Goal: Task Accomplishment & Management: Manage account settings

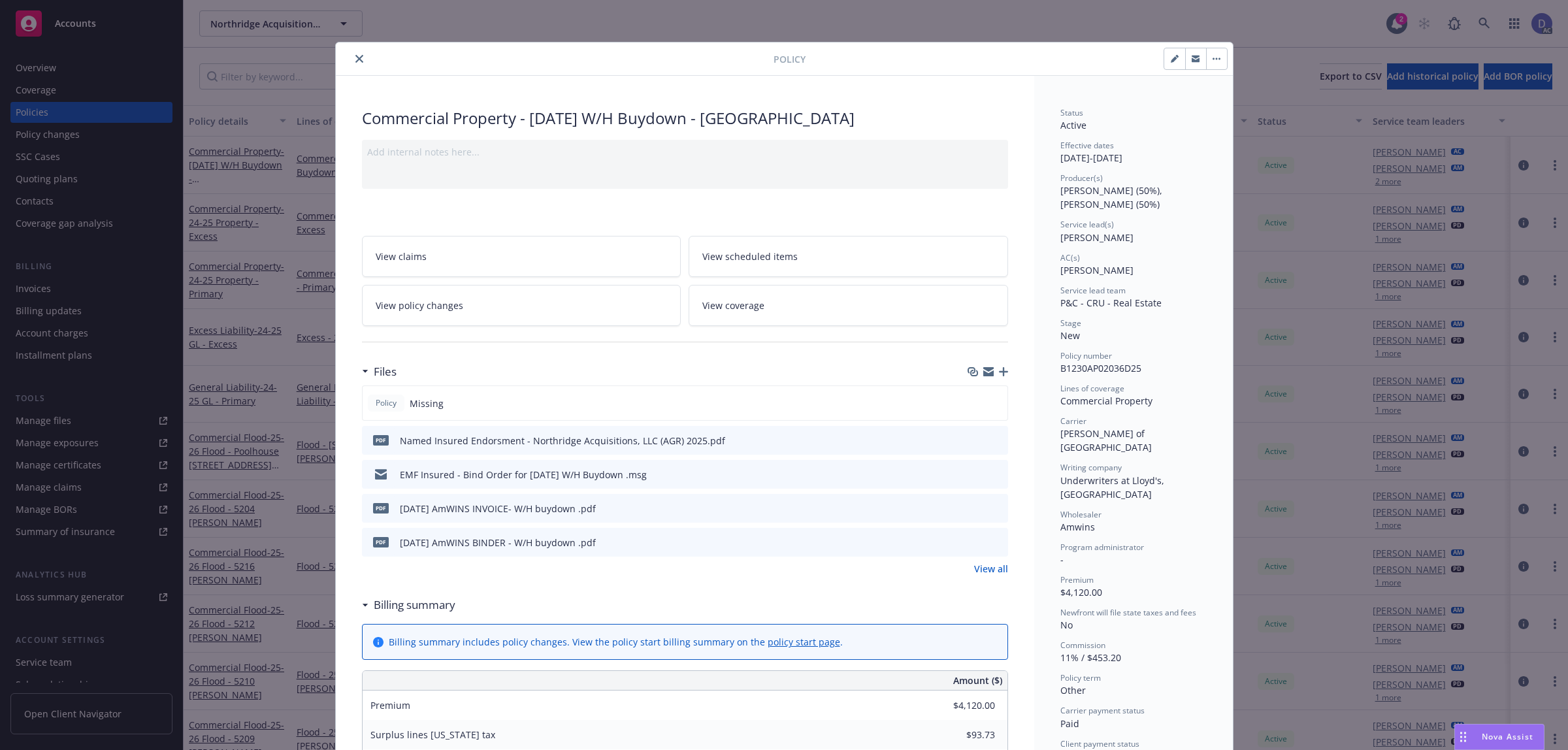
click at [357, 61] on icon "close" at bounding box center [360, 59] width 8 height 8
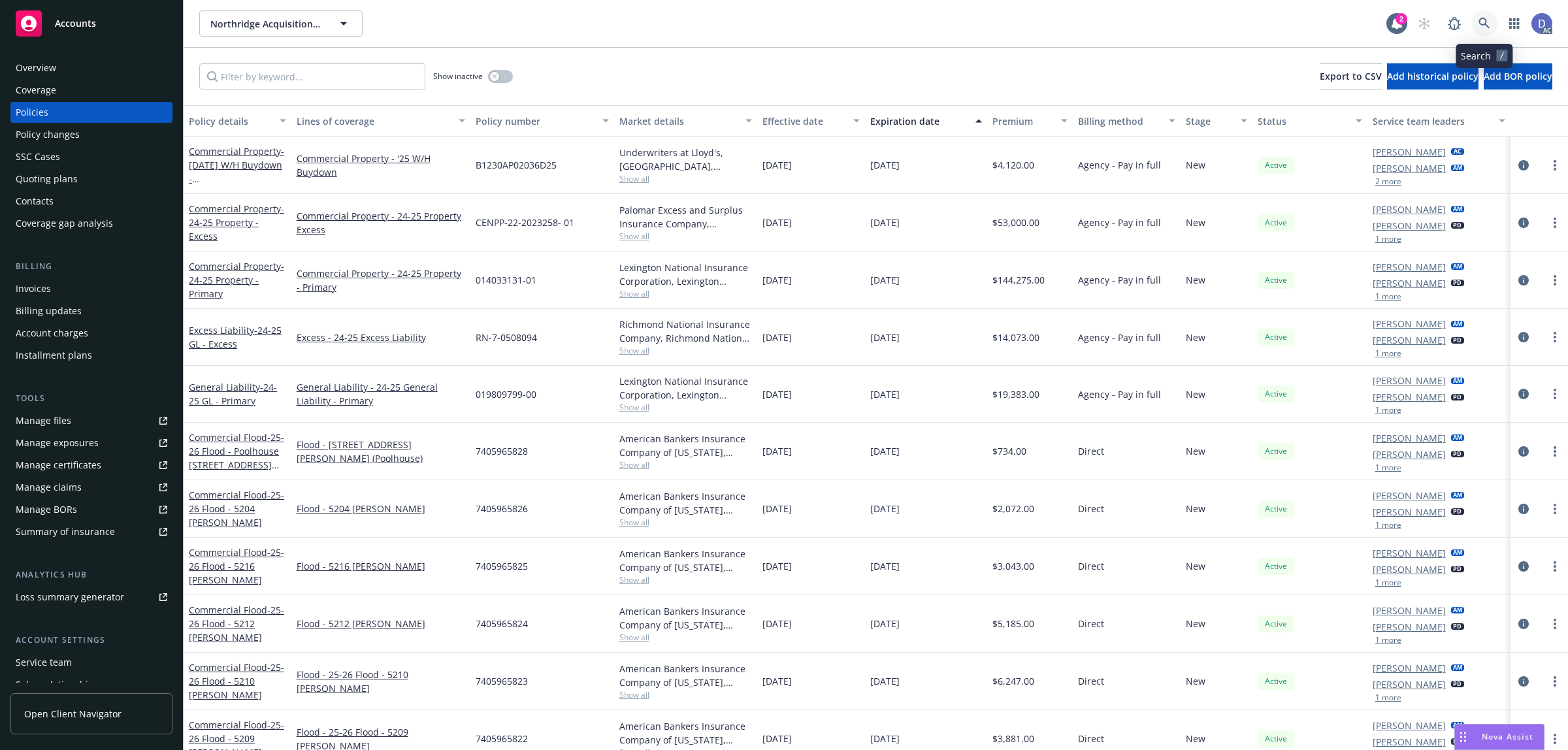
click at [1486, 27] on icon at bounding box center [1484, 23] width 12 height 12
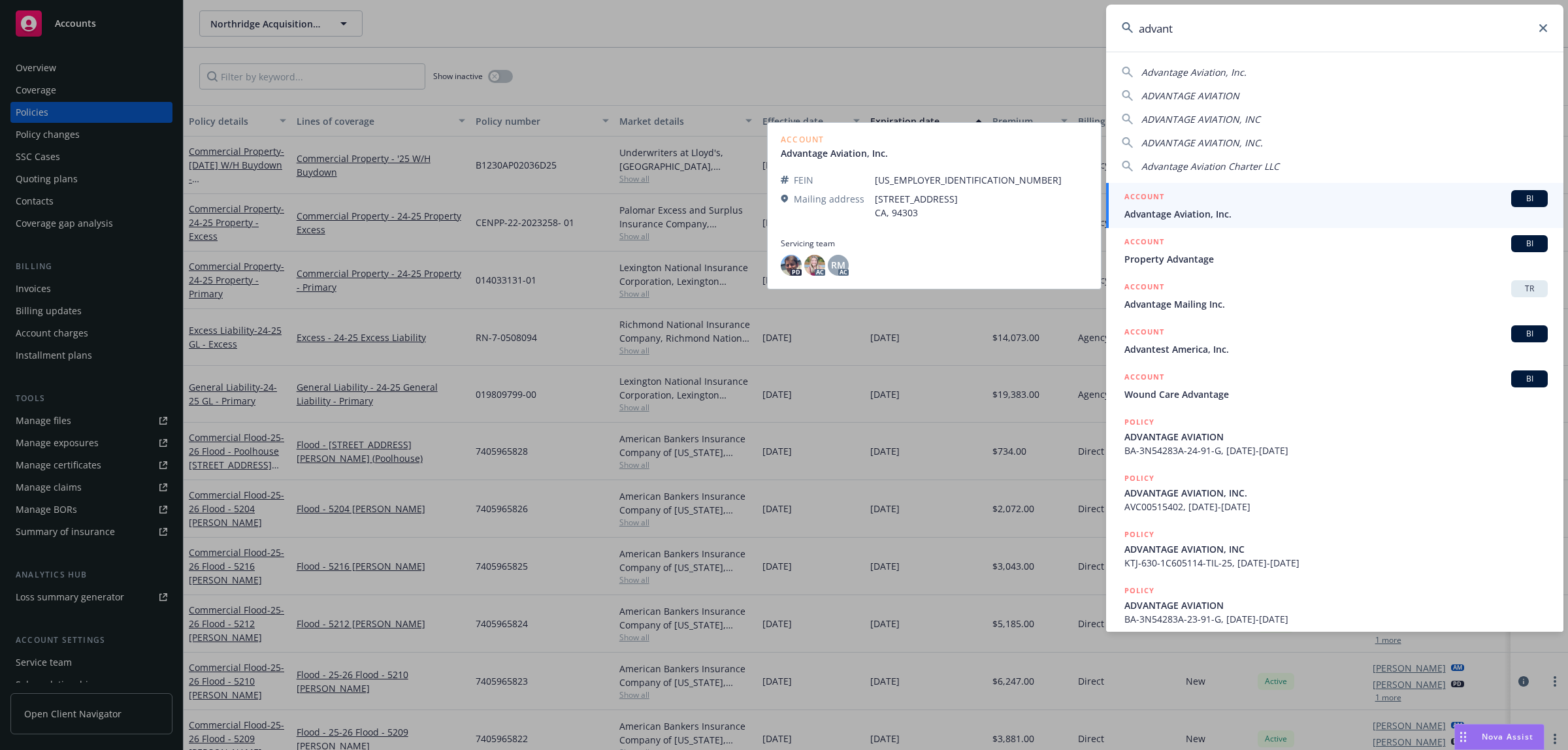
type input "advant"
click at [1210, 208] on span "Advantage Aviation, Inc." at bounding box center [1336, 214] width 423 height 14
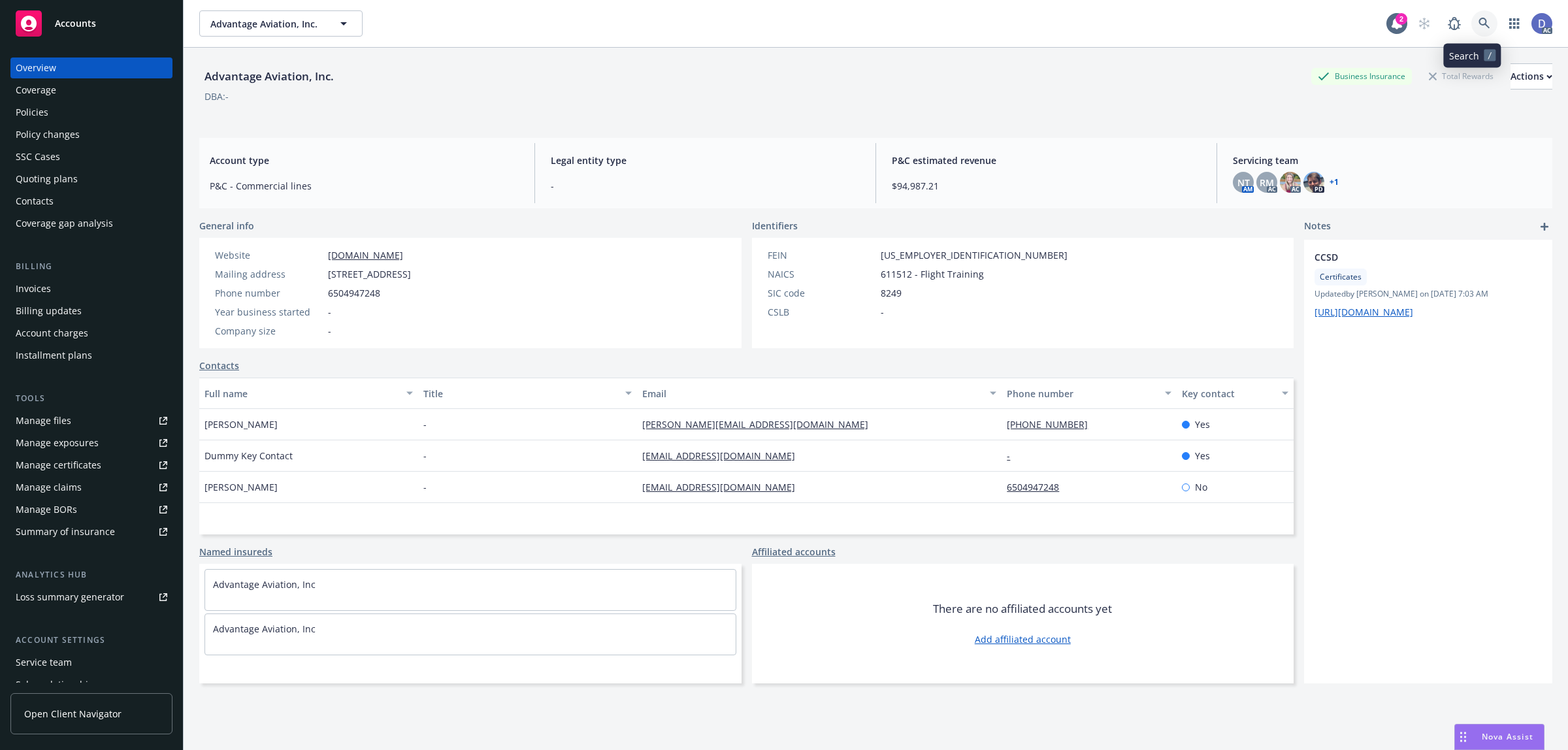
click at [1478, 24] on icon at bounding box center [1483, 22] width 11 height 11
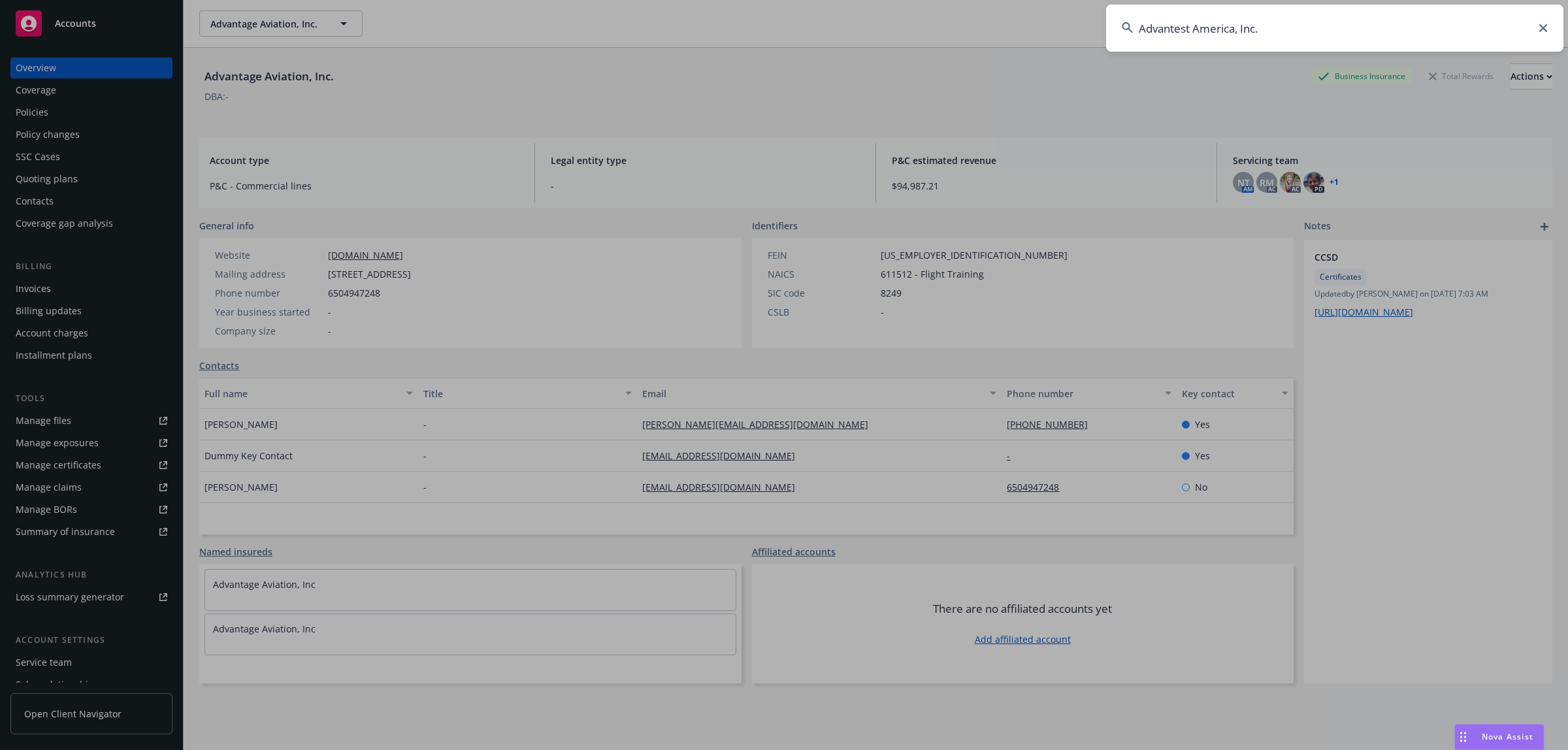
click at [1416, 40] on input "Advantest America, Inc." at bounding box center [1334, 28] width 457 height 47
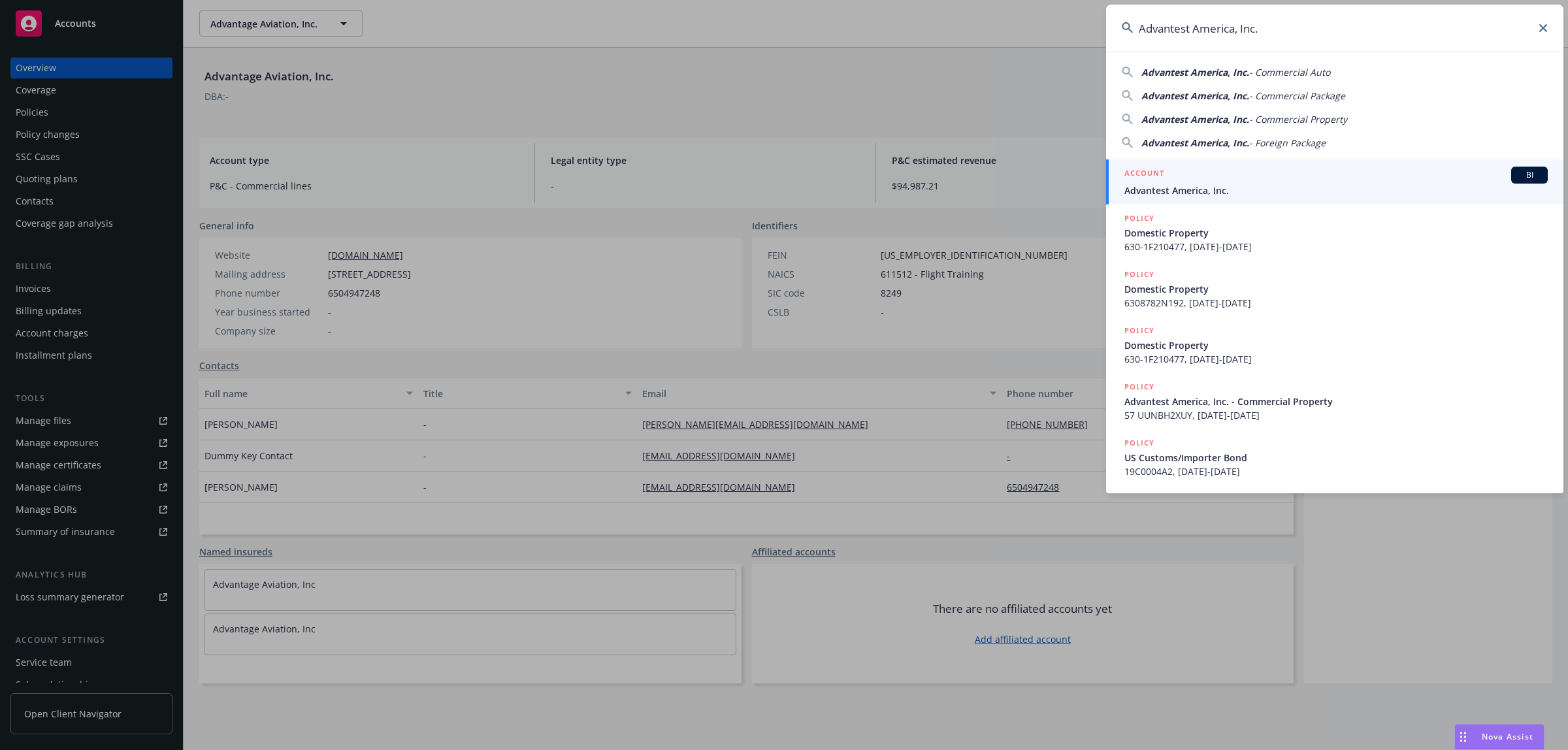
type input "Advantest America, Inc."
click at [1272, 164] on link "ACCOUNT BI Advantest America, Inc." at bounding box center [1334, 182] width 457 height 45
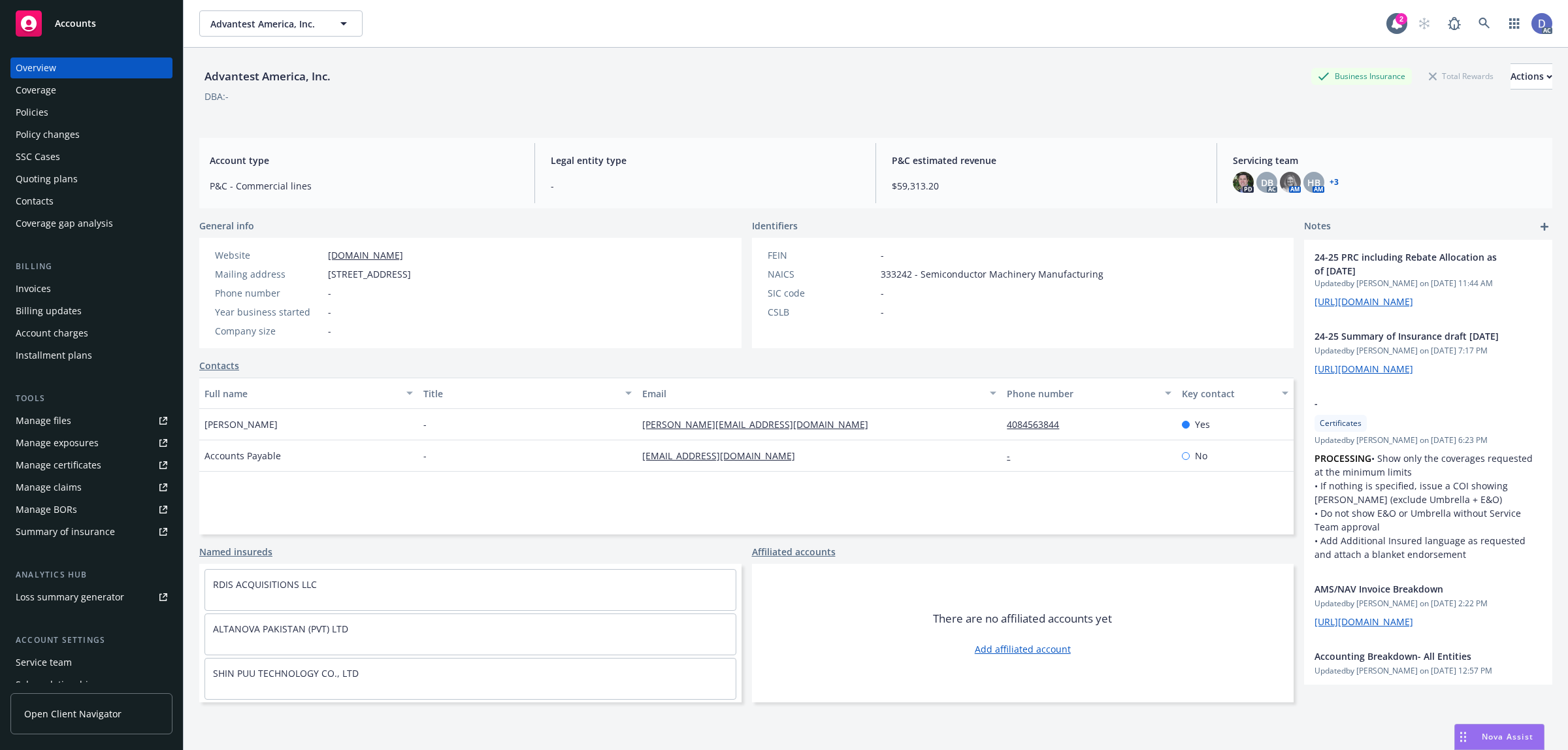
click at [83, 490] on link "Manage claims" at bounding box center [92, 487] width 162 height 21
click at [61, 419] on div "Manage files" at bounding box center [43, 420] width 55 height 21
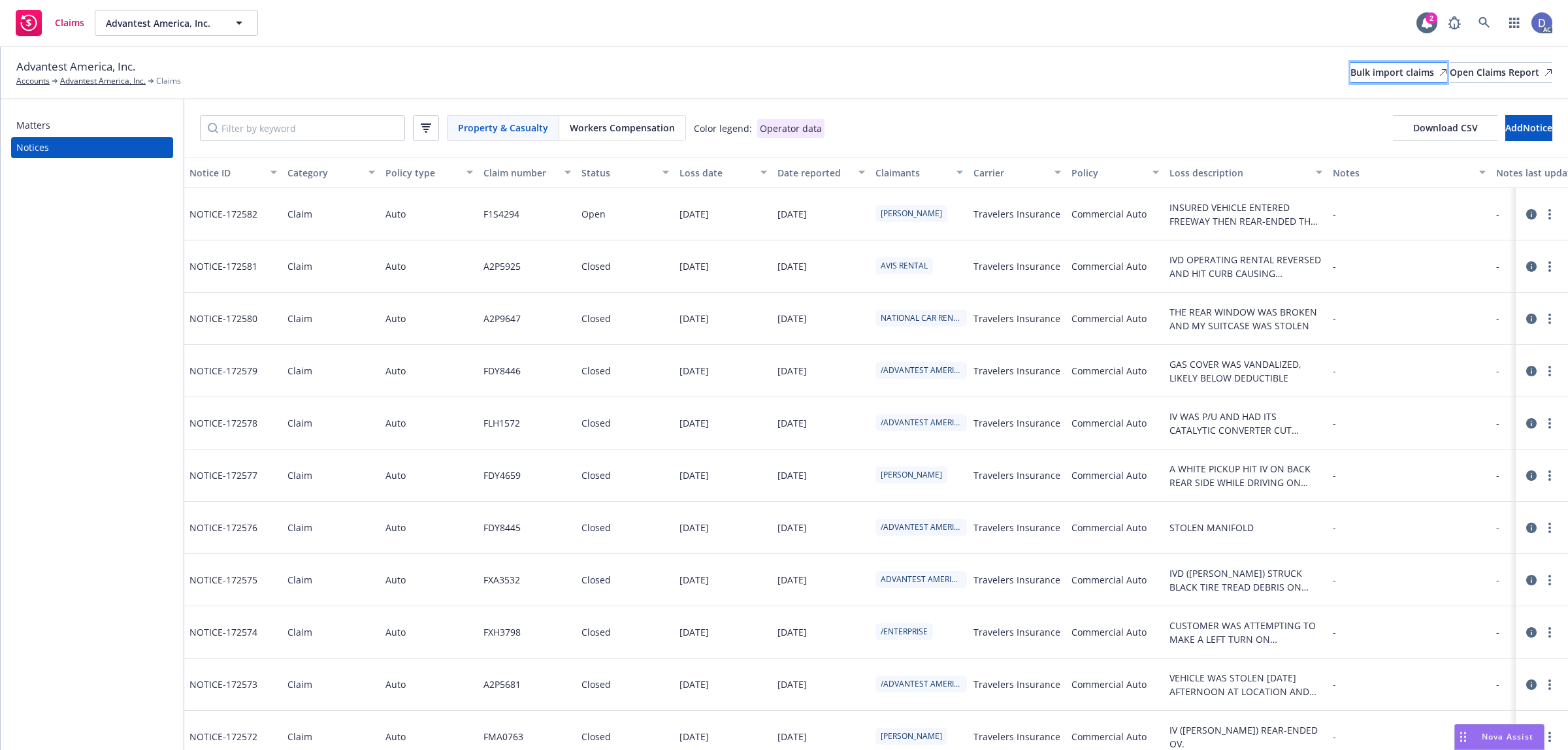
click at [1350, 62] on link "Bulk import claims" at bounding box center [1399, 72] width 97 height 21
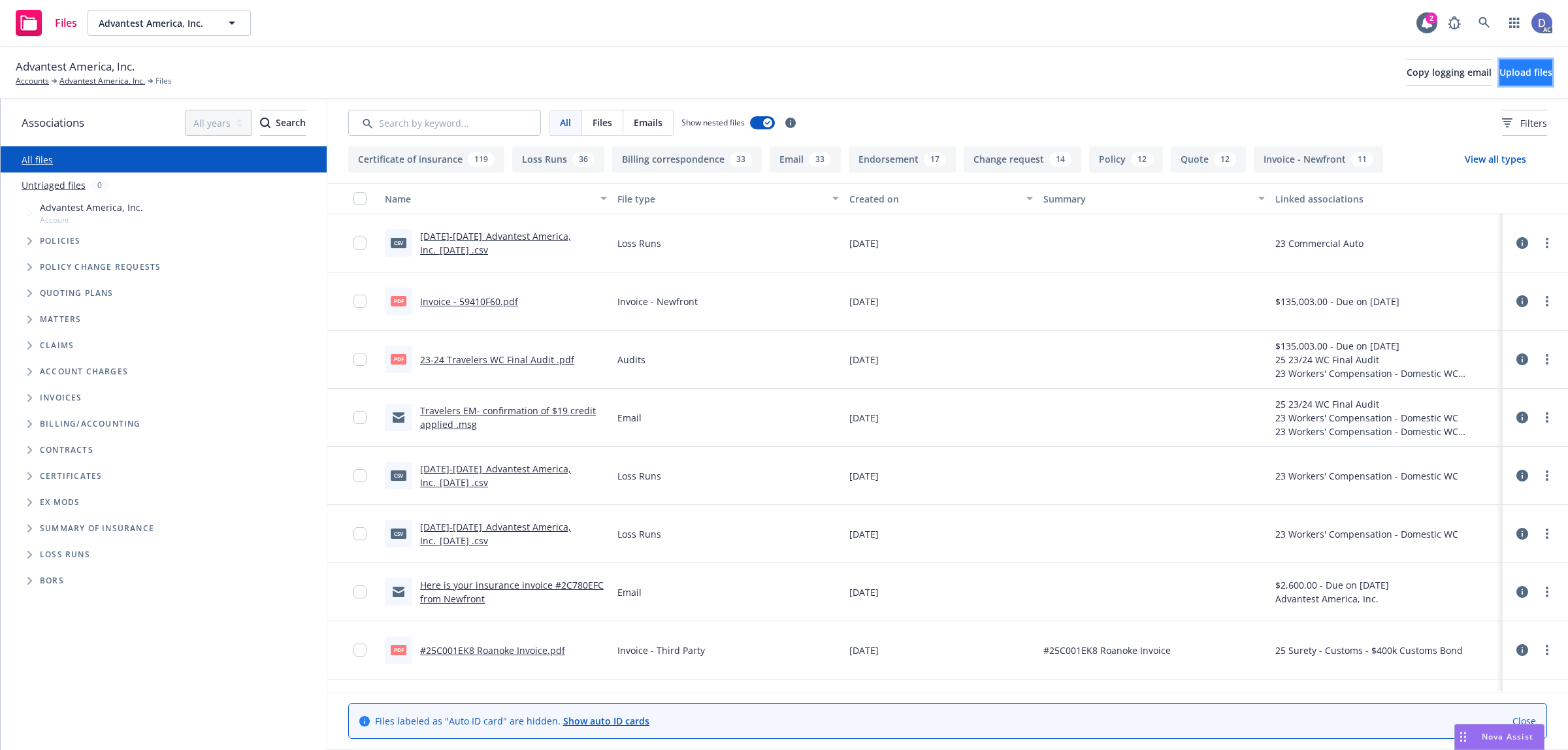
click at [1499, 85] on button "Upload files" at bounding box center [1525, 72] width 53 height 26
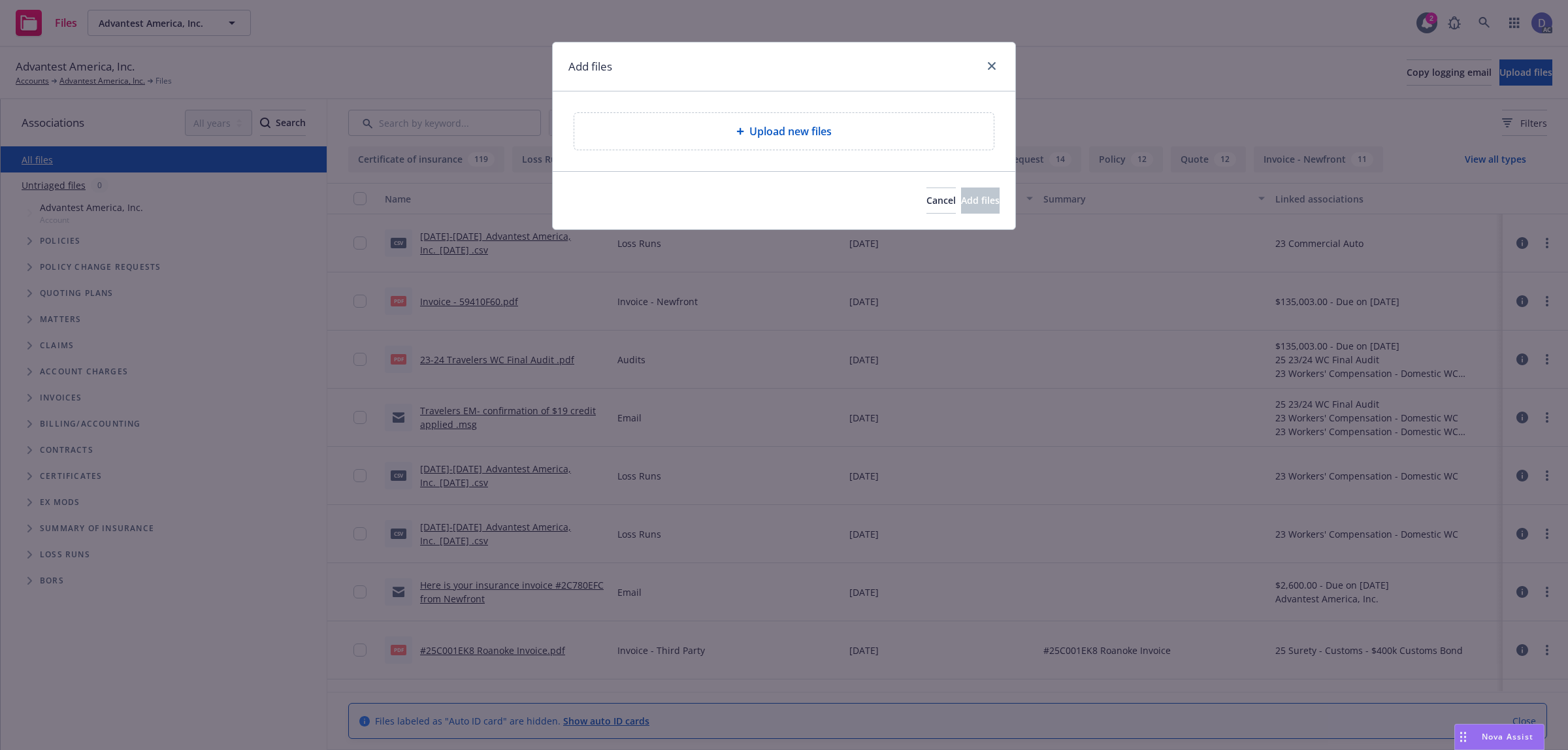
click at [741, 139] on div "Upload new files" at bounding box center [784, 131] width 398 height 15
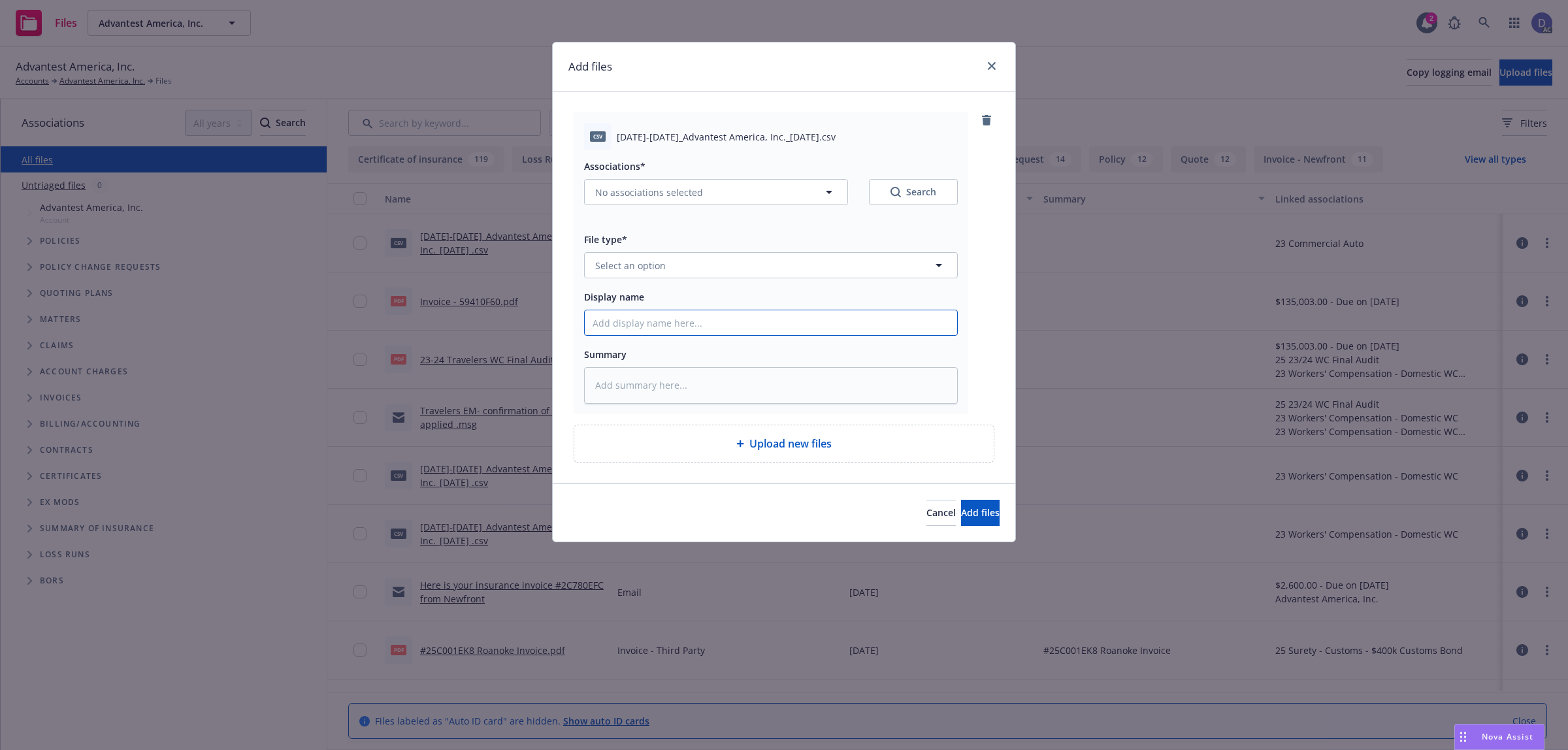
click at [850, 318] on input "Display name" at bounding box center [770, 323] width 372 height 25
paste input "2018-2023_Advantest America, Inc._10-2-2024"
type input "2018-2023_Advantest America, Inc._10-2-2024"
type textarea "x"
type input "2018-2023_Advantest America, Inc._10-2-2024"
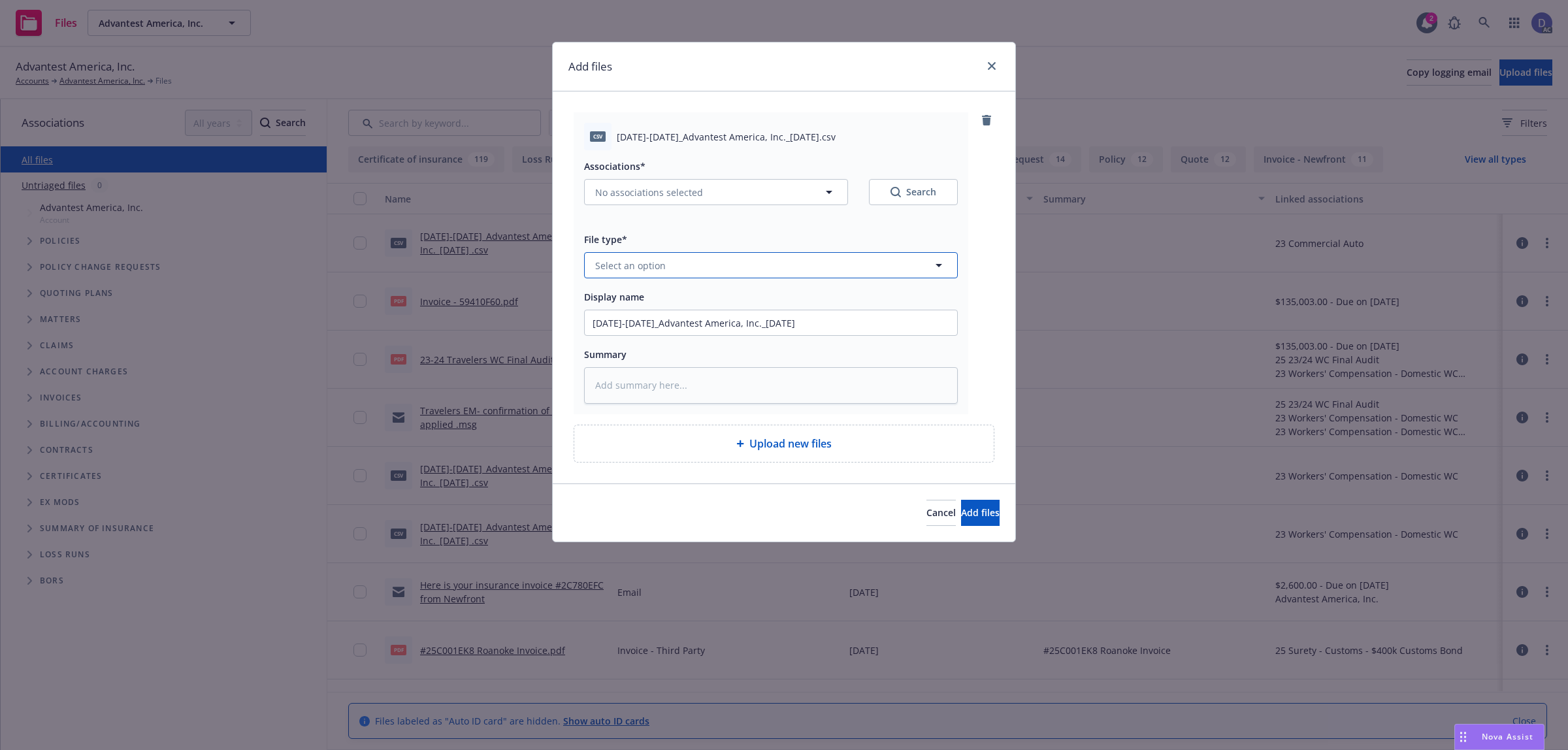
click at [891, 274] on button "Select an option" at bounding box center [770, 265] width 374 height 26
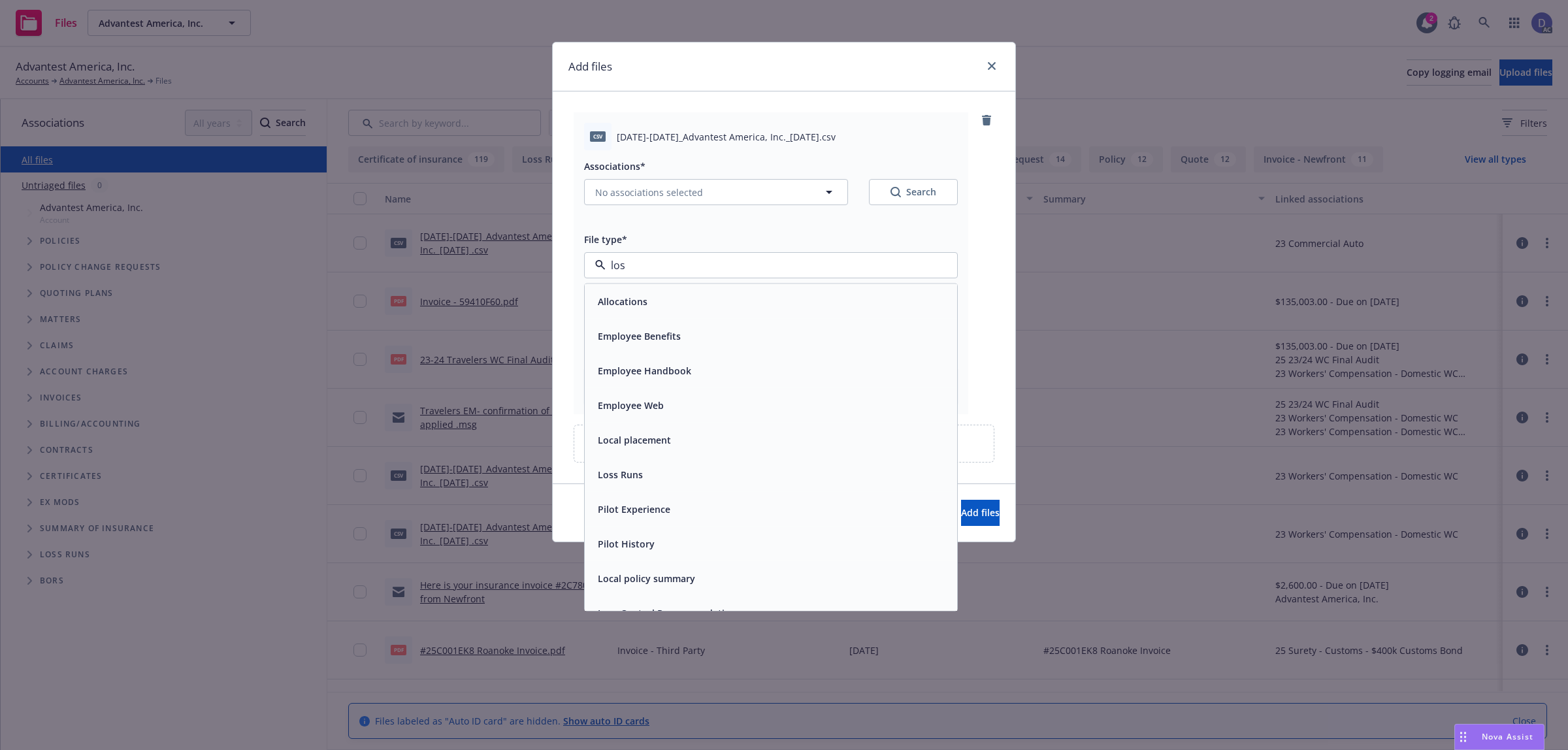
type input "loss"
click at [860, 320] on div "Loss Control Recommendations" at bounding box center [770, 336] width 372 height 35
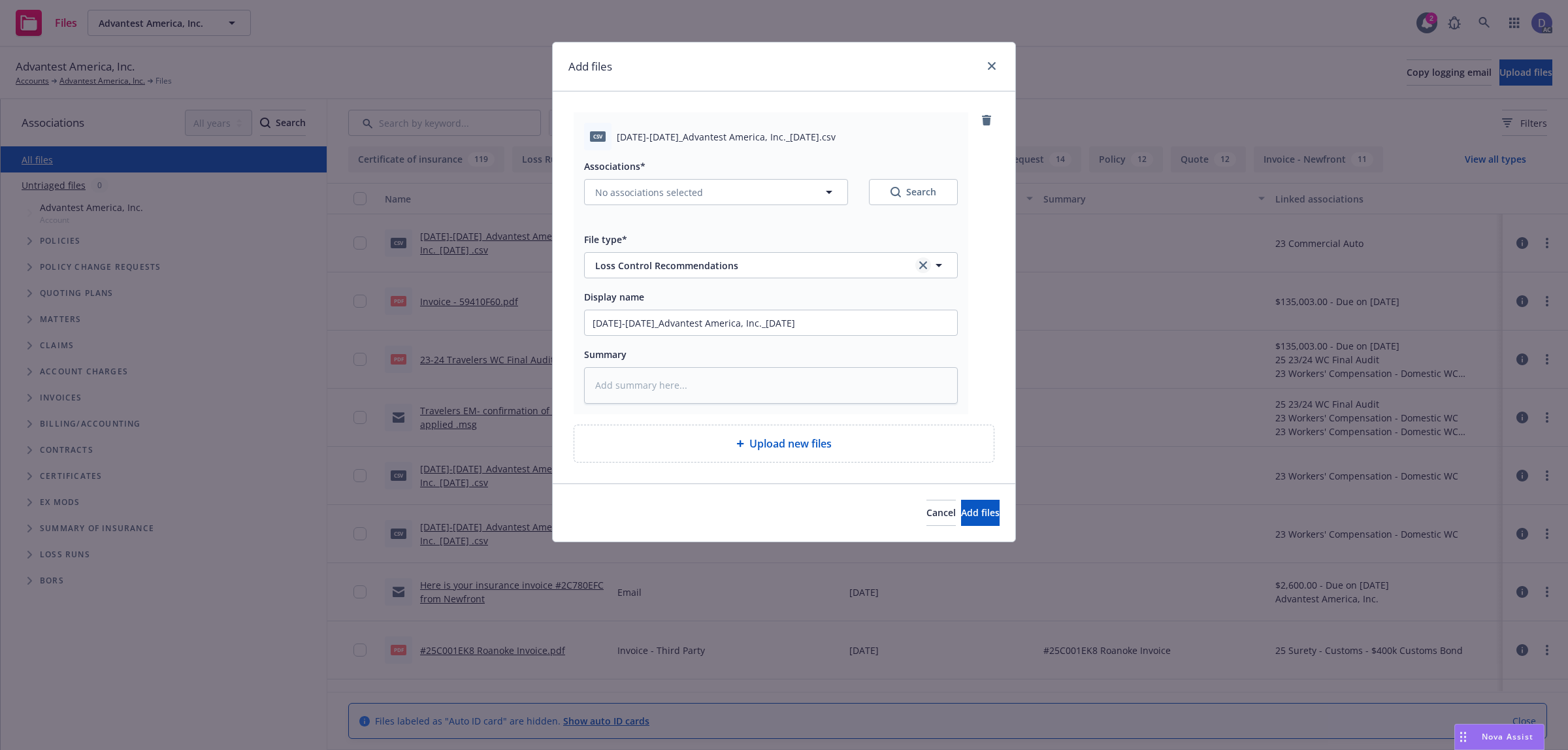
click at [925, 265] on icon "clear selection" at bounding box center [923, 265] width 8 height 8
type textarea "x"
click at [925, 265] on button "Select an option" at bounding box center [770, 265] width 374 height 26
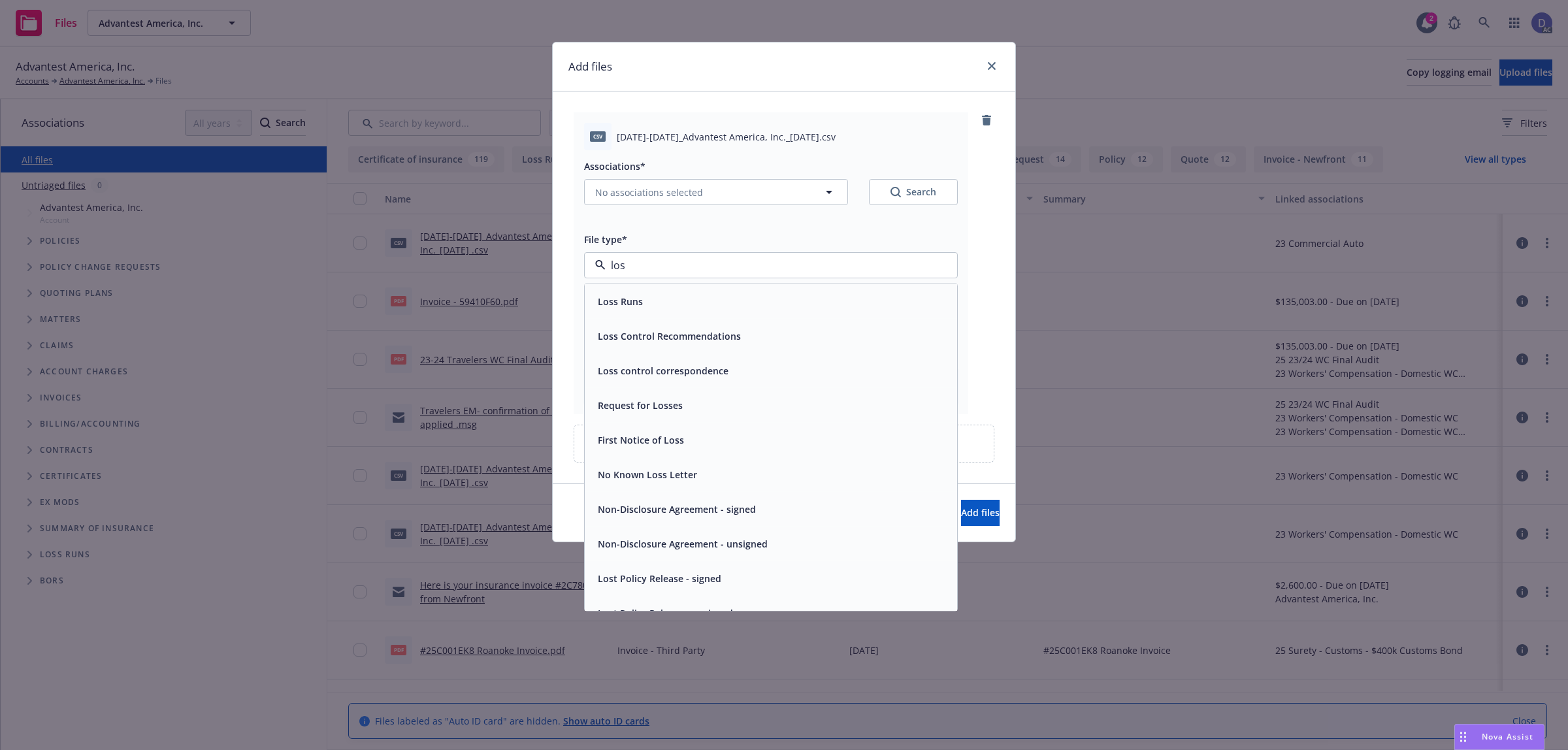
type input "loss"
click at [848, 305] on div "Loss Runs" at bounding box center [770, 302] width 357 height 19
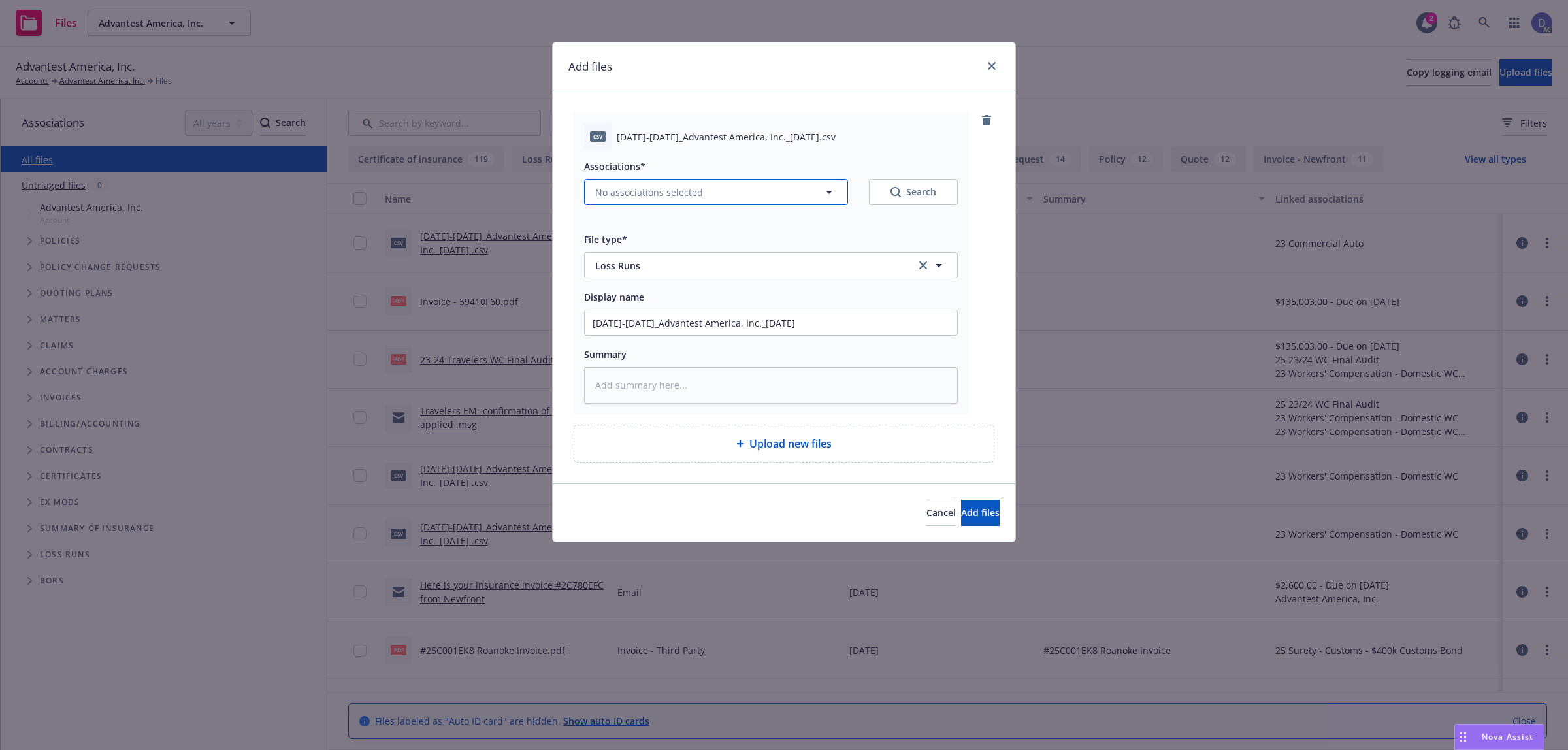
click at [752, 193] on button "No associations selected" at bounding box center [715, 191] width 264 height 26
type textarea "x"
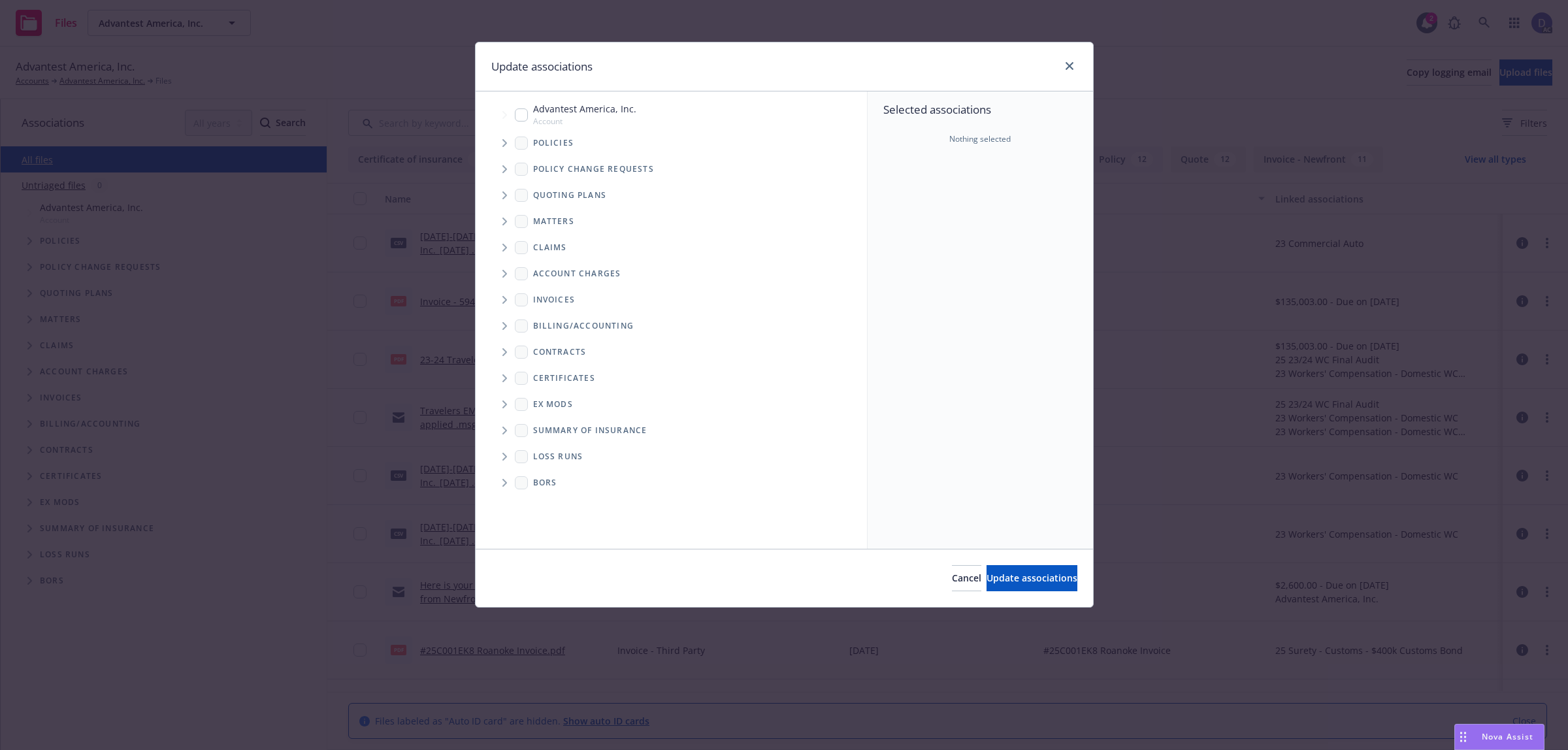
click at [513, 142] on span "Tree Example" at bounding box center [505, 143] width 21 height 21
click at [1021, 196] on div "Selected associations Nothing selected" at bounding box center [979, 320] width 225 height 457
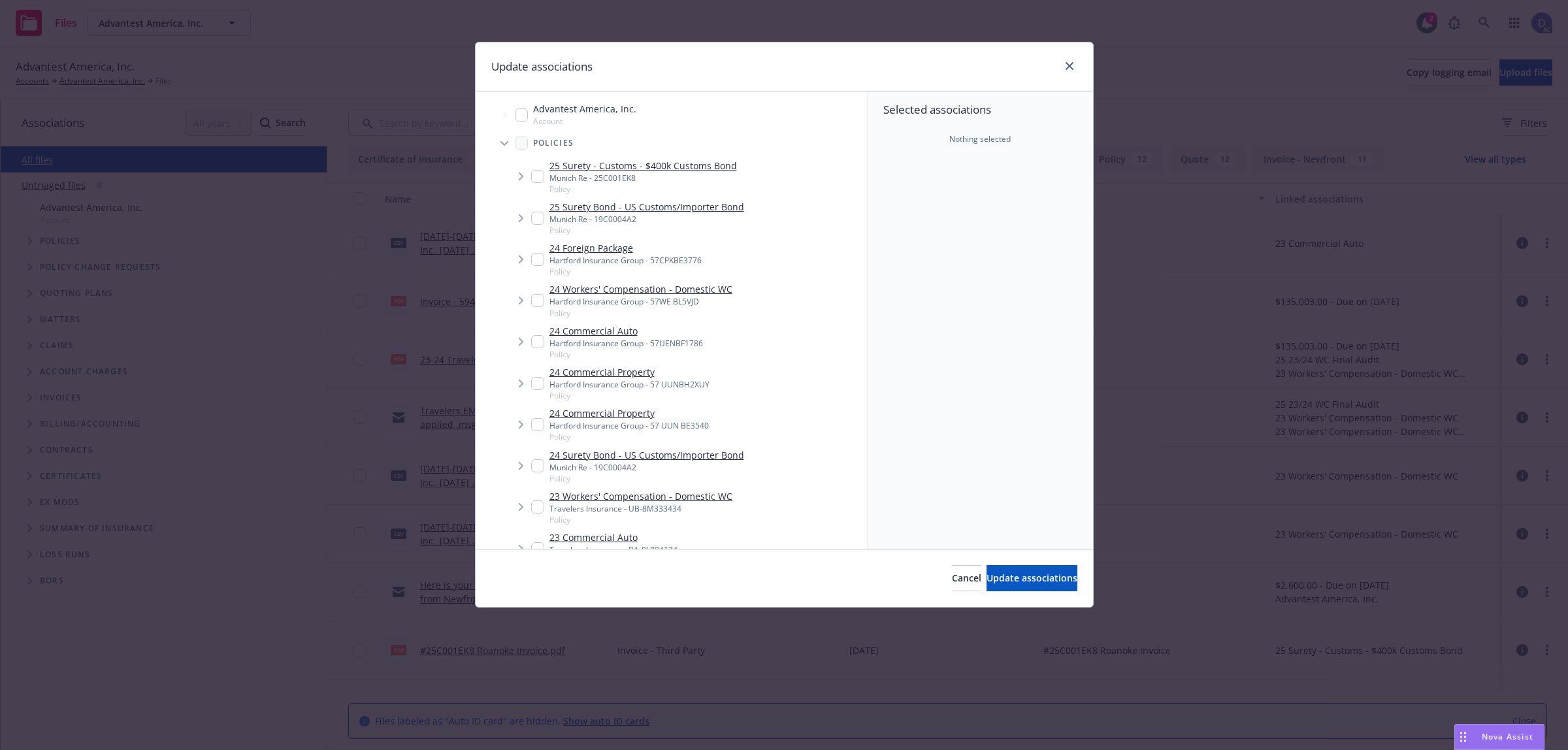
scroll to position [5, 0]
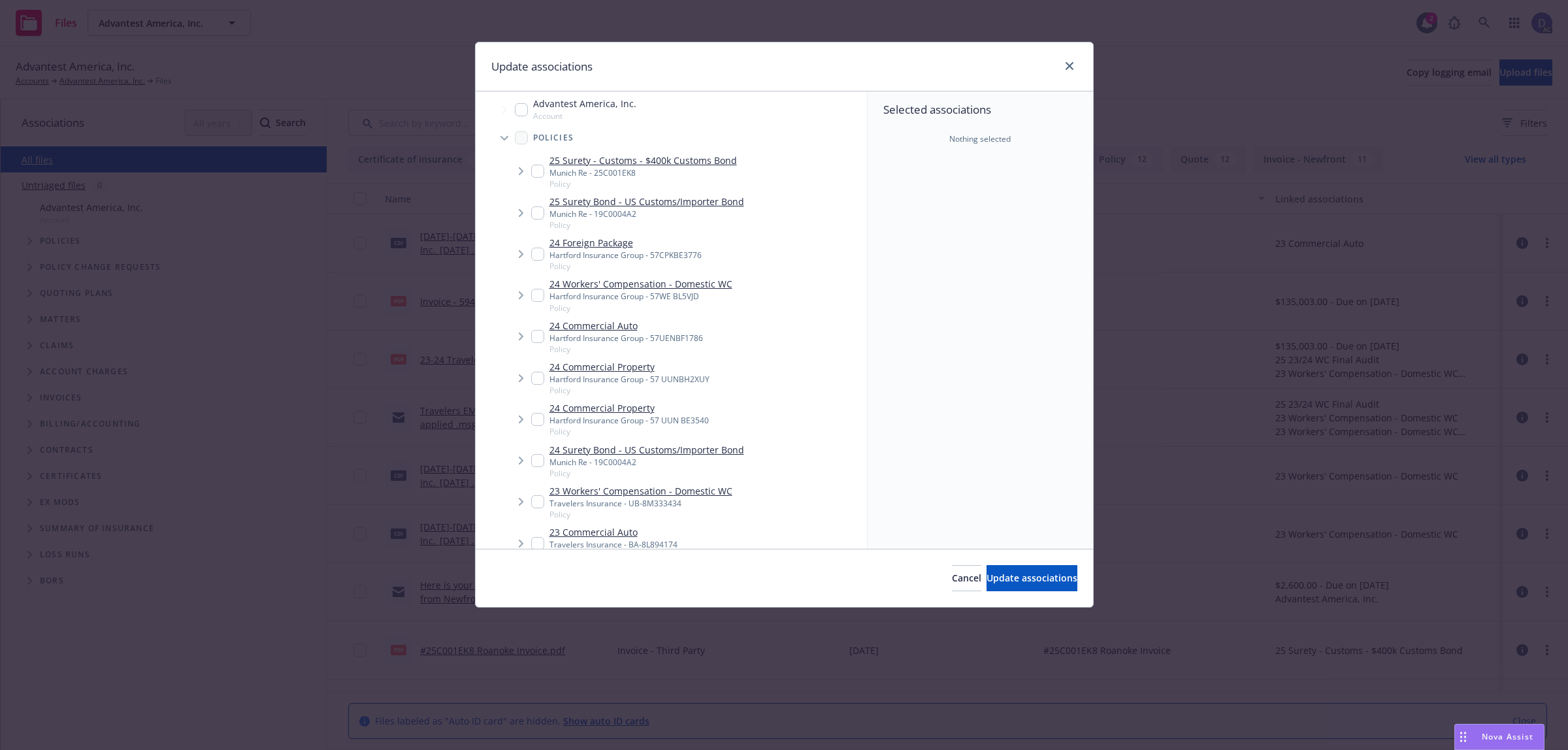
click at [598, 533] on div "23 Commercial Auto Travelers Insurance - BA-8L894174 Policy" at bounding box center [613, 542] width 128 height 36
checkbox input "true"
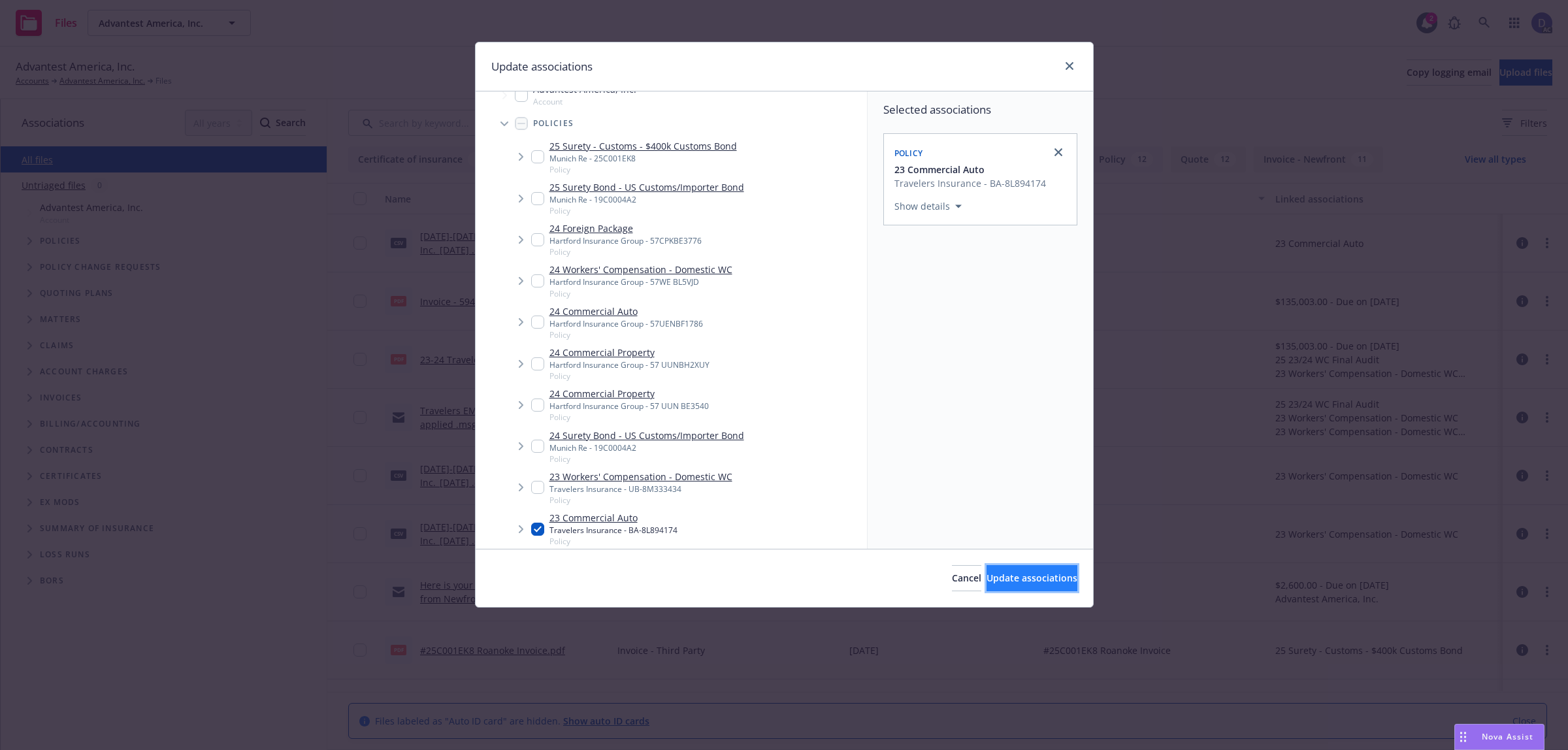
click at [1066, 577] on button "Update associations" at bounding box center [1031, 578] width 91 height 26
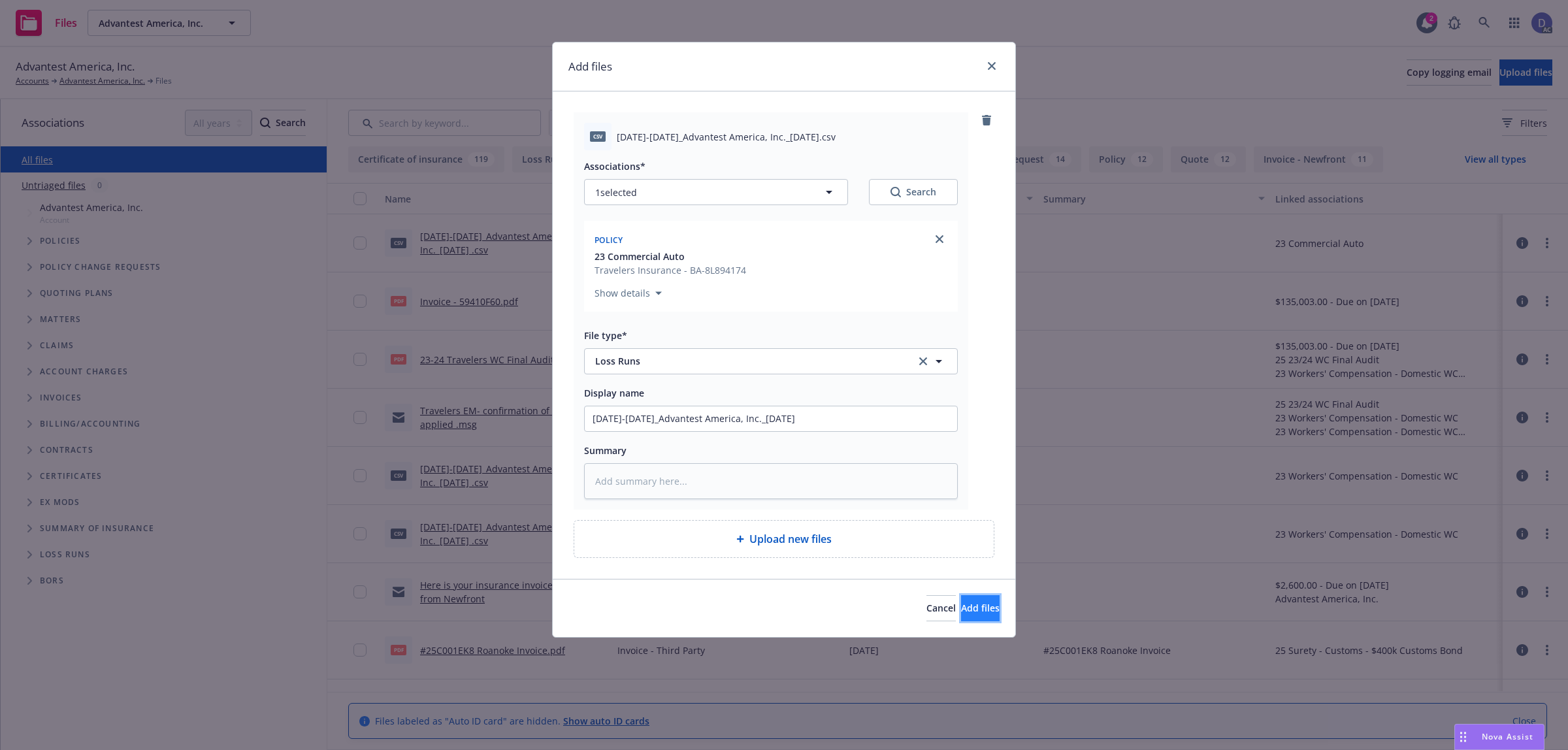
click at [961, 599] on button "Add files" at bounding box center [980, 608] width 39 height 26
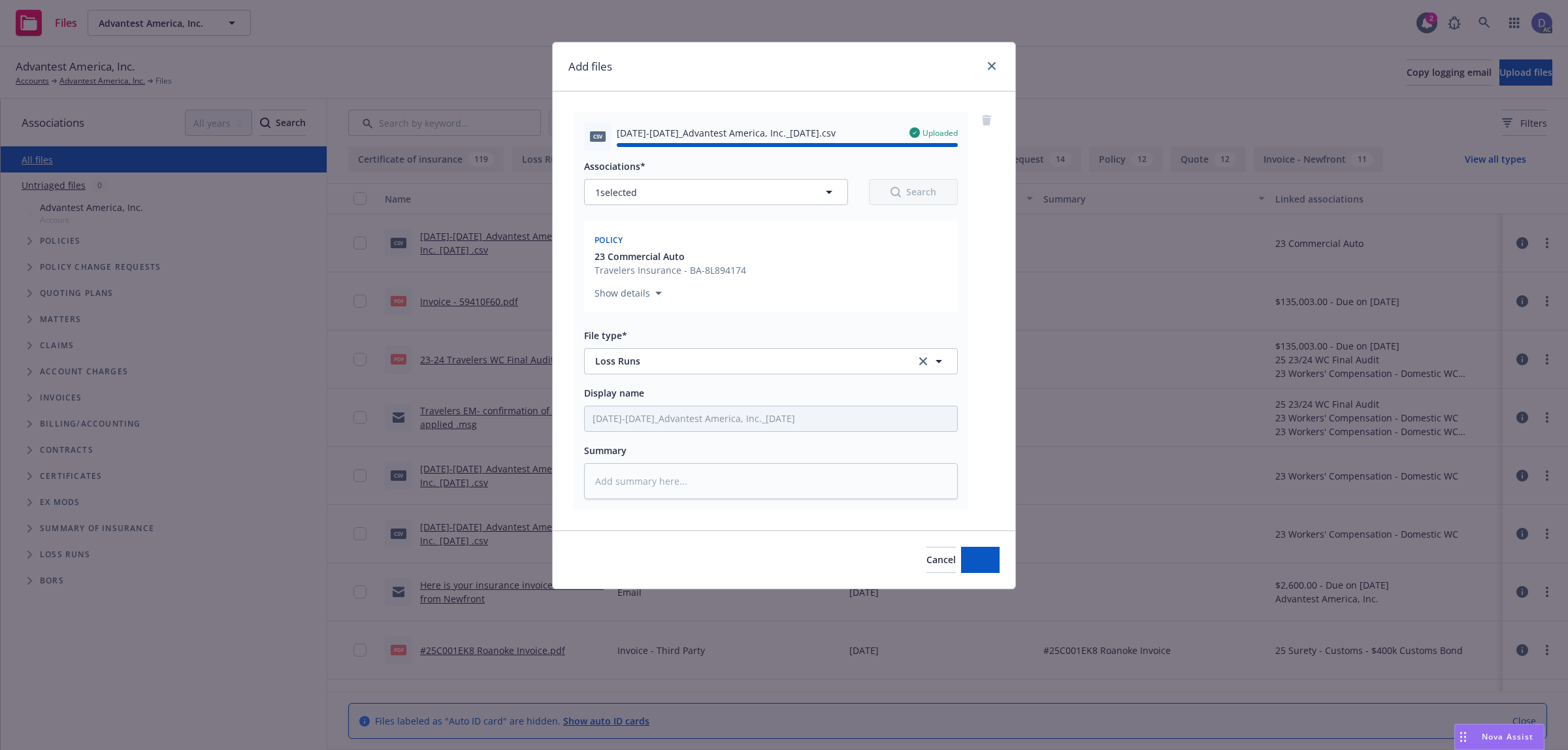
type textarea "x"
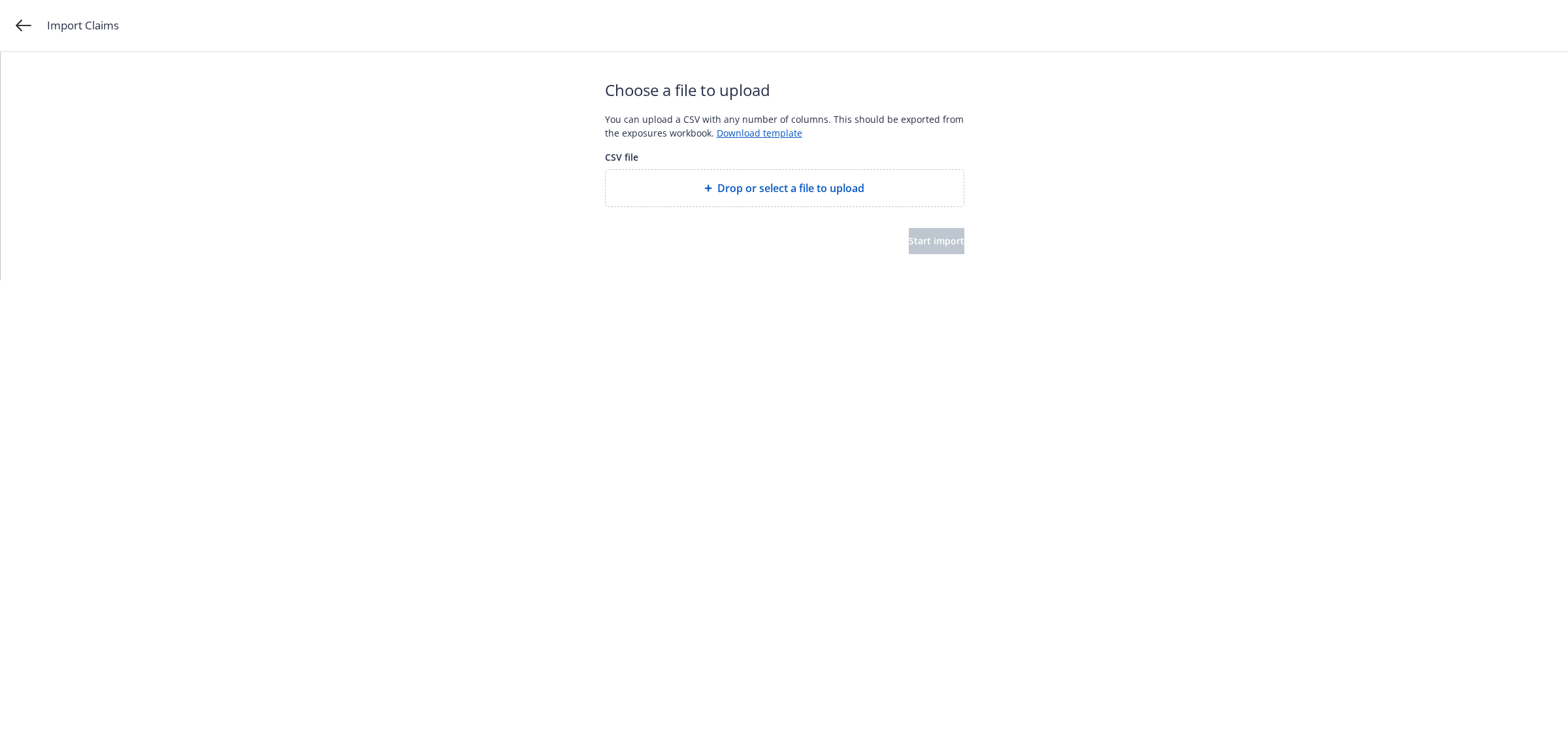
click at [754, 193] on span "Drop or select a file to upload" at bounding box center [791, 188] width 147 height 15
click at [919, 248] on button "Start import" at bounding box center [936, 241] width 55 height 26
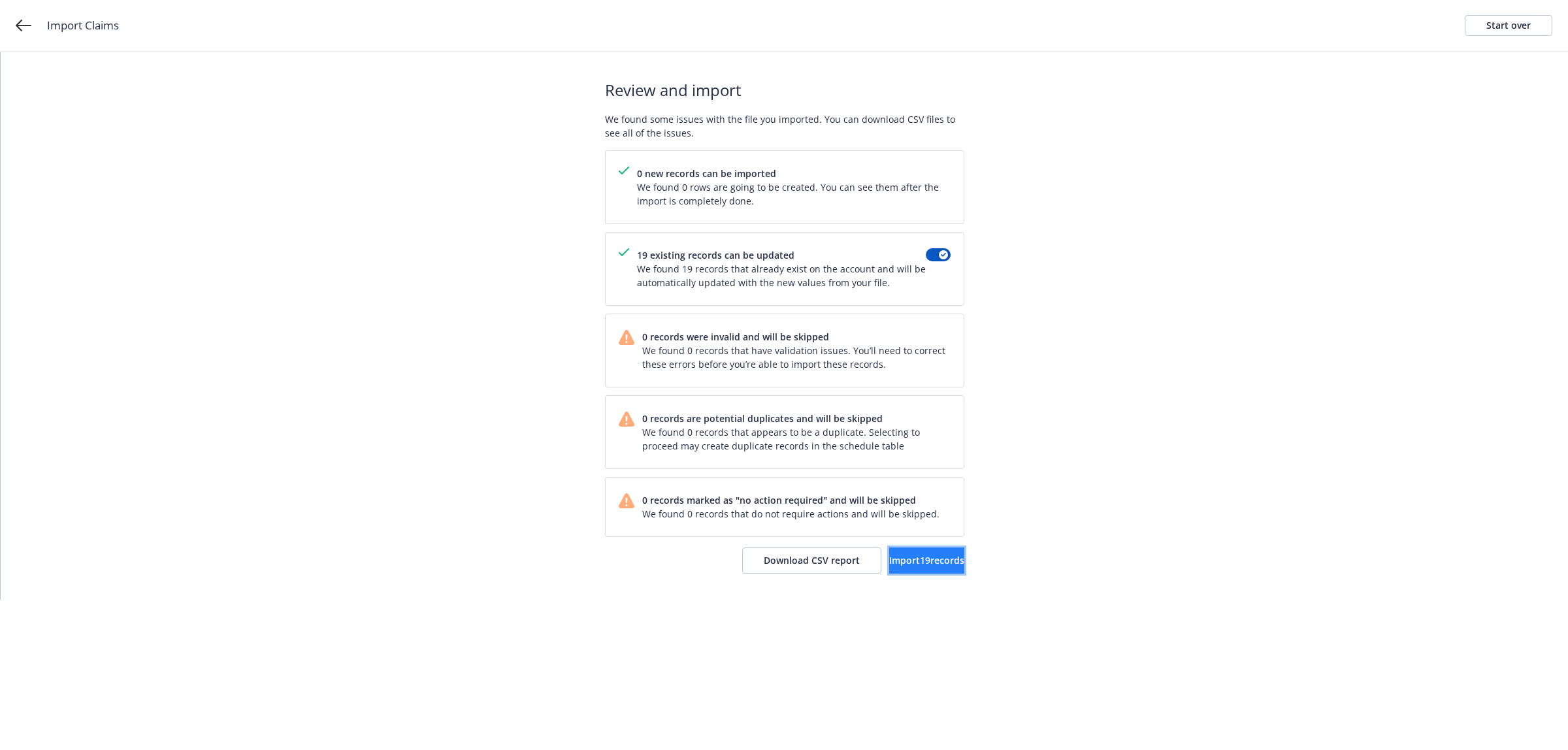
click at [908, 569] on button "Import 19 records" at bounding box center [927, 560] width 75 height 26
click at [916, 549] on link "View accounts" at bounding box center [911, 560] width 107 height 26
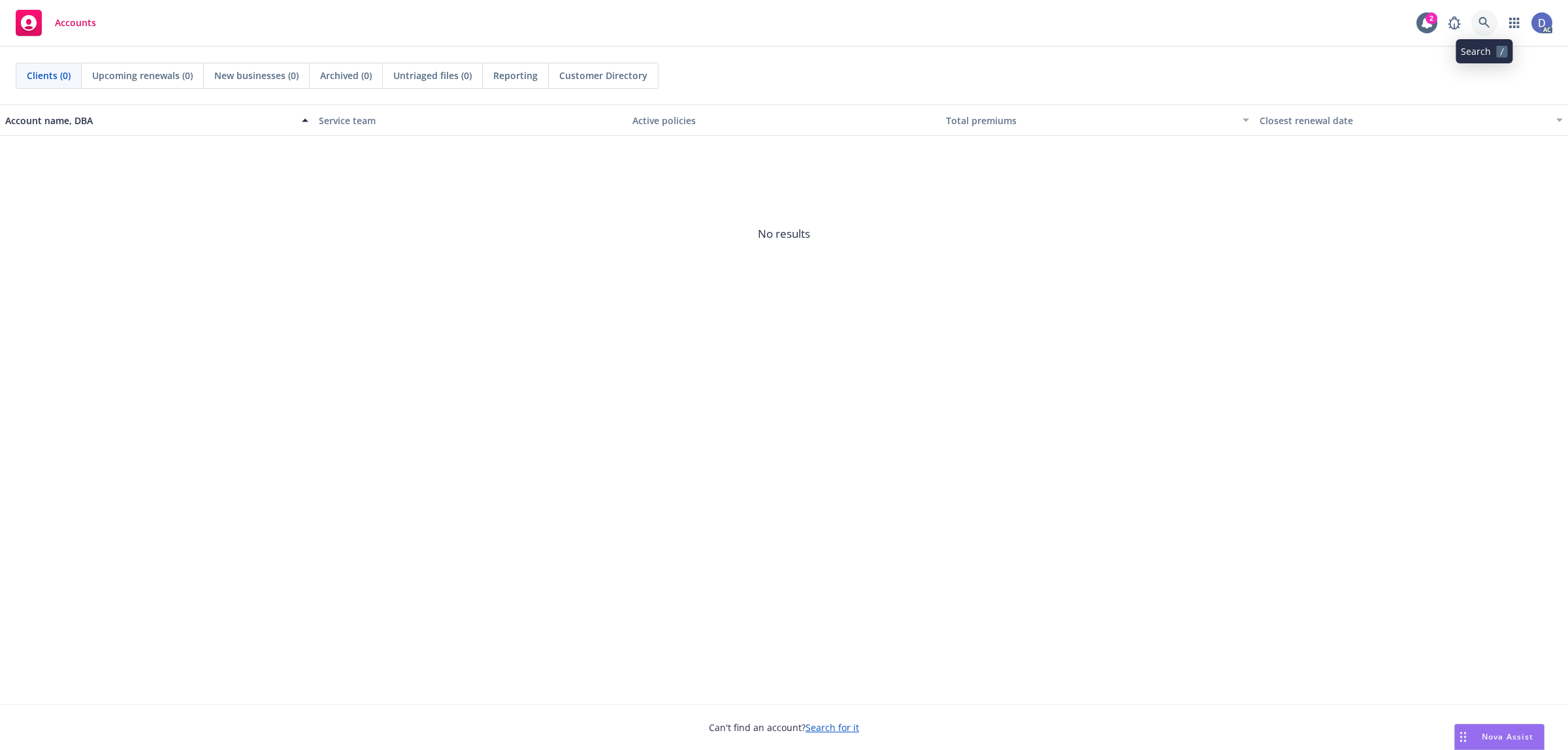
click at [1485, 24] on icon at bounding box center [1483, 22] width 11 height 11
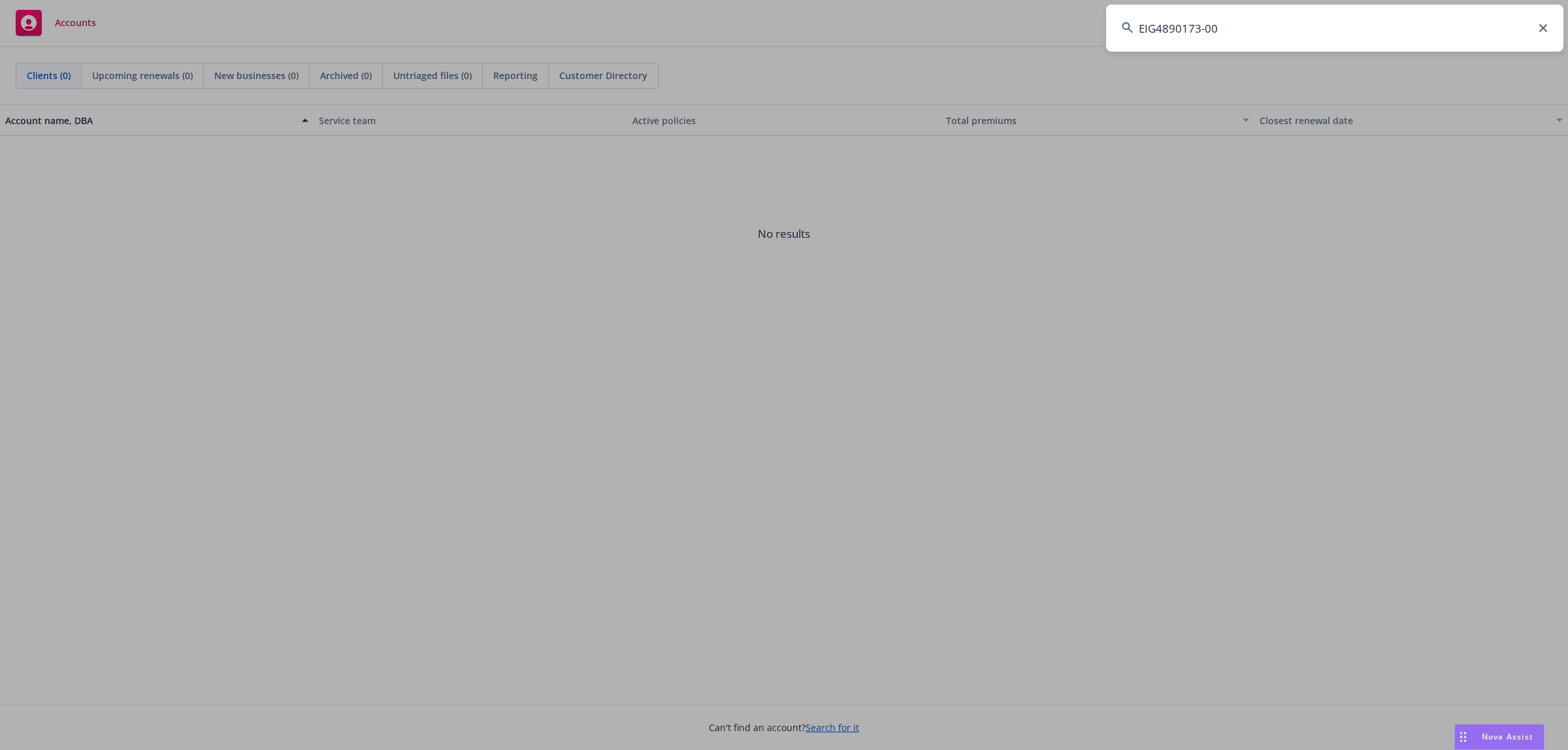
click at [1462, 21] on input "EIG4890173-00" at bounding box center [1334, 28] width 457 height 47
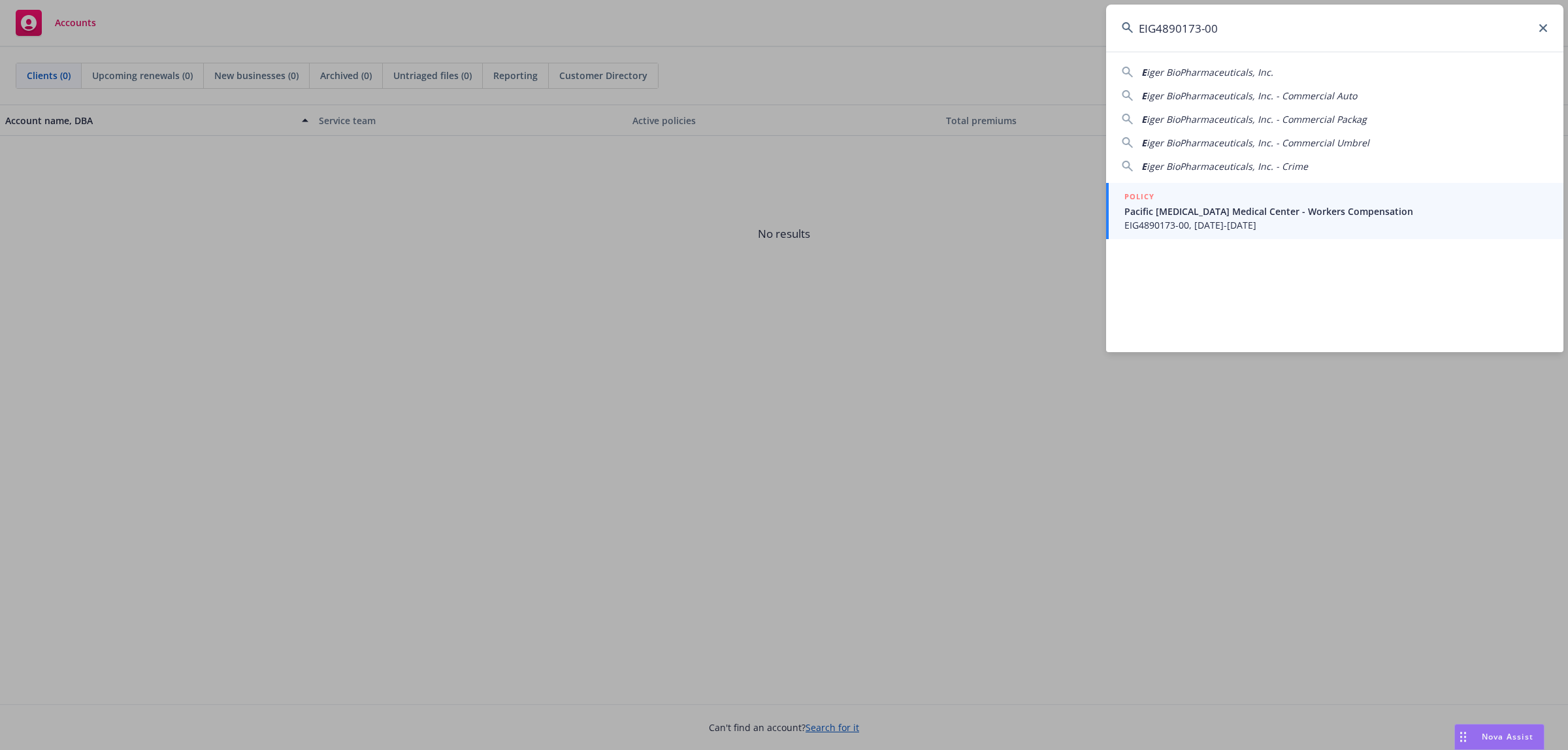
type input "EIG4890173-00"
drag, startPoint x: 1255, startPoint y: 209, endPoint x: 1239, endPoint y: 198, distance: 19.4
click at [1255, 210] on span "Pacific Cancer Medical Center - Workers Compensation" at bounding box center [1336, 212] width 423 height 14
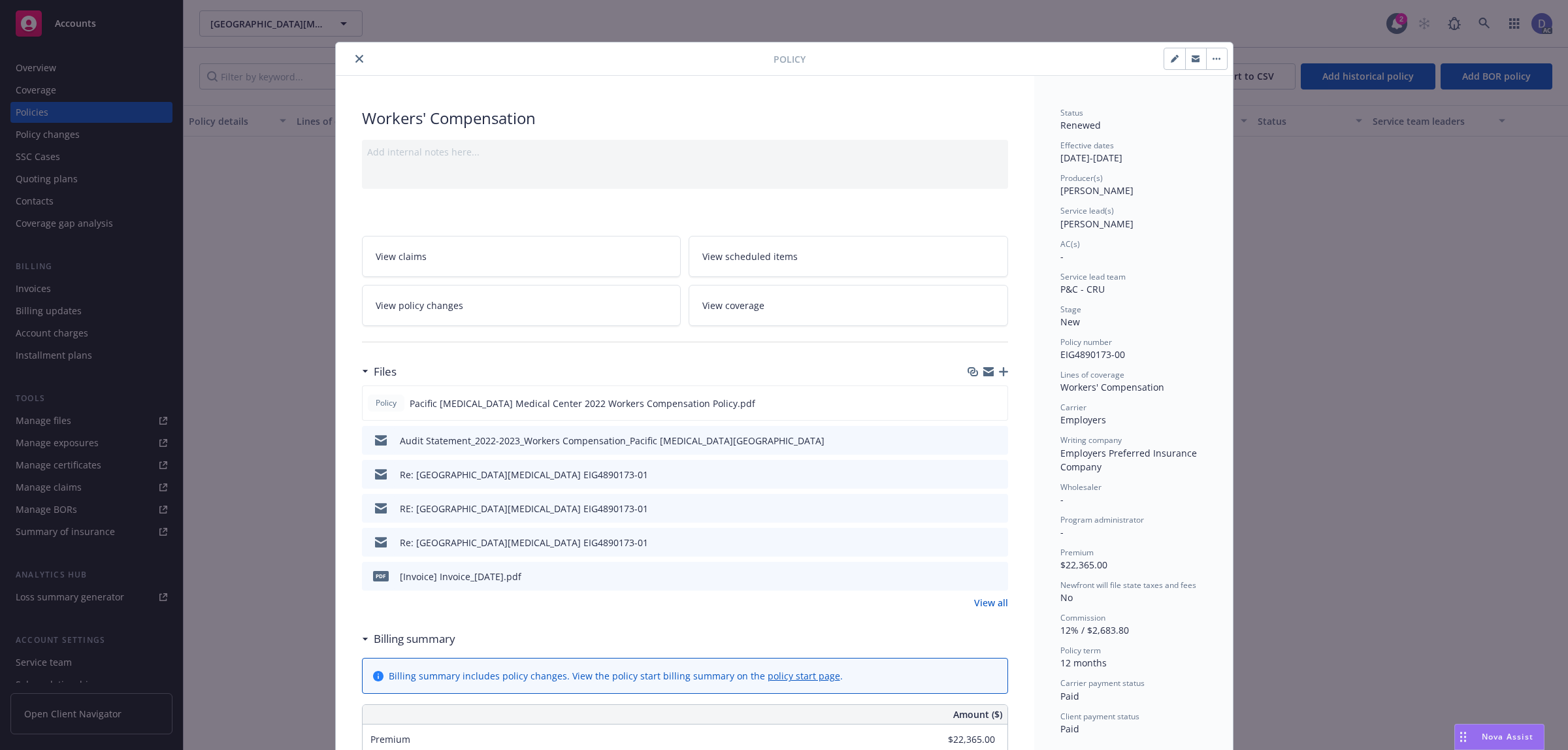
click at [360, 59] on button "close" at bounding box center [360, 59] width 15 height 15
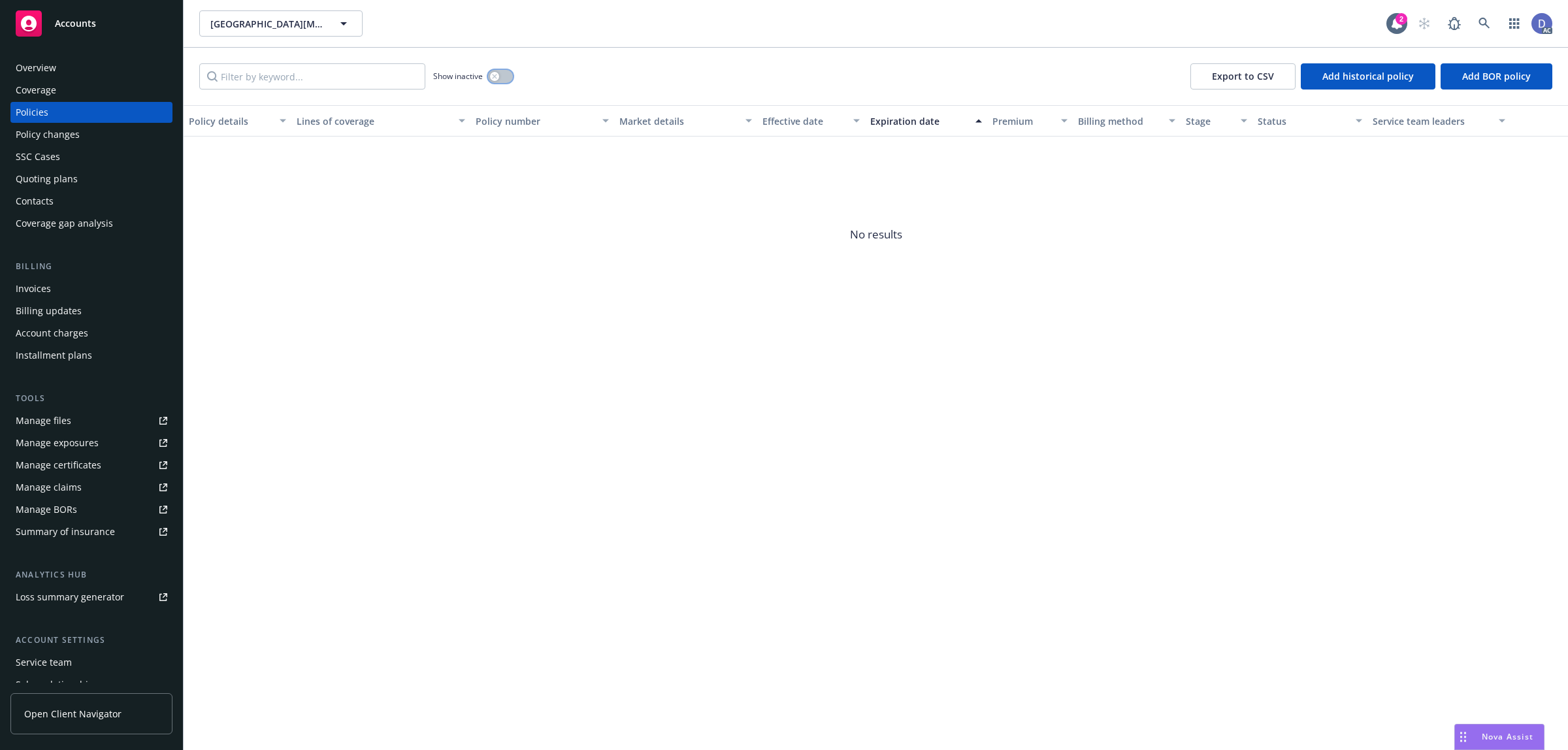
click at [494, 72] on div "button" at bounding box center [494, 75] width 9 height 9
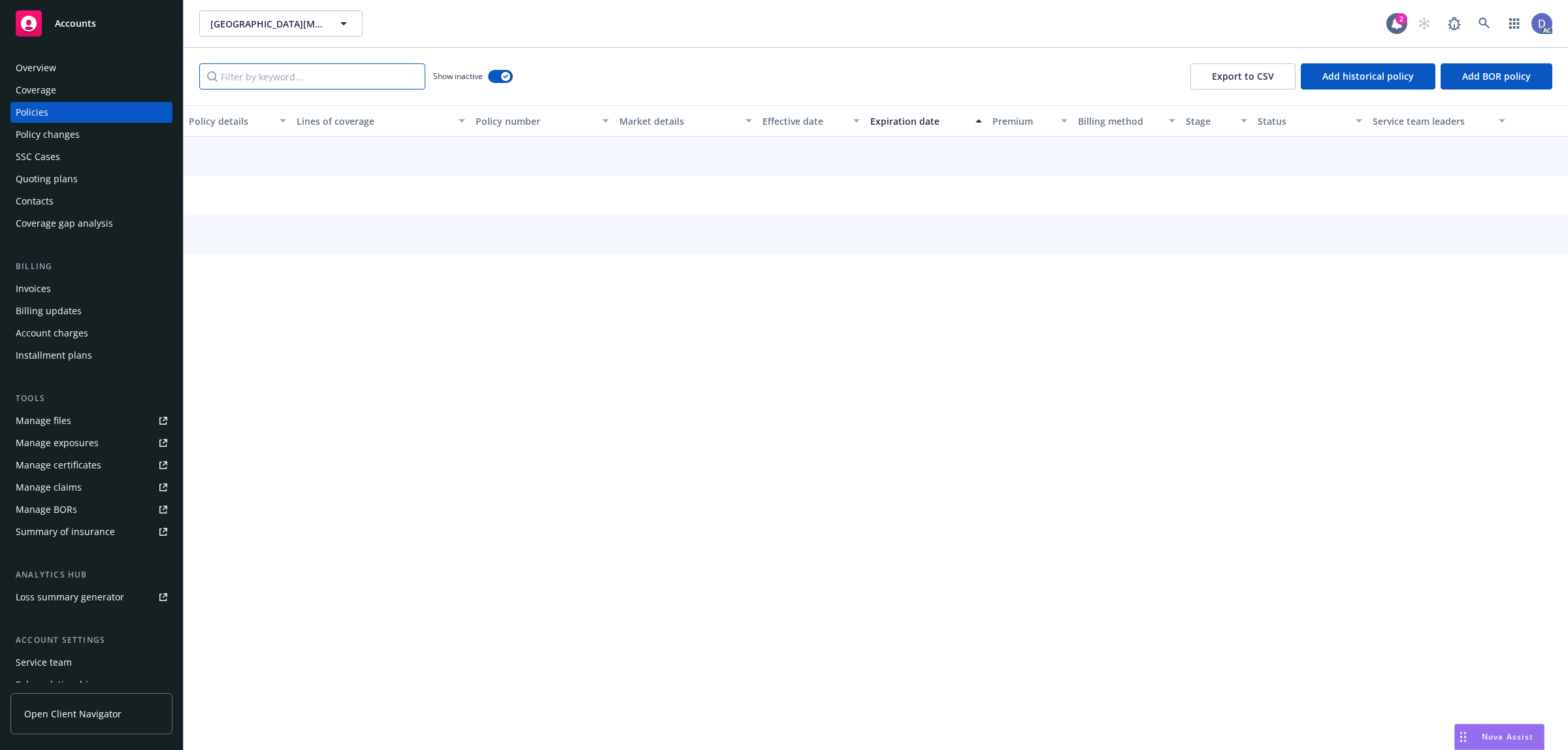
click at [360, 76] on input "Filter by keyword..." at bounding box center [312, 76] width 226 height 26
paste input "https://app.ontailwind.com/newfront-loss-runs/extractions/8a6d12e5-1eac-42fe-82…"
type input "https://app.ontailwind.com/newfront-loss-runs/extractions/8a6d12e5-1eac-42fe-82…"
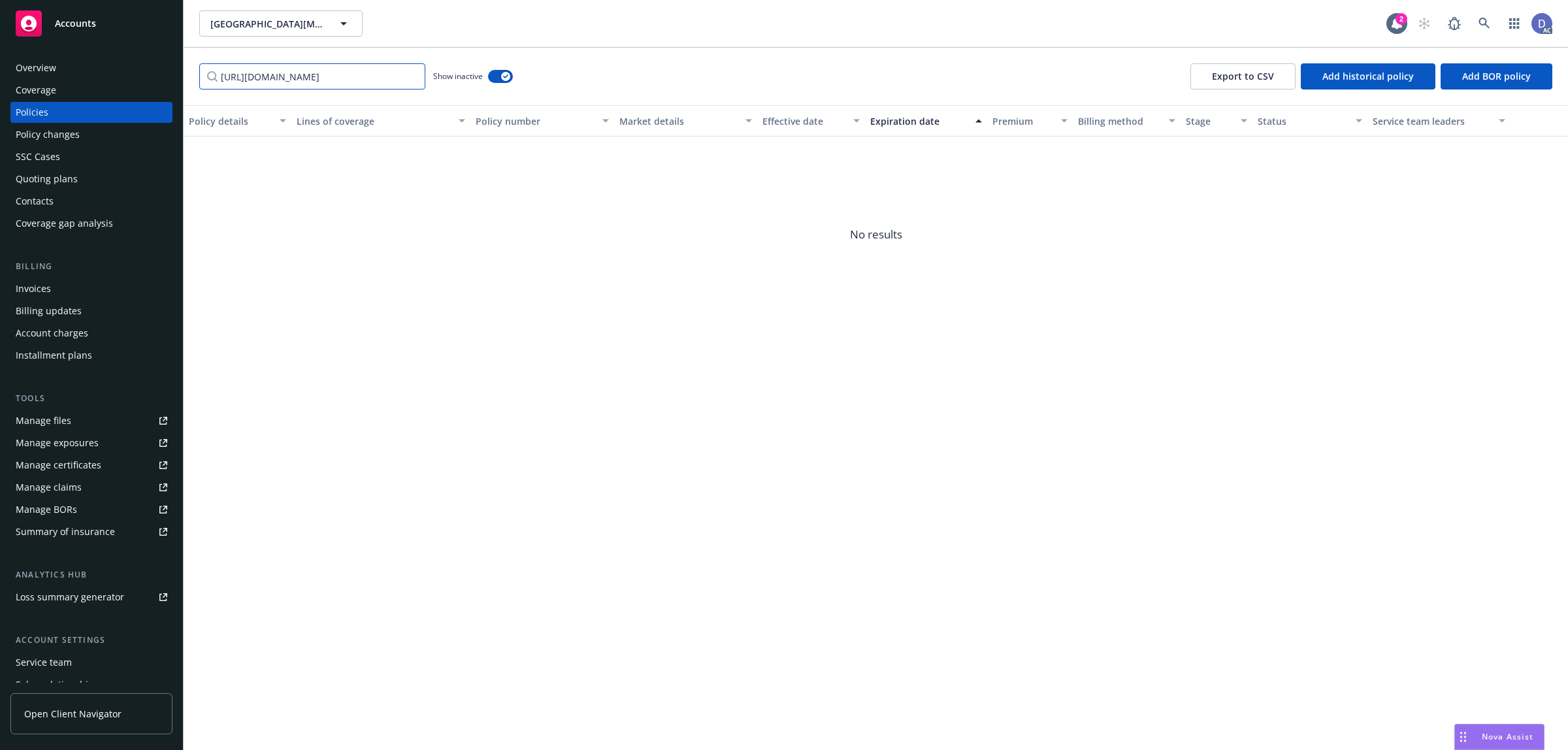
click at [413, 79] on input "https://app.ontailwind.com/newfront-loss-runs/extractions/8a6d12e5-1eac-42fe-82…" at bounding box center [312, 76] width 226 height 26
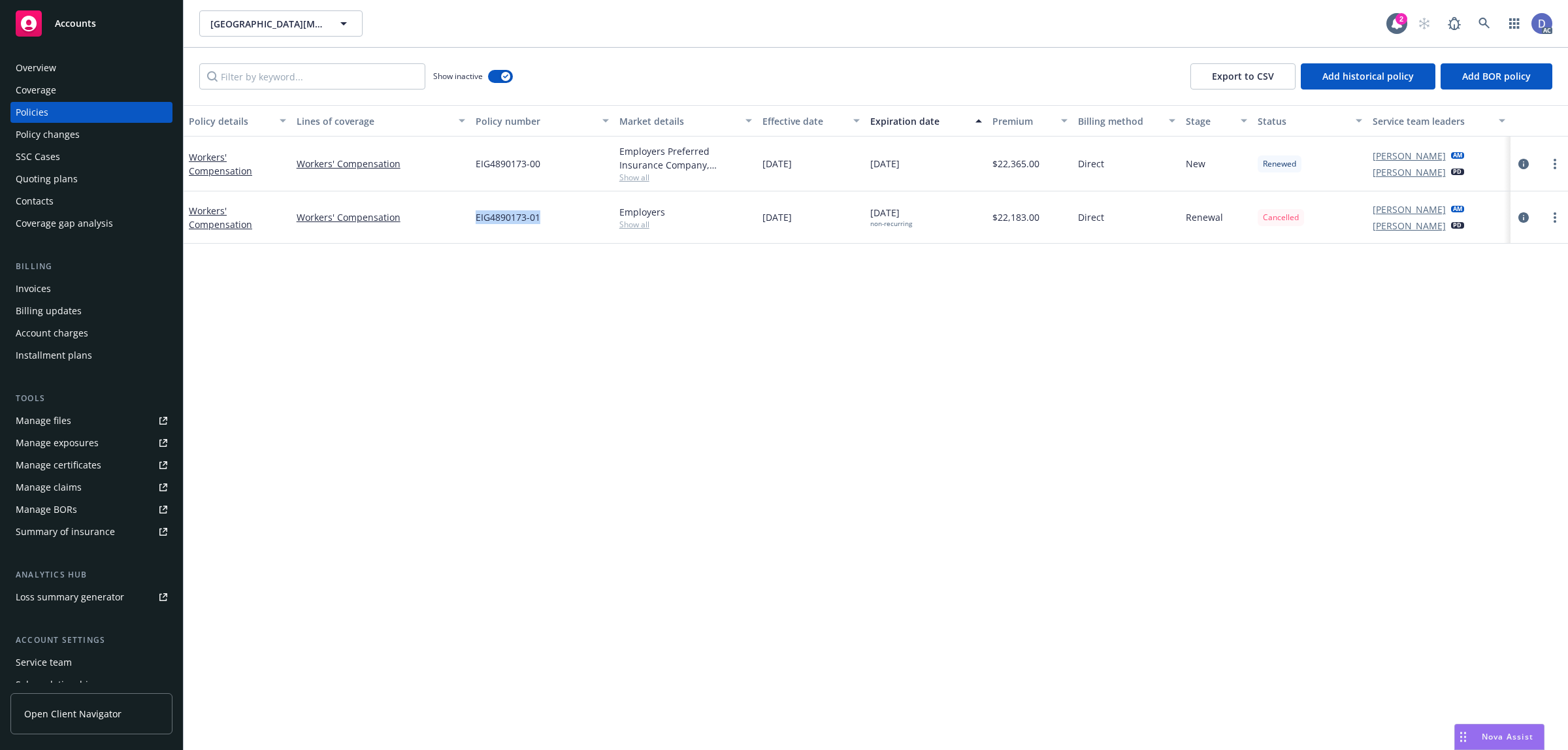
copy span "EIG4890173-01"
drag, startPoint x: 543, startPoint y: 219, endPoint x: 476, endPoint y: 222, distance: 67.1
click at [476, 222] on div "EIG4890173-01" at bounding box center [542, 217] width 144 height 52
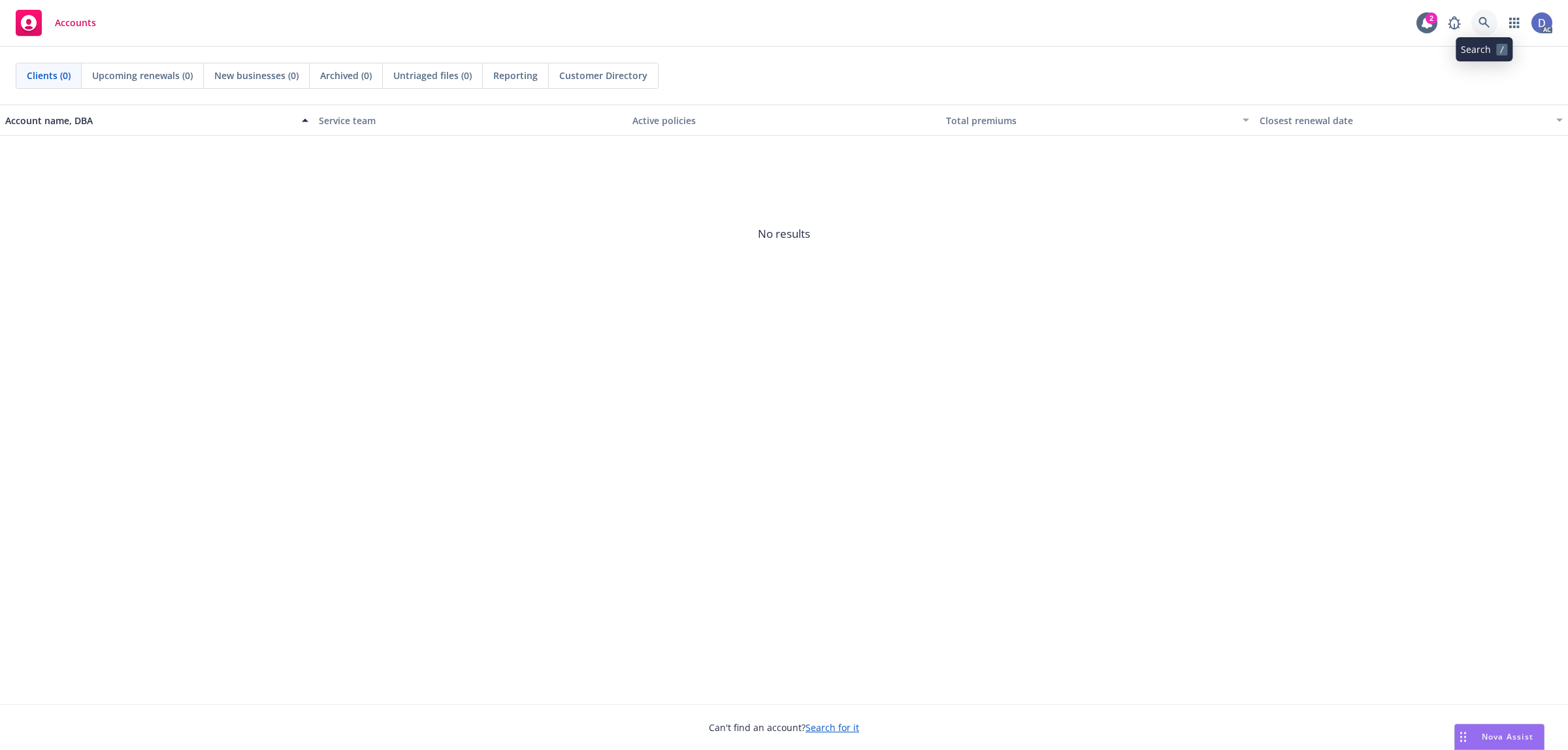
click at [1254, 30] on link at bounding box center [1484, 22] width 26 height 26
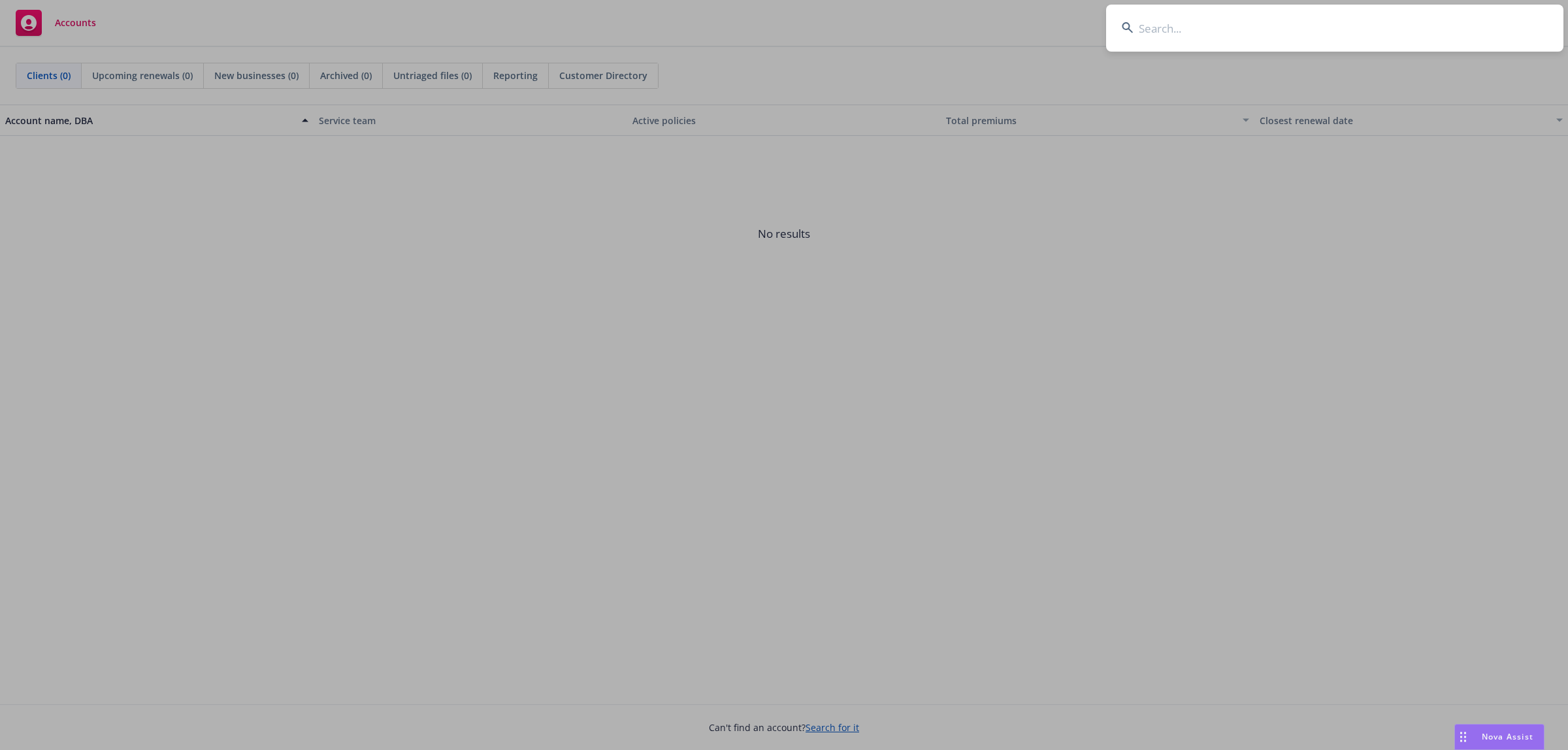
click at [1235, 35] on input at bounding box center [1334, 28] width 457 height 47
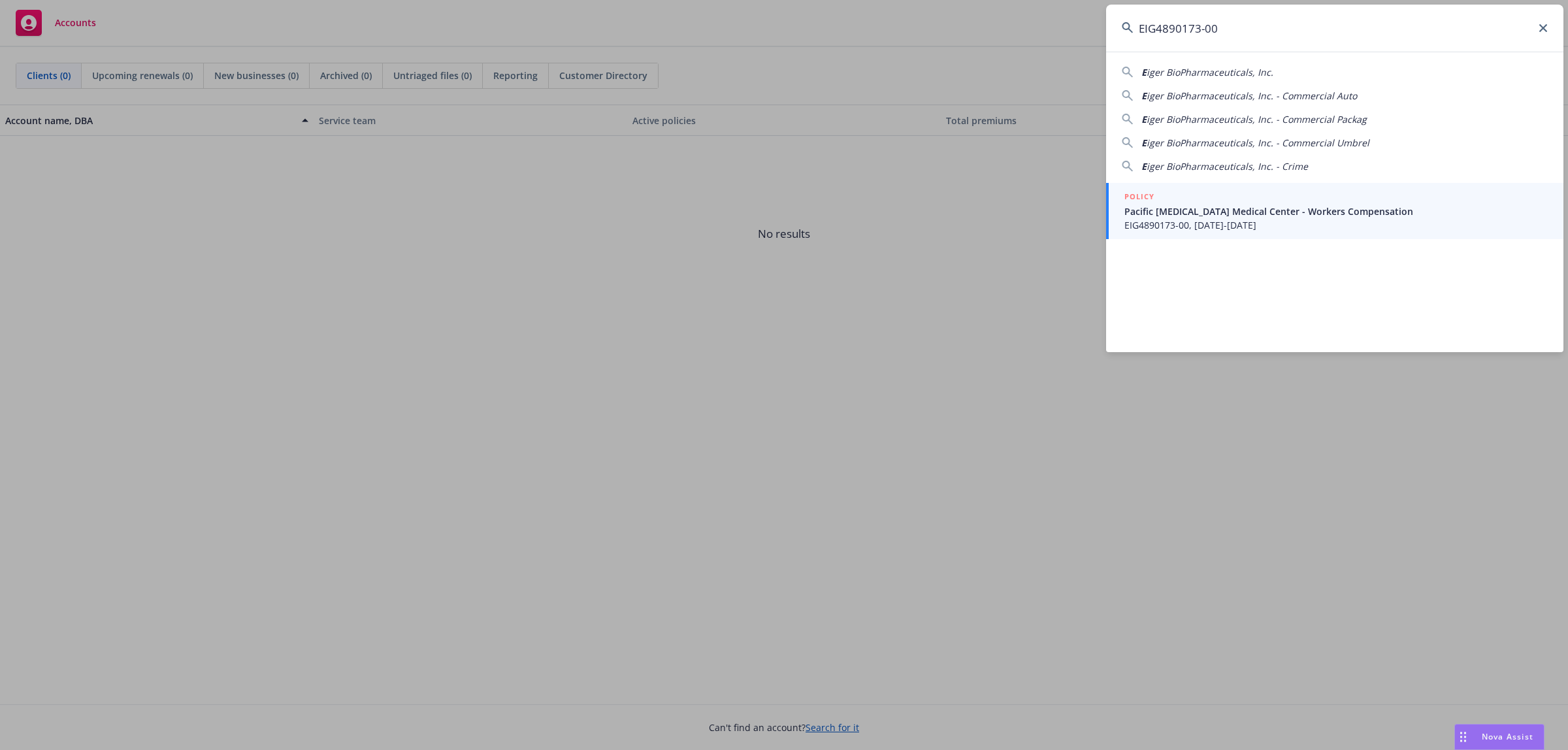
type input "EIG4890173-00"
click at [1202, 216] on span "Pacific [MEDICAL_DATA] Medical Center - Workers Compensation" at bounding box center [1336, 212] width 423 height 14
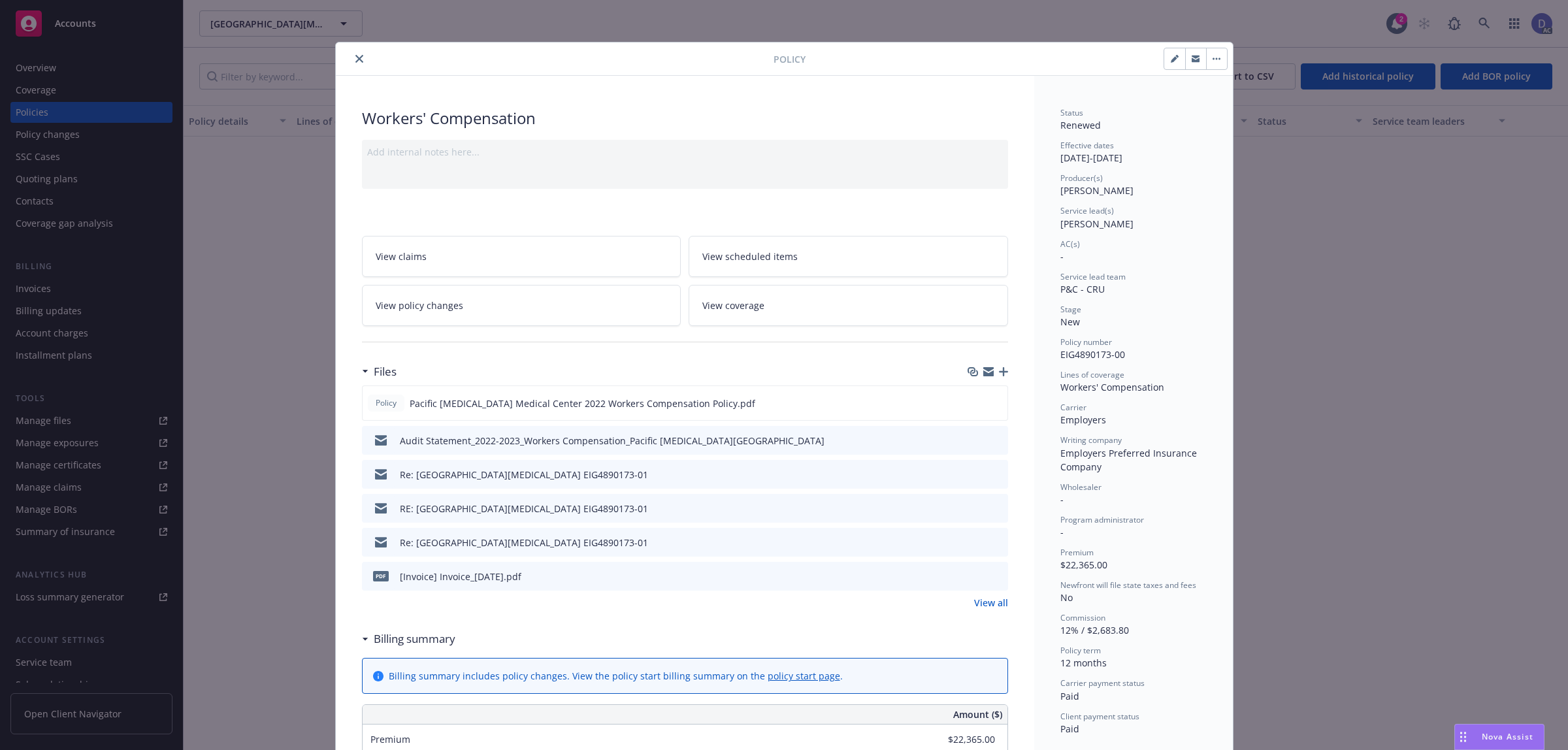
click at [356, 57] on icon "close" at bounding box center [360, 59] width 8 height 8
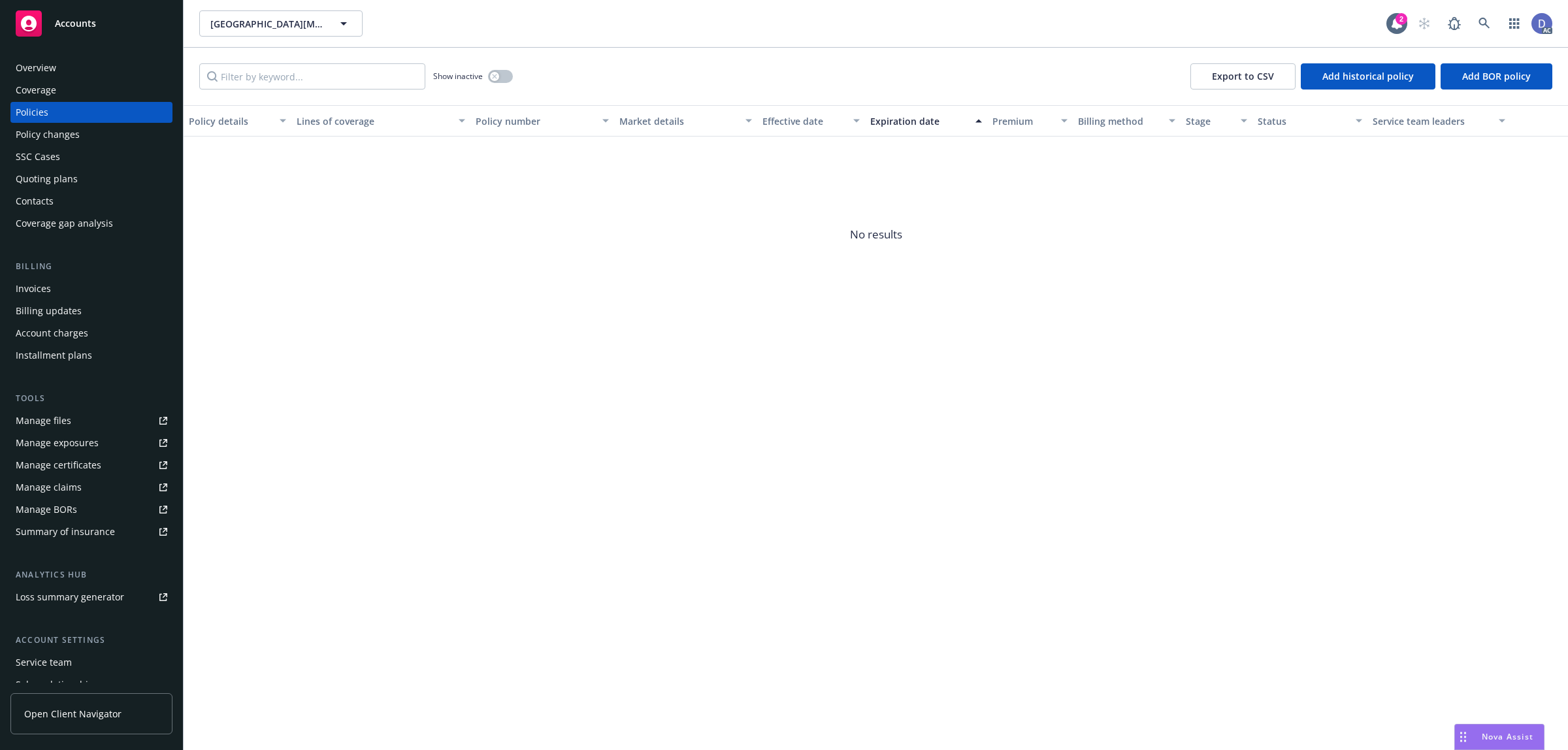
click at [485, 80] on div "Show inactive" at bounding box center [473, 76] width 79 height 26
click at [488, 77] on button "button" at bounding box center [501, 76] width 25 height 14
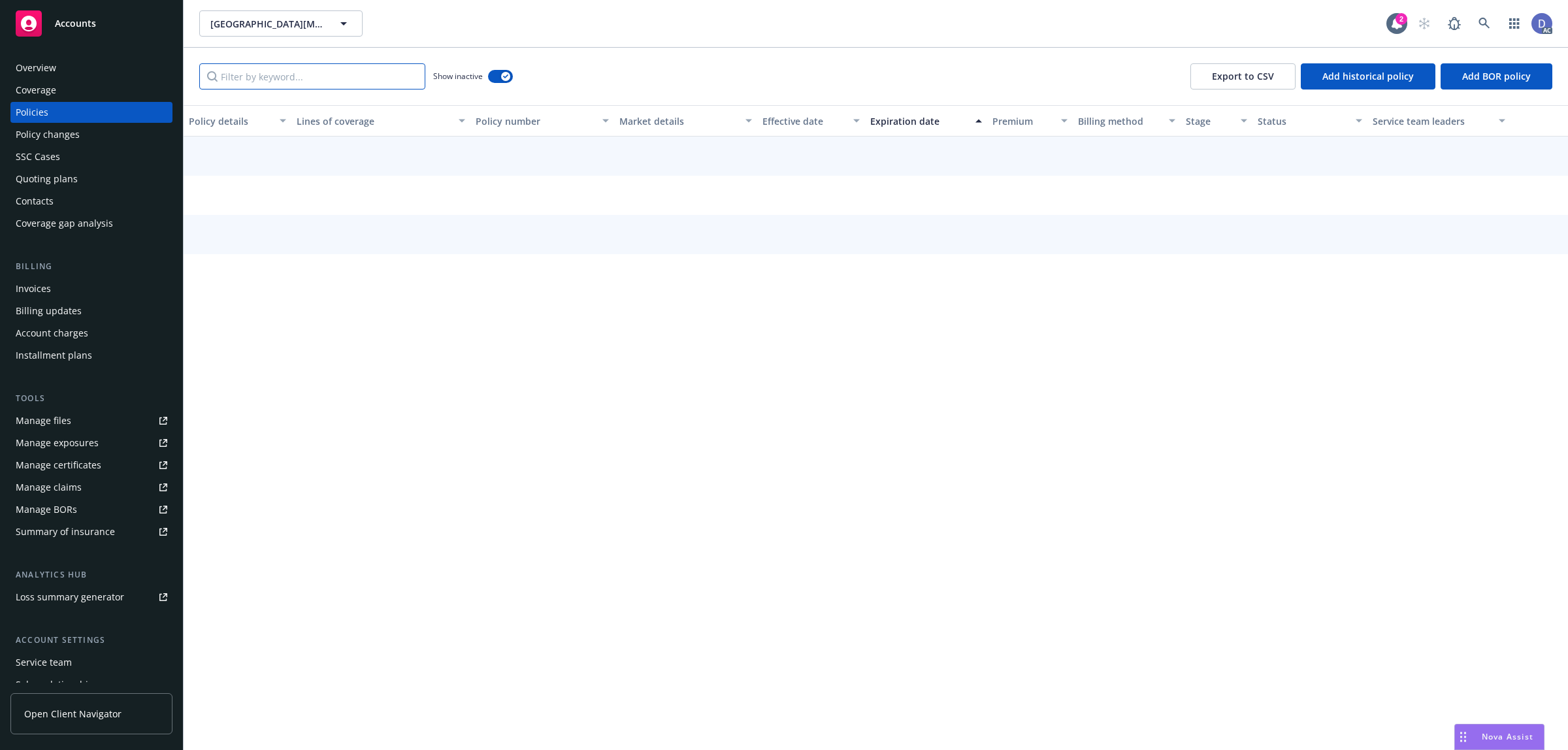
click at [330, 76] on input "Filter by keyword..." at bounding box center [312, 76] width 226 height 26
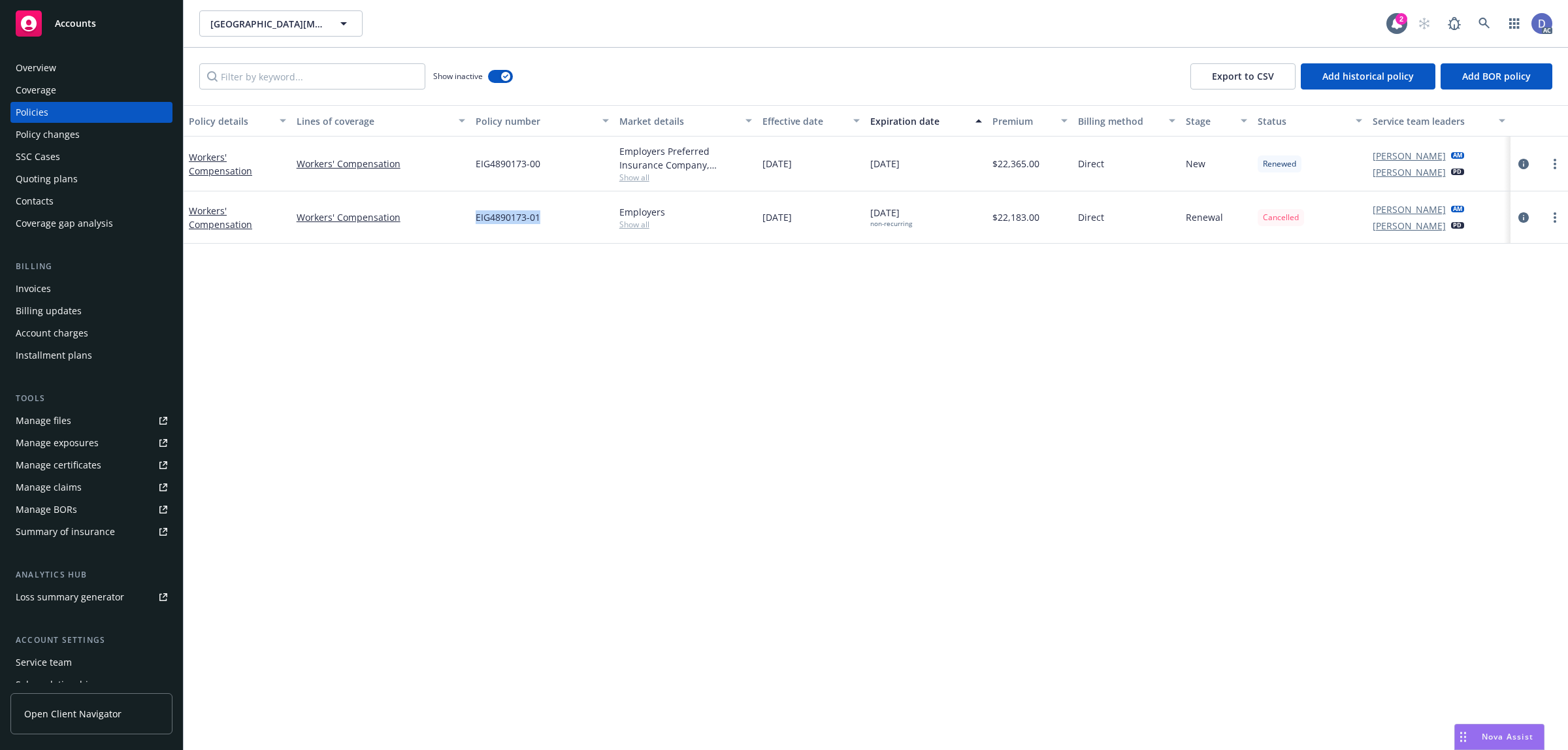
copy span "EIG4890173-01"
drag, startPoint x: 495, startPoint y: 227, endPoint x: 478, endPoint y: 229, distance: 17.1
click at [478, 229] on div "EIG4890173-01" at bounding box center [542, 217] width 144 height 52
click at [482, 229] on div "EIG4890173-01" at bounding box center [542, 217] width 144 height 52
click at [539, 216] on span "EIG4890173-01" at bounding box center [508, 217] width 65 height 14
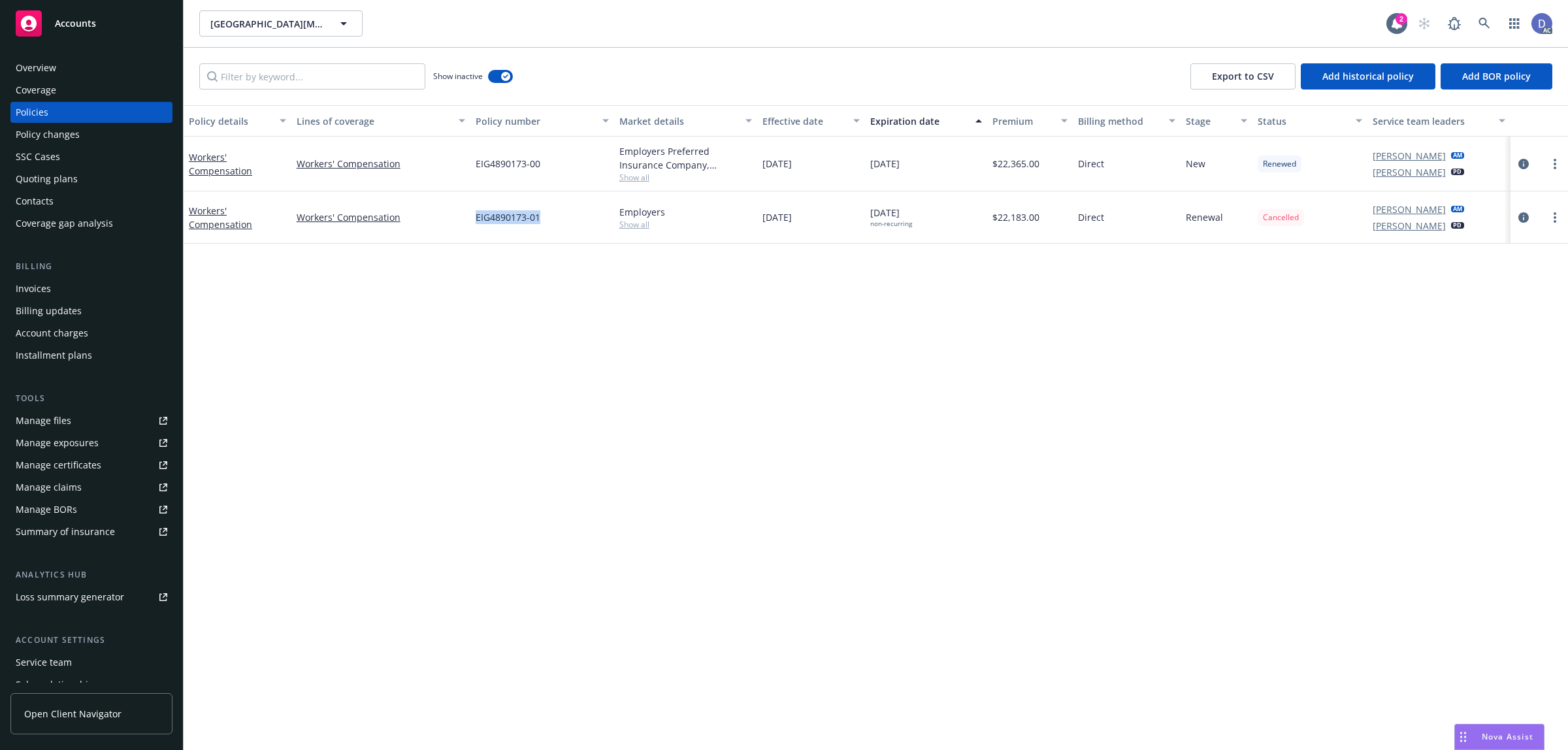
copy span "EIG4890173-01"
drag, startPoint x: 541, startPoint y: 220, endPoint x: 471, endPoint y: 222, distance: 70.0
click at [471, 222] on div "EIG4890173-01" at bounding box center [542, 217] width 144 height 52
click at [66, 68] on div "Overview" at bounding box center [91, 68] width 152 height 21
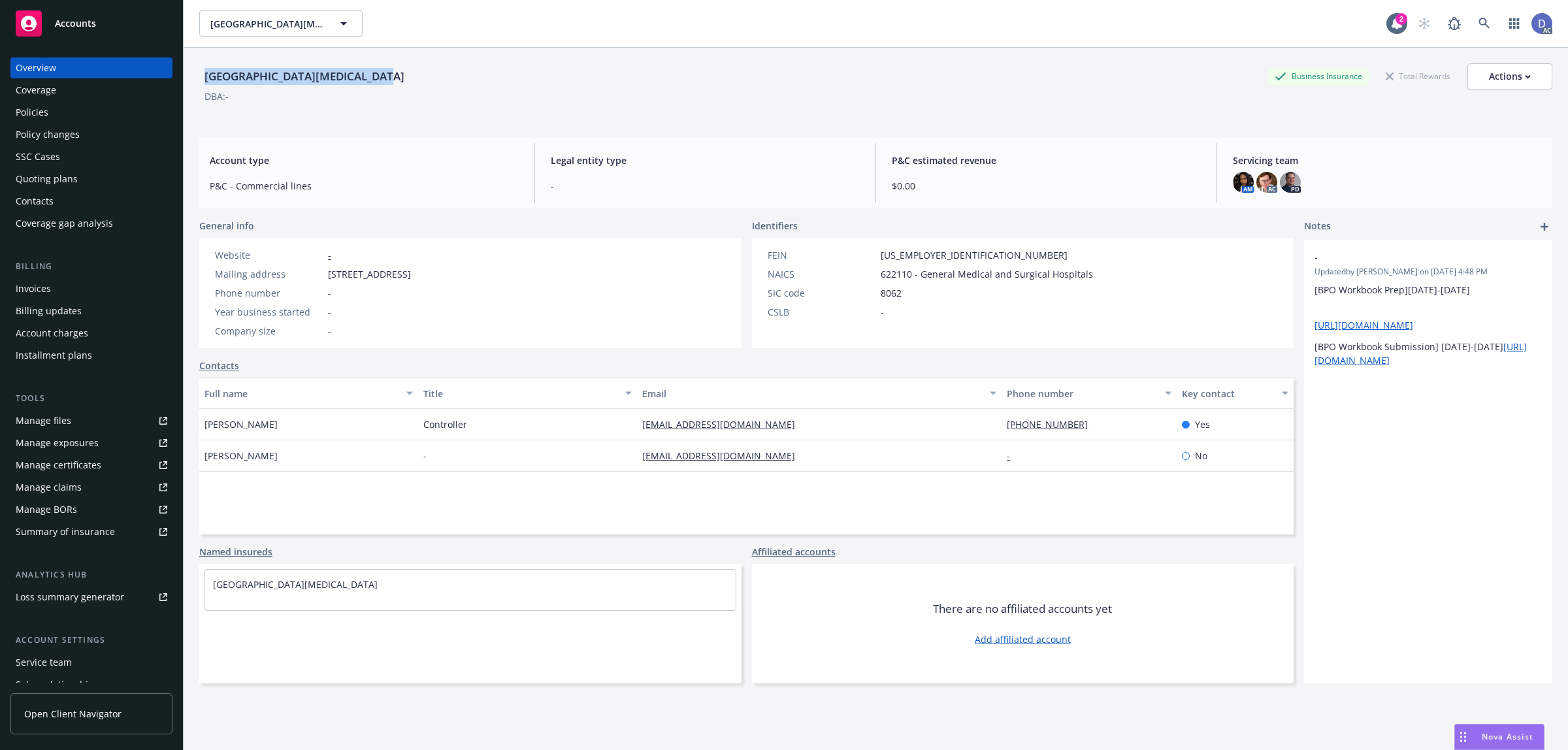
copy div "[GEOGRAPHIC_DATA][MEDICAL_DATA]"
drag, startPoint x: 380, startPoint y: 77, endPoint x: 205, endPoint y: 86, distance: 175.2
click at [205, 86] on div "Pacific Cancer Medical Center Business Insurance Total Rewards Actions" at bounding box center [875, 76] width 1352 height 26
click at [75, 485] on div "Manage claims" at bounding box center [48, 487] width 66 height 21
click at [66, 418] on div "Manage files" at bounding box center [43, 420] width 55 height 21
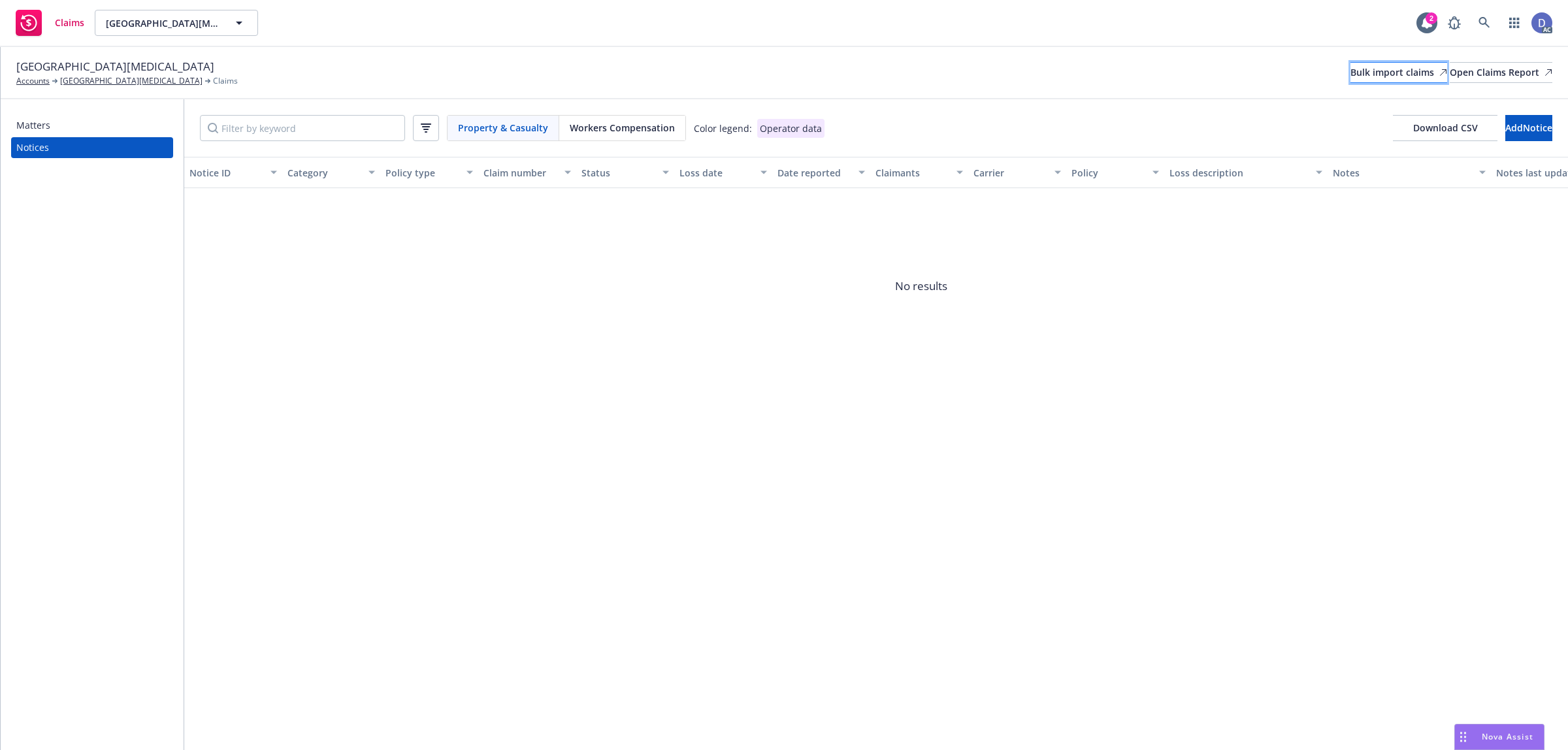
click at [1350, 79] on div "Bulk import claims" at bounding box center [1399, 72] width 97 height 19
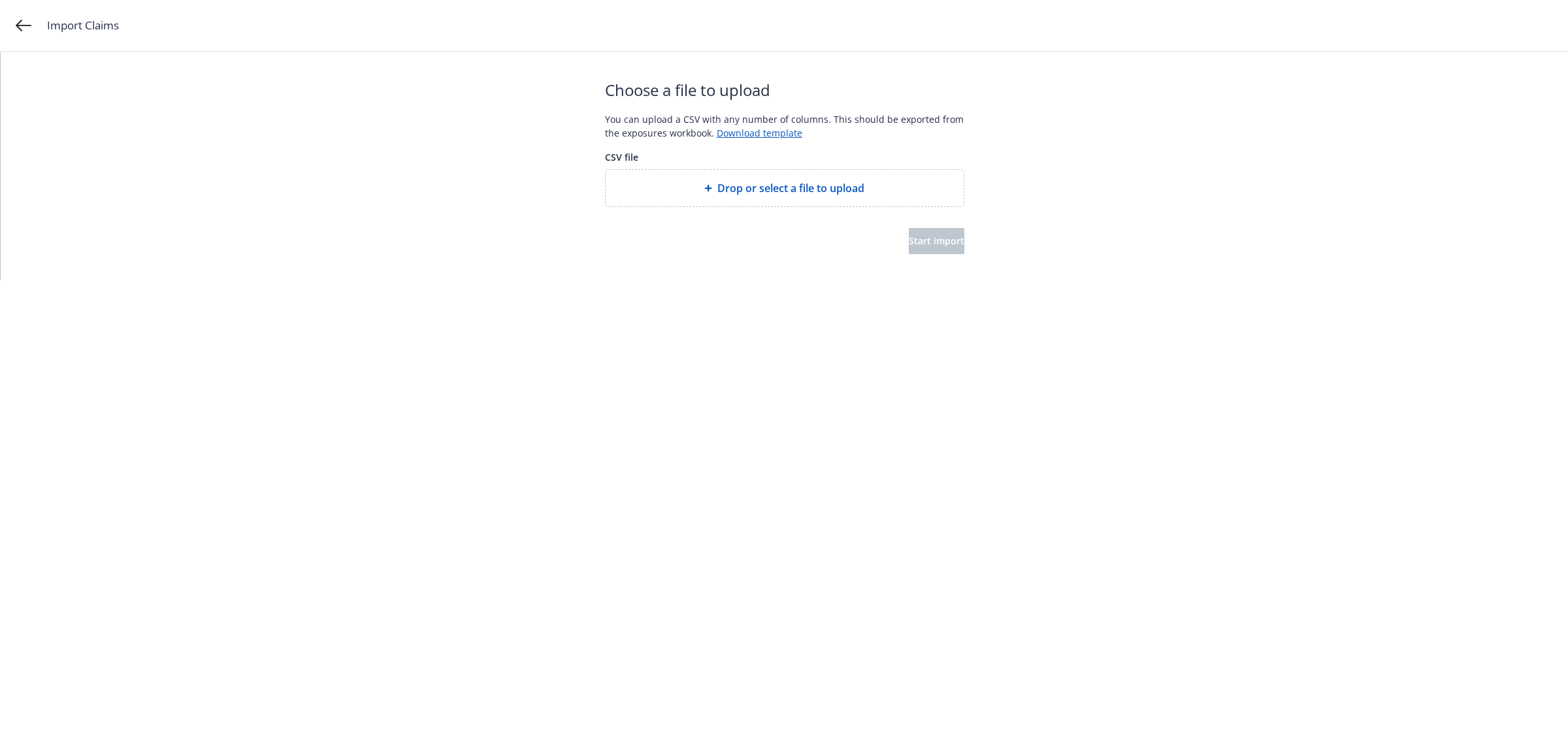
click at [810, 188] on span "Drop or select a file to upload" at bounding box center [791, 188] width 147 height 15
click at [909, 246] on button "Start import" at bounding box center [936, 241] width 55 height 26
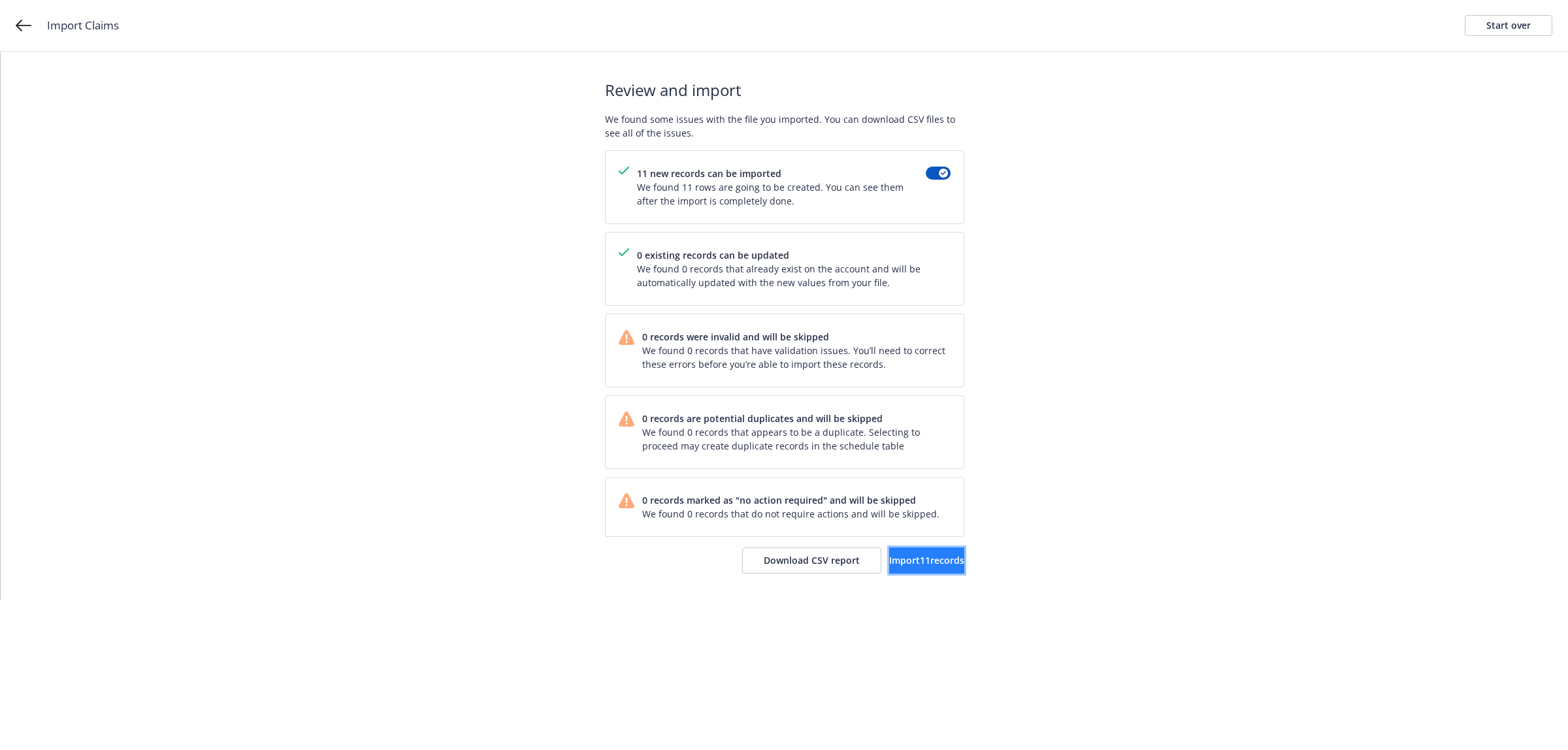
click at [896, 566] on span "Import 11 records" at bounding box center [927, 560] width 75 height 13
click at [891, 563] on span "View accounts" at bounding box center [911, 560] width 64 height 13
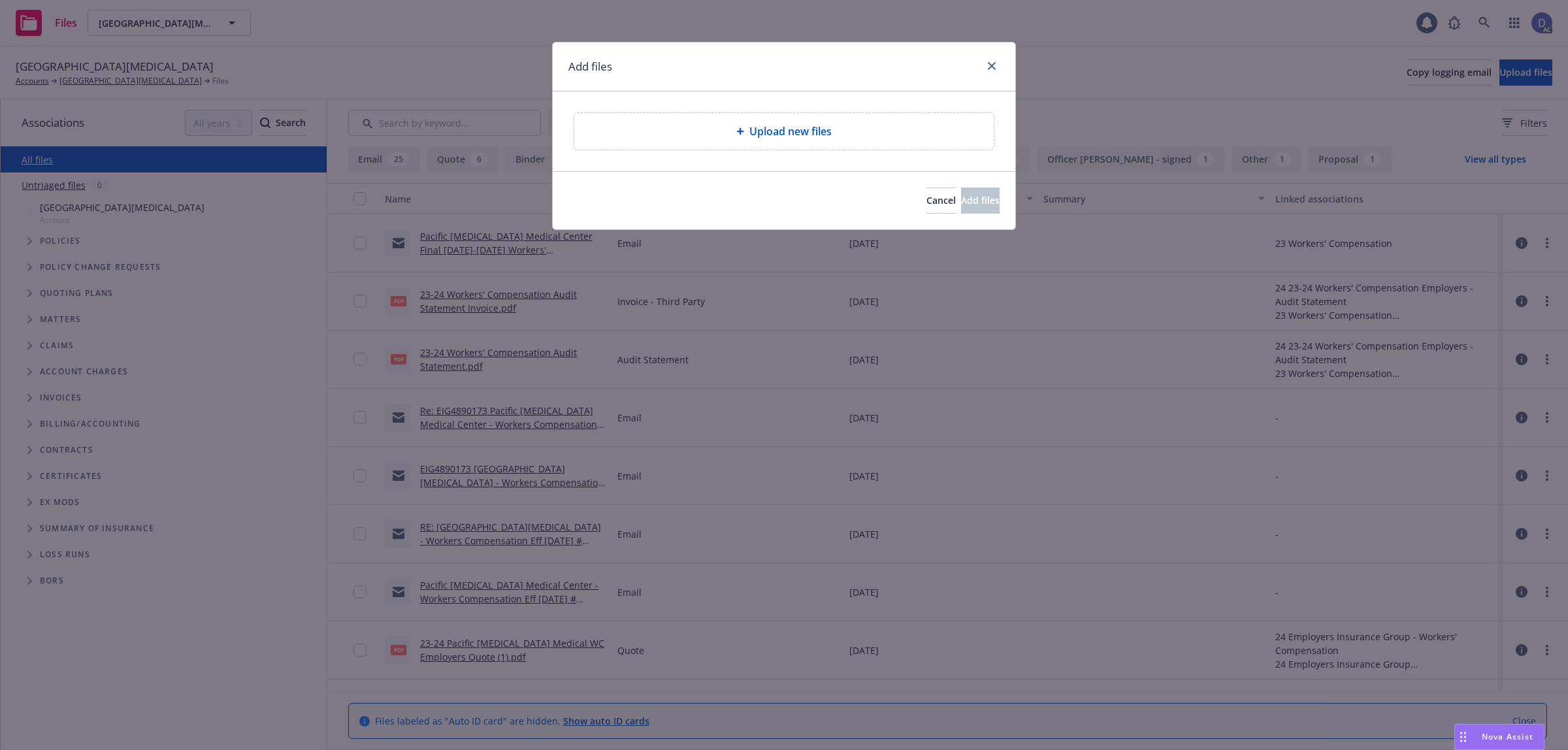
click at [791, 118] on div "Upload new files" at bounding box center [784, 131] width 420 height 37
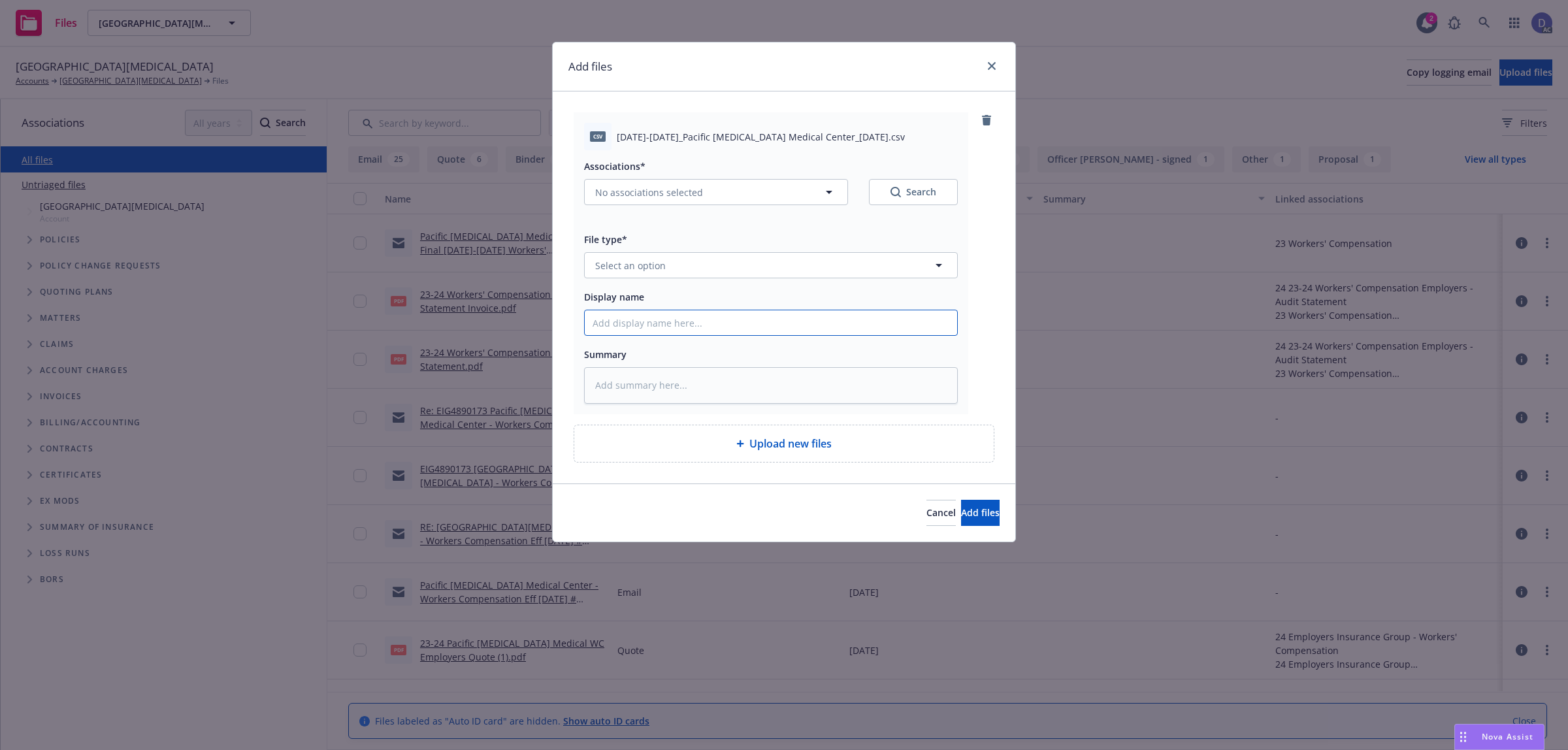
drag, startPoint x: 805, startPoint y: 325, endPoint x: 861, endPoint y: 272, distance: 77.1
click at [805, 325] on input "Display name" at bounding box center [770, 323] width 372 height 25
paste input "2022-2023_Pacific Cancer Medical Center_10-3-2024"
type input "2022-2023_Pacific Cancer Medical Center_10-3-2024"
type textarea "x"
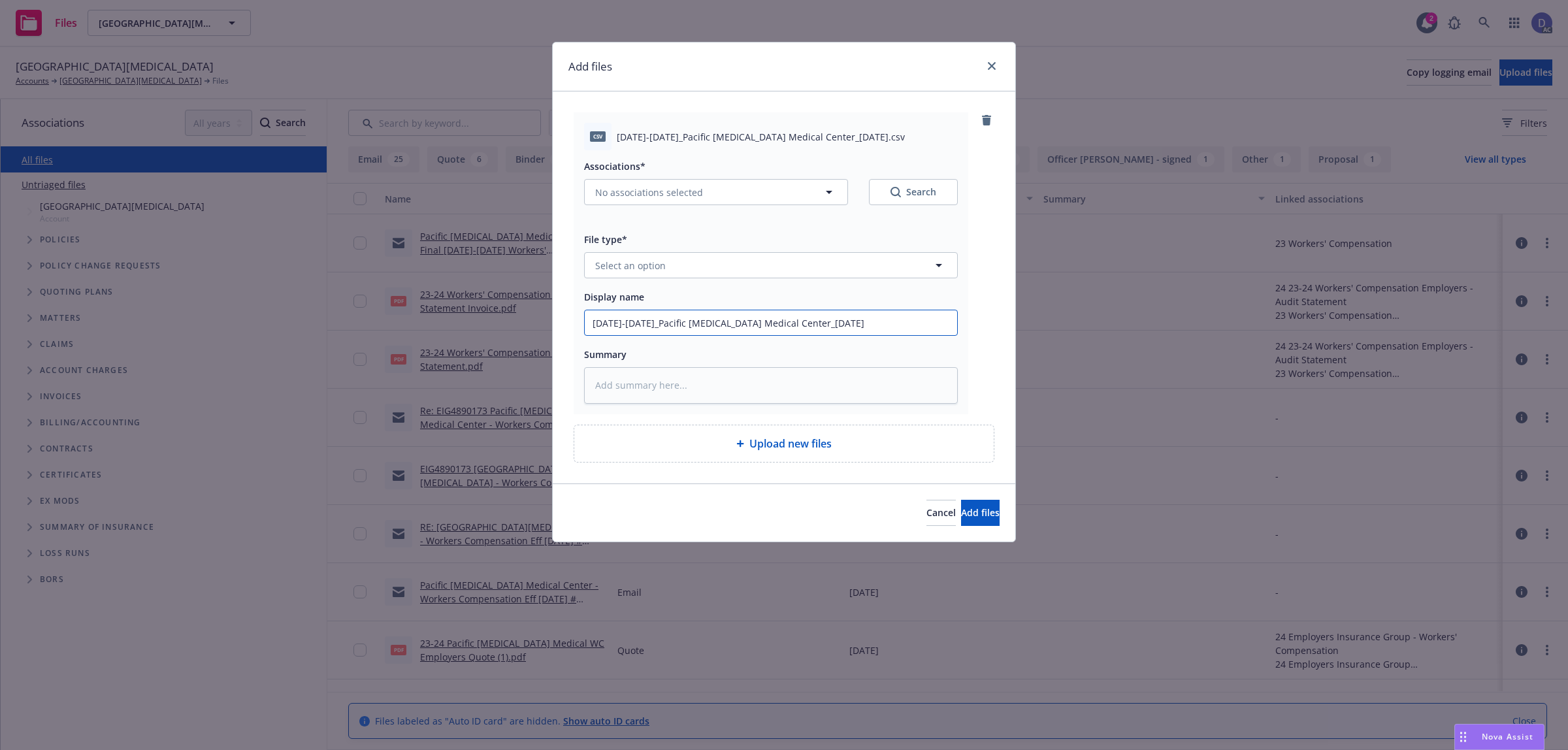
type input "2022-2023_Pacific Cancer Medical Center_10-3-2024"
click at [863, 270] on button "Select an option" at bounding box center [770, 265] width 374 height 26
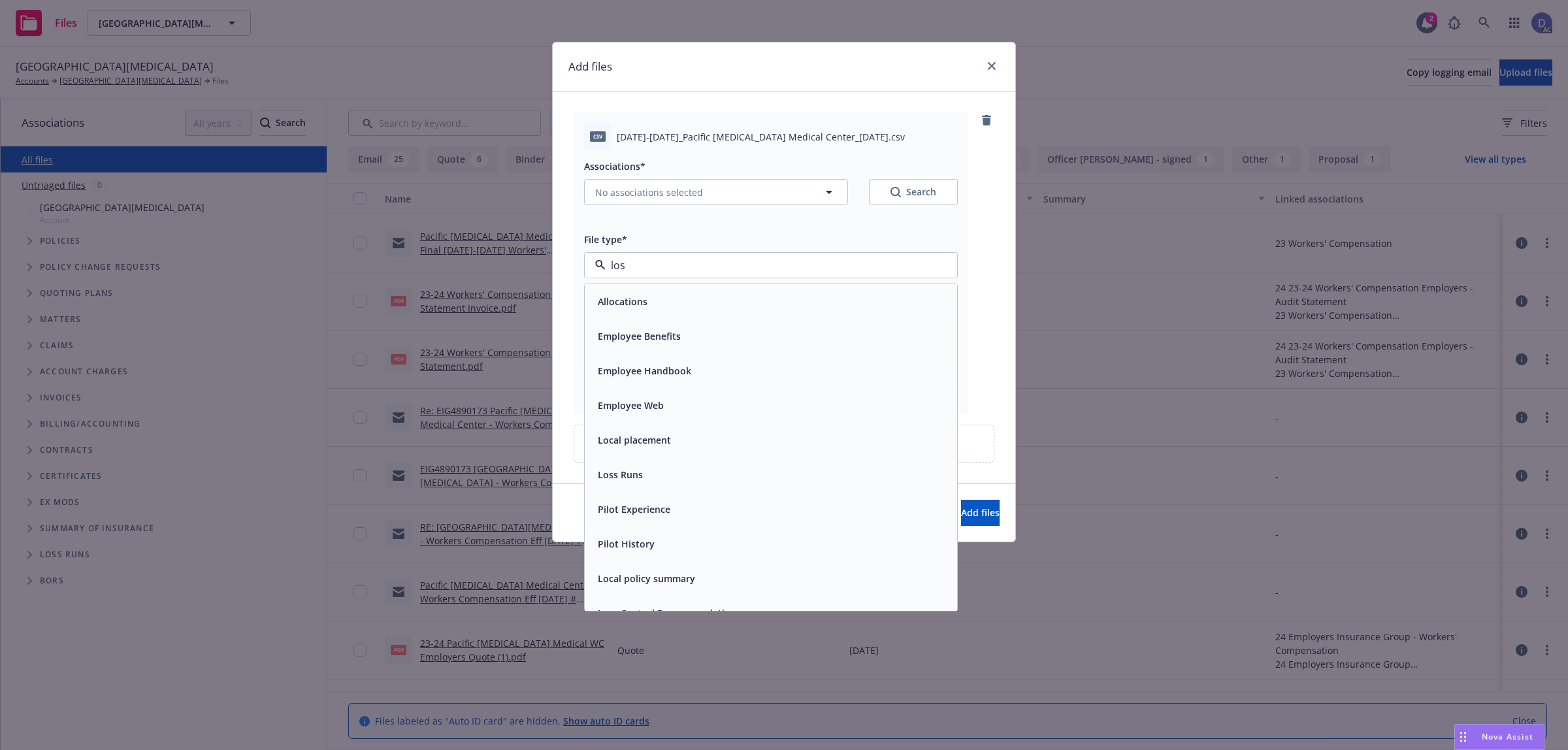
type input "loss"
click at [820, 296] on div "Loss Runs" at bounding box center [770, 302] width 357 height 19
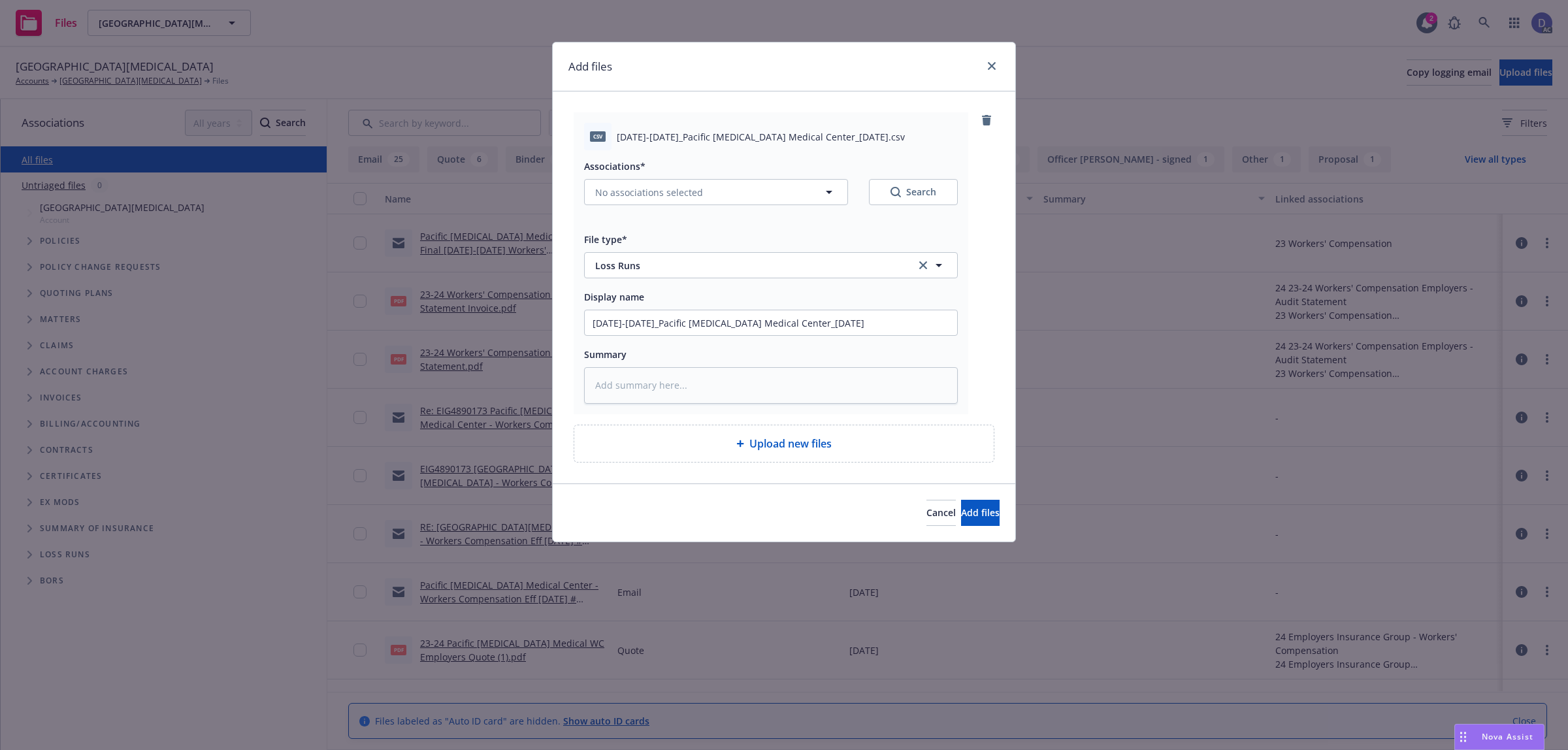
click at [755, 207] on div "Associations* No associations selected Search" at bounding box center [770, 189] width 374 height 63
click at [758, 200] on button "No associations selected" at bounding box center [715, 191] width 264 height 26
type textarea "x"
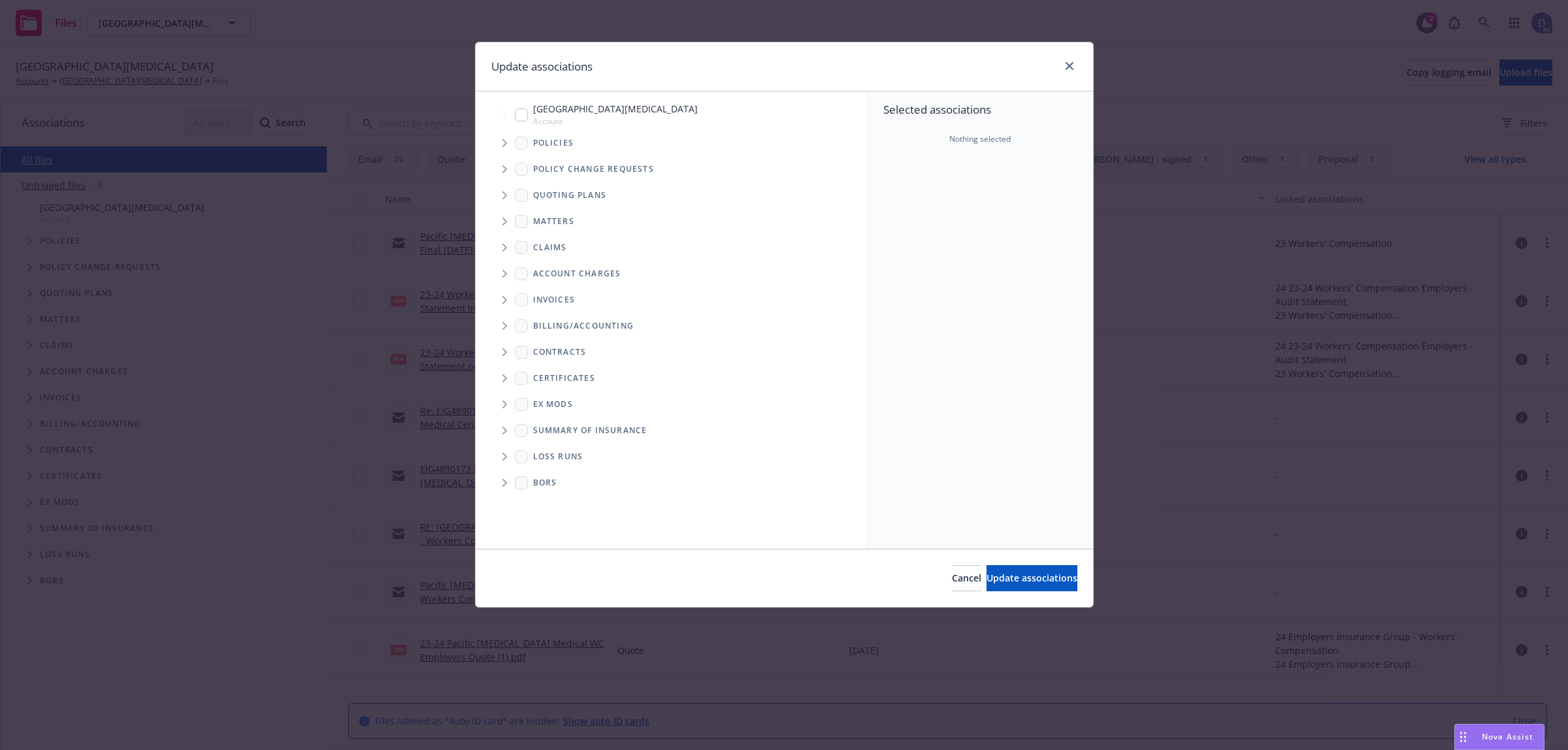
click at [505, 146] on icon "Tree Example" at bounding box center [505, 143] width 5 height 8
click at [886, 190] on div "Selected associations Nothing selected" at bounding box center [979, 320] width 225 height 457
click at [618, 166] on link "23 Workers' Compensation" at bounding box center [607, 165] width 117 height 14
checkbox input "true"
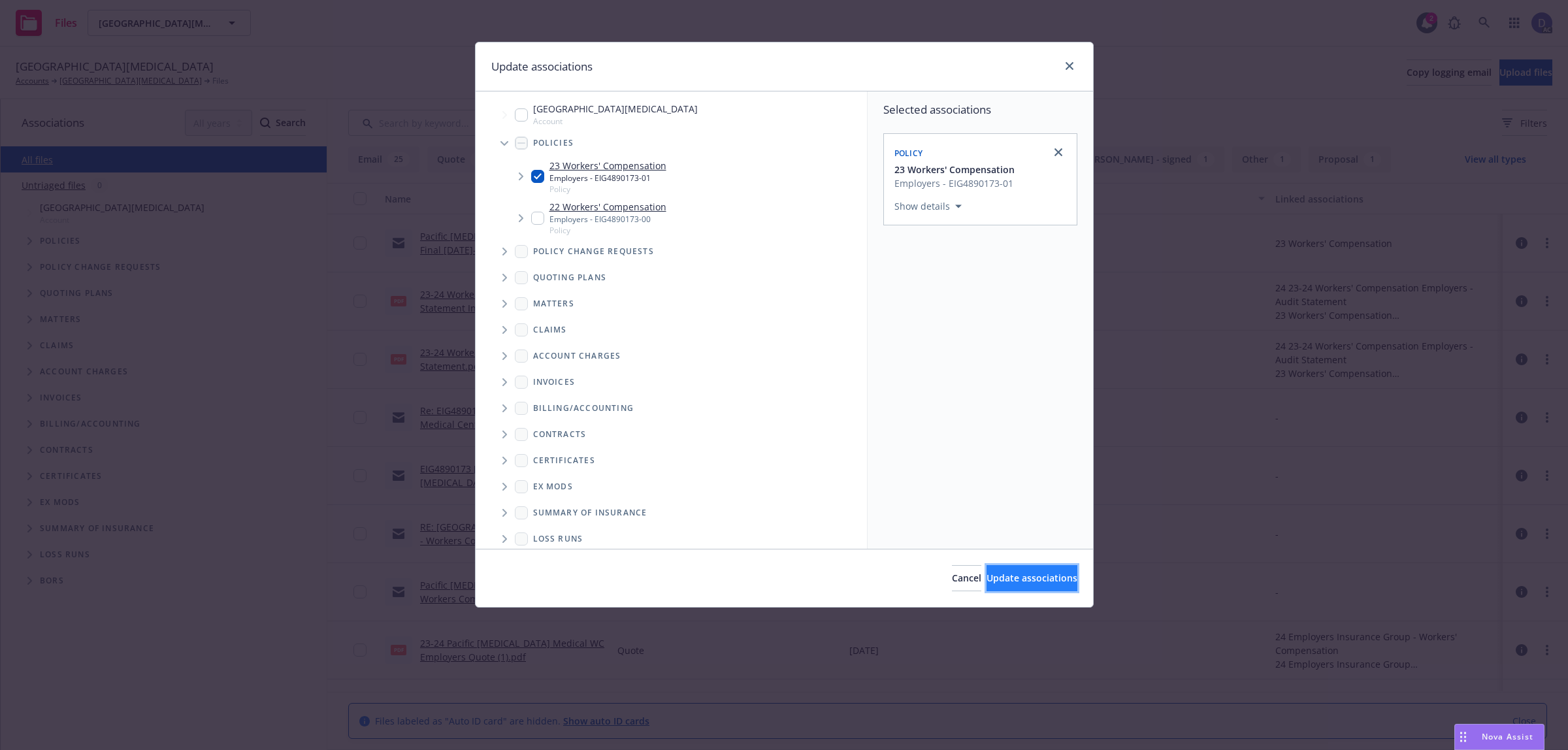
click at [1016, 566] on button "Update associations" at bounding box center [1031, 578] width 91 height 26
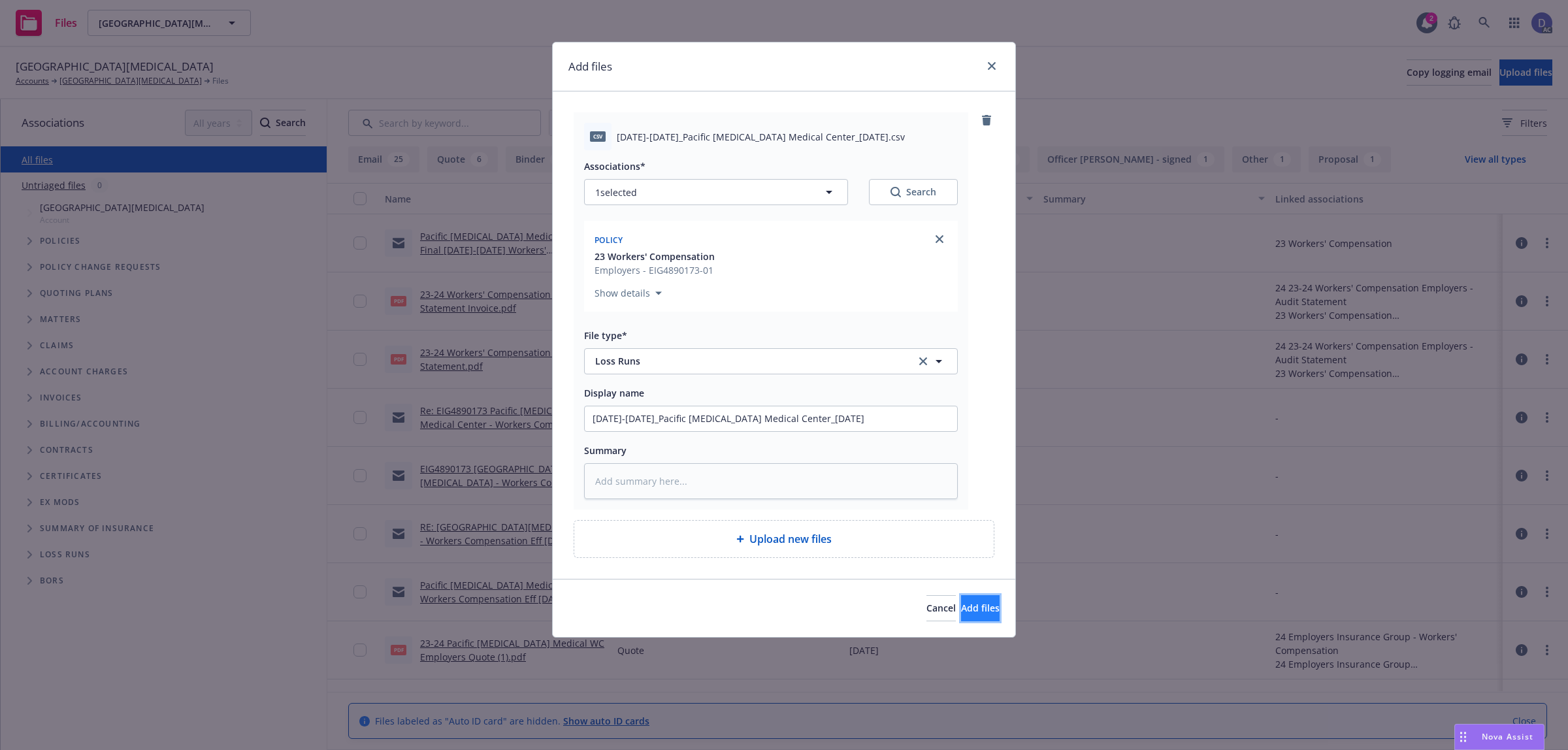
click at [984, 601] on button "Add files" at bounding box center [980, 608] width 39 height 26
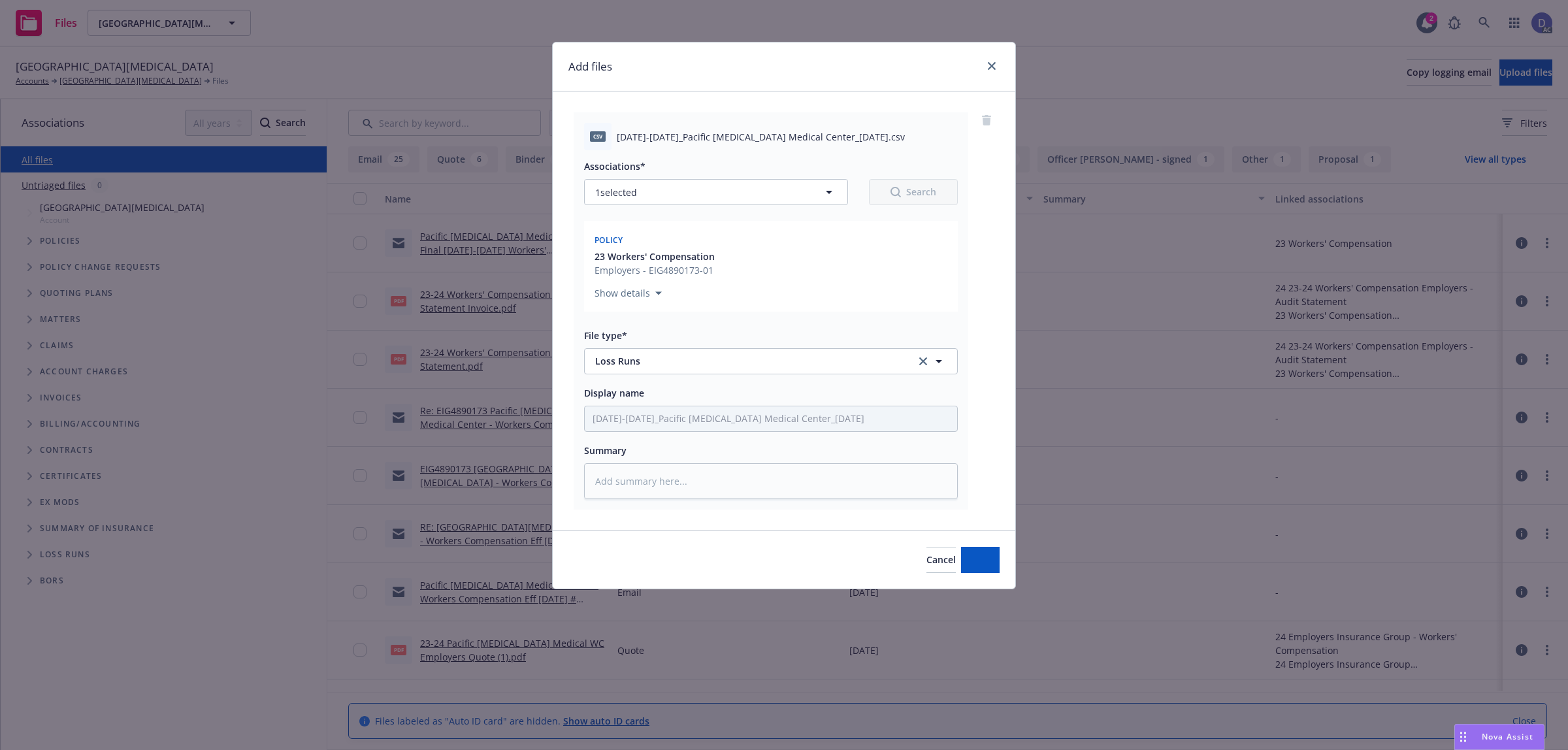
type textarea "x"
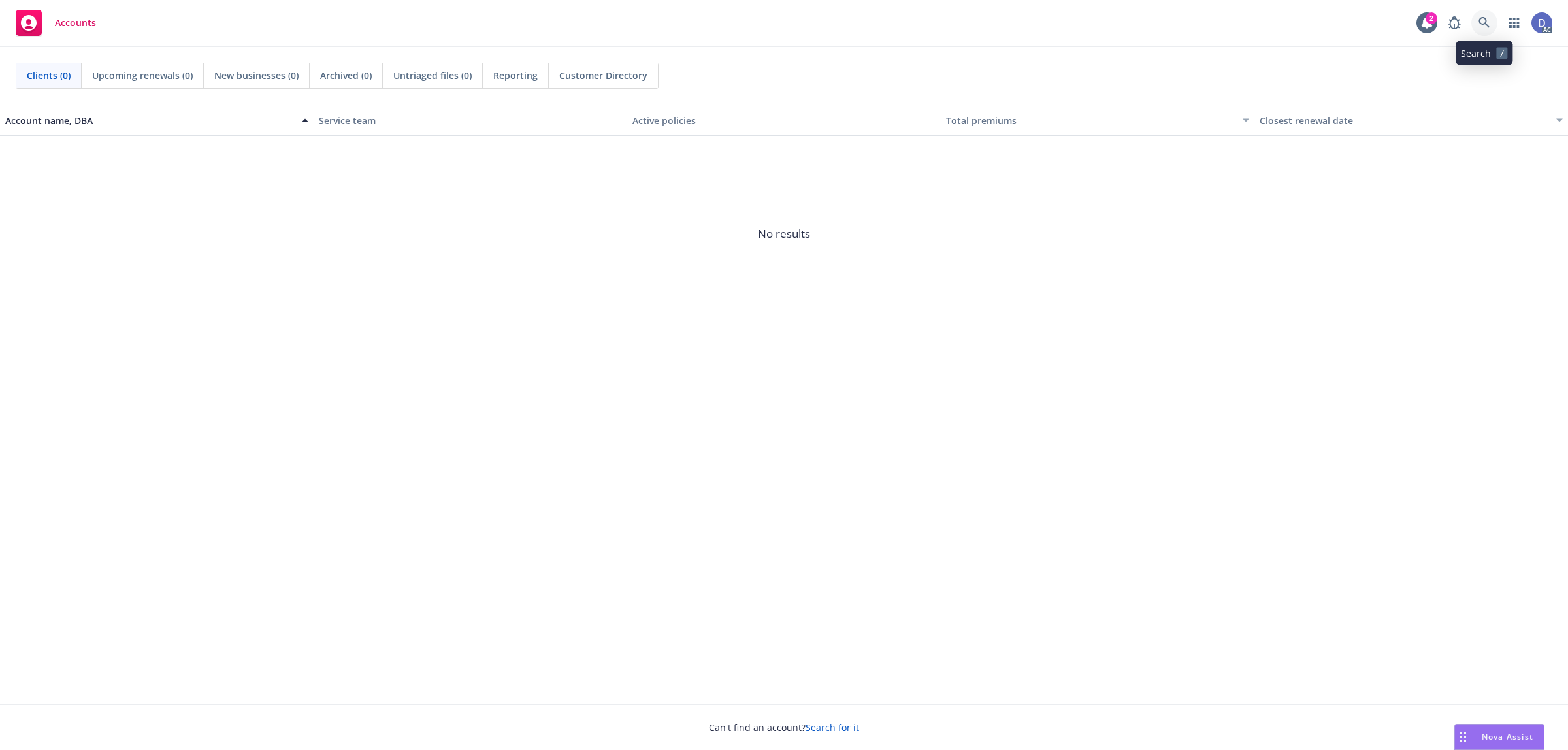
click at [1492, 28] on link at bounding box center [1484, 22] width 26 height 26
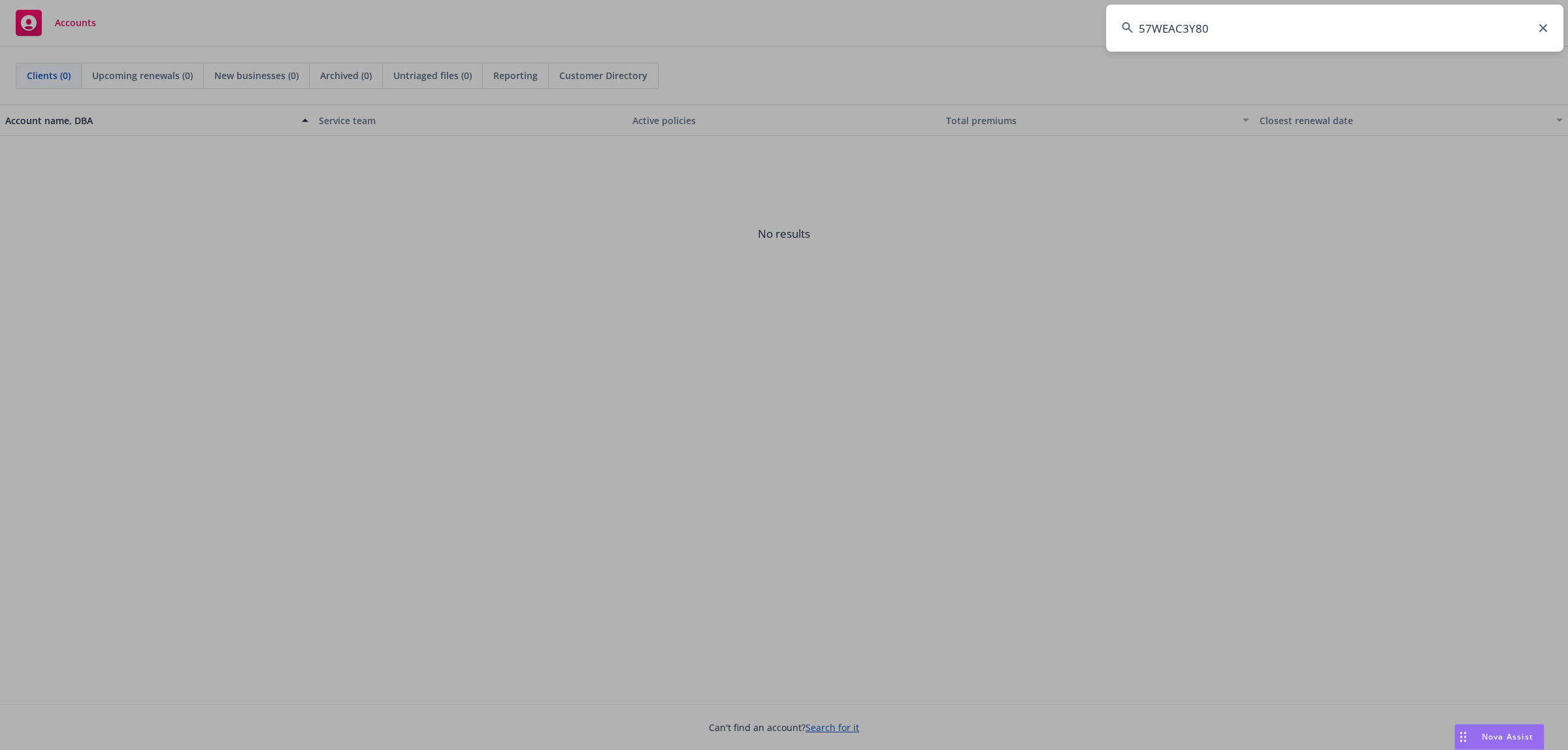
click at [1492, 28] on input "57WEAC3Y80" at bounding box center [1334, 28] width 457 height 47
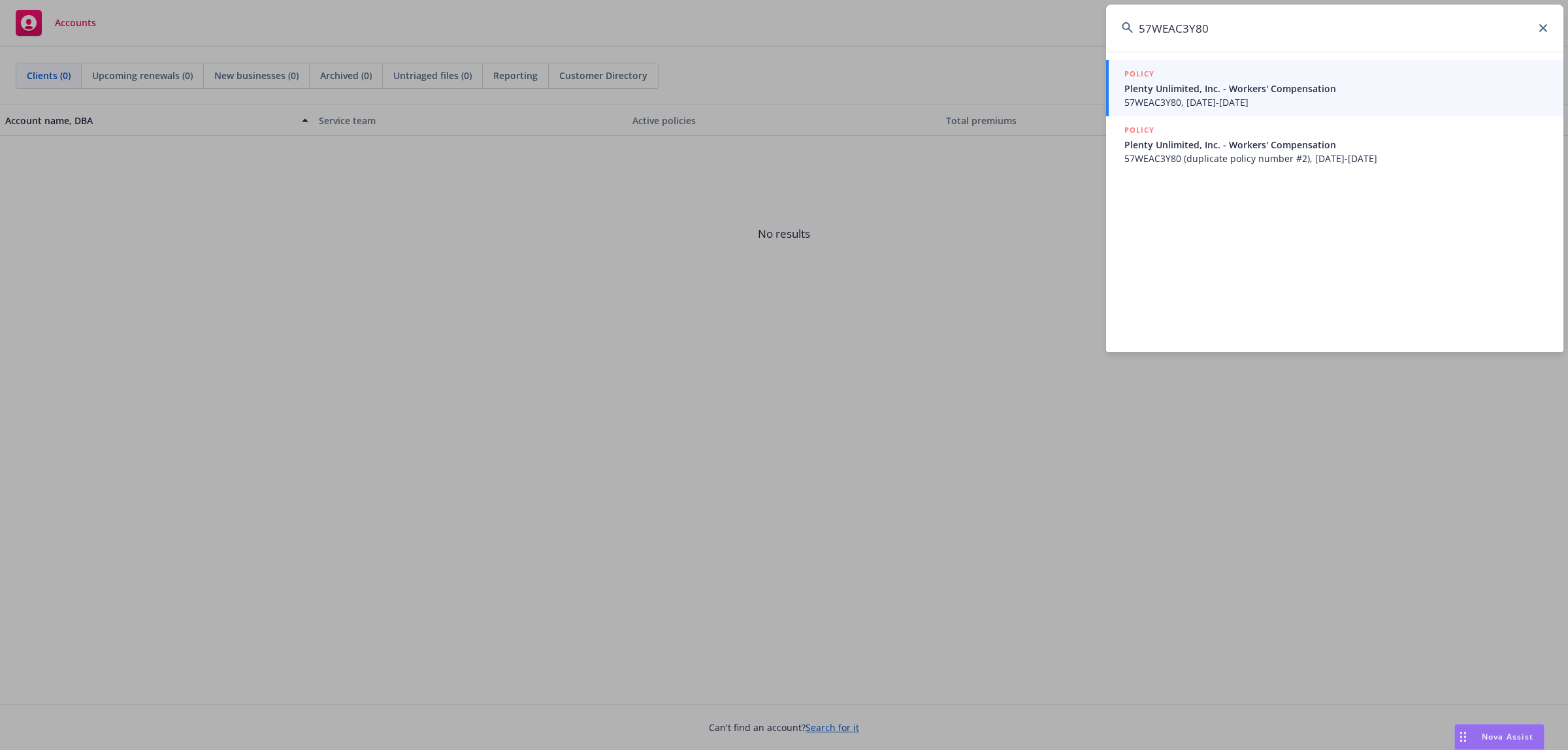
type input "57WEAC3Y80"
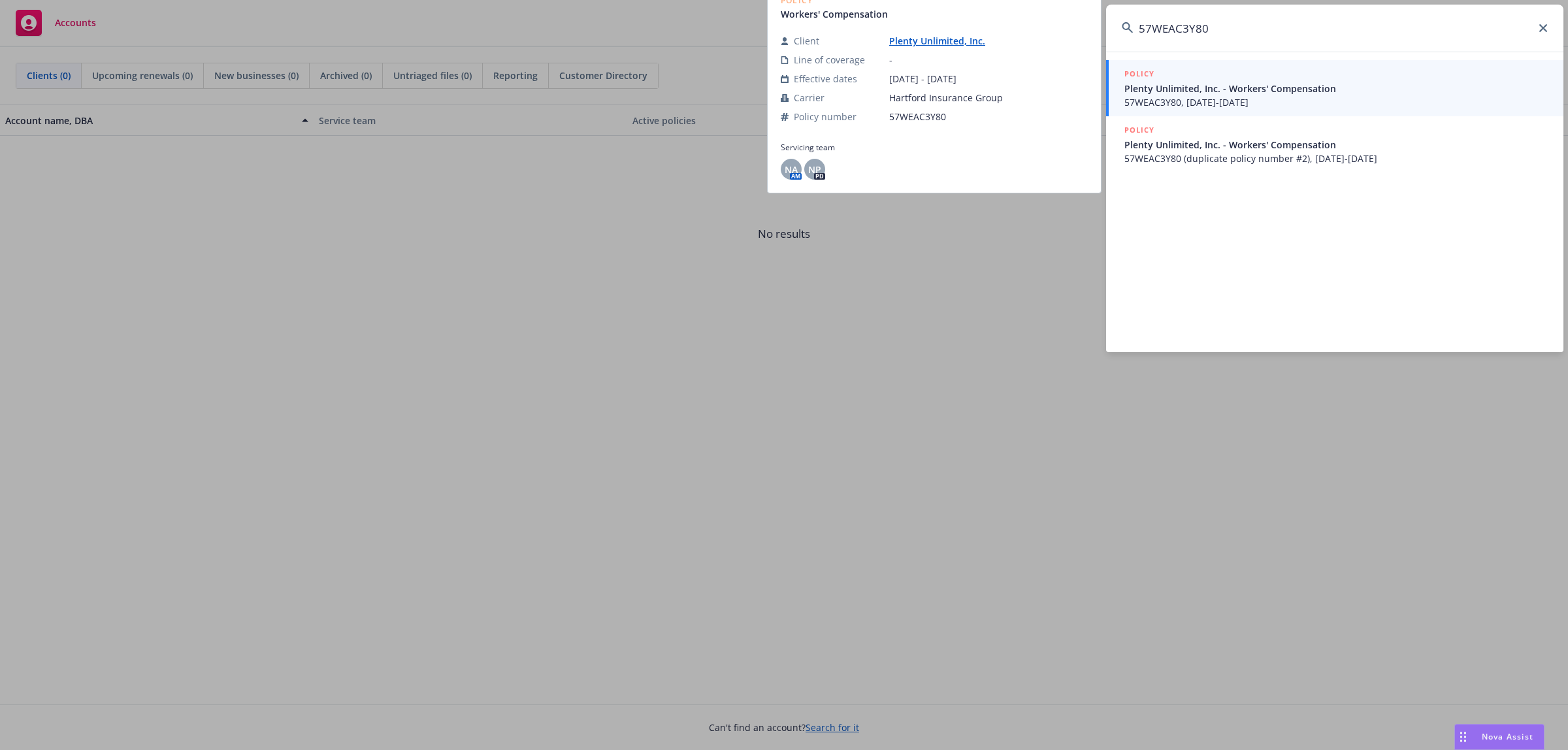
click at [1282, 100] on span "57WEAC3Y80, [DATE]-[DATE]" at bounding box center [1336, 102] width 423 height 14
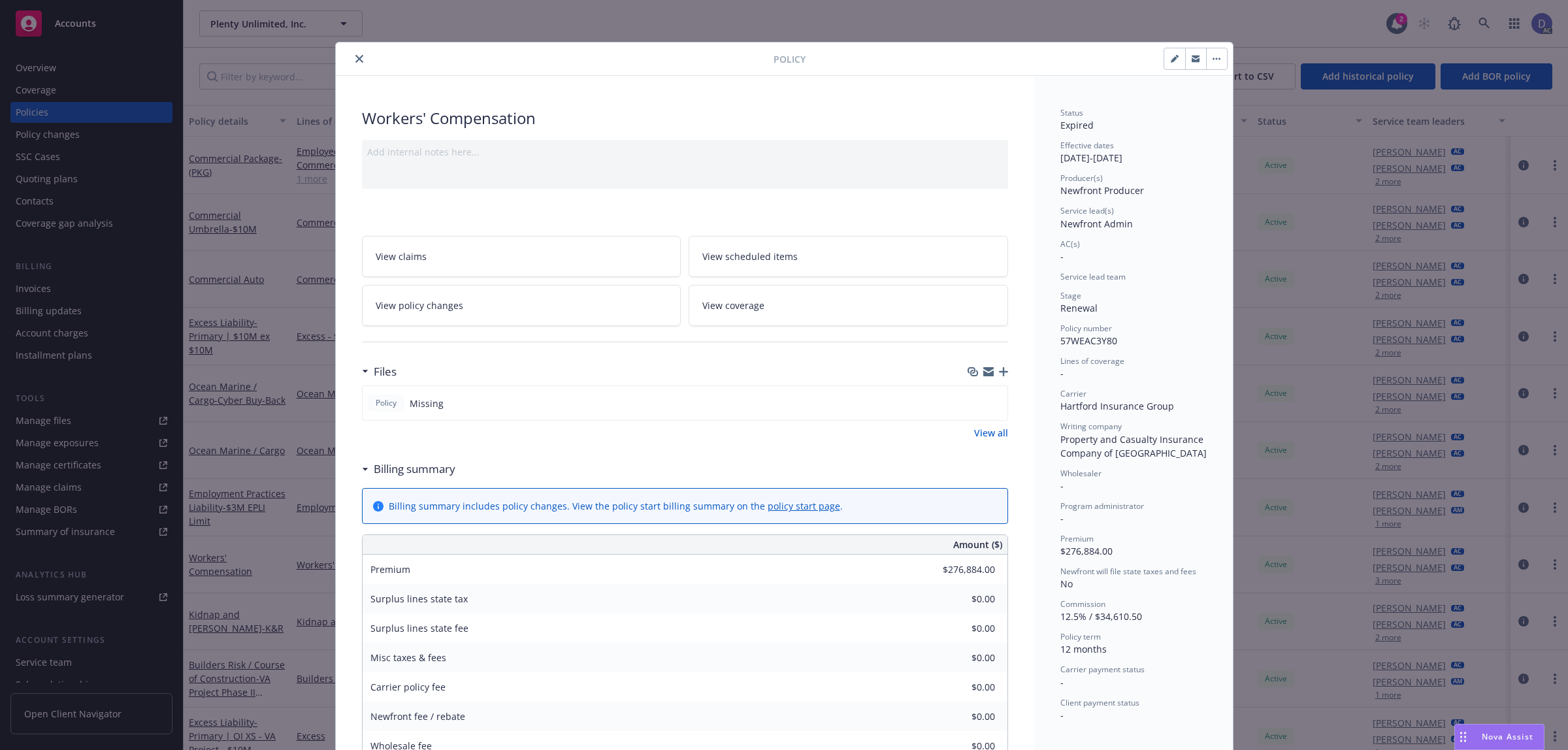
click at [354, 64] on button "close" at bounding box center [360, 59] width 15 height 15
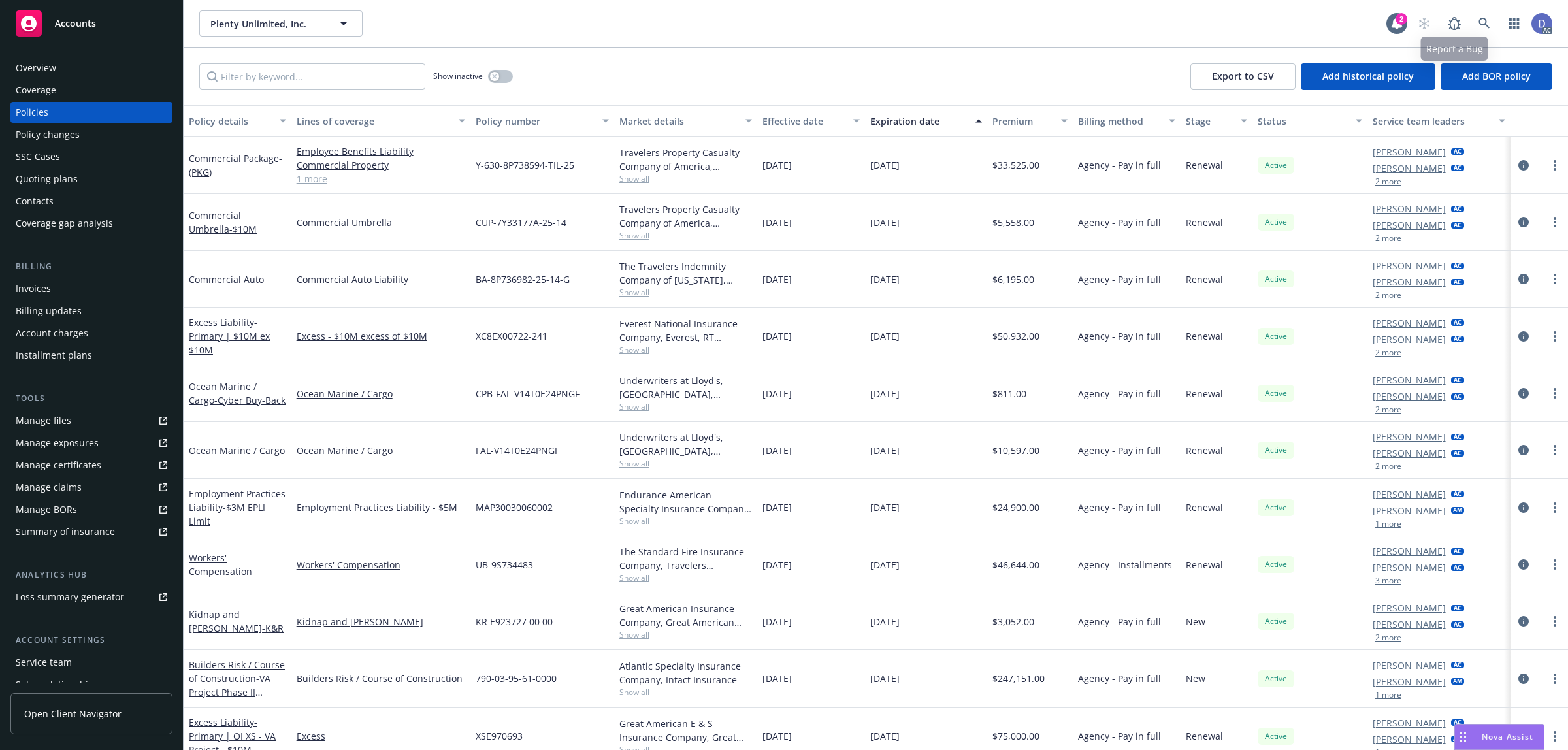
click at [1499, 16] on div "AC" at bounding box center [1482, 23] width 141 height 26
click at [1485, 20] on icon at bounding box center [1483, 22] width 11 height 11
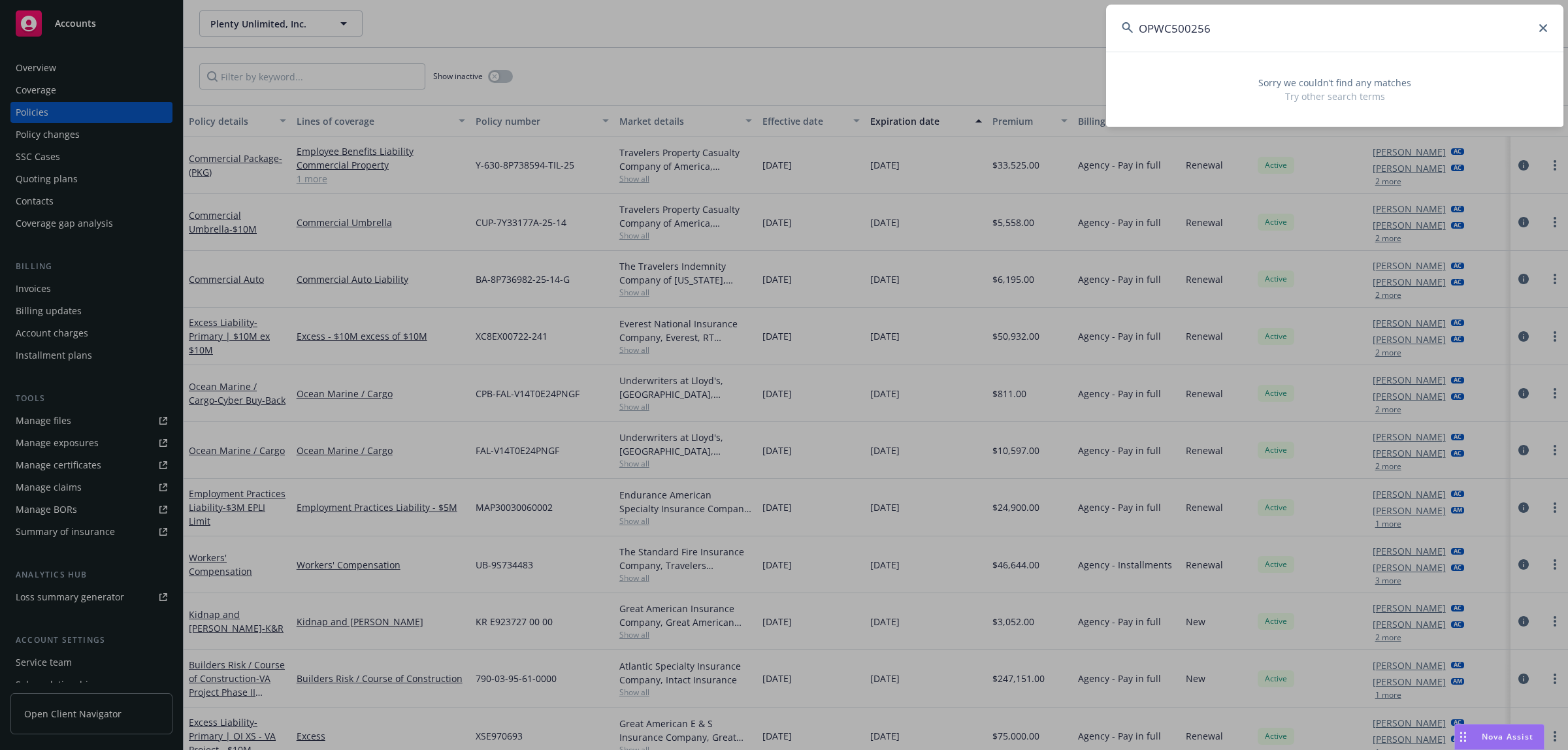
click at [1478, 40] on input "OPWC500256" at bounding box center [1334, 28] width 457 height 47
paste input "pus One Winery, LLC"
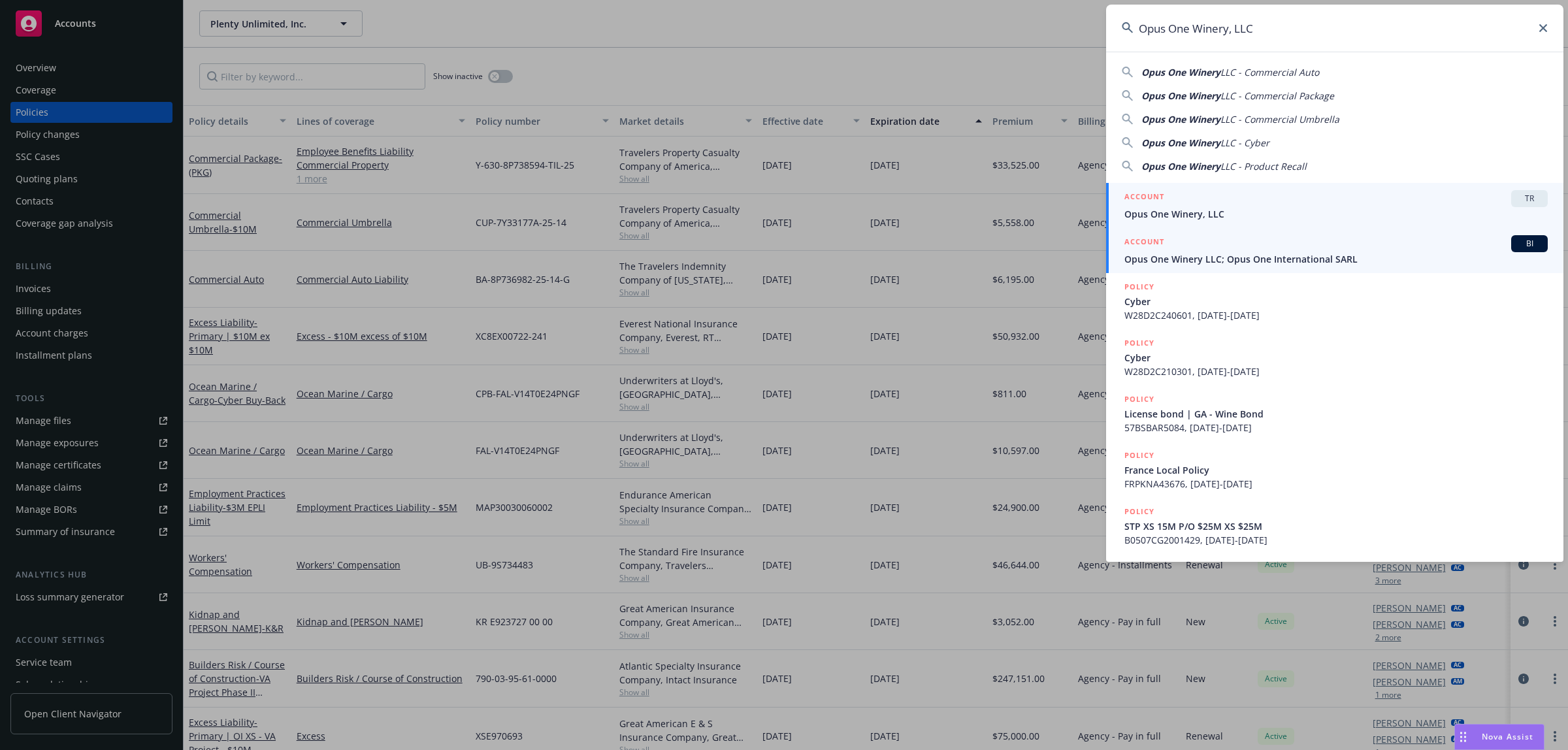
type input "Opus One Winery, LLC"
click at [1226, 245] on div "ACCOUNT BI" at bounding box center [1336, 244] width 423 height 17
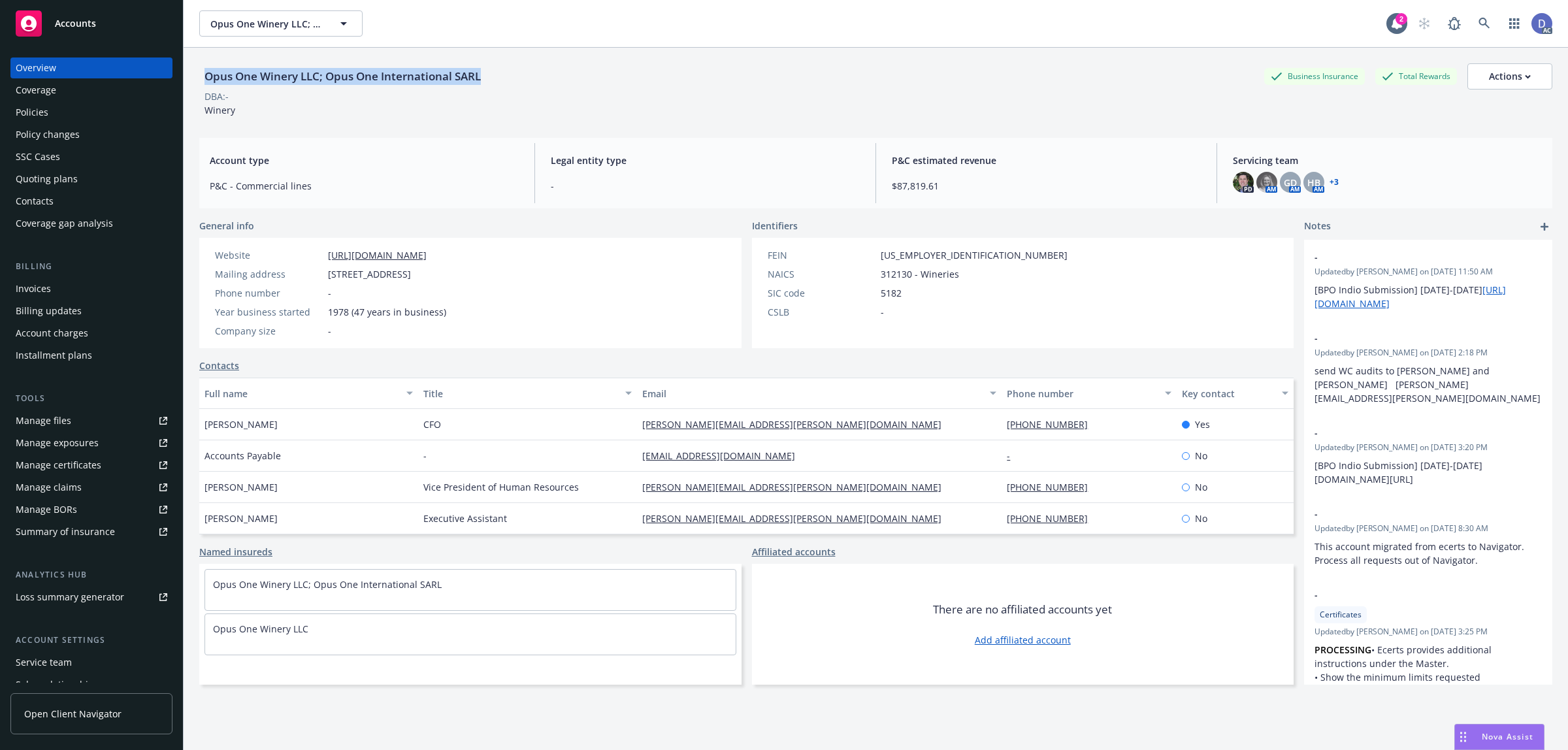
copy div "Opus One Winery LLC; Opus One International SARL"
drag, startPoint x: 490, startPoint y: 79, endPoint x: 206, endPoint y: 78, distance: 284.0
click at [206, 78] on div "Opus One Winery LLC; Opus One International SARL Business Insurance Total Rewar…" at bounding box center [875, 76] width 1352 height 26
click at [121, 109] on div "Policies" at bounding box center [91, 112] width 152 height 21
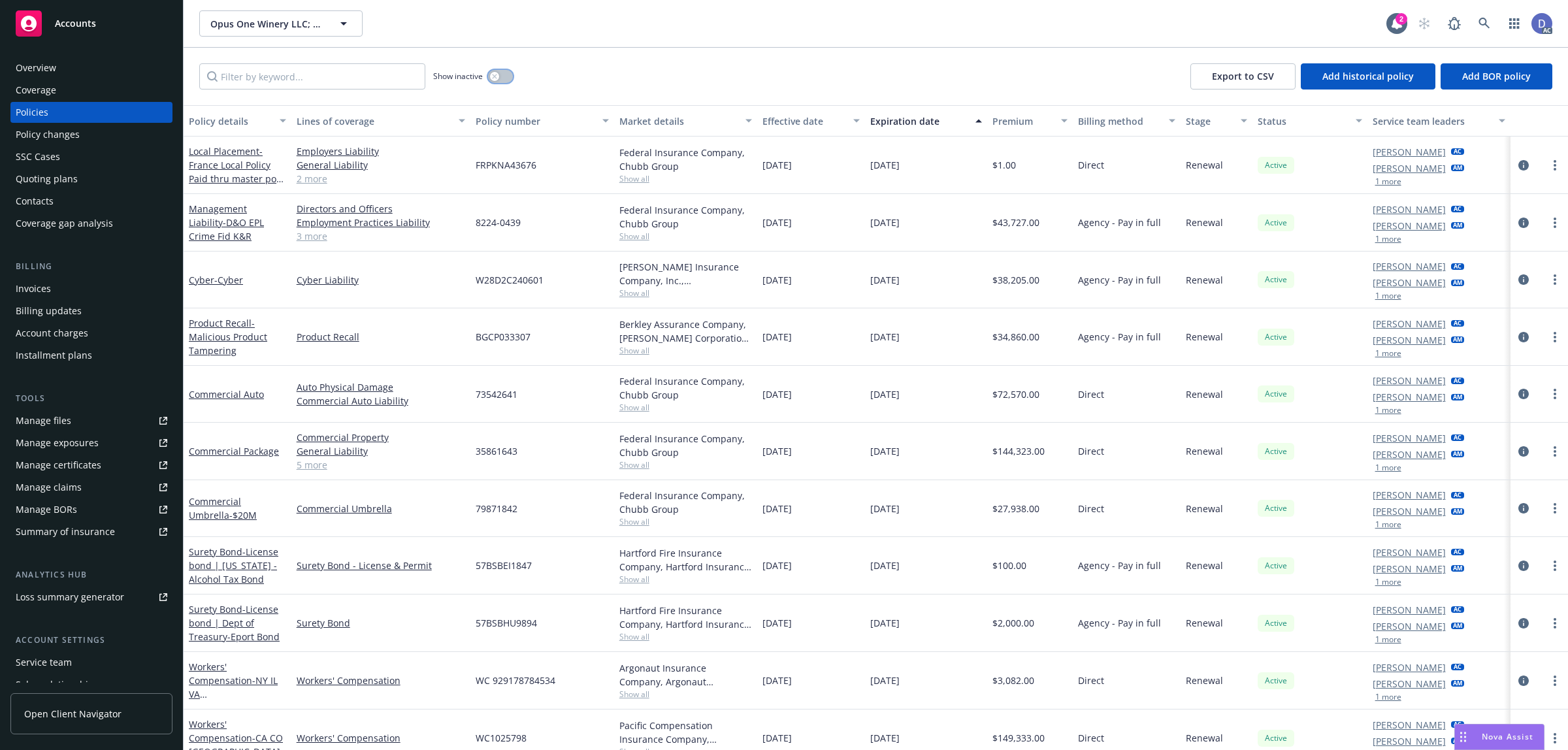
click at [510, 77] on button "button" at bounding box center [501, 76] width 25 height 14
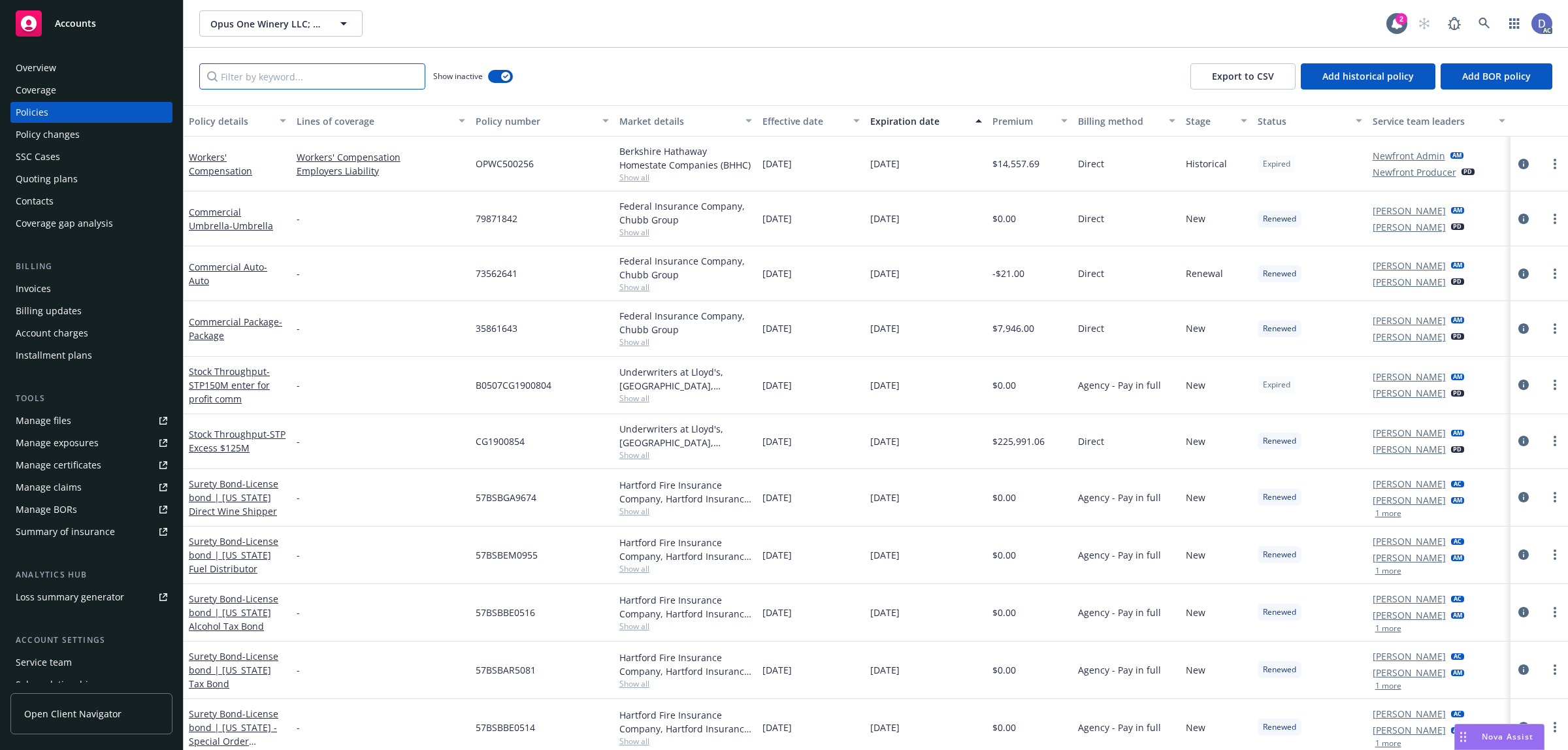
click at [395, 79] on input "Filter by keyword..." at bounding box center [312, 76] width 226 height 26
paste input "OPWC209566"
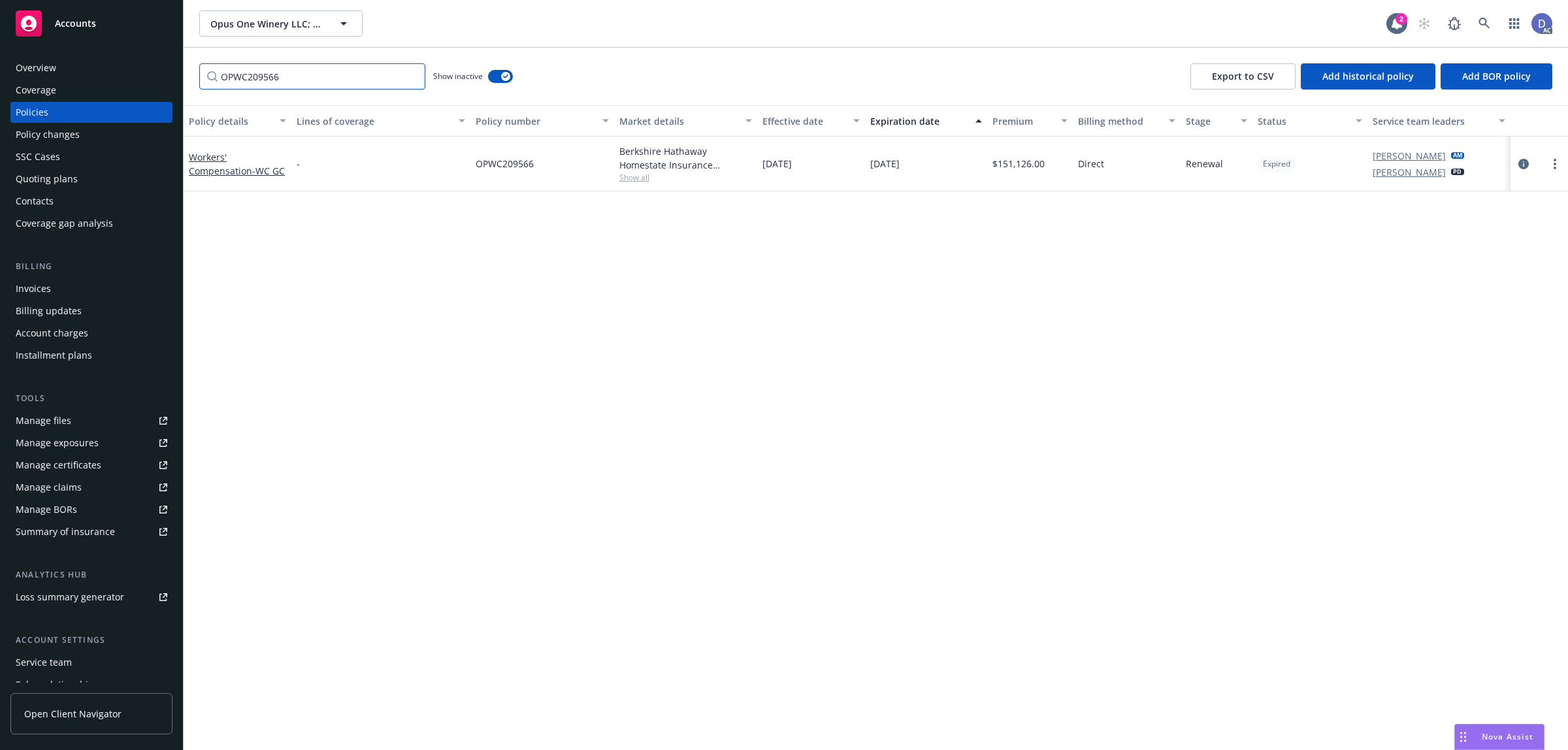
type input "OPWC209566"
click at [674, 164] on div "Berkshire Hathaway Homestate Insurance Company, Berkshire Hathaway Homestate Co…" at bounding box center [686, 158] width 133 height 27
copy div "Berkshire Hathaway Homestate Insurance Company, Berkshire Hathaway Homestate Co…"
click at [692, 173] on span "Show all" at bounding box center [686, 177] width 133 height 11
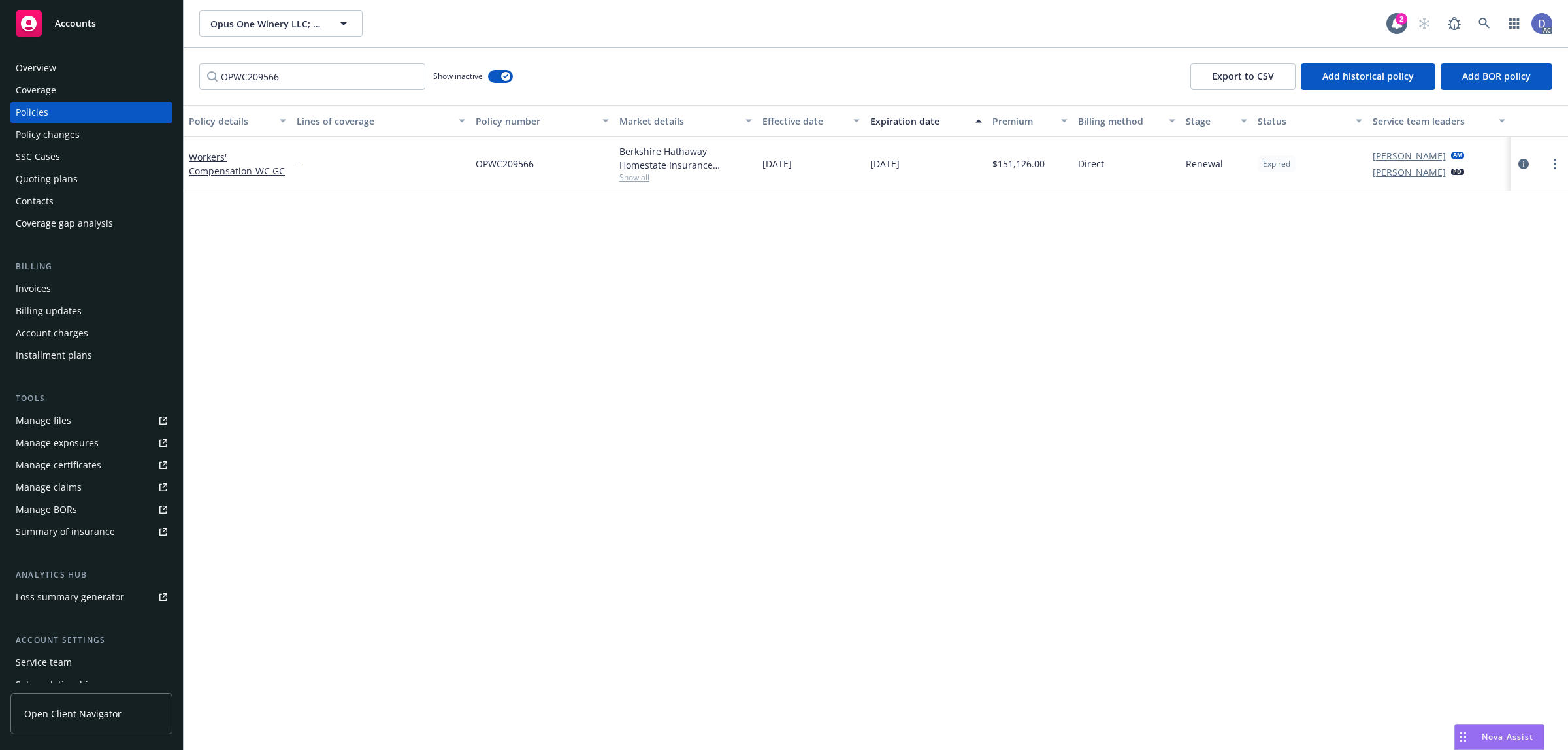
click at [692, 173] on span "Show all" at bounding box center [686, 177] width 133 height 11
click at [691, 172] on div "Berkshire Hathaway Homestate Insurance Company, Berkshire Hathaway Homestate Co…" at bounding box center [686, 163] width 133 height 39
click at [686, 172] on div "Berkshire Hathaway Homestate Insurance Company, Berkshire Hathaway Homestate Co…" at bounding box center [686, 158] width 133 height 27
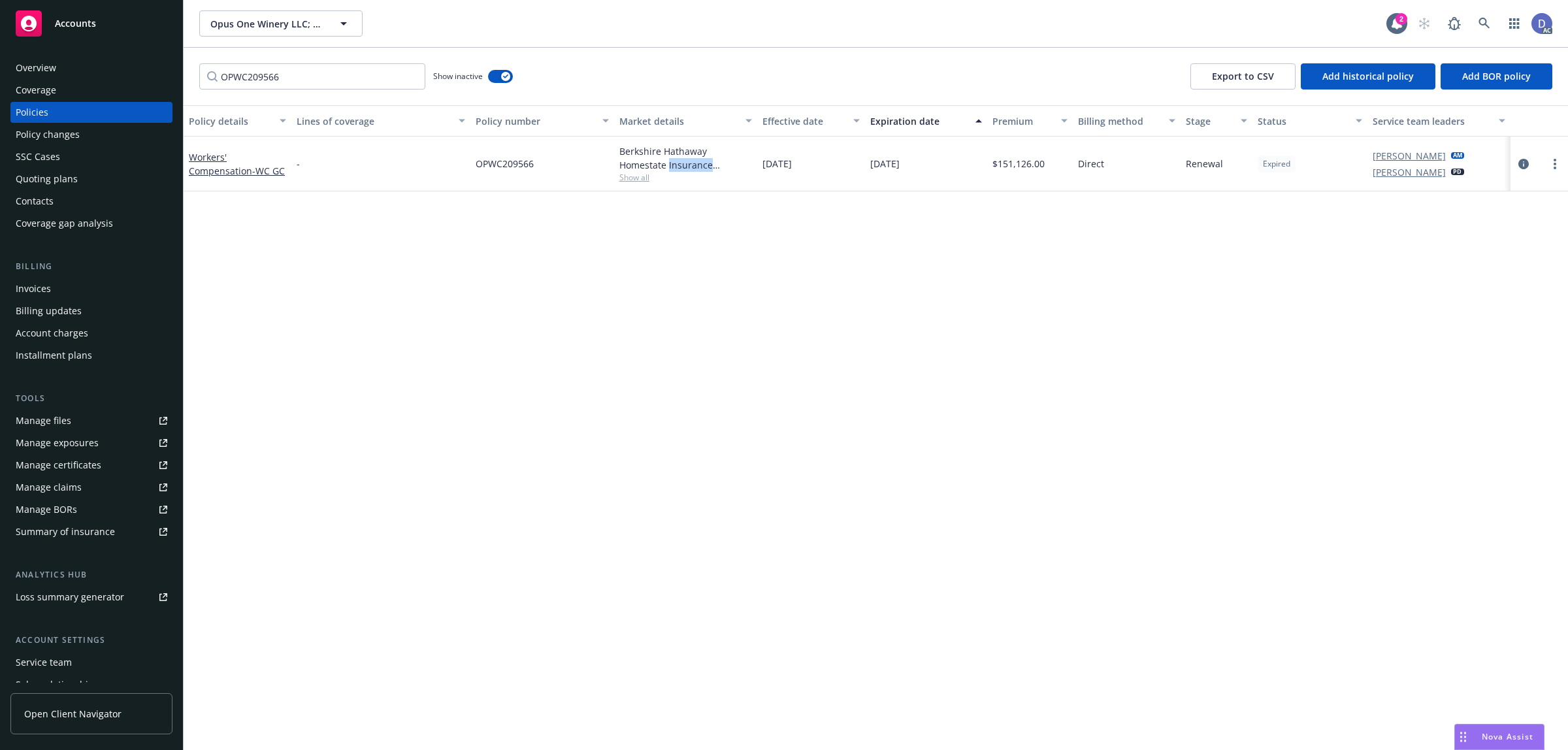
click at [686, 172] on div "Berkshire Hathaway Homestate Insurance Company, Berkshire Hathaway Homestate Co…" at bounding box center [686, 158] width 133 height 27
click at [683, 168] on div "Berkshire Hathaway Homestate Insurance Company, Berkshire Hathaway Homestate Co…" at bounding box center [686, 158] width 133 height 27
drag, startPoint x: 680, startPoint y: 164, endPoint x: 666, endPoint y: 152, distance: 18.4
click at [672, 156] on div "Berkshire Hathaway Homestate Insurance Company, Berkshire Hathaway Homestate Co…" at bounding box center [686, 158] width 133 height 27
click at [641, 176] on span "Show all" at bounding box center [686, 177] width 133 height 11
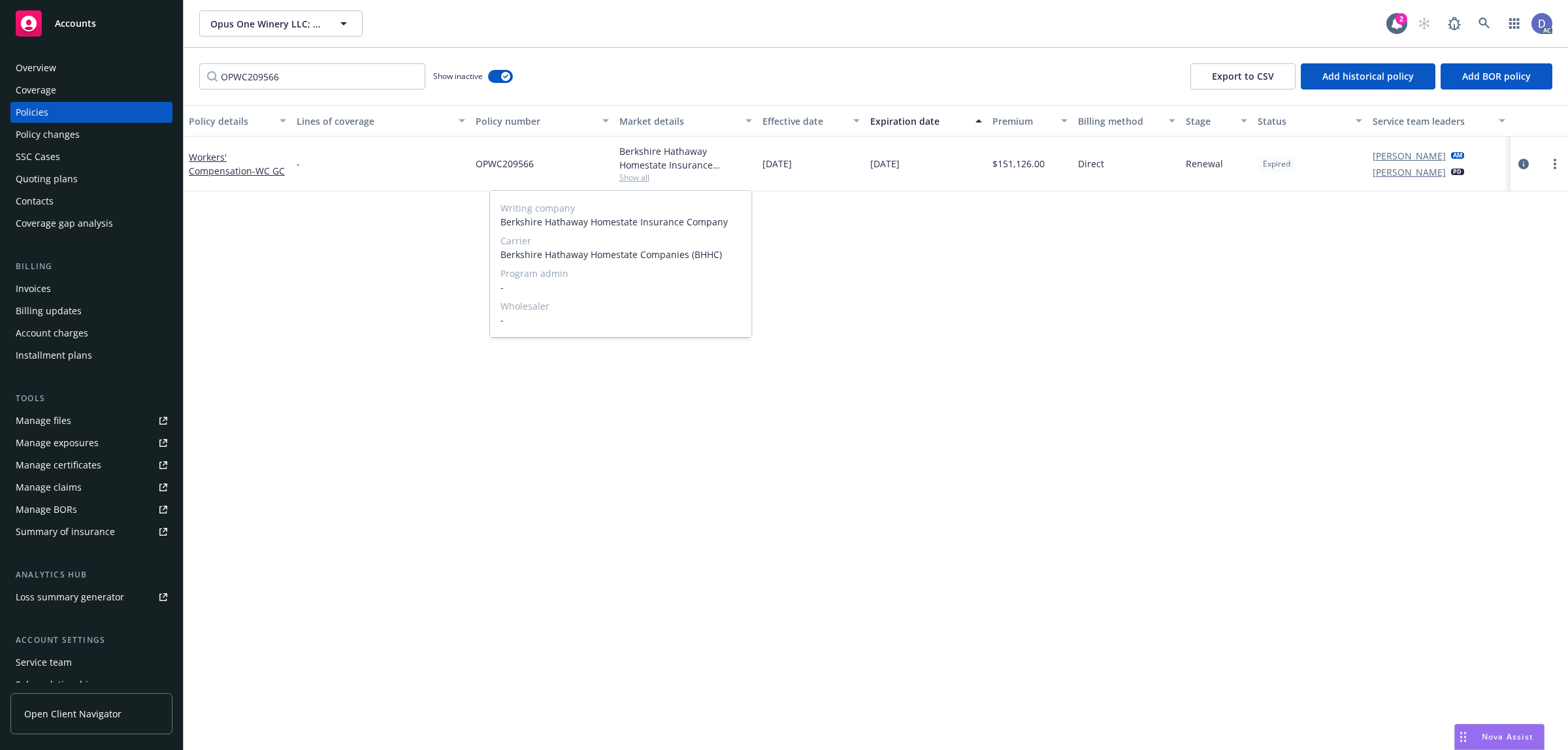
click at [650, 256] on span "Berkshire Hathaway Homestate Companies (BHHC)" at bounding box center [621, 254] width 241 height 14
click at [850, 285] on div "Policy details Lines of coverage Policy number Market details Effective date Ex…" at bounding box center [876, 428] width 1384 height 646
click at [642, 177] on span "Show all" at bounding box center [686, 177] width 133 height 11
copy span "Berkshire Hathaway Homestate Companies (BHHC)"
drag, startPoint x: 720, startPoint y: 256, endPoint x: 501, endPoint y: 257, distance: 219.0
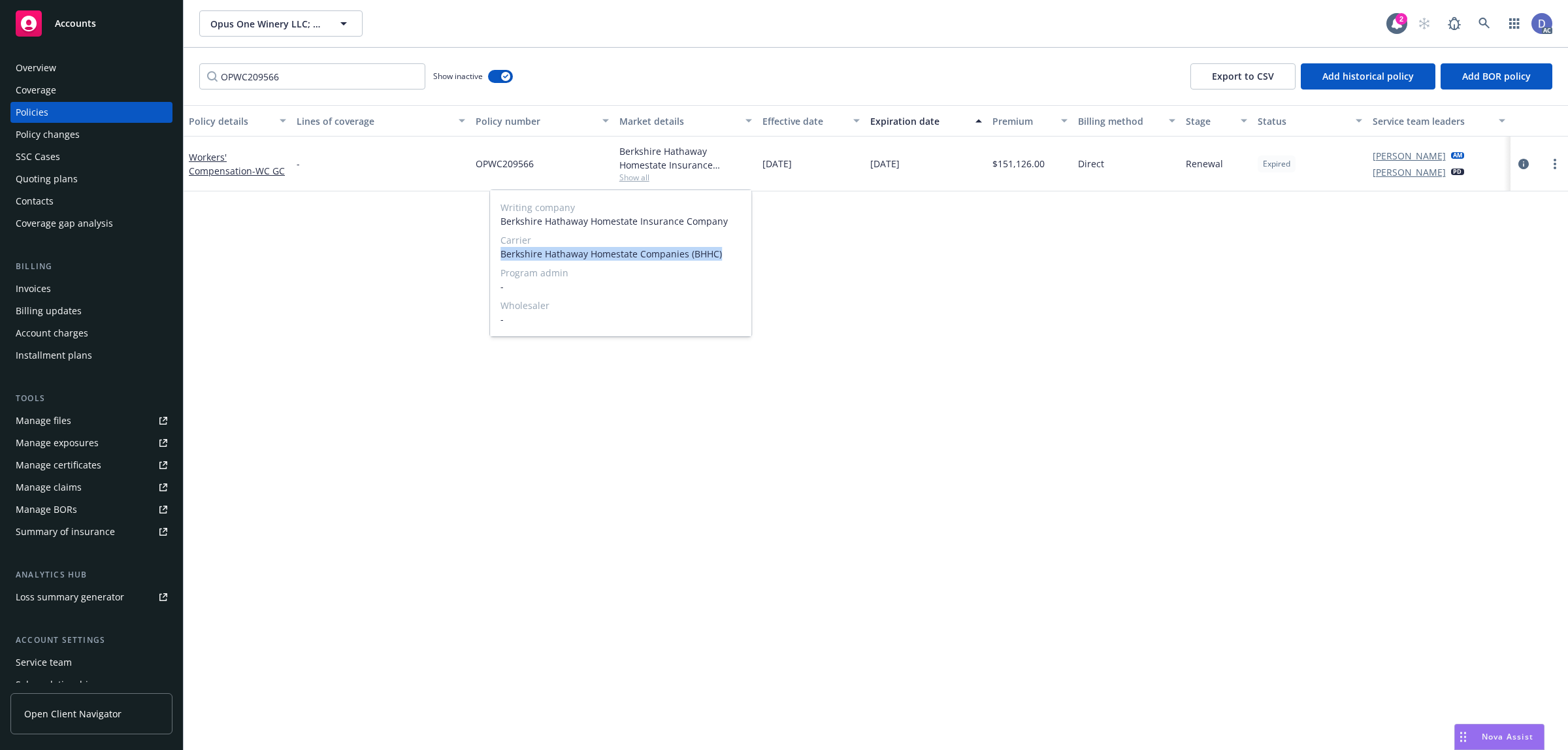
click at [501, 257] on span "Berkshire Hathaway Homestate Companies (BHHC)" at bounding box center [621, 253] width 241 height 14
click at [533, 514] on div "Policy details Lines of coverage Policy number Market details Effective date Ex…" at bounding box center [876, 428] width 1384 height 646
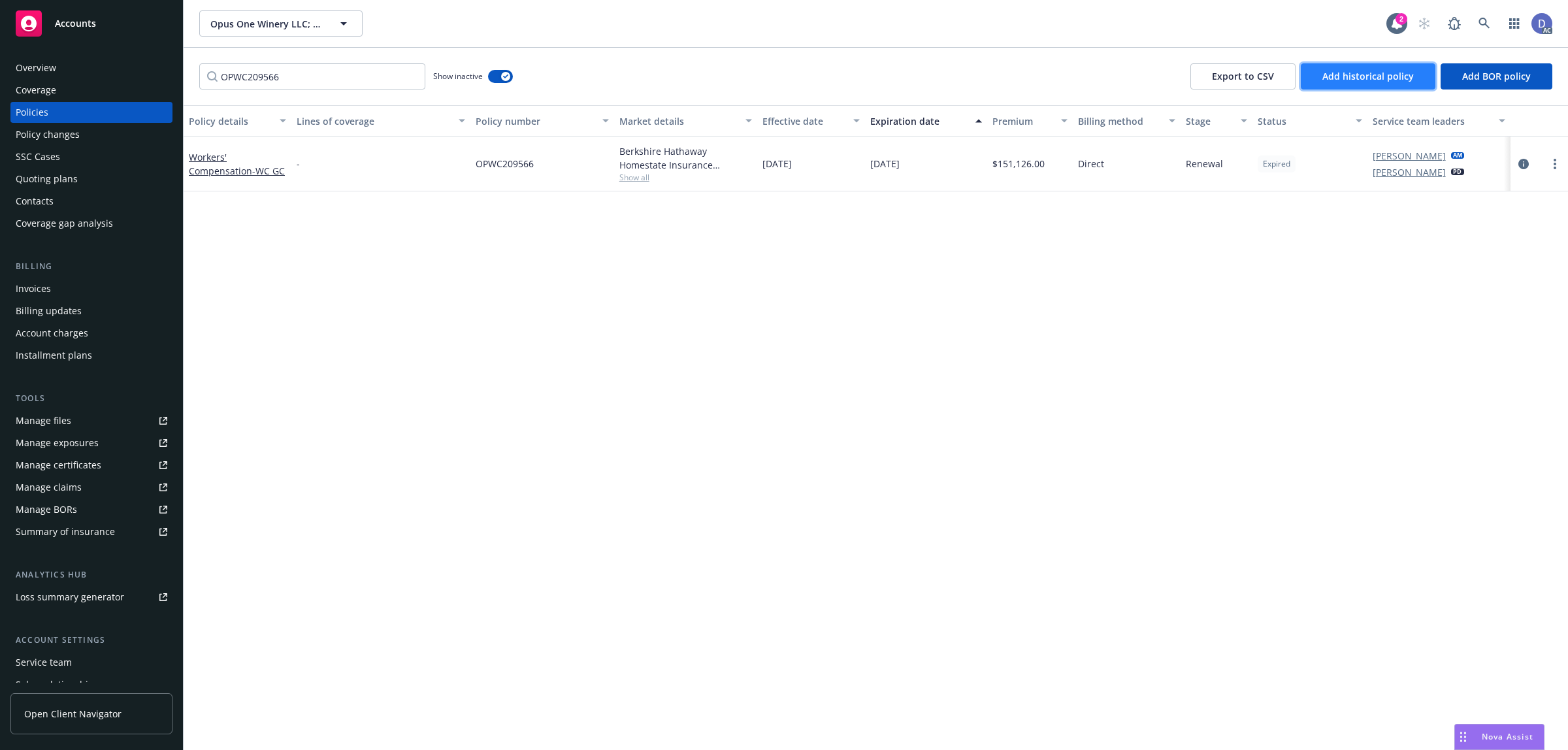
click at [1403, 85] on button "Add historical policy" at bounding box center [1367, 76] width 134 height 26
select select "other"
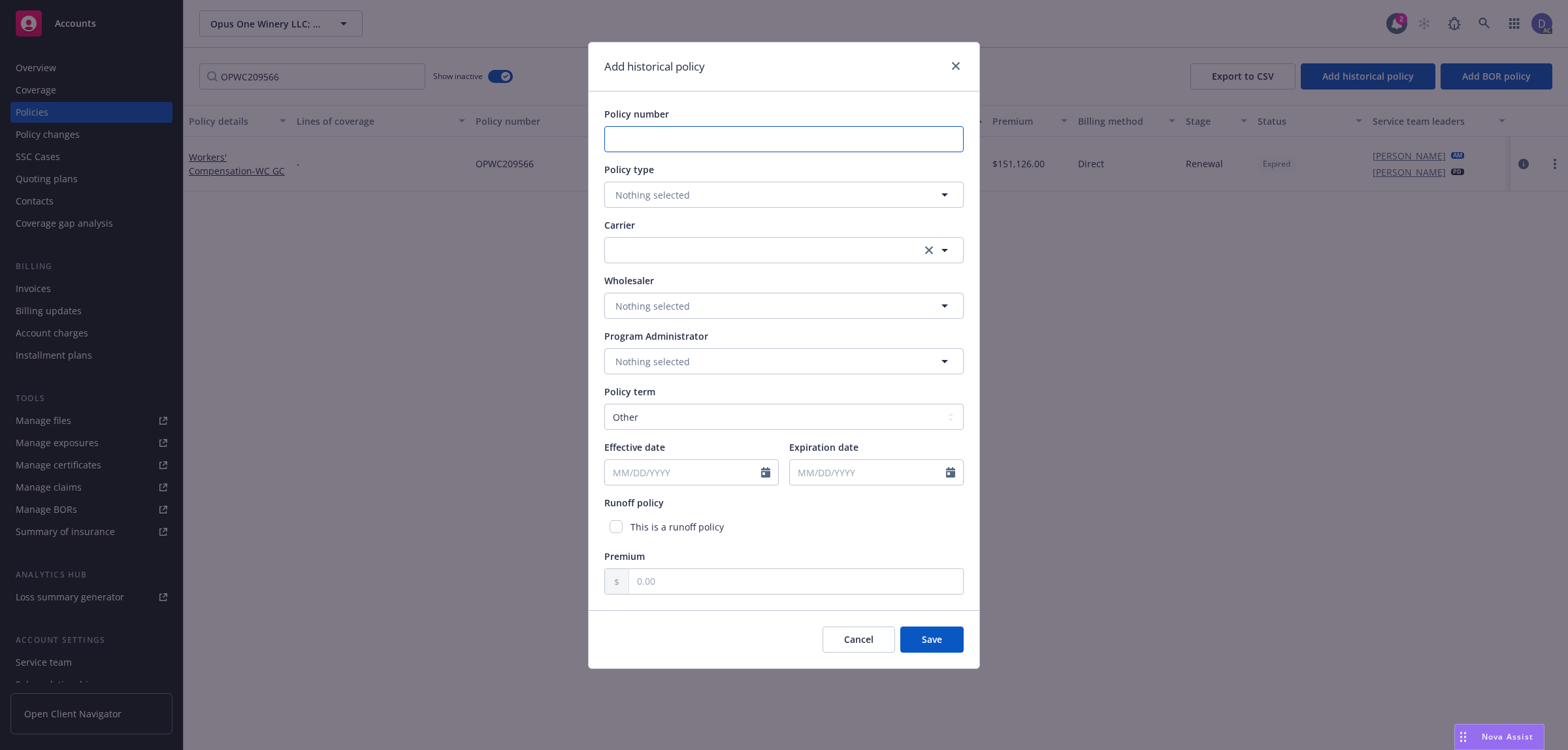
click at [786, 138] on input "Policy number" at bounding box center [784, 138] width 360 height 26
paste input "OPWC500256"
type input "OPWC500256"
click at [690, 192] on button "Nothing selected" at bounding box center [784, 194] width 360 height 26
type input "workers"
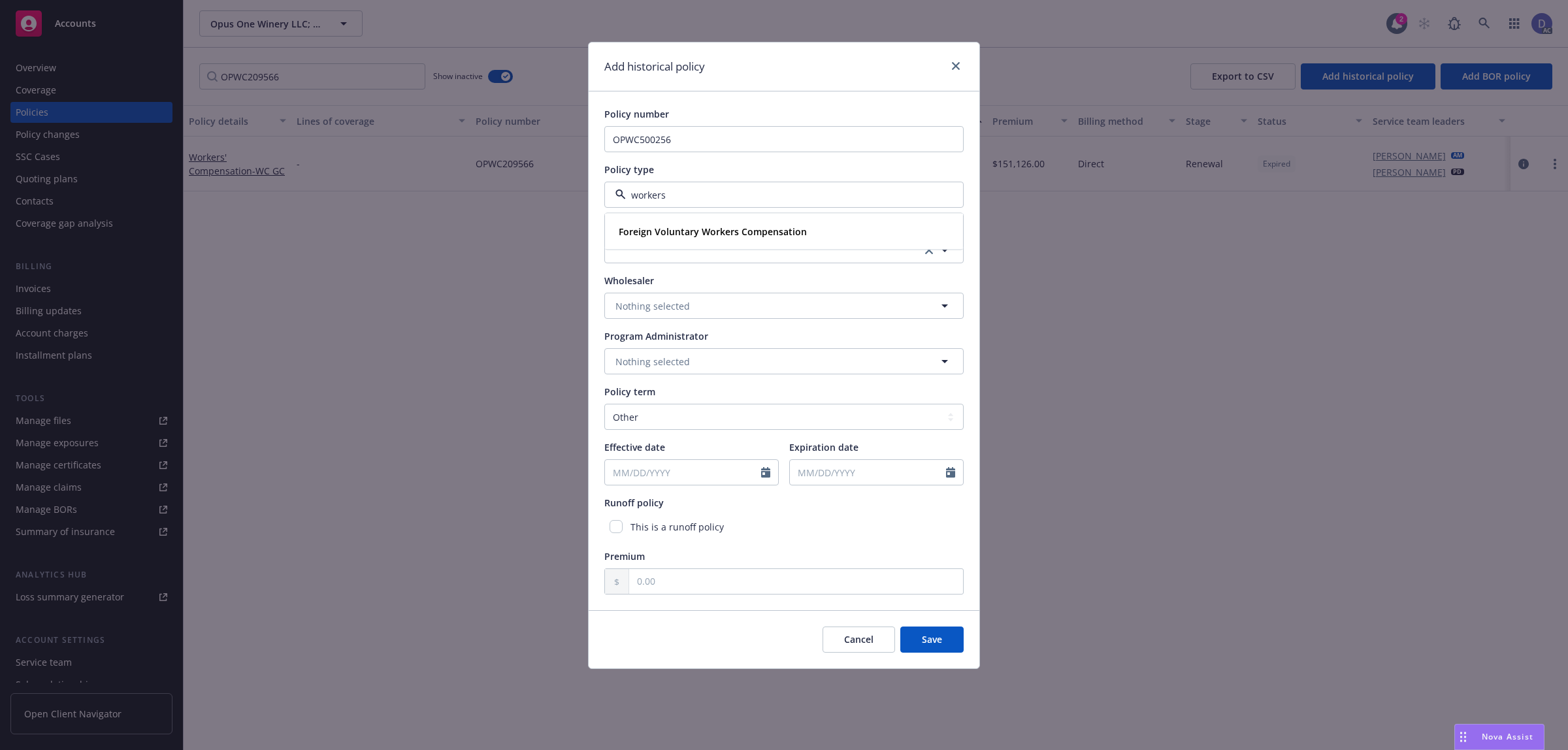
click at [706, 202] on div "workers" at bounding box center [784, 194] width 360 height 26
click at [688, 193] on input "workers" at bounding box center [781, 195] width 311 height 14
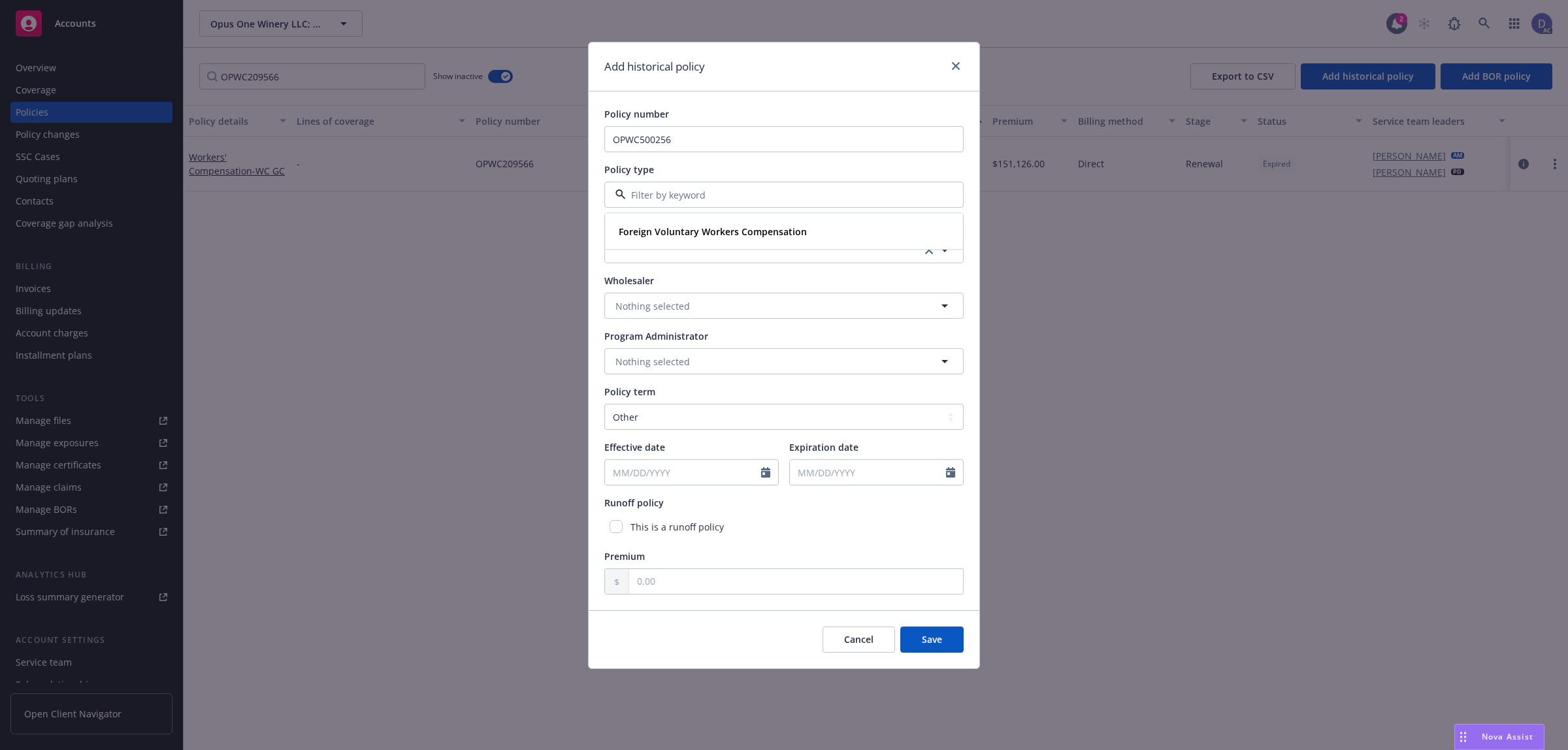
click at [688, 193] on input at bounding box center [781, 195] width 311 height 14
type input "Workers compensation"
click at [691, 227] on strong "Workers' Compensation" at bounding box center [672, 231] width 107 height 13
click at [706, 262] on button "button" at bounding box center [784, 249] width 360 height 26
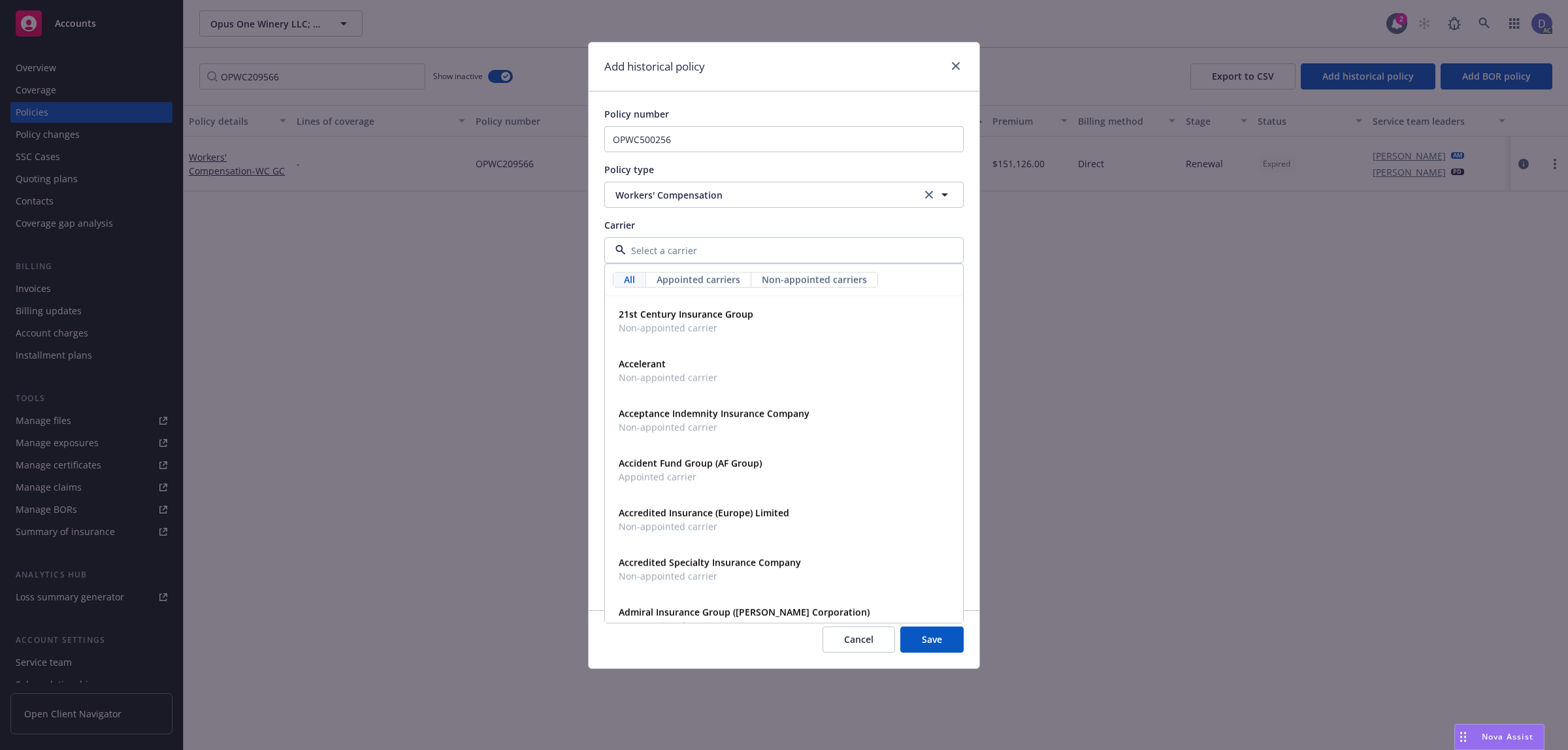
paste input "Berkshire Hathaway Homestate Companies (BHHC)"
type input "Berkshire Hathaway Homestate Companies (BHHC)"
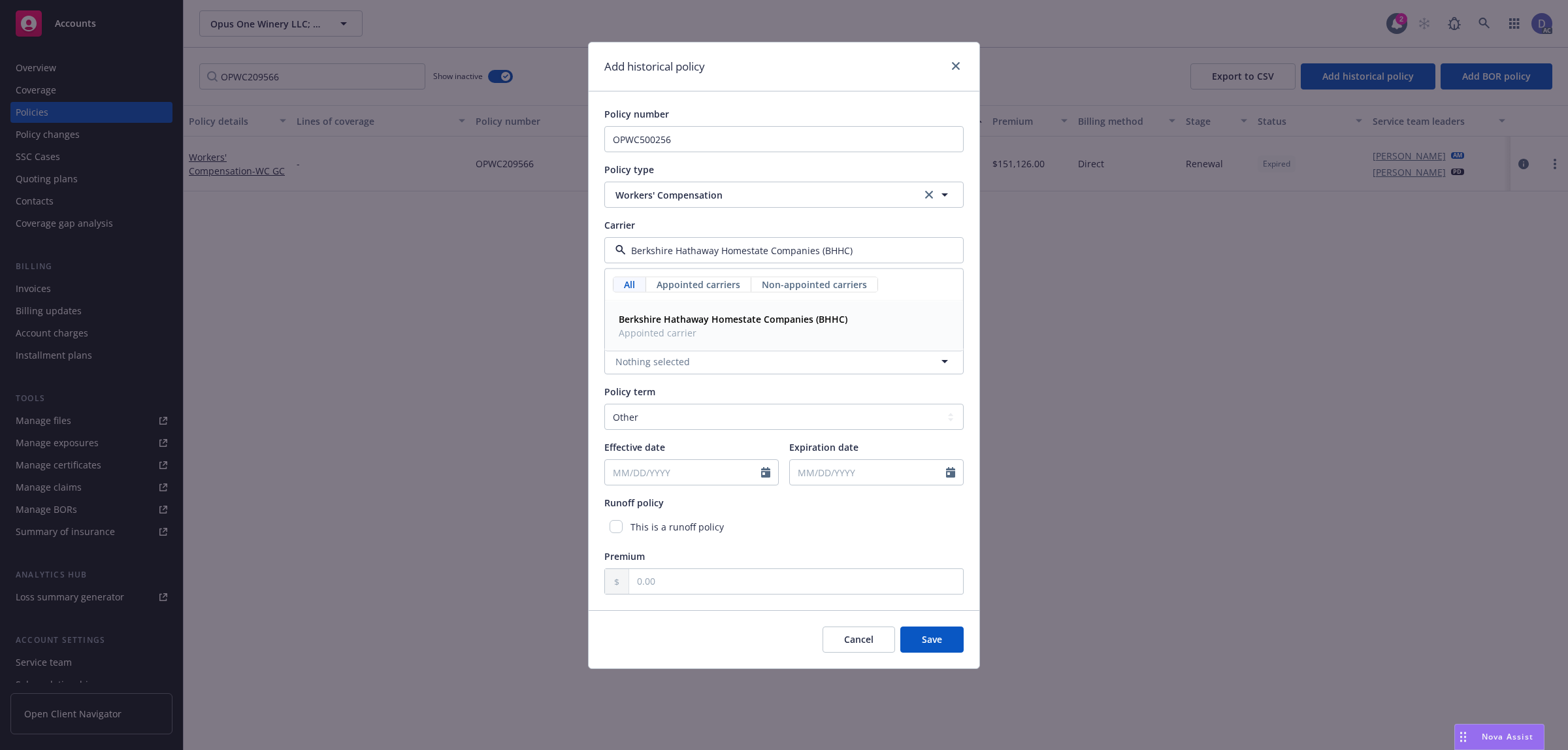
click at [728, 332] on span "Appointed carrier" at bounding box center [733, 332] width 229 height 14
drag, startPoint x: 674, startPoint y: 410, endPoint x: 662, endPoint y: 418, distance: 14.4
click at [674, 410] on select "Select policy term 12 Month 6 Month 4 Month 3 Month 2 Month 1 Month 36 Month (3…" at bounding box center [784, 417] width 360 height 26
select select "12"
click at [604, 404] on select "Select policy term 12 Month 6 Month 4 Month 3 Month 2 Month 1 Month 36 Month (3…" at bounding box center [784, 417] width 360 height 26
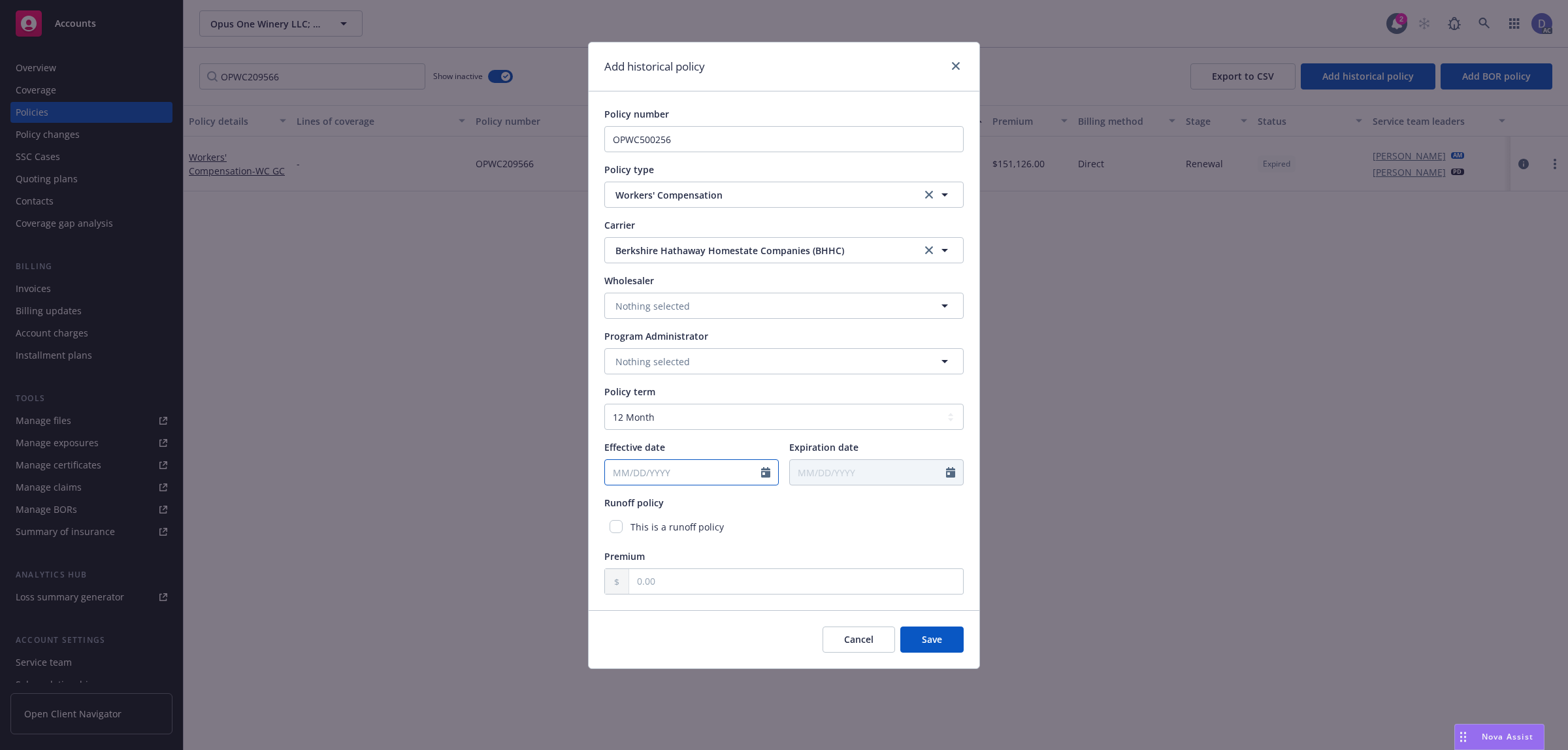
click at [762, 474] on icon "Calendar" at bounding box center [765, 472] width 9 height 11
select select "8"
click at [720, 508] on input "2025" at bounding box center [717, 504] width 43 height 14
type input "2014"
drag, startPoint x: 666, startPoint y: 510, endPoint x: 680, endPoint y: 505, distance: 14.9
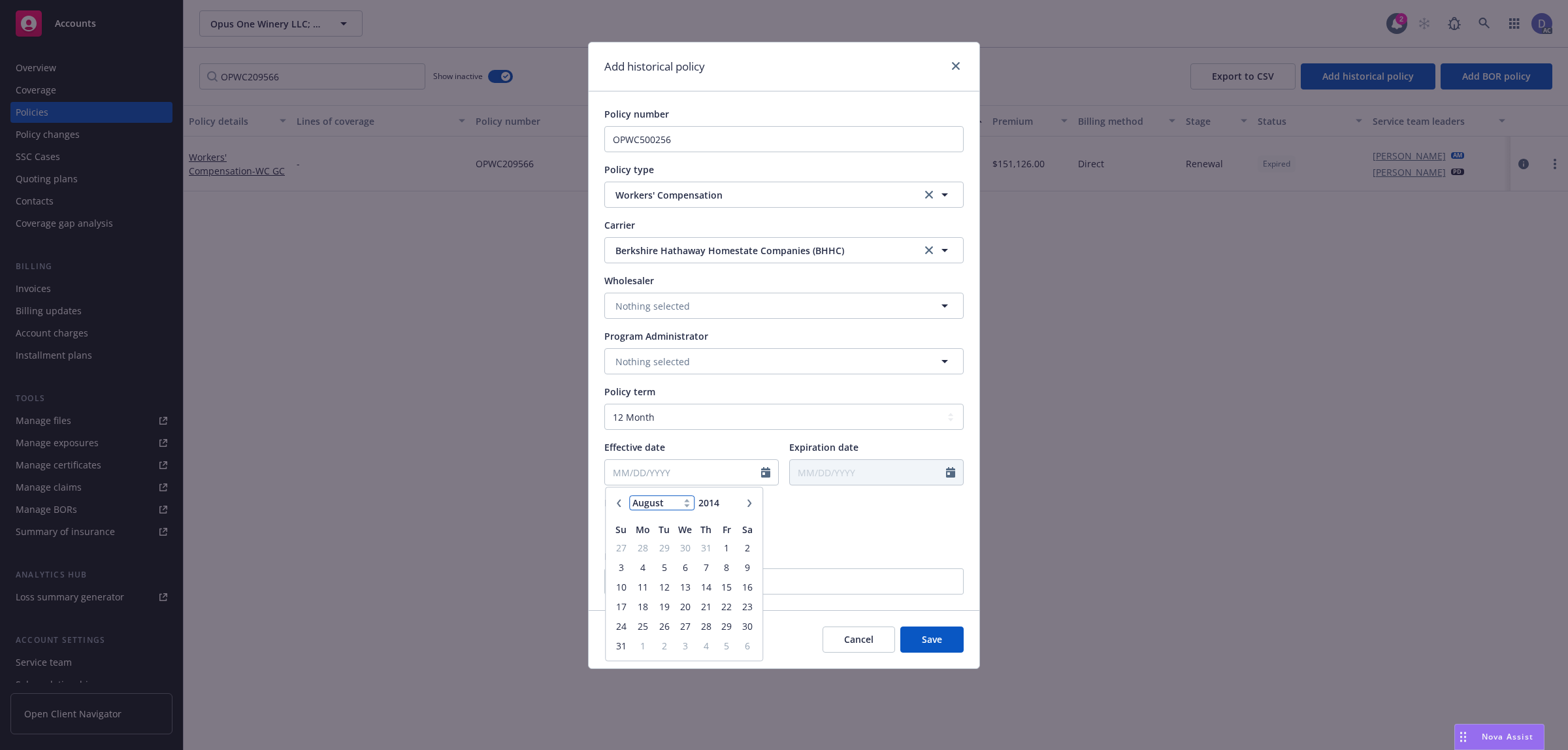
click at [666, 510] on select "January February March April May June July August September October November De…" at bounding box center [662, 504] width 66 height 15
select select "12"
click at [629, 496] on select "January February March April May June July August September October November De…" at bounding box center [662, 504] width 66 height 15
click at [680, 622] on span "31" at bounding box center [685, 625] width 19 height 16
type input "[DATE]"
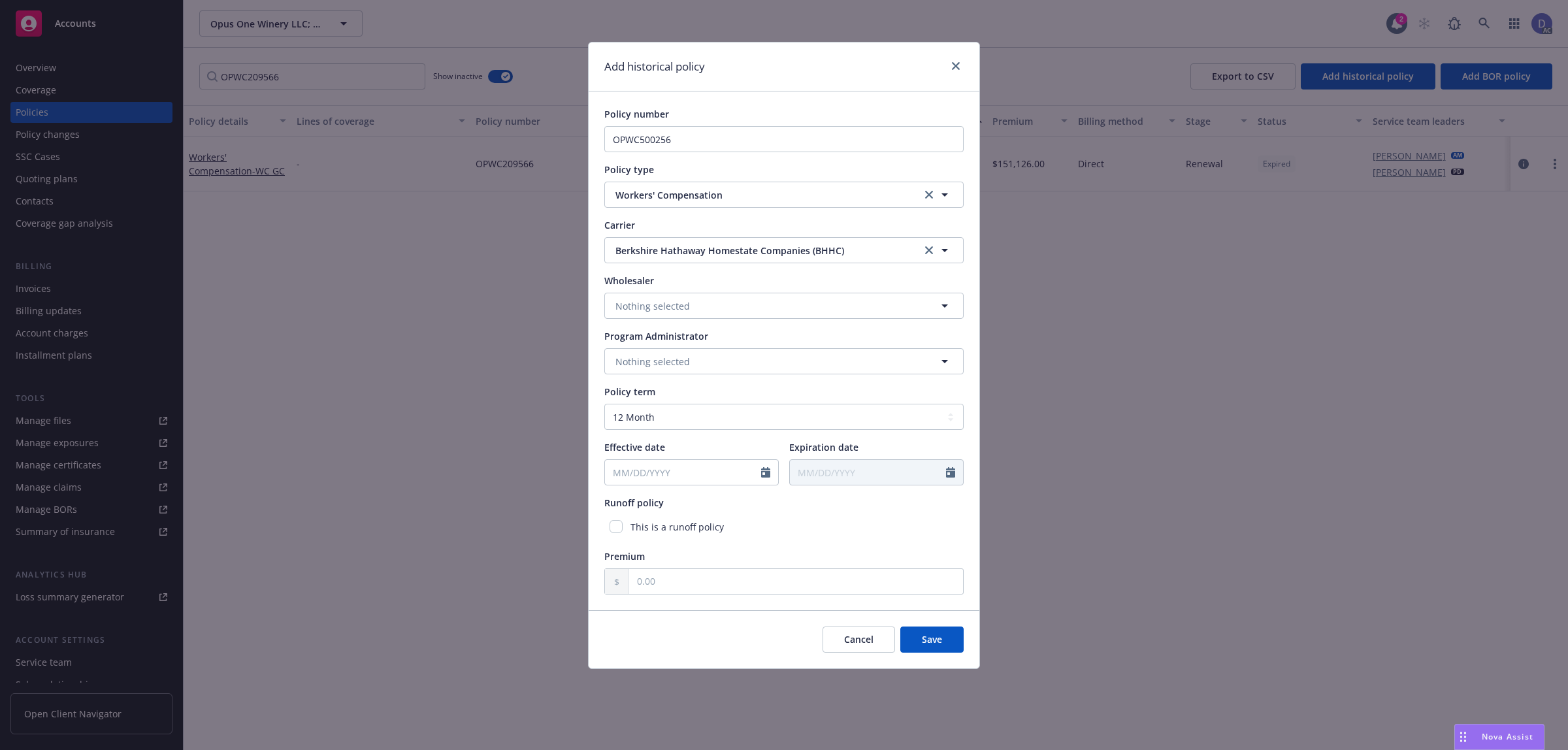
type input "[DATE]"
click at [805, 589] on input "text" at bounding box center [796, 582] width 334 height 25
type input "1.00"
click at [923, 645] on span "Save" at bounding box center [931, 639] width 20 height 13
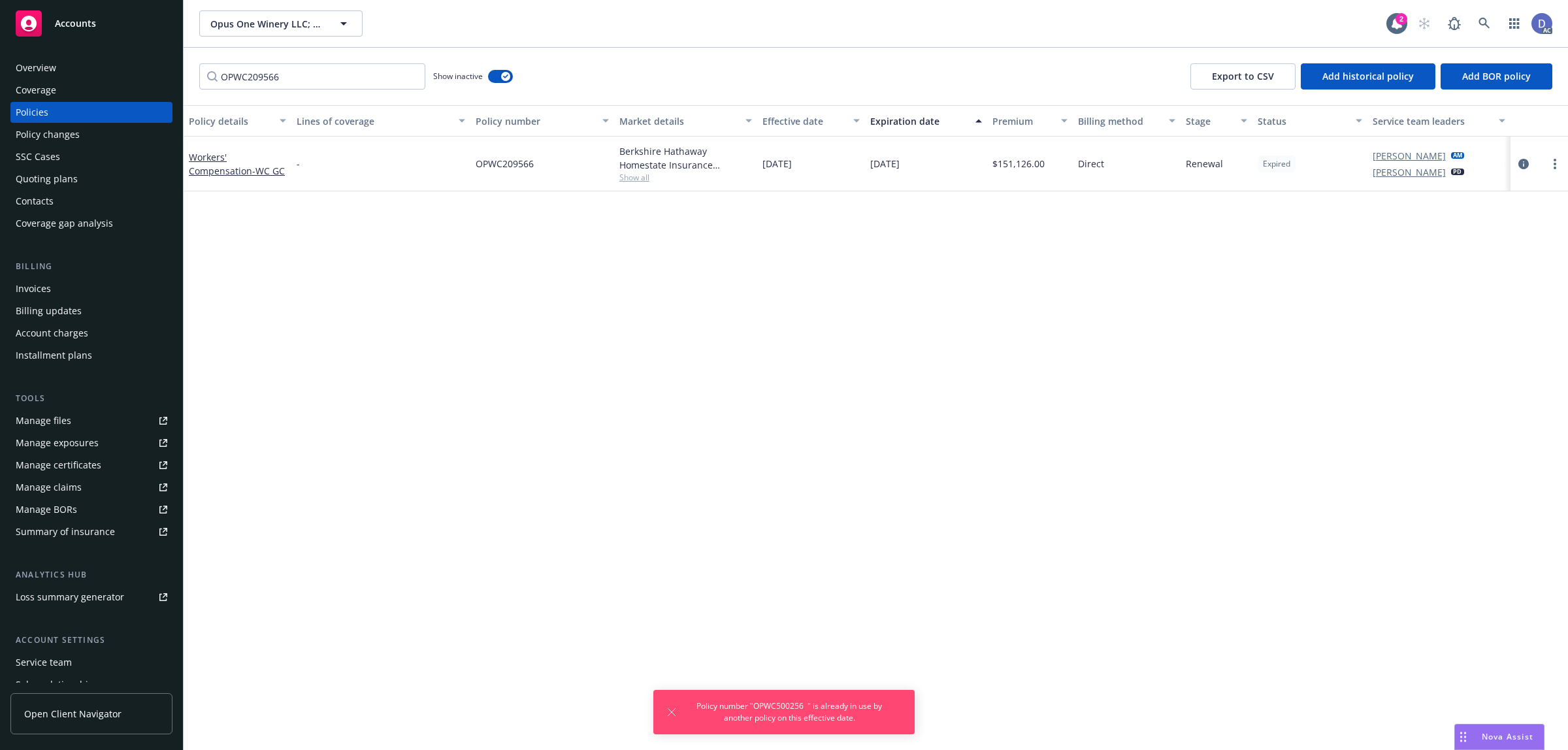
click at [737, 506] on div "Policy details Lines of coverage Policy number Market details Effective date Ex…" at bounding box center [876, 428] width 1384 height 646
click at [1484, 33] on link at bounding box center [1484, 23] width 26 height 26
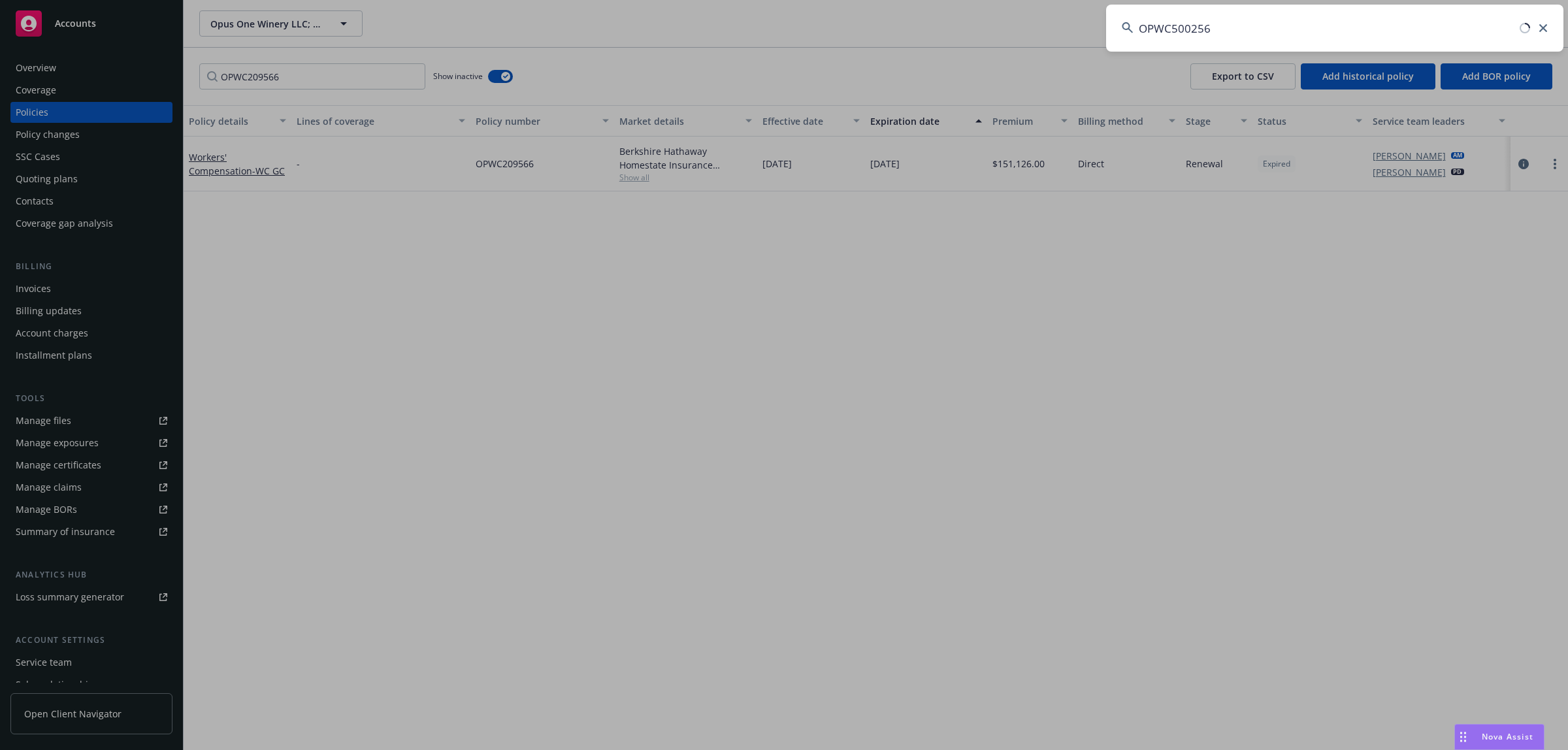
type input "OPWC500256"
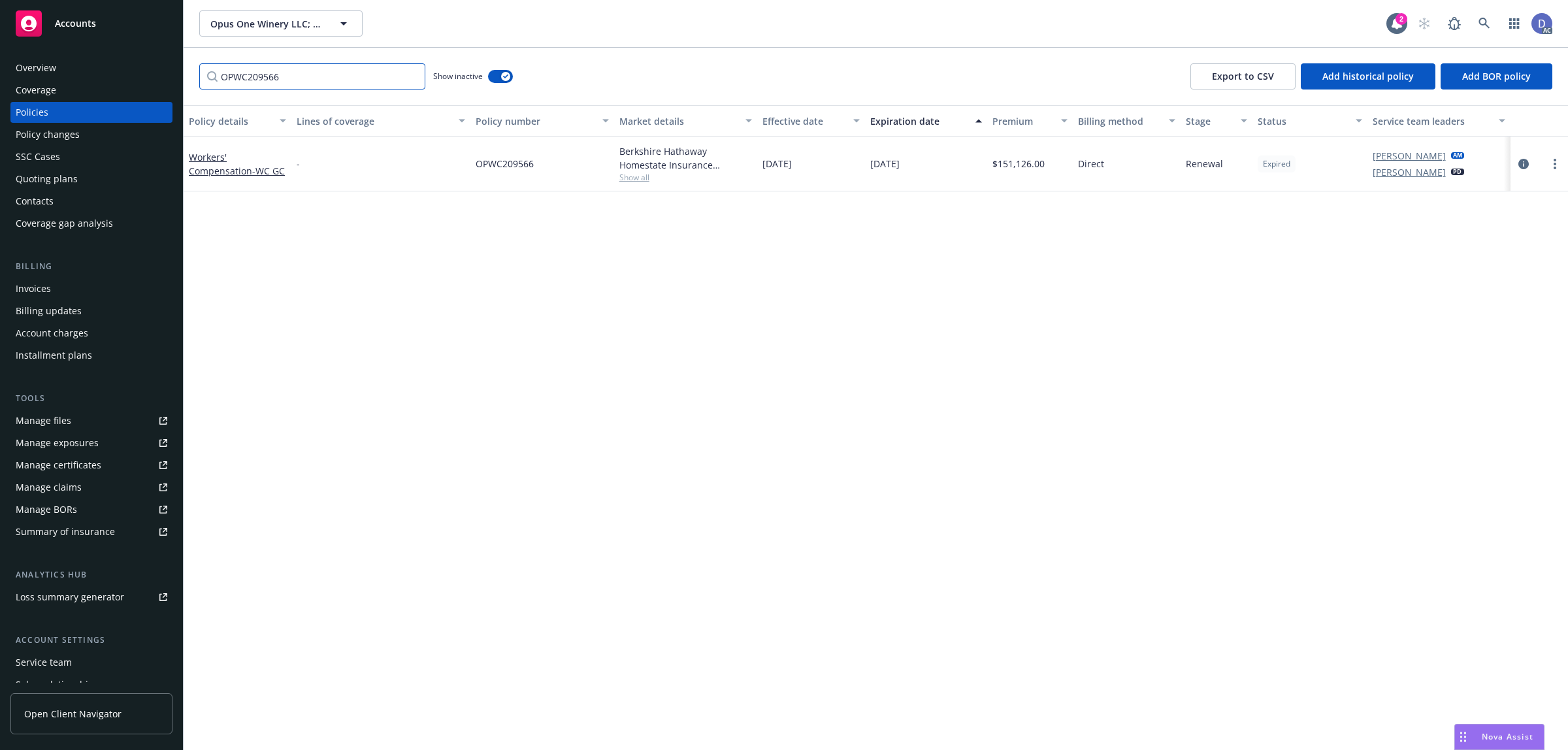
click at [410, 75] on input "OPWC209566" at bounding box center [312, 76] width 226 height 26
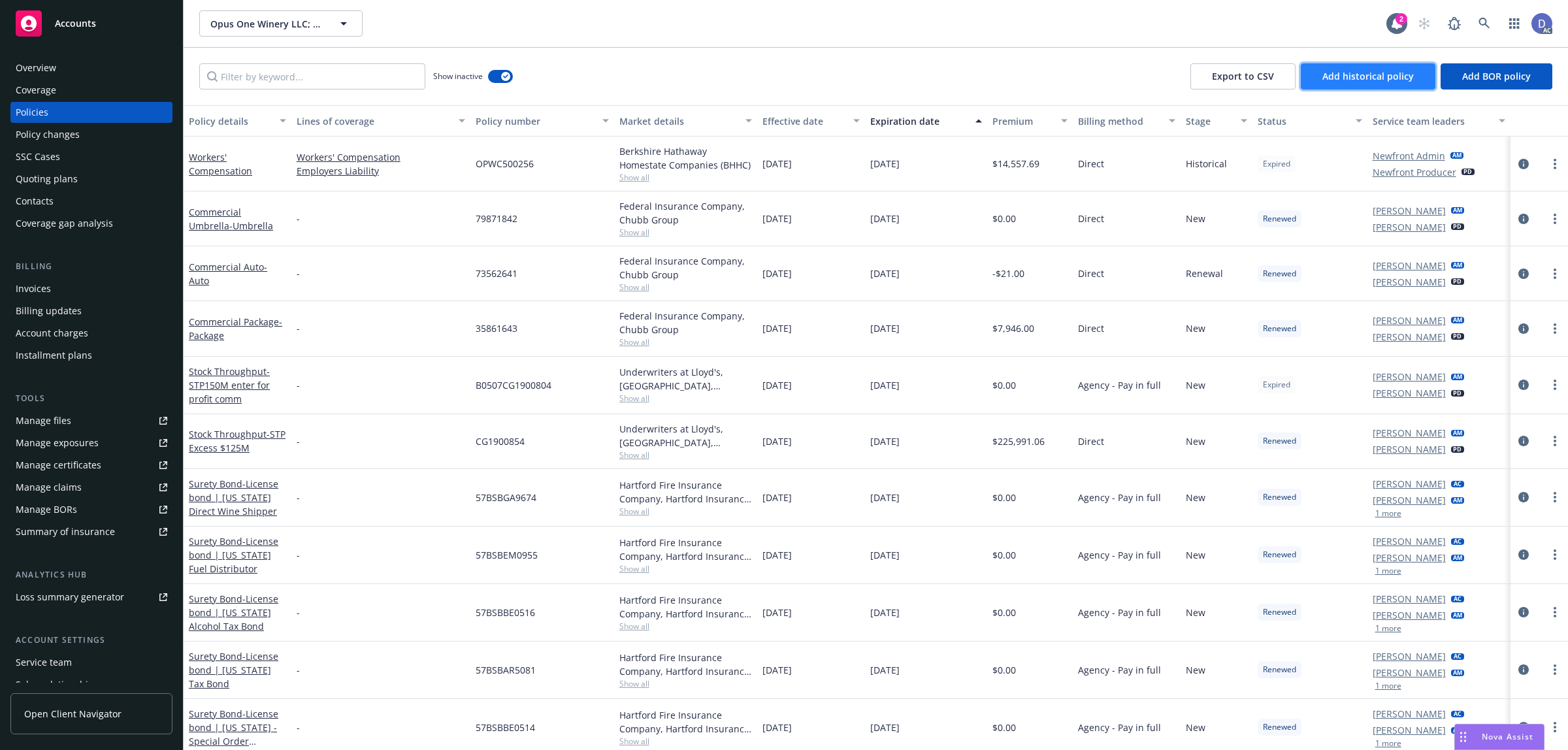
click at [1389, 83] on button "Add historical policy" at bounding box center [1367, 76] width 134 height 26
select select "other"
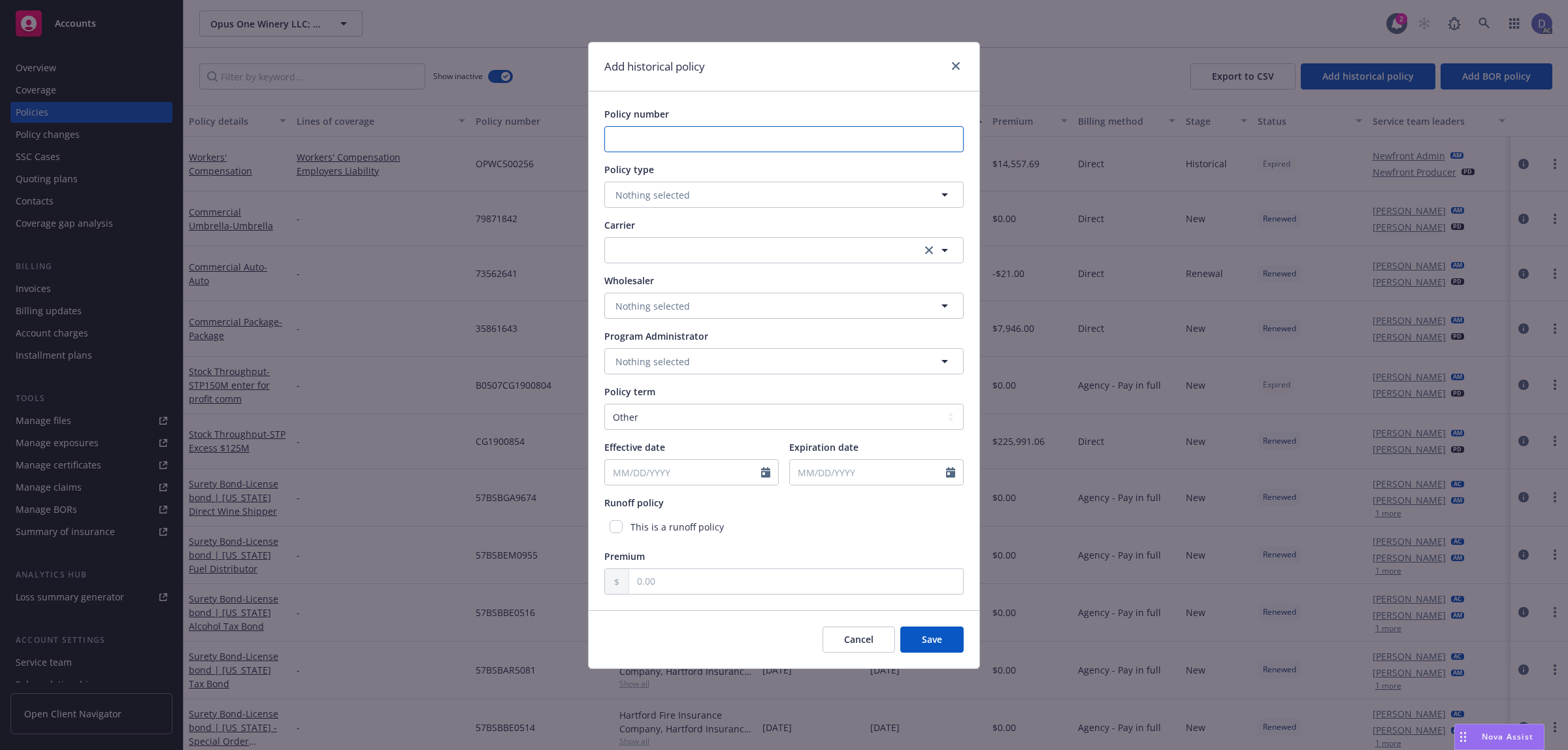
click at [709, 144] on input "Policy number" at bounding box center [784, 138] width 360 height 26
paste input "OPWC601547"
type input "OPWC601547"
click at [693, 183] on button "Nothing selected" at bounding box center [784, 194] width 360 height 26
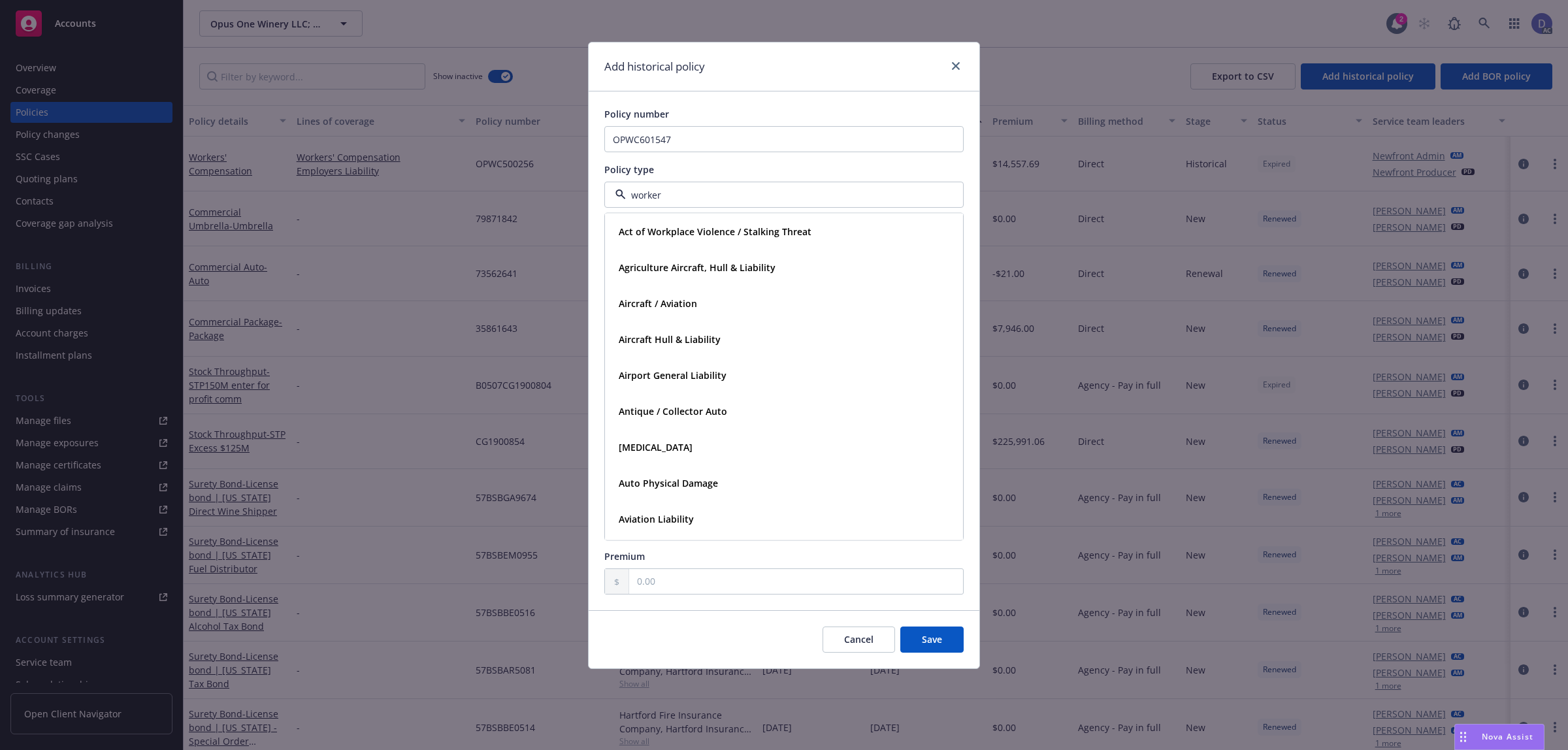
type input "workers"
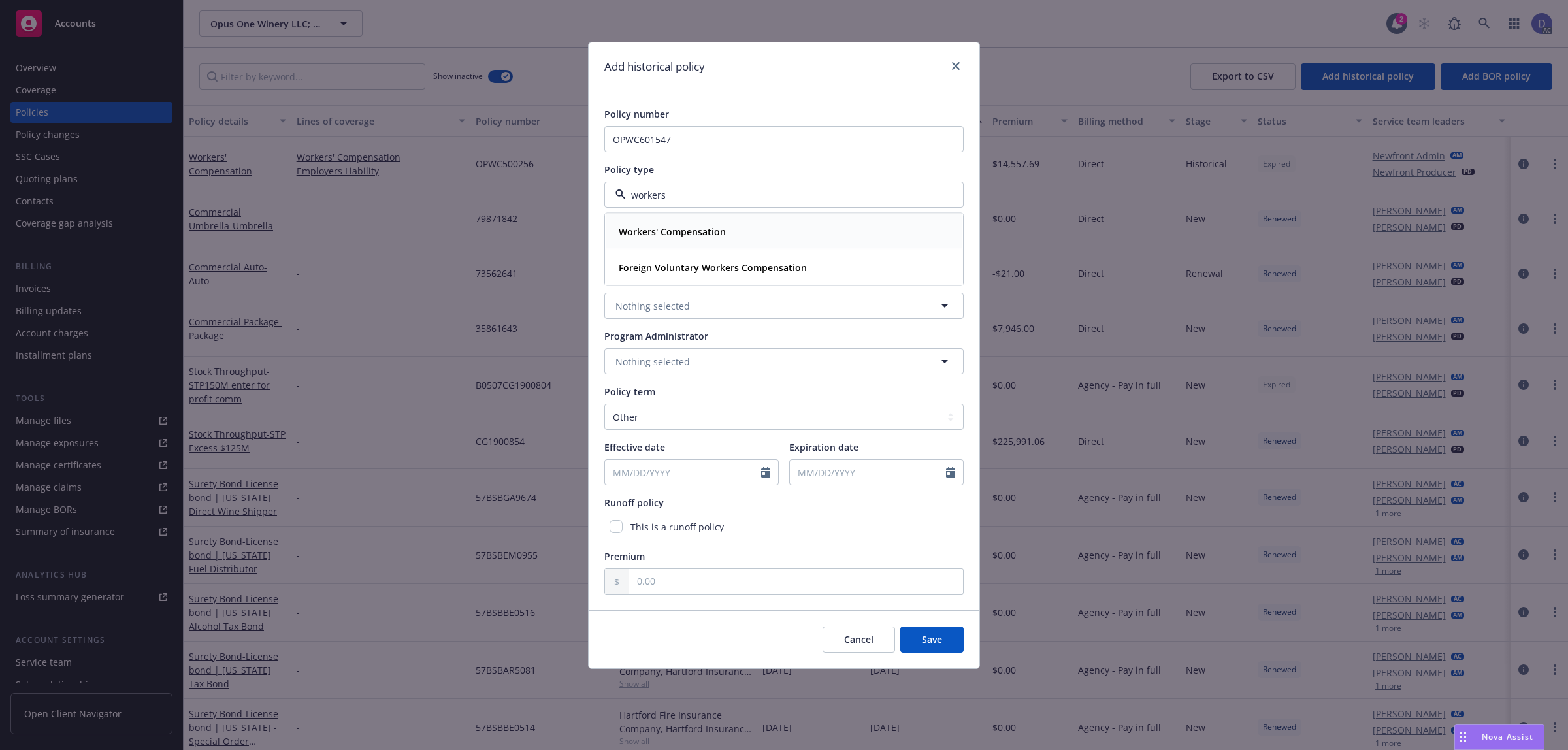
click at [712, 239] on div "Workers' Compensation" at bounding box center [671, 232] width 115 height 19
click at [710, 248] on button "button" at bounding box center [784, 249] width 360 height 26
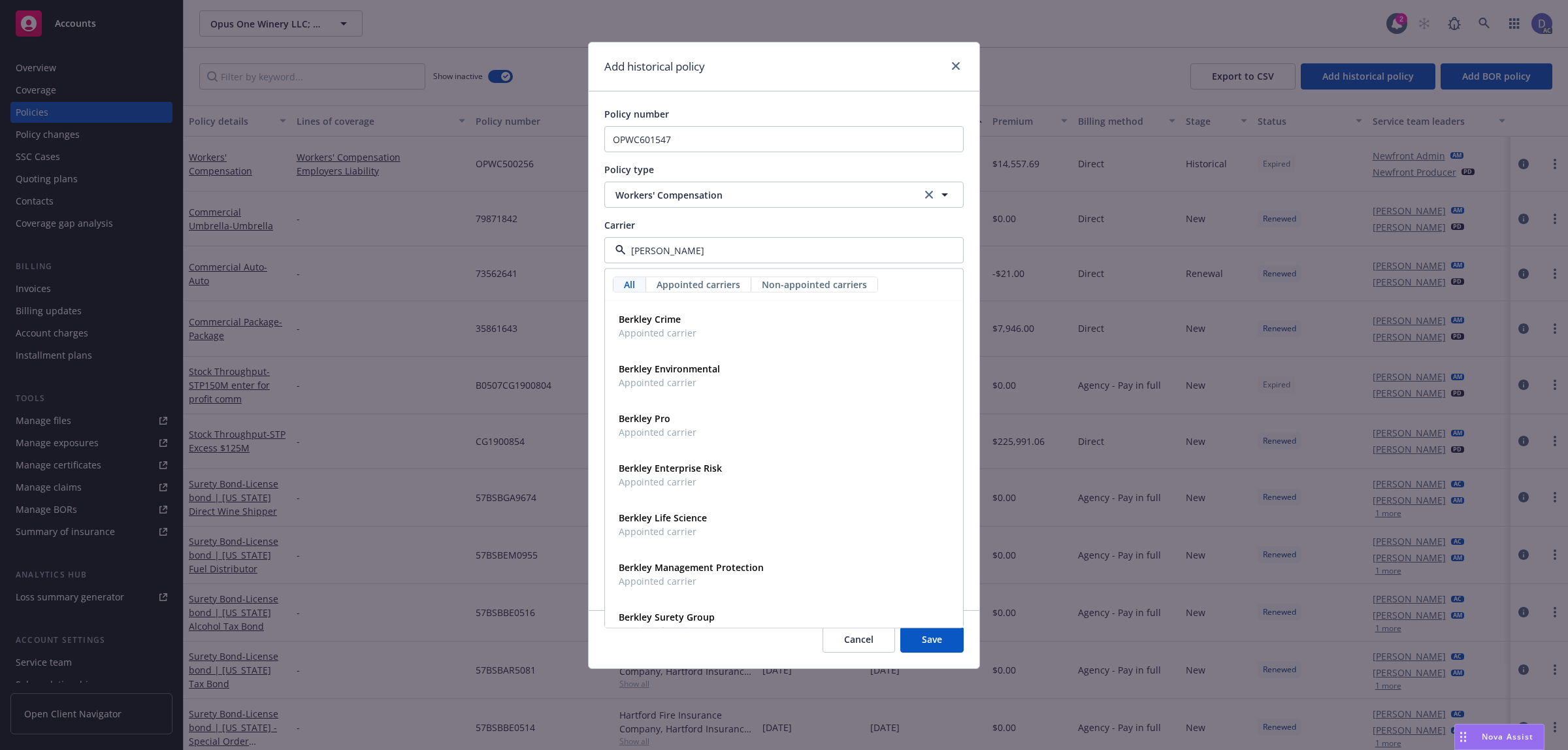
type input "berks"
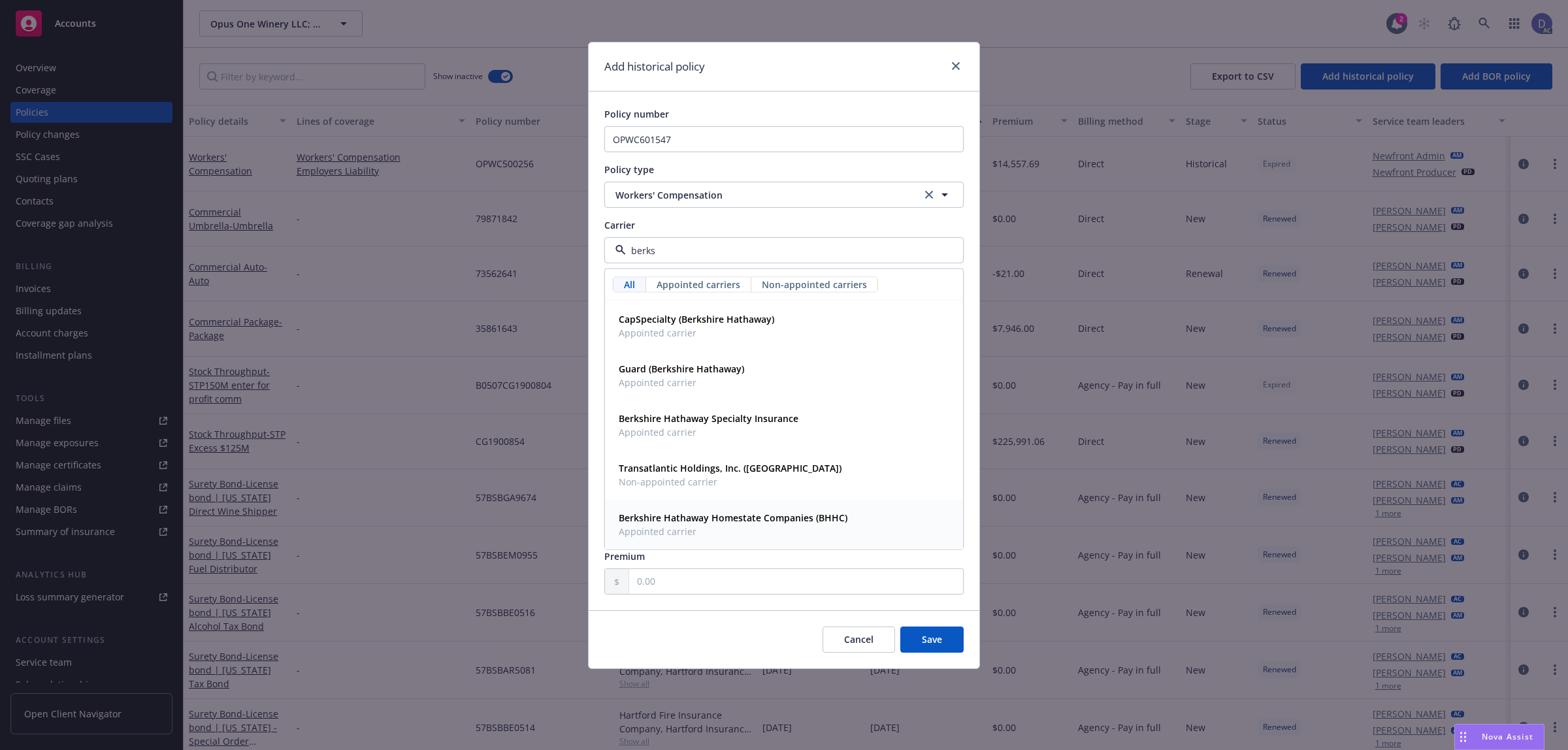
click at [811, 521] on strong "Berkshire Hathaway Homestate Companies (BHHC)" at bounding box center [733, 517] width 229 height 13
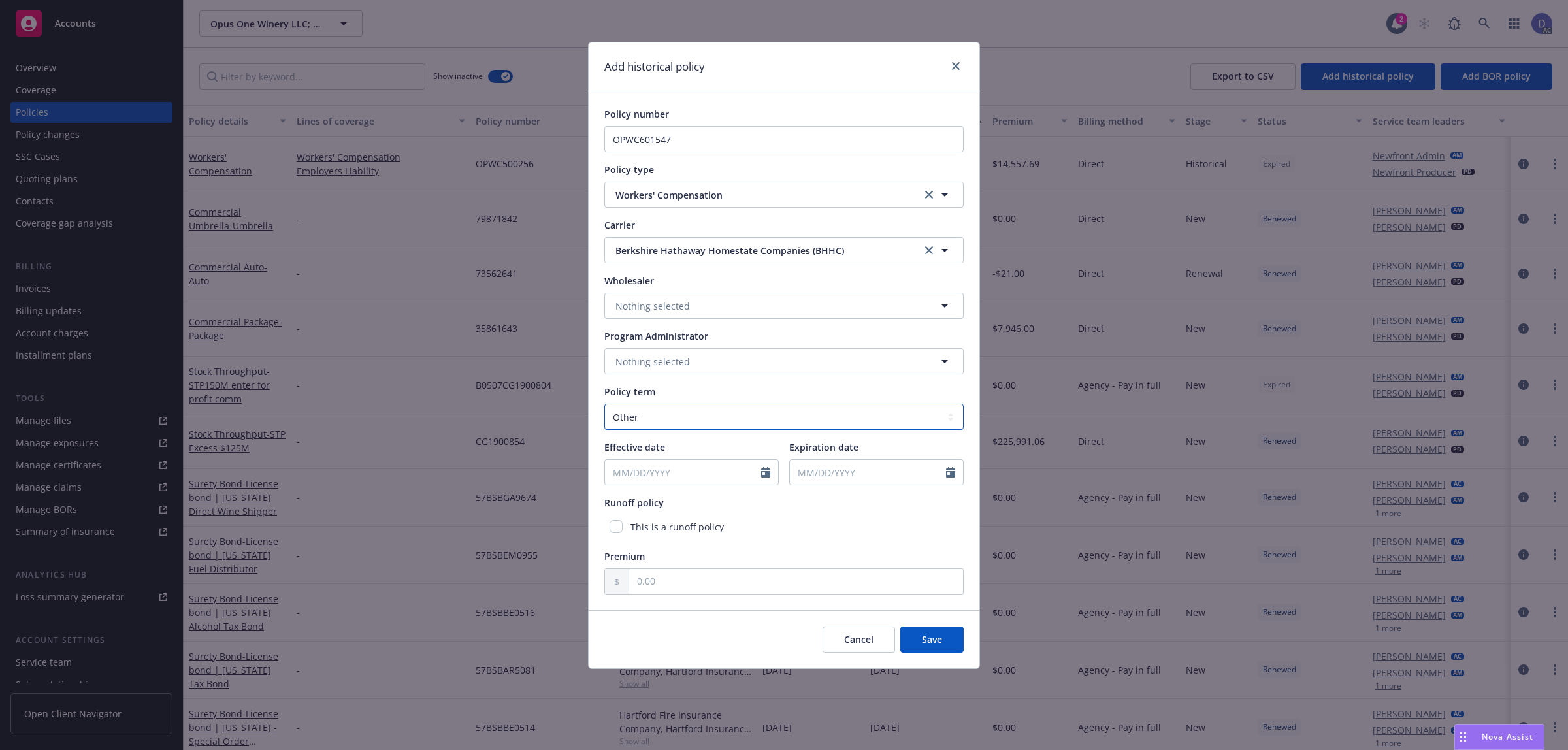
click at [661, 416] on select "Select policy term 12 Month 6 Month 4 Month 3 Month 2 Month 1 Month 36 Month (3…" at bounding box center [784, 417] width 360 height 26
select select "12"
click at [604, 404] on select "Select policy term 12 Month 6 Month 4 Month 3 Month 2 Month 1 Month 36 Month (3…" at bounding box center [784, 417] width 360 height 26
click at [766, 475] on icon "Calendar" at bounding box center [765, 472] width 9 height 11
select select "8"
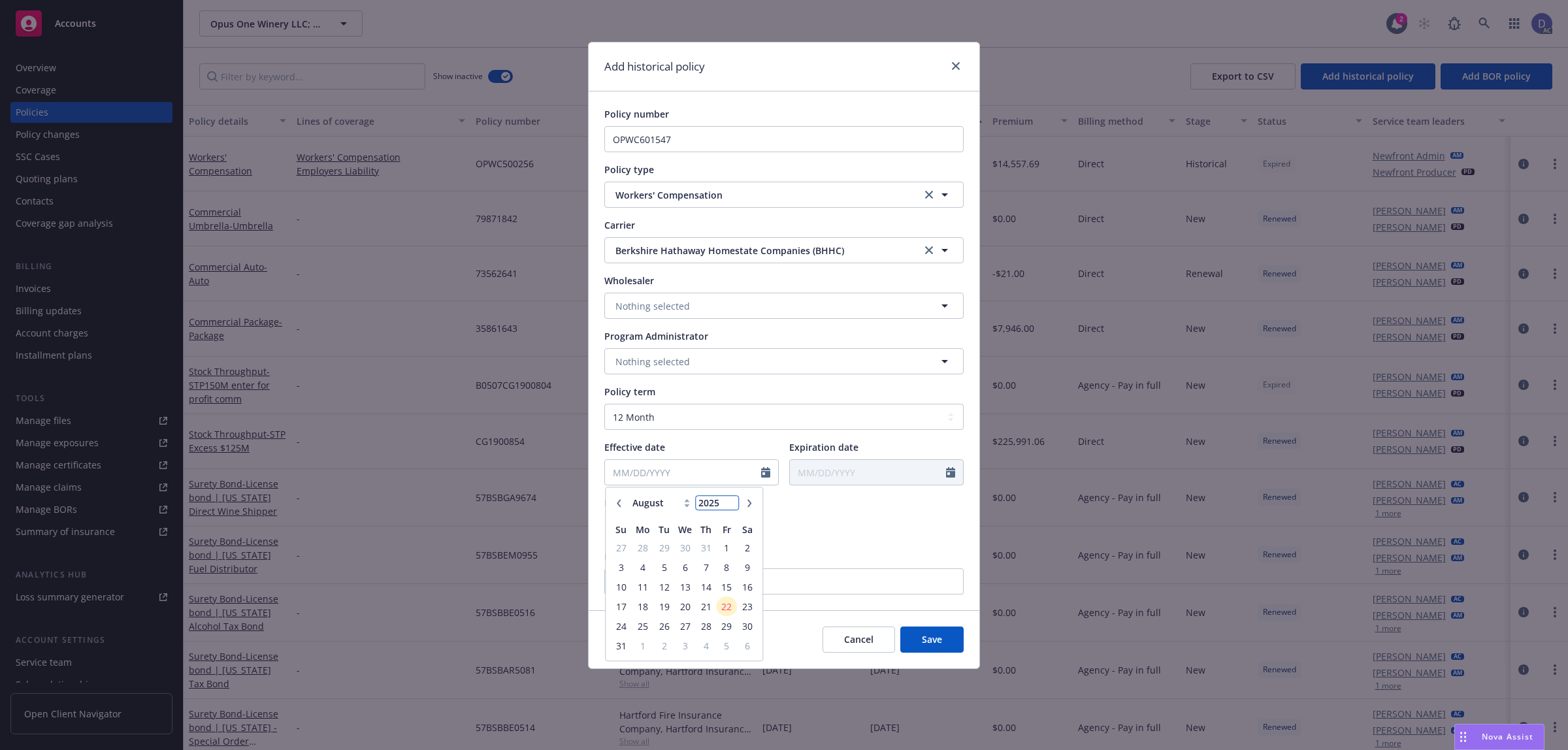
click at [725, 505] on input "2025" at bounding box center [717, 504] width 43 height 14
type input "2015"
click at [664, 503] on select "January February March April May June July August September October November De…" at bounding box center [662, 504] width 66 height 15
select select "12"
click at [629, 496] on select "January February March April May June July August September October November De…" at bounding box center [662, 504] width 66 height 15
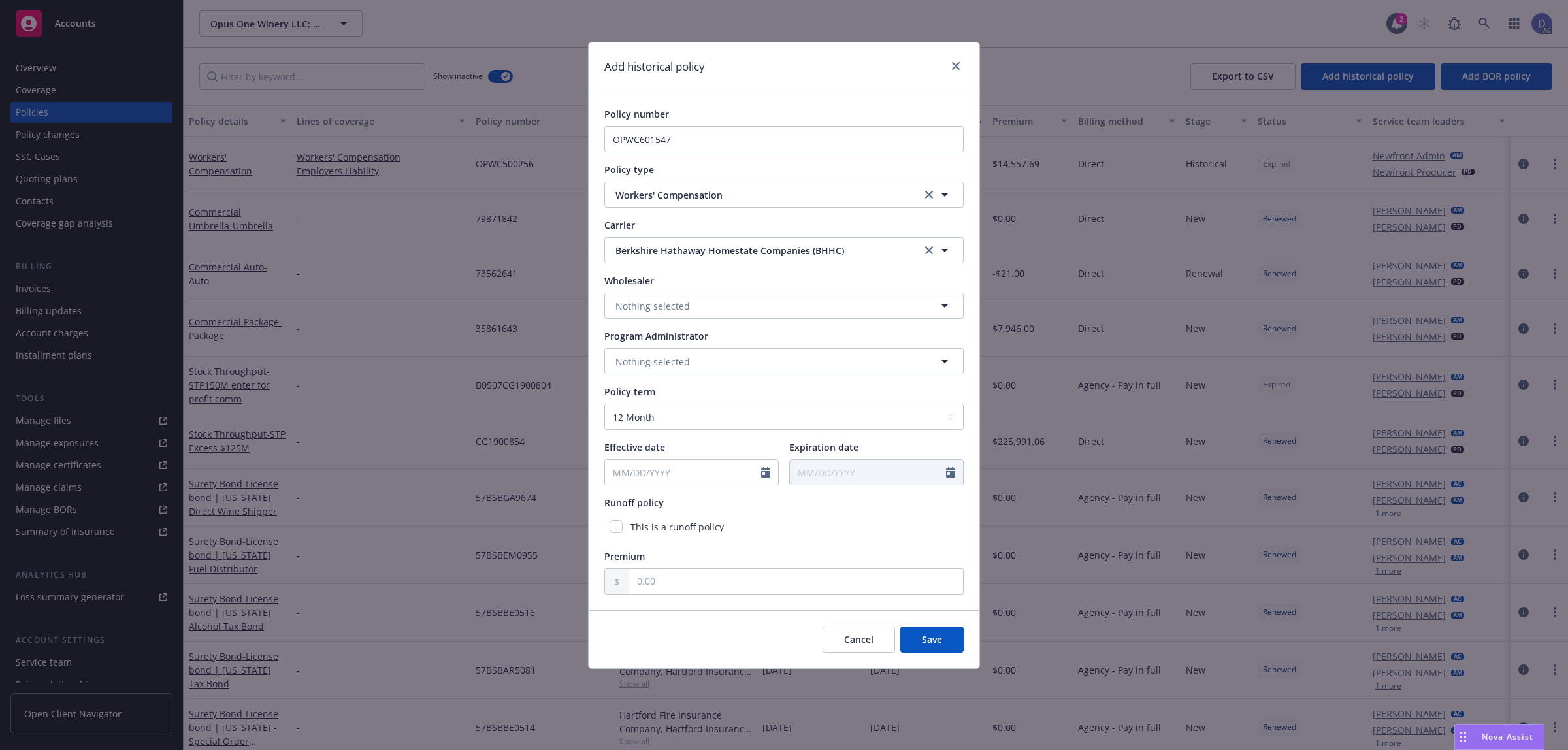
click at [674, 739] on div "Add historical policy Policy number OPWC601547 Policy type Workers' Compensatio…" at bounding box center [784, 375] width 1568 height 750
click at [769, 475] on icon "Calendar" at bounding box center [765, 472] width 9 height 11
select select "8"
click at [719, 503] on input "2025" at bounding box center [717, 504] width 43 height 14
type input "2015"
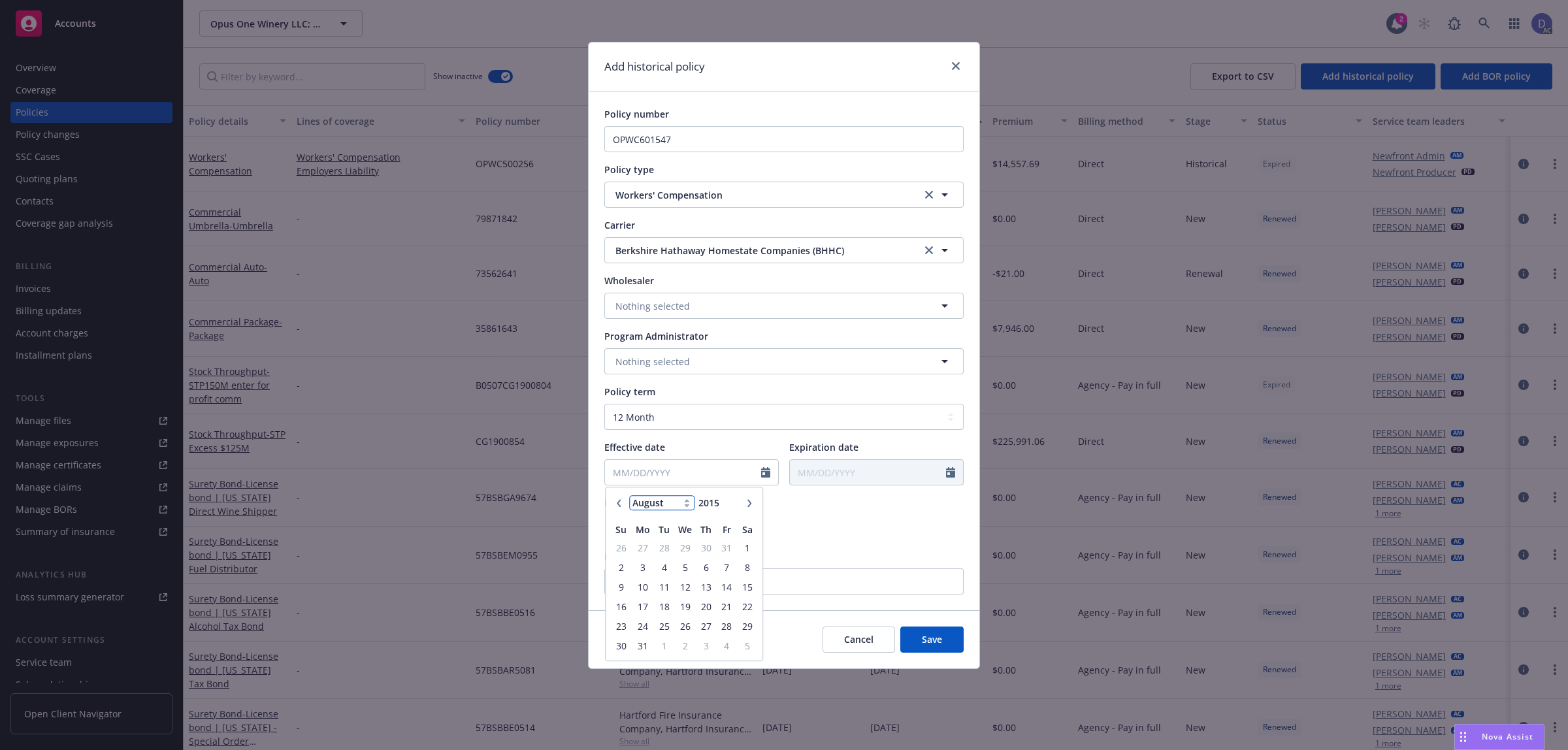
click at [668, 501] on select "January February March April May June July August September October November De…" at bounding box center [662, 504] width 66 height 15
select select "12"
click at [629, 496] on select "January February March April May June July August September October November De…" at bounding box center [662, 504] width 66 height 15
click at [709, 627] on span "31" at bounding box center [706, 625] width 17 height 16
type input "[DATE]"
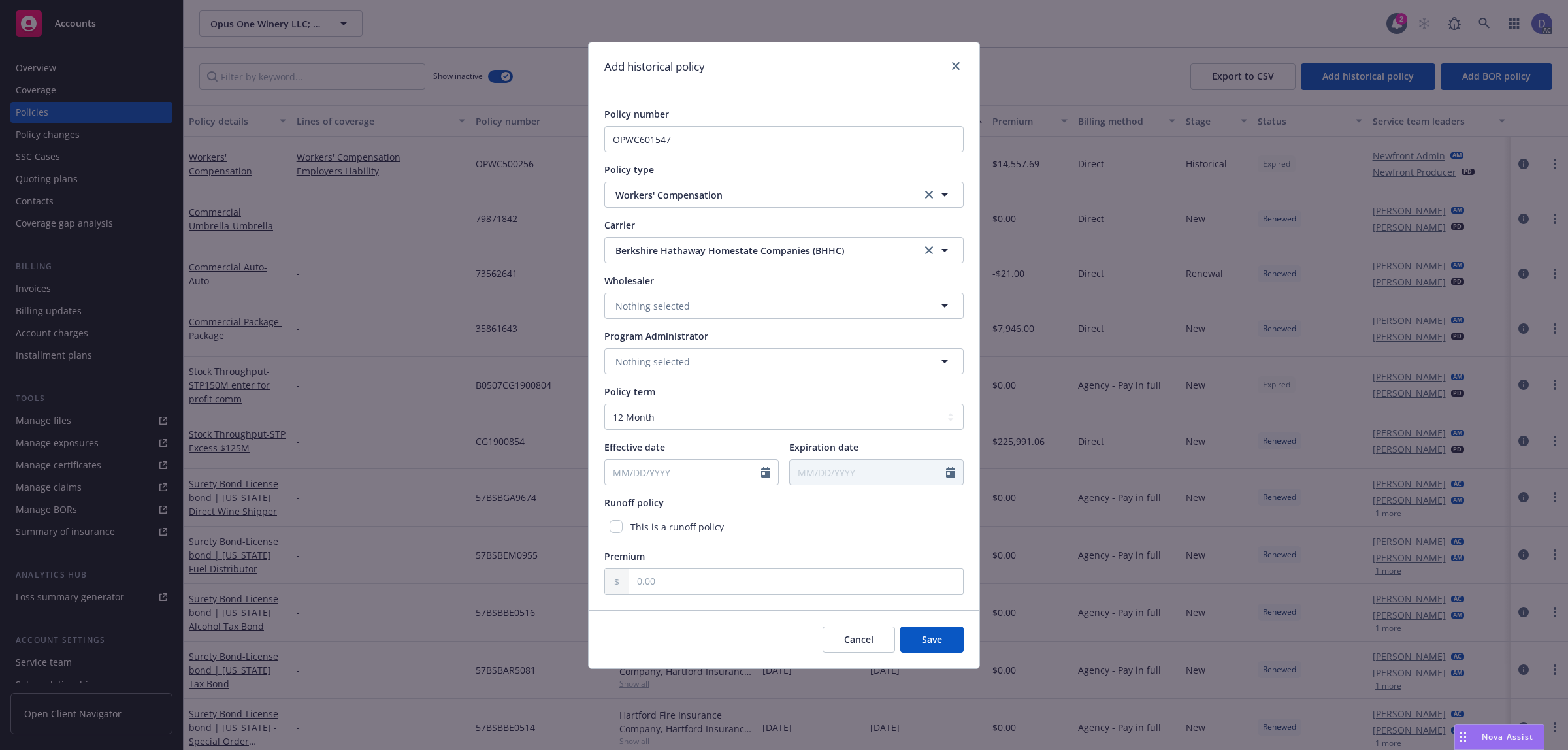
type input "[DATE]"
click at [823, 575] on input "text" at bounding box center [796, 582] width 334 height 25
type input "1.00"
click at [931, 628] on button "Save" at bounding box center [932, 639] width 64 height 26
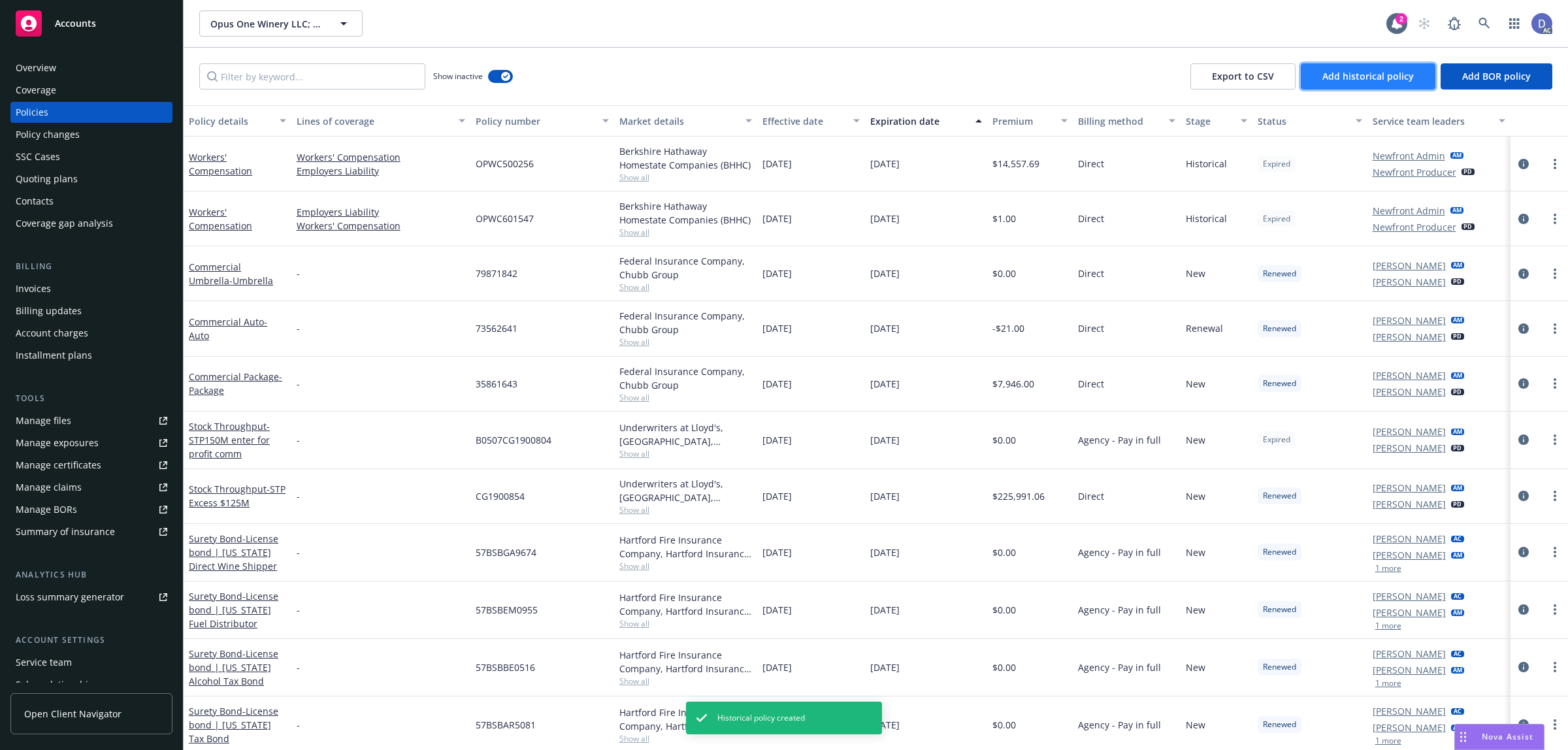
click at [1391, 89] on button "Add historical policy" at bounding box center [1367, 76] width 134 height 26
select select "other"
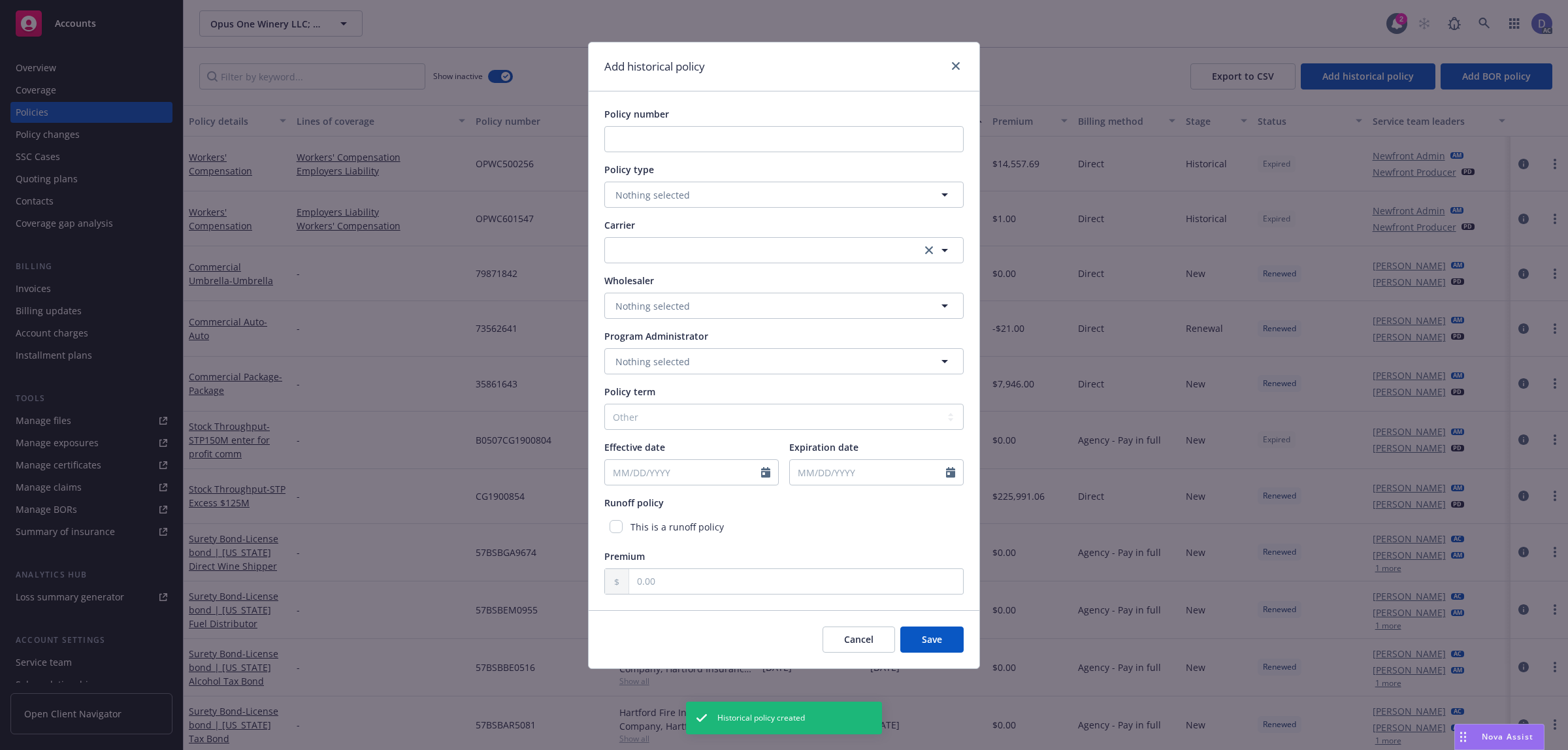
type input "No readable name"
click at [631, 142] on input "Policy number" at bounding box center [784, 138] width 360 height 26
paste input "OPWC702739"
type input "OPWC702739"
click at [639, 196] on span "Nothing selected" at bounding box center [653, 195] width 74 height 14
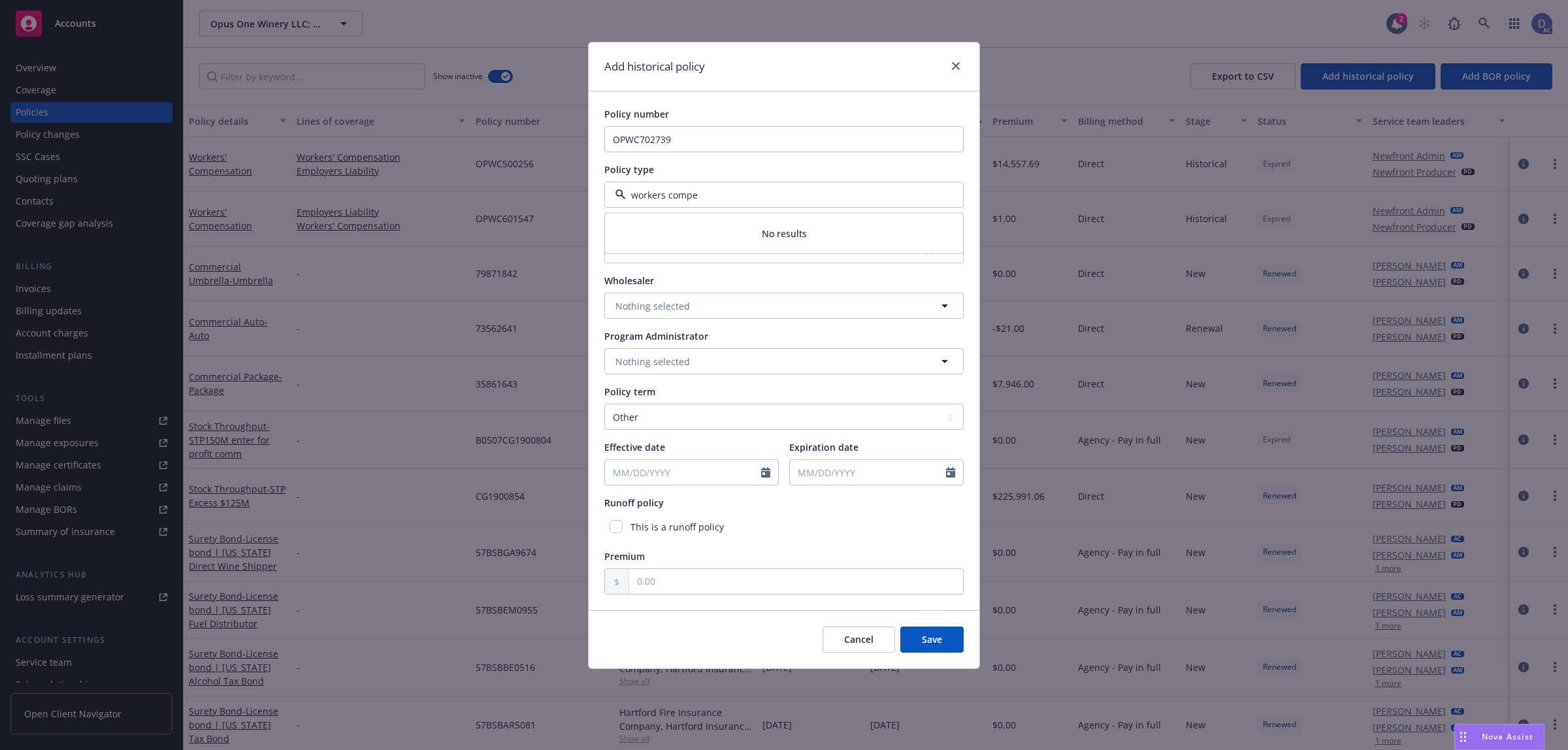
type input "workers compen"
click at [682, 261] on strong "Workers' Compensation" at bounding box center [672, 267] width 107 height 13
click at [716, 259] on button "button" at bounding box center [784, 249] width 360 height 26
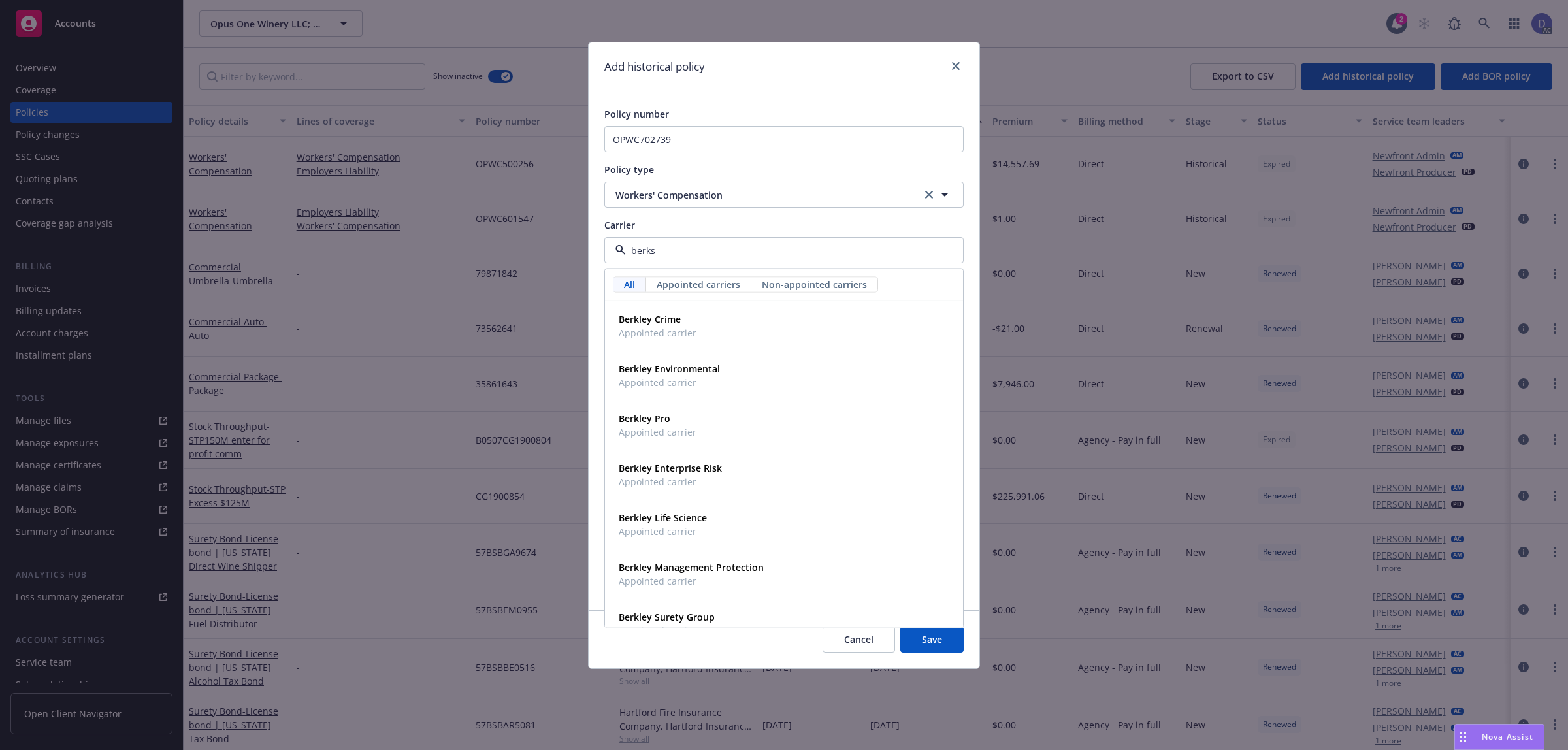
type input "berksh"
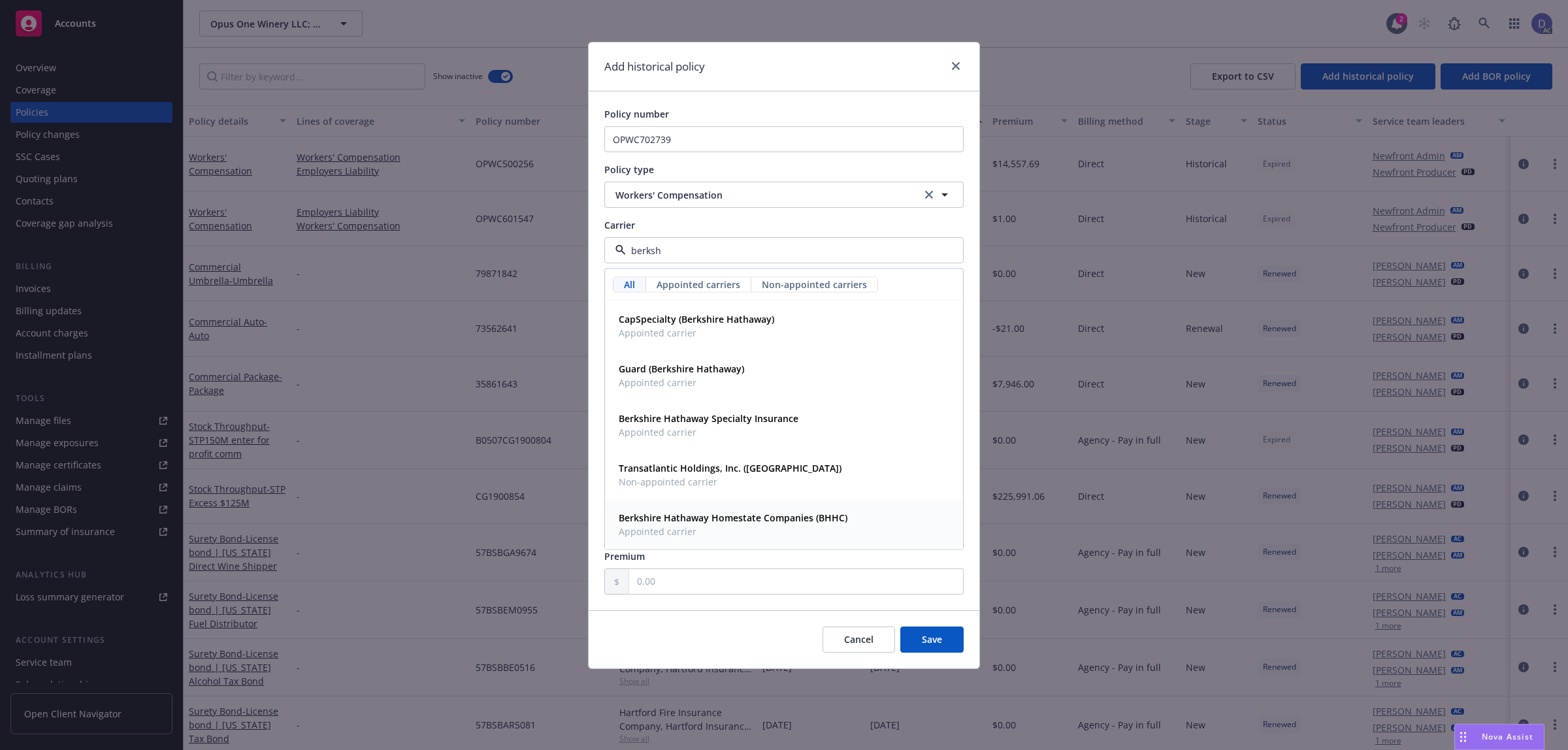
click at [796, 536] on span "Appointed carrier" at bounding box center [733, 532] width 229 height 14
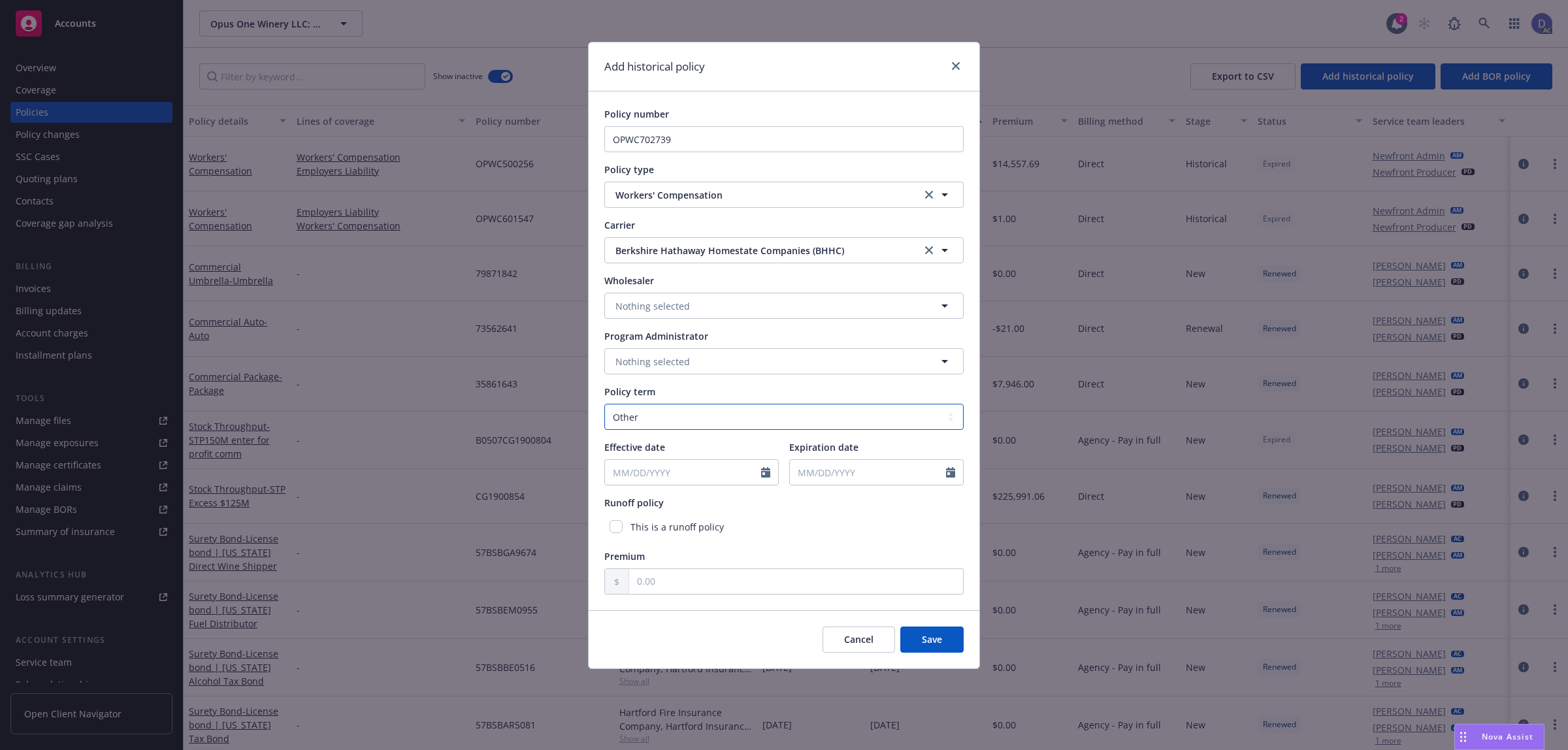
click at [662, 422] on select "Select policy term 12 Month 6 Month 4 Month 3 Month 2 Month 1 Month 36 Month (3…" at bounding box center [784, 417] width 360 height 26
select select "12"
click at [604, 404] on select "Select policy term 12 Month 6 Month 4 Month 3 Month 2 Month 1 Month 36 Month (3…" at bounding box center [784, 417] width 360 height 26
click at [763, 473] on icon "Calendar" at bounding box center [765, 472] width 9 height 11
select select "8"
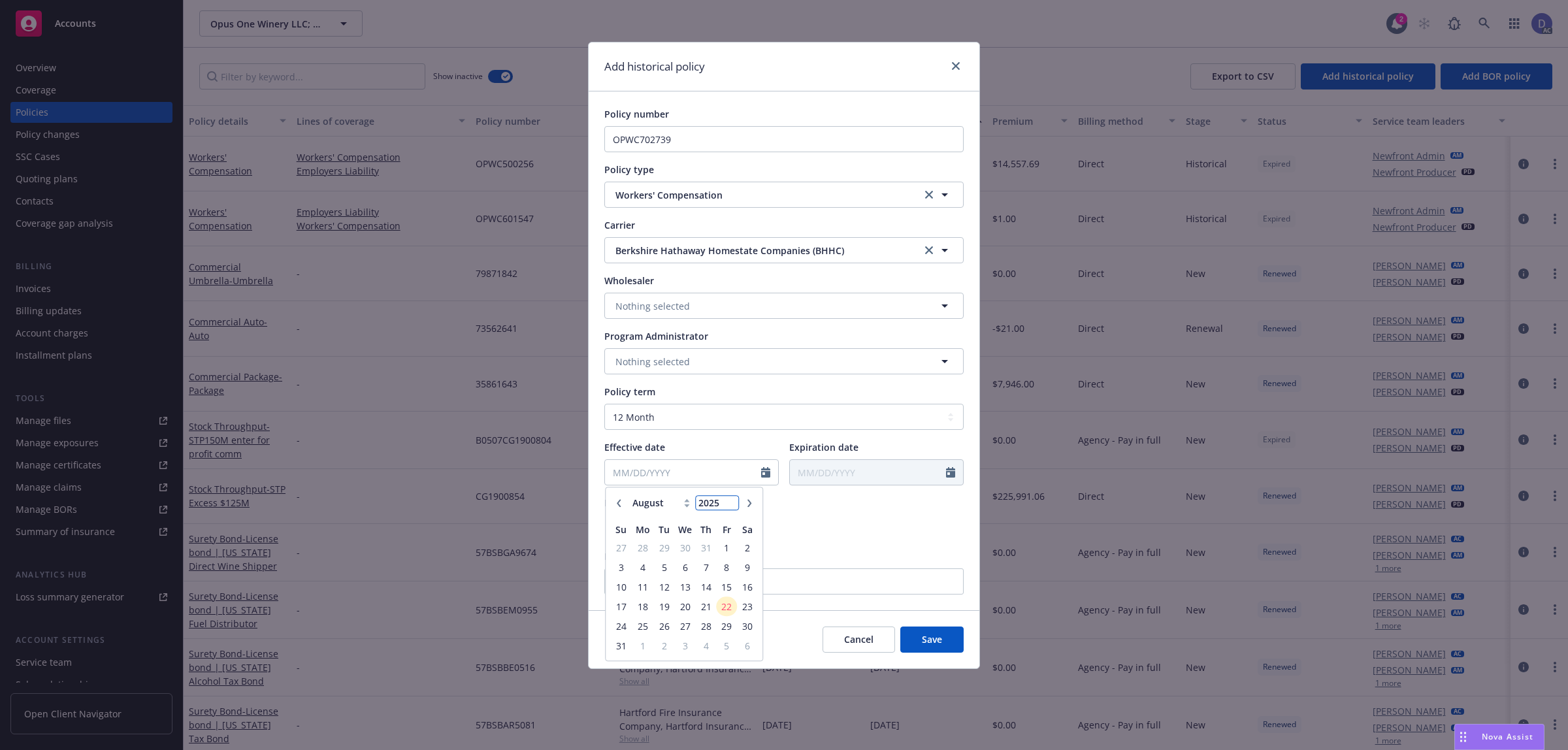
click at [719, 504] on input "2025" at bounding box center [717, 504] width 43 height 14
type input "2016"
click at [674, 506] on select "January February March April May June July August September October November De…" at bounding box center [662, 504] width 66 height 15
select select "12"
click at [629, 496] on select "January February March April May June July August September October November De…" at bounding box center [662, 504] width 66 height 15
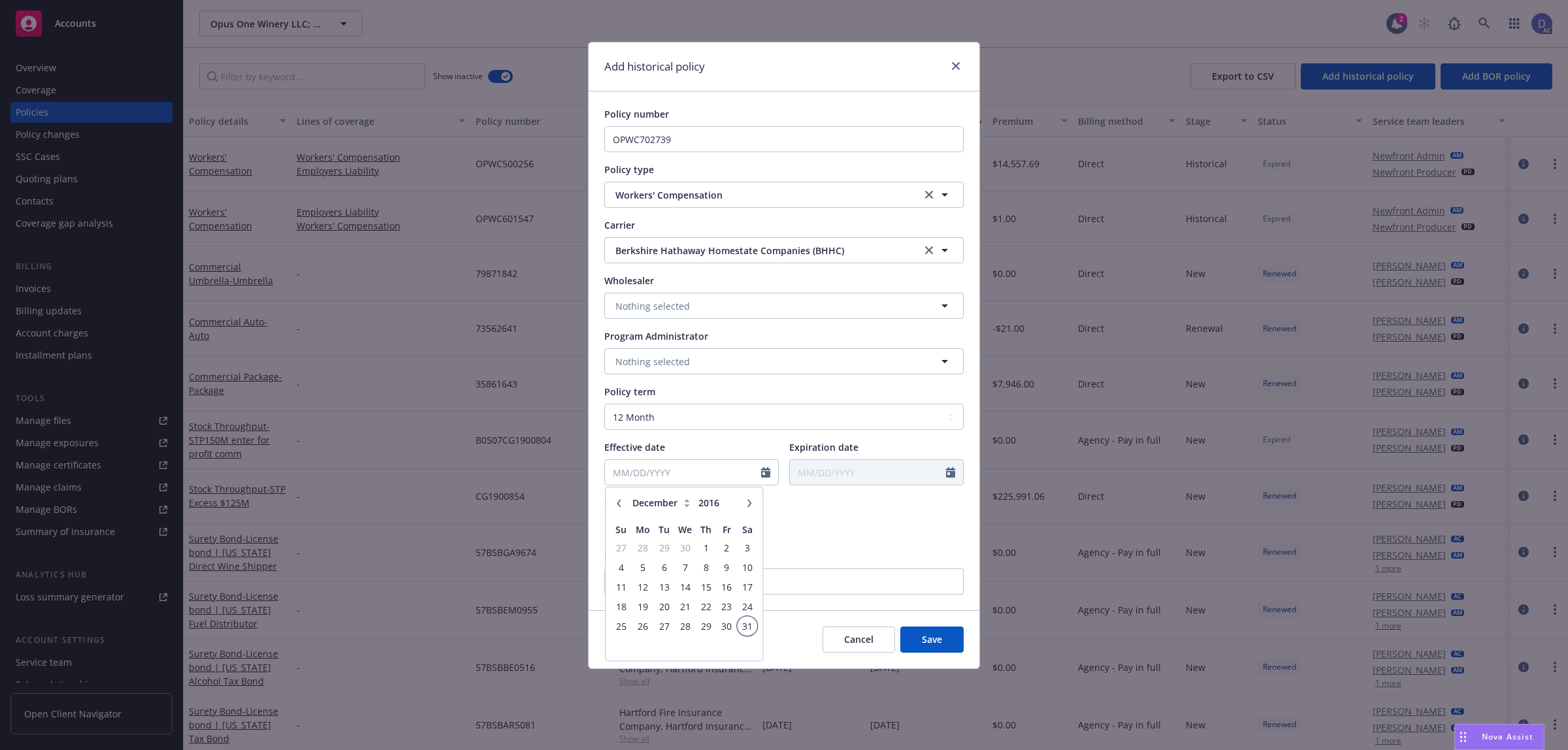
click at [746, 625] on span "31" at bounding box center [747, 625] width 17 height 16
type input "[DATE]"
click at [778, 587] on input "text" at bounding box center [796, 582] width 334 height 25
type input "1.00"
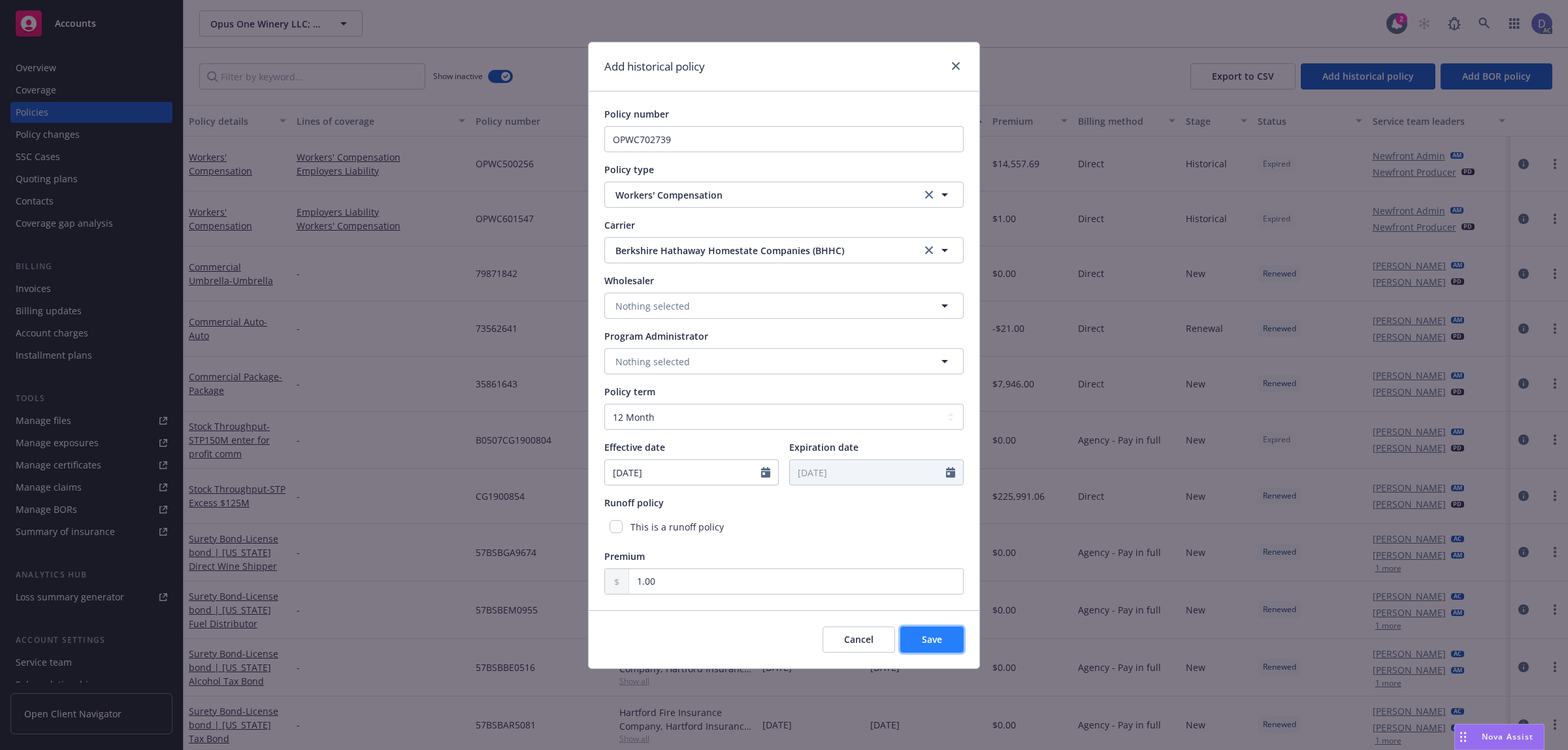
click at [931, 631] on button "Save" at bounding box center [932, 639] width 64 height 26
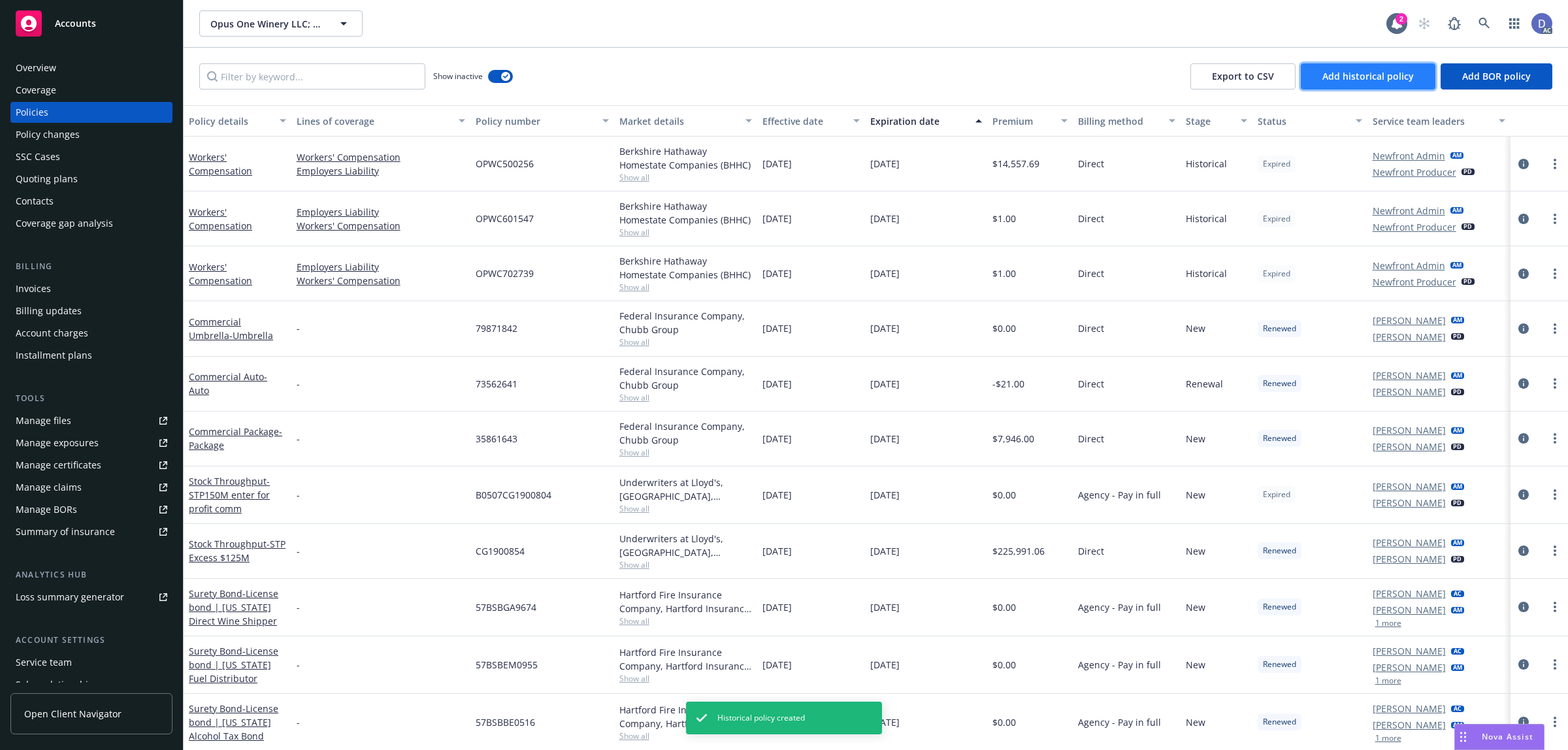
click at [1412, 83] on button "Add historical policy" at bounding box center [1367, 76] width 134 height 26
select select "other"
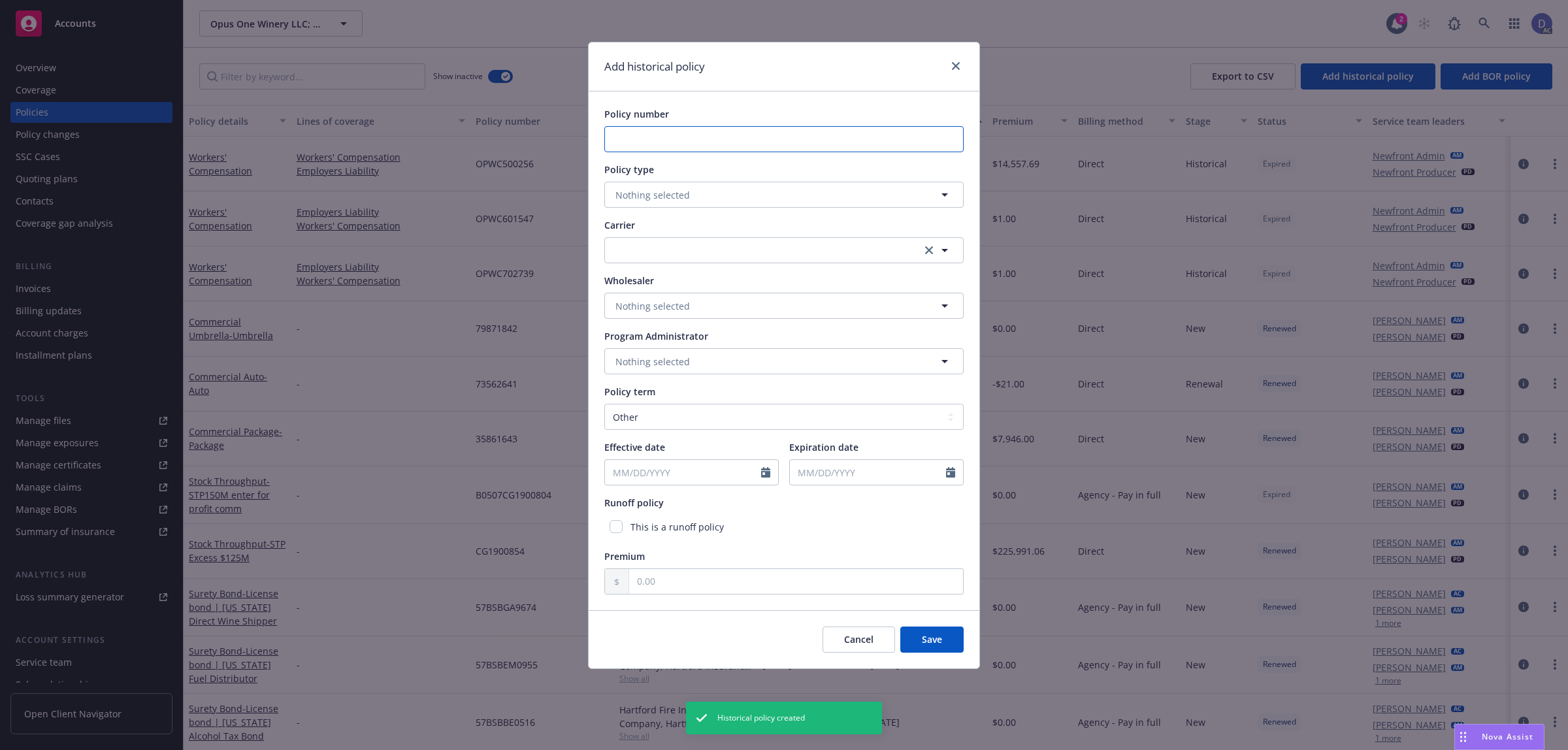
click at [814, 142] on input "Policy number" at bounding box center [784, 138] width 360 height 26
paste input "OPWC804046"
type input "OPWC804046"
click at [767, 199] on button "Nothing selected" at bounding box center [784, 194] width 360 height 26
type input "workers"
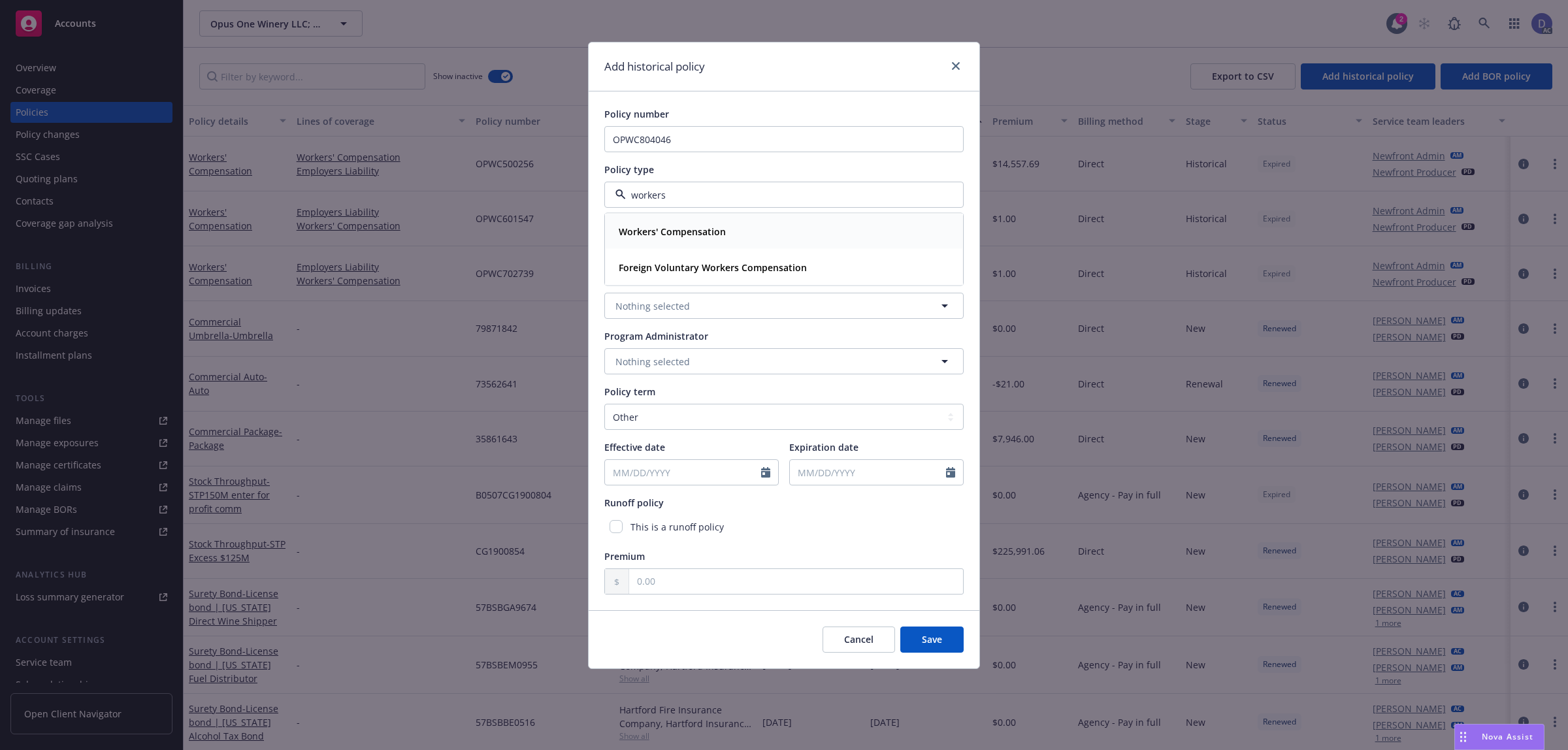
click at [745, 242] on div "Workers' Compensation" at bounding box center [783, 232] width 357 height 35
click at [725, 243] on button "button" at bounding box center [784, 249] width 360 height 26
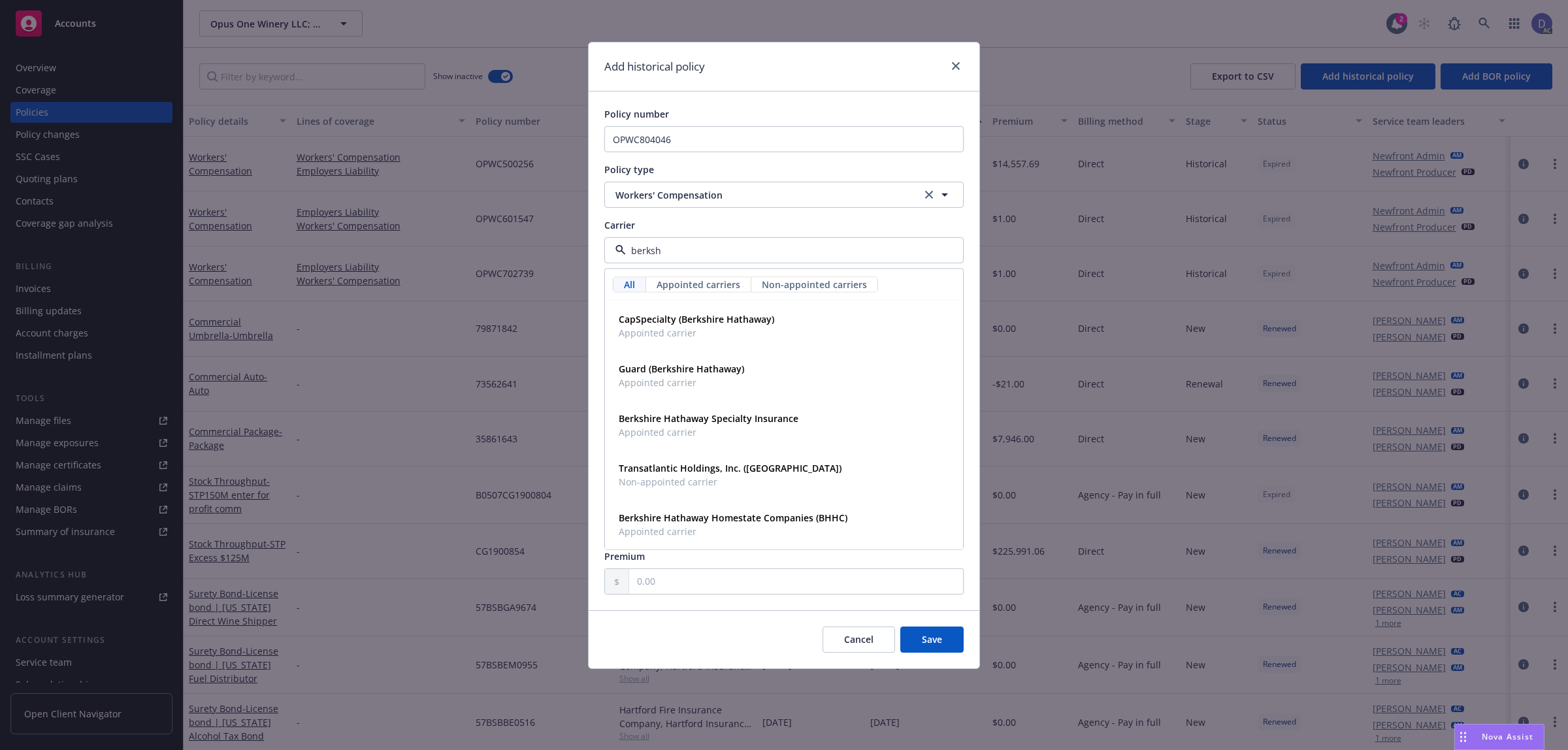
type input "berkshi"
click at [805, 526] on span "Appointed carrier" at bounding box center [733, 532] width 229 height 14
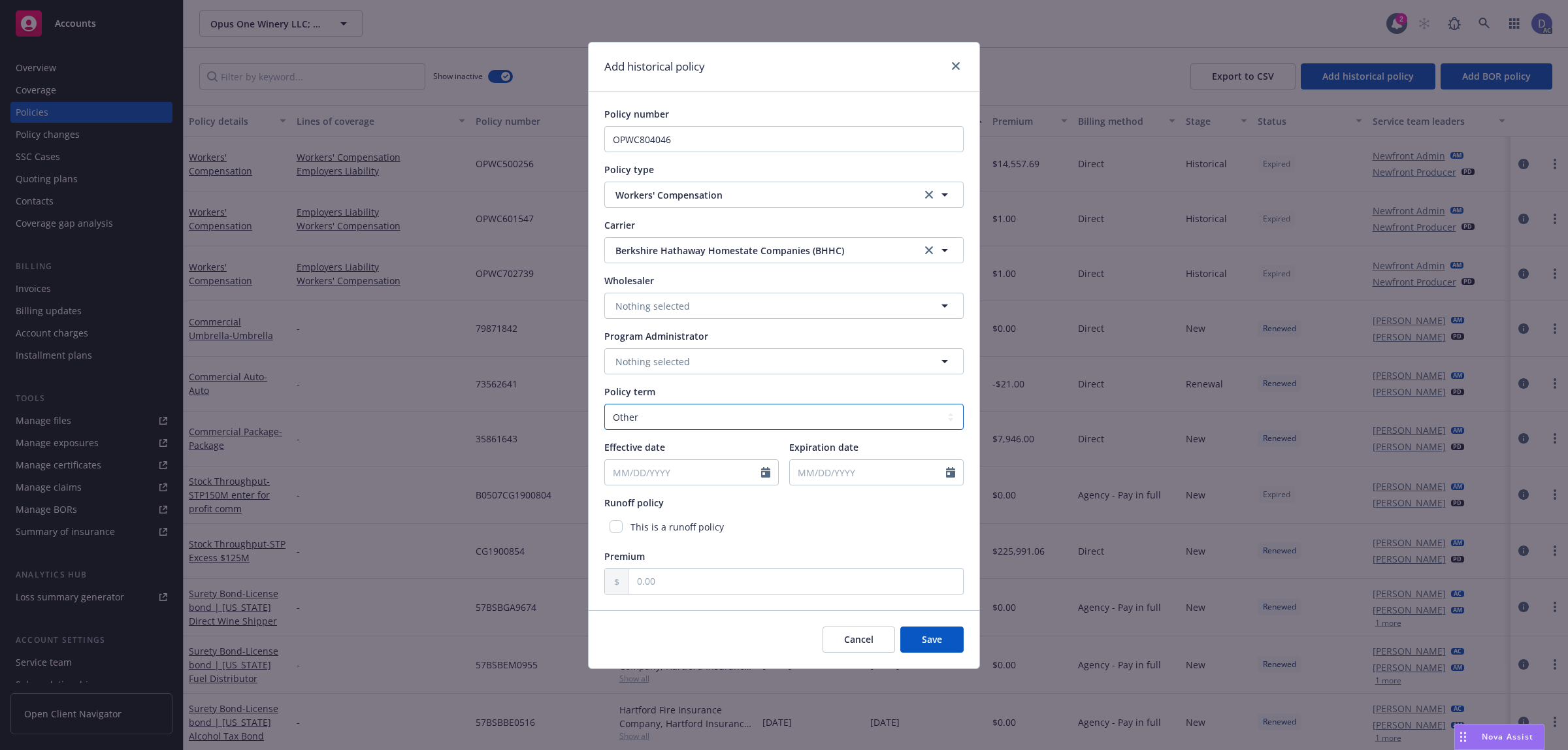
click at [660, 410] on select "Select policy term 12 Month 6 Month 4 Month 3 Month 2 Month 1 Month 36 Month (3…" at bounding box center [784, 417] width 360 height 26
select select "12"
click at [604, 404] on select "Select policy term 12 Month 6 Month 4 Month 3 Month 2 Month 1 Month 36 Month (3…" at bounding box center [784, 417] width 360 height 26
click at [767, 473] on icon "Calendar" at bounding box center [765, 472] width 9 height 11
select select "8"
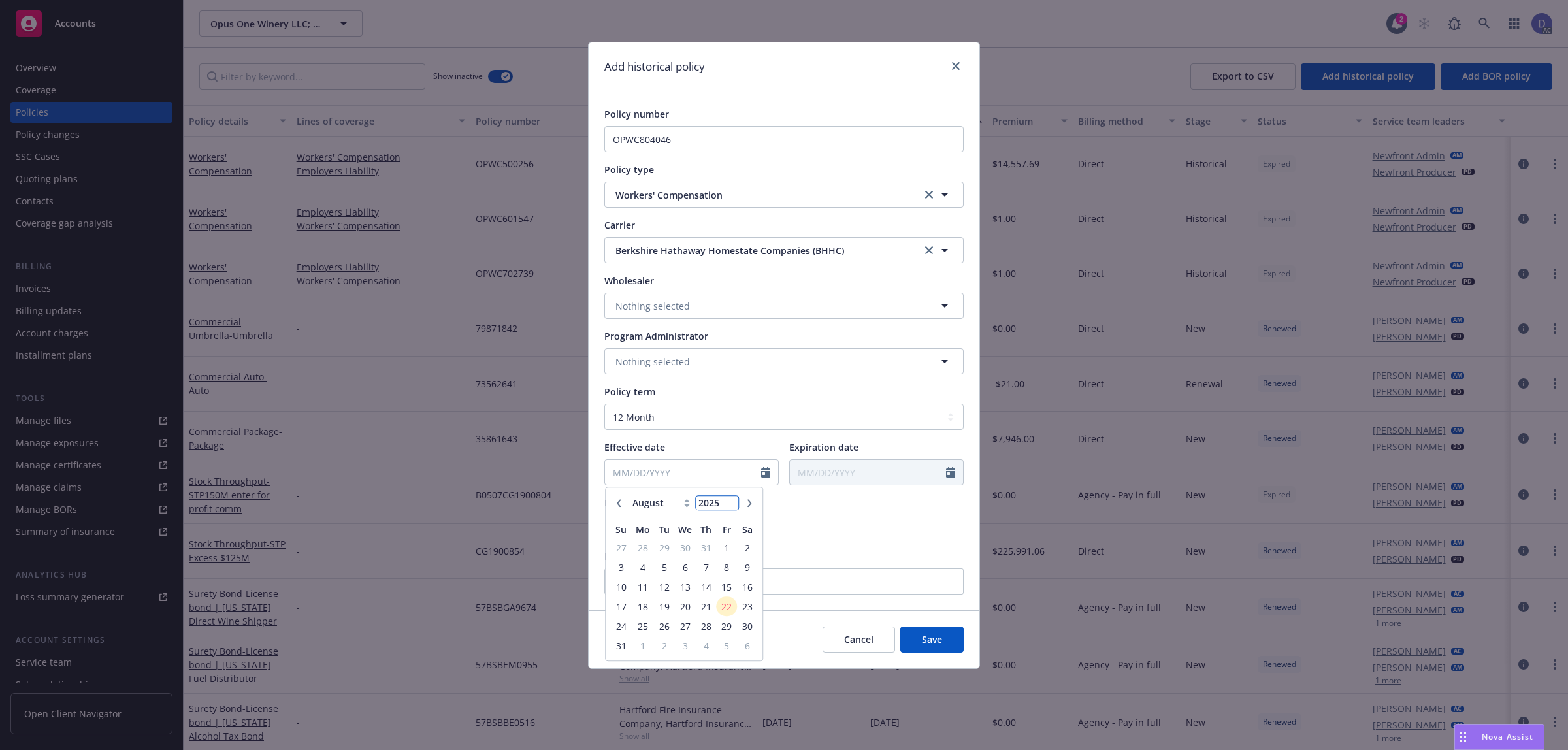
click at [722, 506] on input "2025" at bounding box center [717, 504] width 43 height 14
type input "2017"
click at [668, 507] on select "January February March April May June July August September October November De…" at bounding box center [662, 504] width 66 height 15
select select "12"
click at [629, 496] on select "January February March April May June July August September October November De…" at bounding box center [662, 504] width 66 height 15
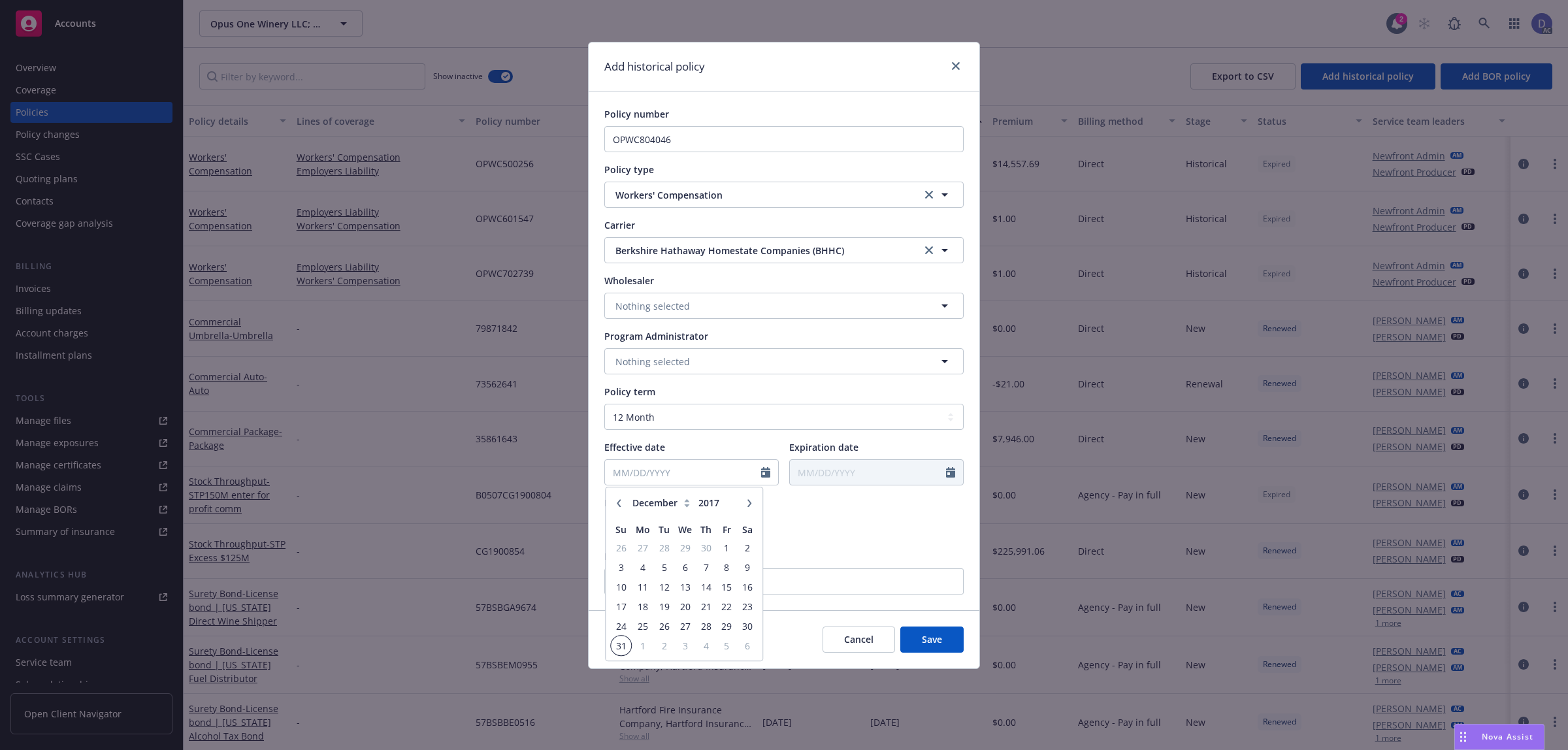
click at [620, 648] on span "31" at bounding box center [621, 646] width 17 height 16
type input "[DATE]"
click at [700, 589] on input "text" at bounding box center [796, 582] width 334 height 25
type input "1.00"
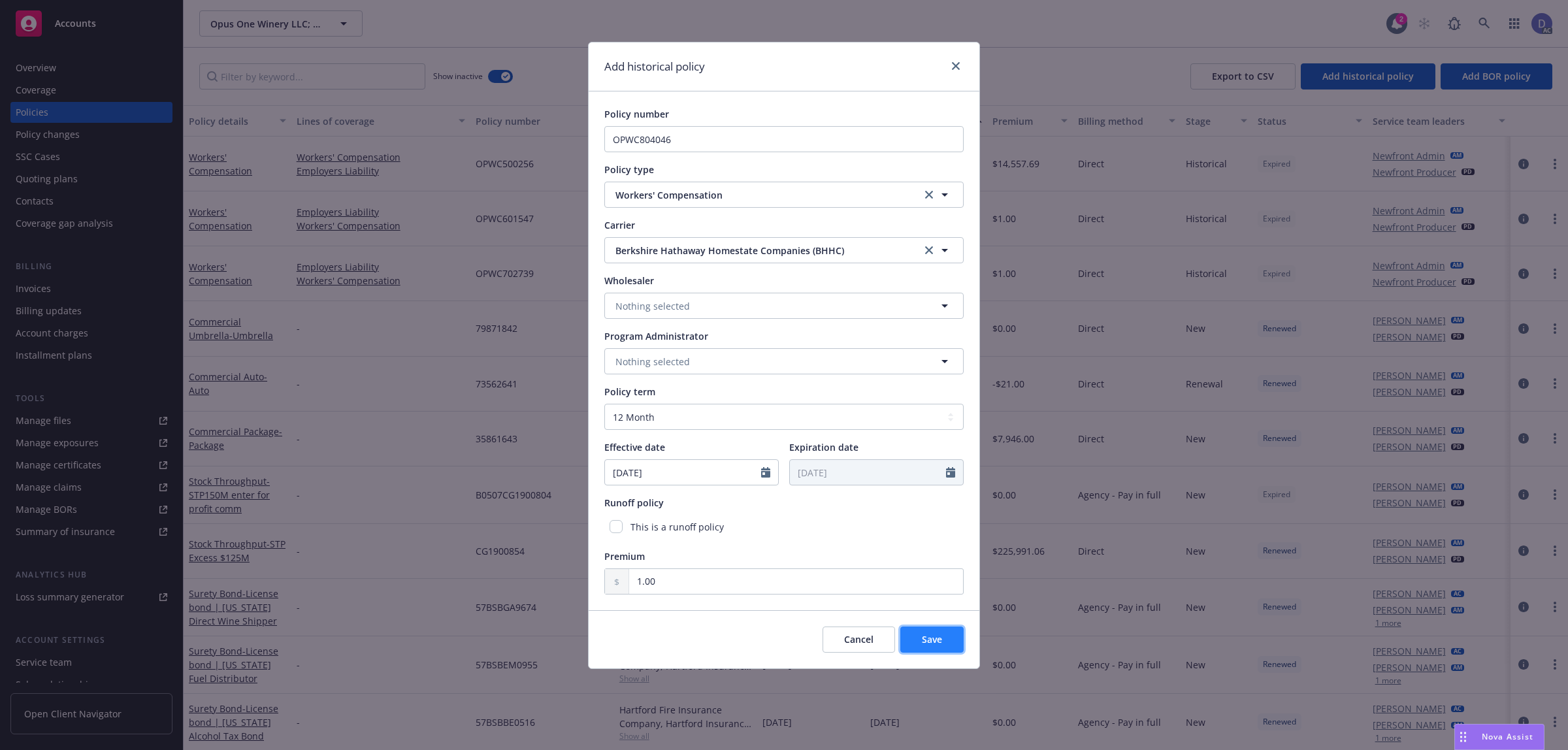
click at [938, 642] on span "Save" at bounding box center [931, 639] width 20 height 13
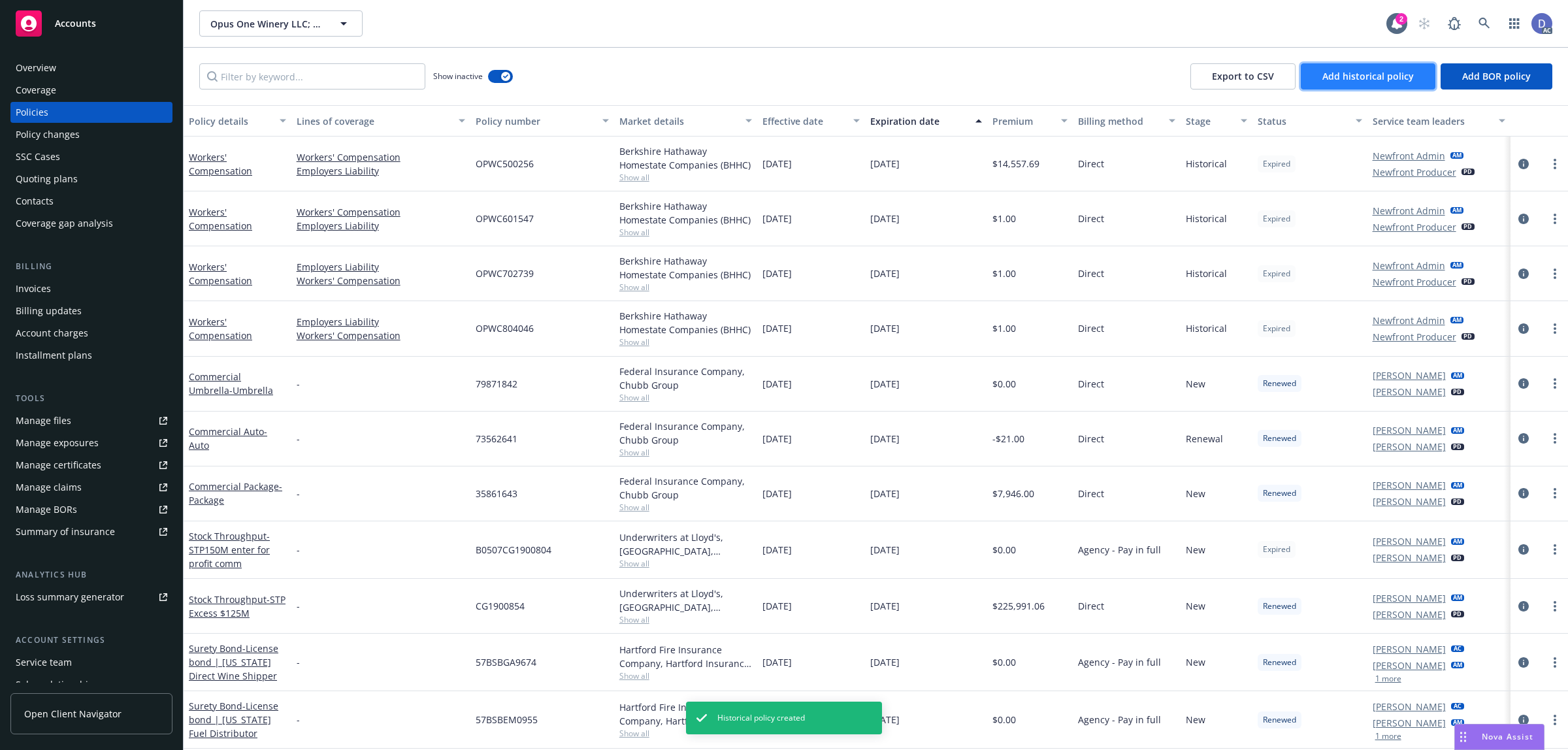
click at [1360, 83] on button "Add historical policy" at bounding box center [1367, 76] width 134 height 26
select select "other"
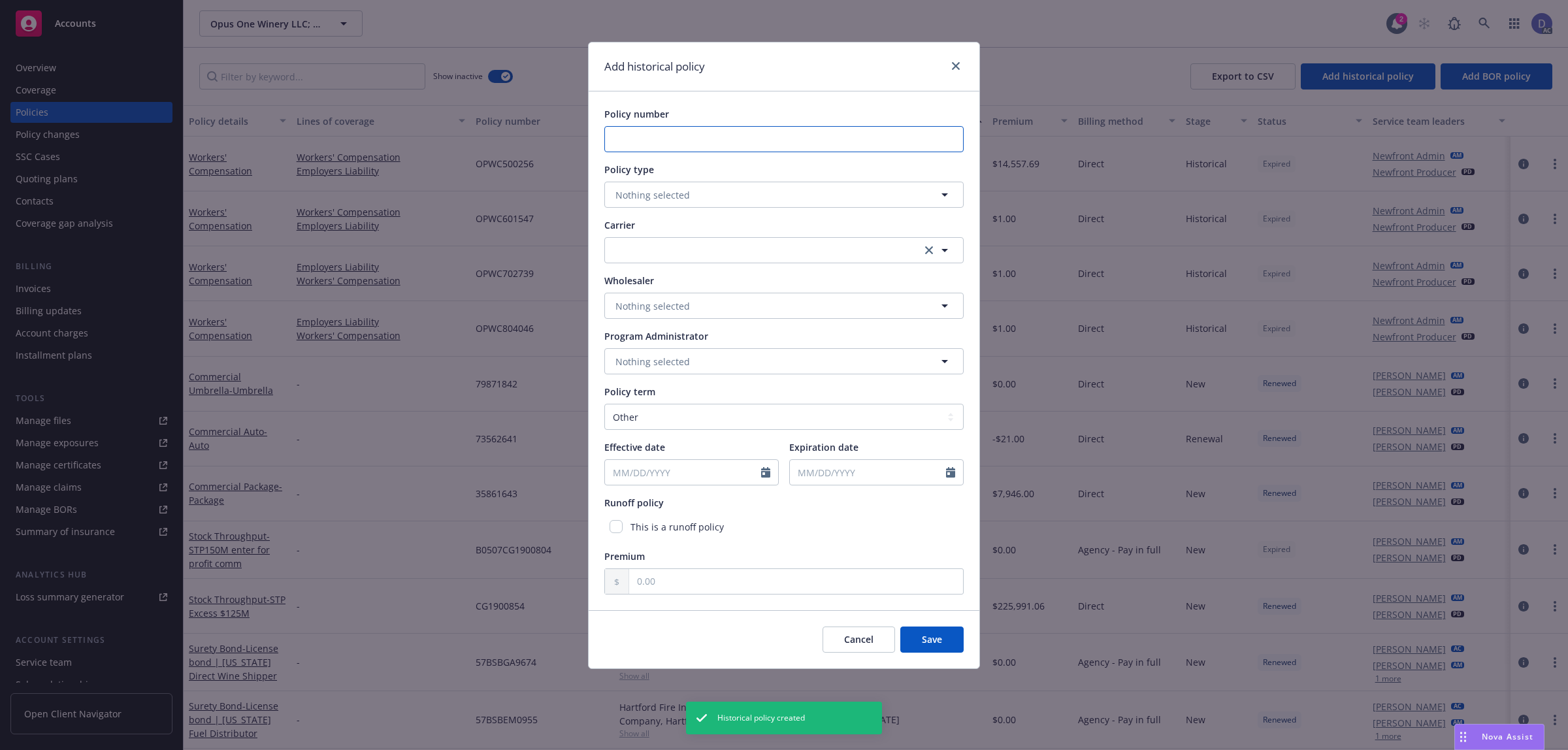
click at [751, 128] on input "Policy number" at bounding box center [784, 138] width 360 height 26
paste input "OPWC905438"
type input "OPWC905438"
click at [730, 187] on button "Nothing selected" at bounding box center [784, 194] width 360 height 26
type input "workers"
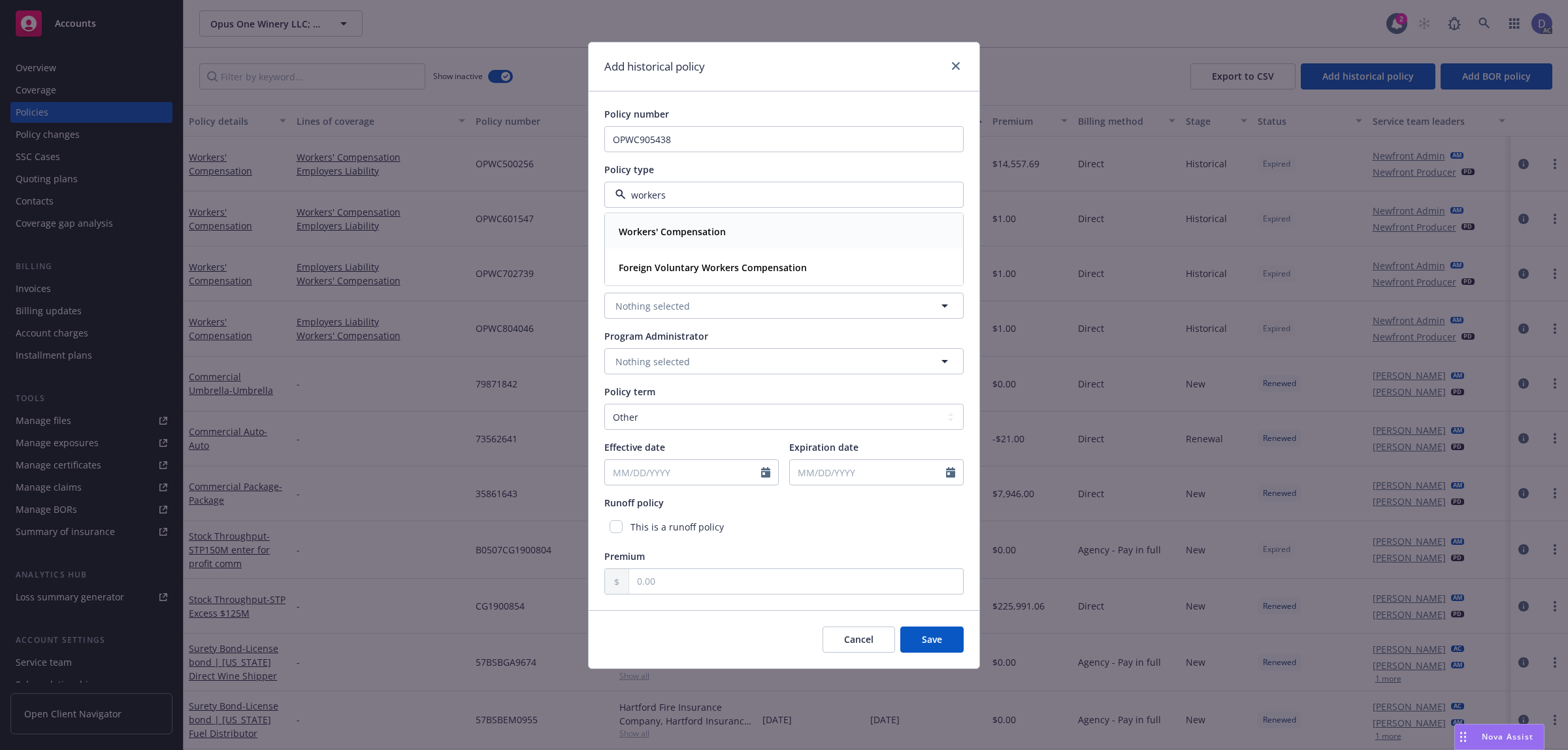
click at [719, 237] on strong "Workers' Compensation" at bounding box center [672, 231] width 107 height 13
click at [714, 259] on button "button" at bounding box center [784, 249] width 360 height 26
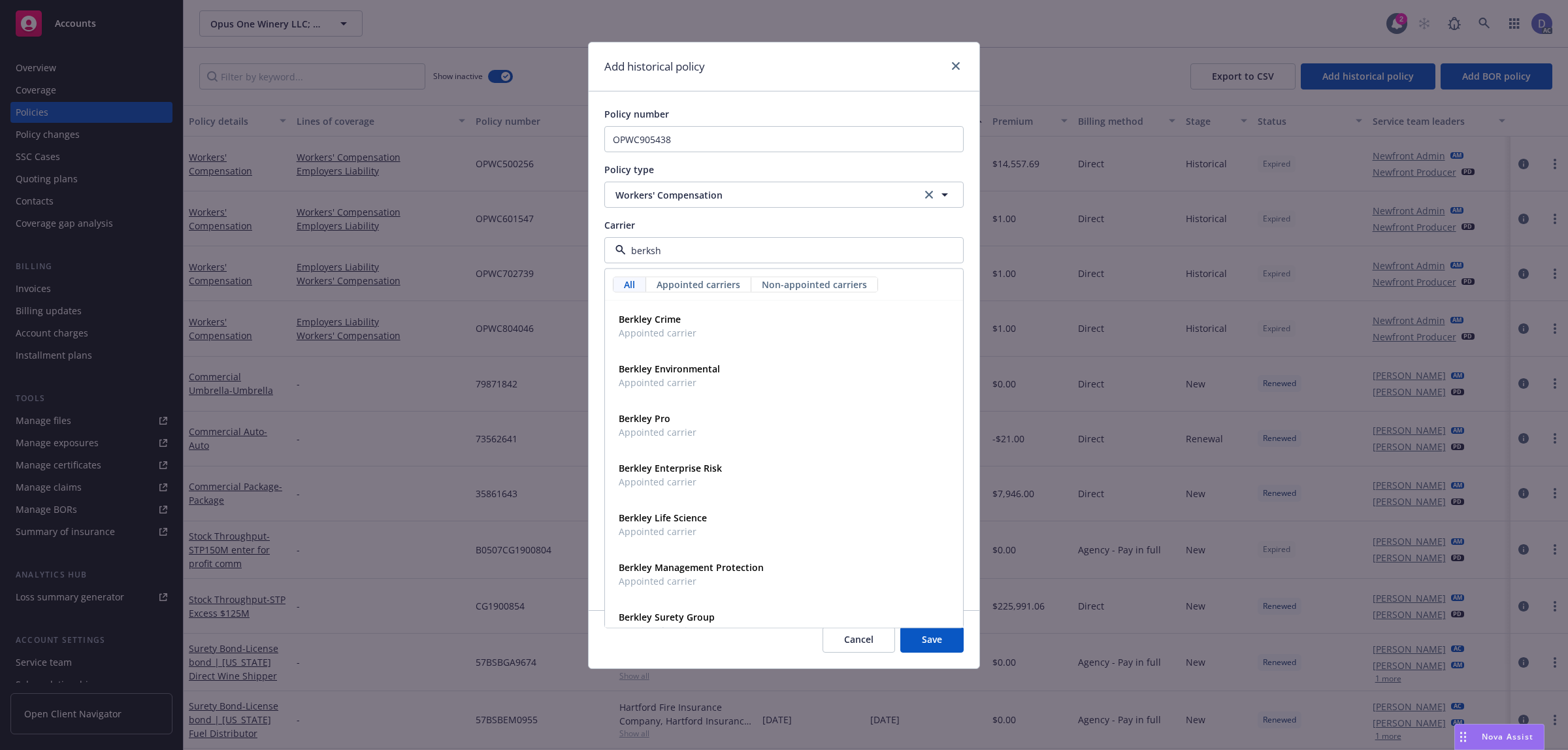
type input "berkshi"
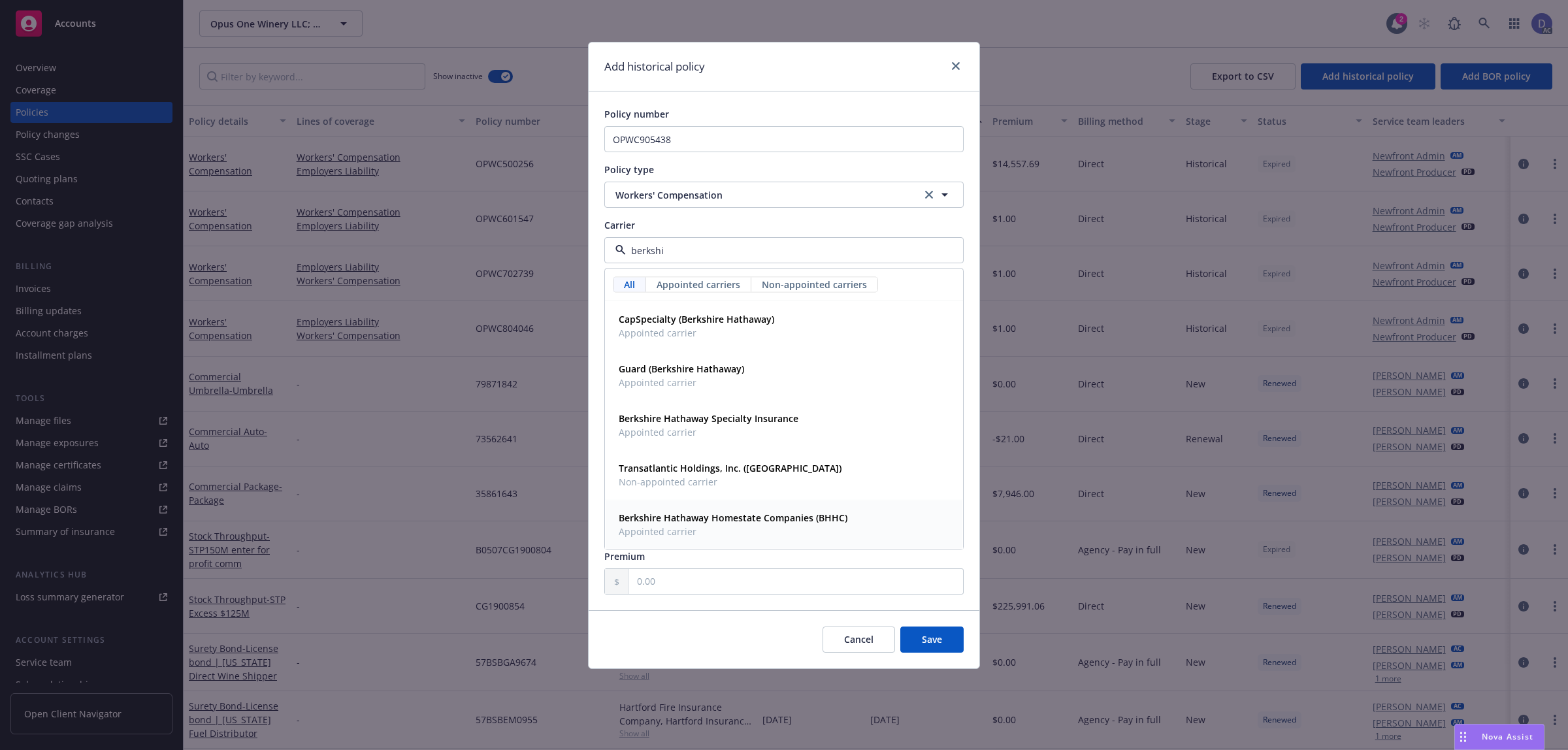
click at [833, 517] on strong "Berkshire Hathaway Homestate Companies (BHHC)" at bounding box center [733, 517] width 229 height 13
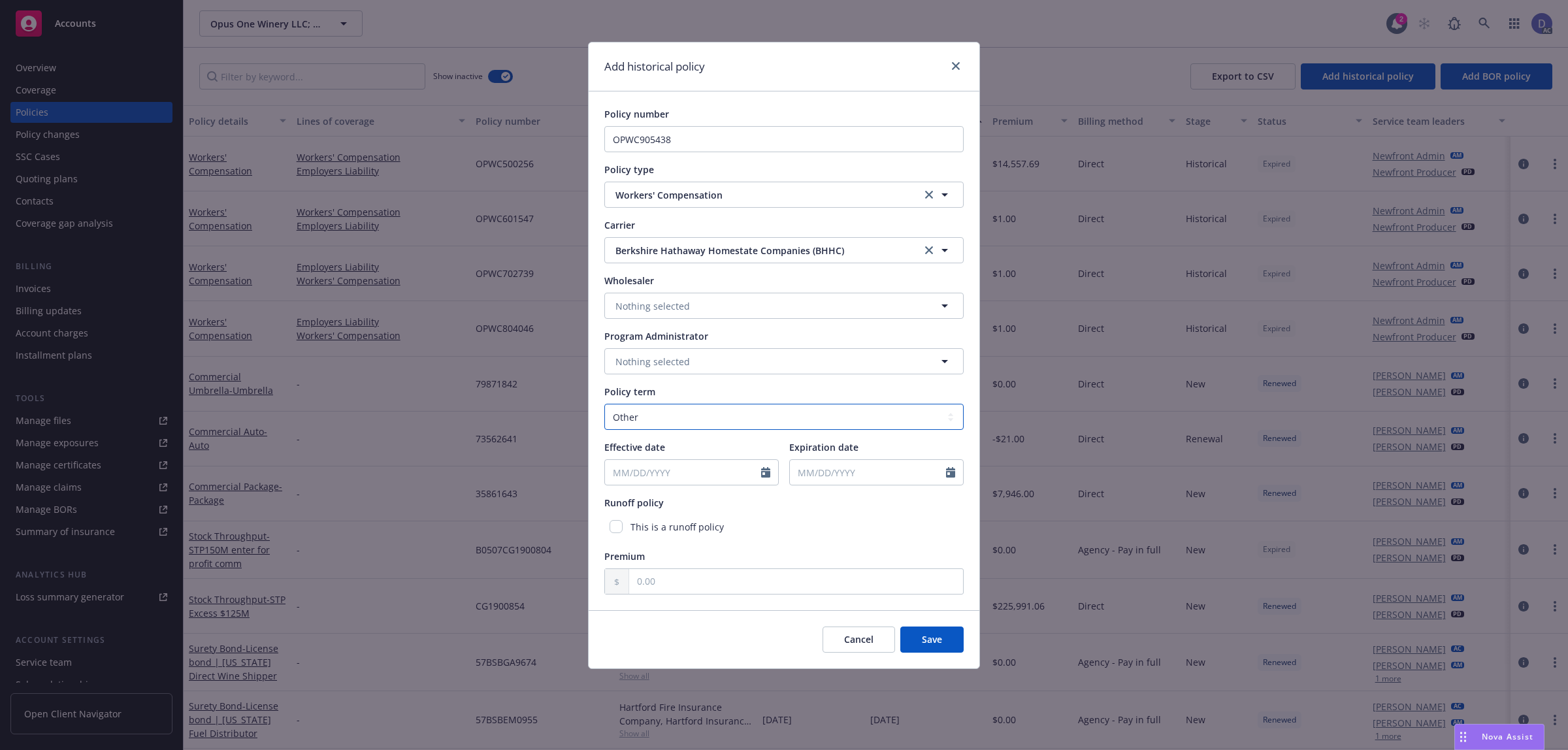
click at [711, 419] on select "Select policy term 12 Month 6 Month 4 Month 3 Month 2 Month 1 Month 36 Month (3…" at bounding box center [784, 417] width 360 height 26
select select "12"
click at [604, 404] on select "Select policy term 12 Month 6 Month 4 Month 3 Month 2 Month 1 Month 36 Month (3…" at bounding box center [784, 417] width 360 height 26
click at [763, 476] on icon "Calendar" at bounding box center [765, 472] width 9 height 11
select select "8"
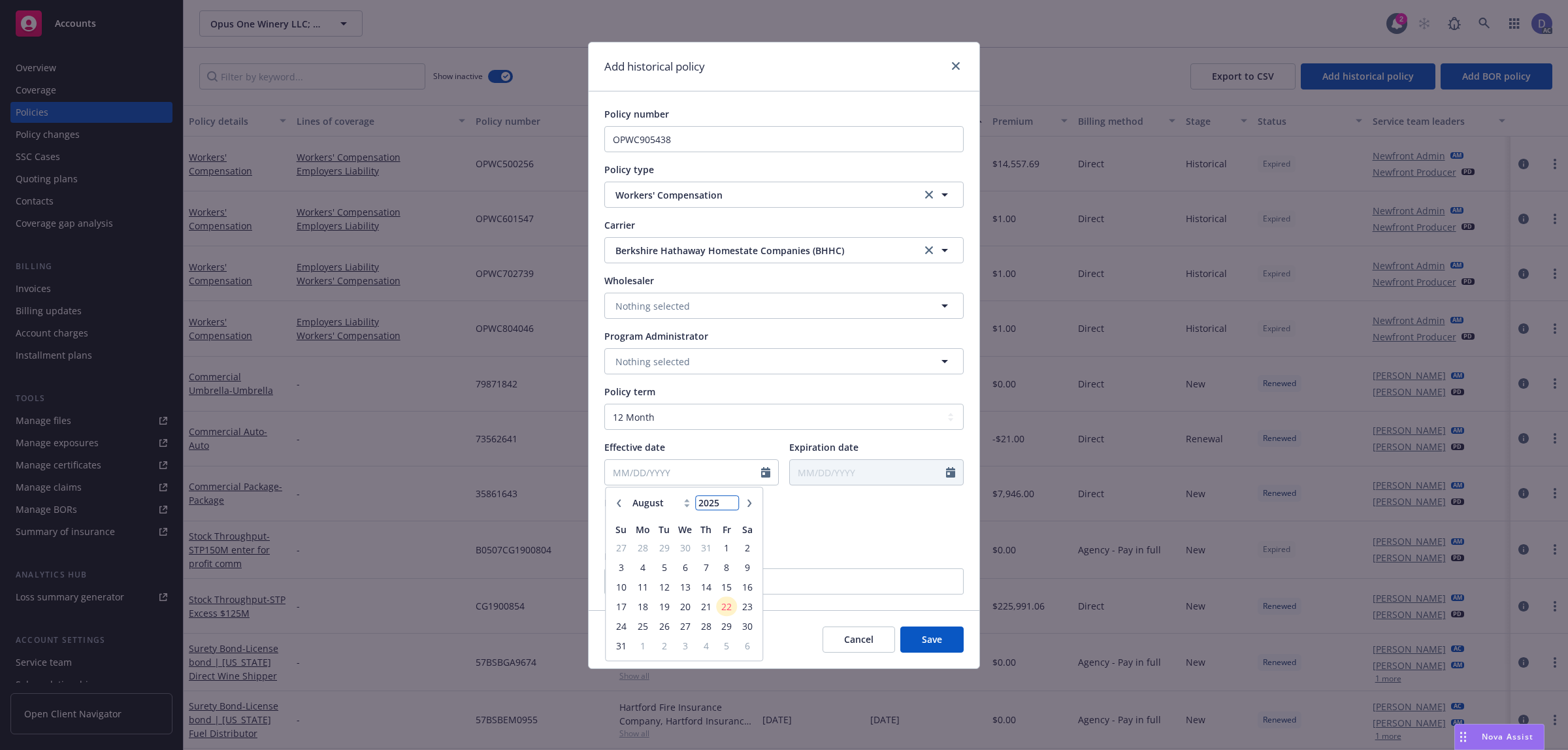
click at [722, 506] on input "2025" at bounding box center [717, 504] width 43 height 14
type input "2018"
click at [678, 510] on select "January February March April May June July August September October November De…" at bounding box center [662, 504] width 66 height 15
select select "12"
click at [629, 496] on select "January February March April May June July August September October November De…" at bounding box center [662, 504] width 66 height 15
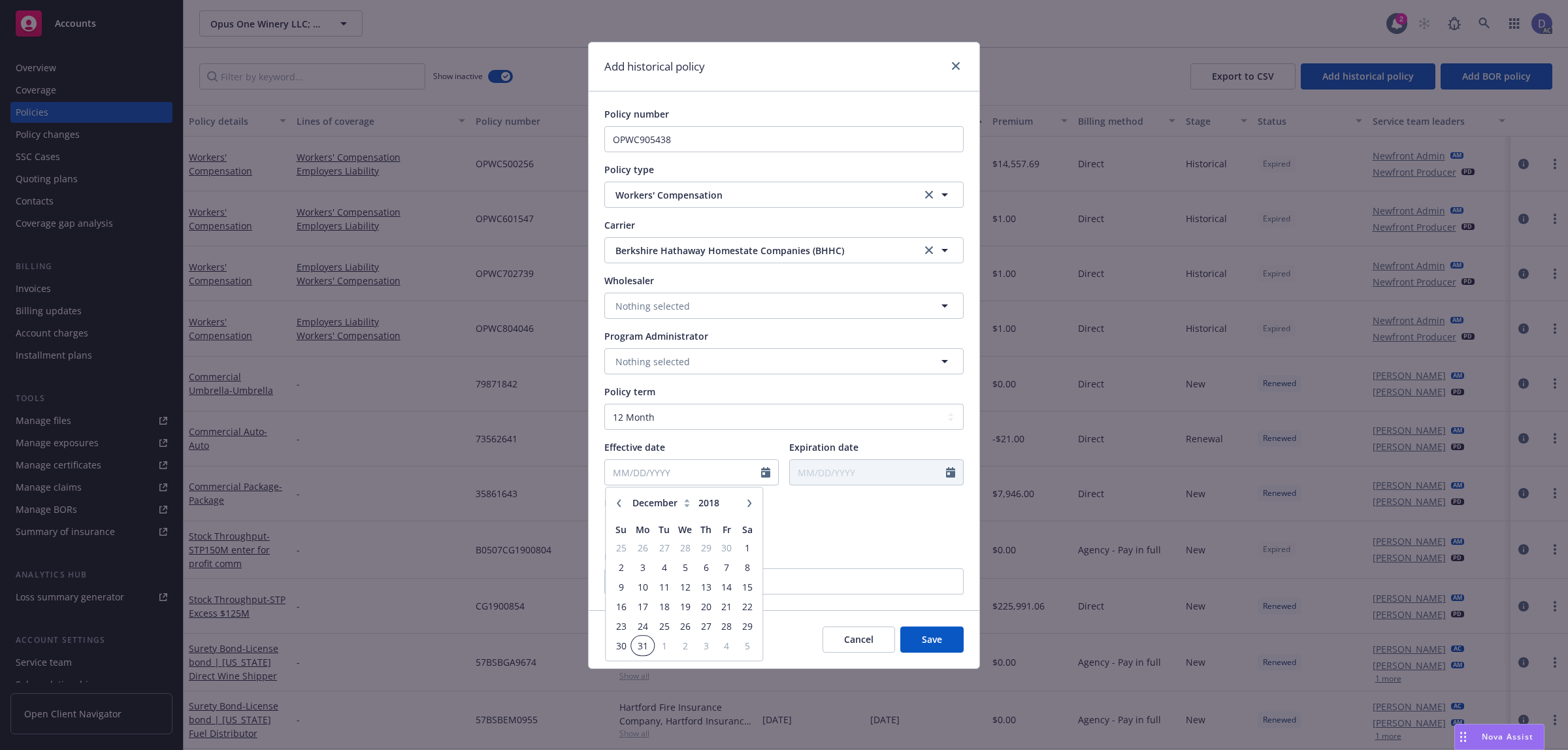
click at [638, 651] on span "31" at bounding box center [643, 646] width 19 height 16
type input "[DATE]"
click at [783, 591] on input "text" at bounding box center [796, 582] width 334 height 25
type input "1.00"
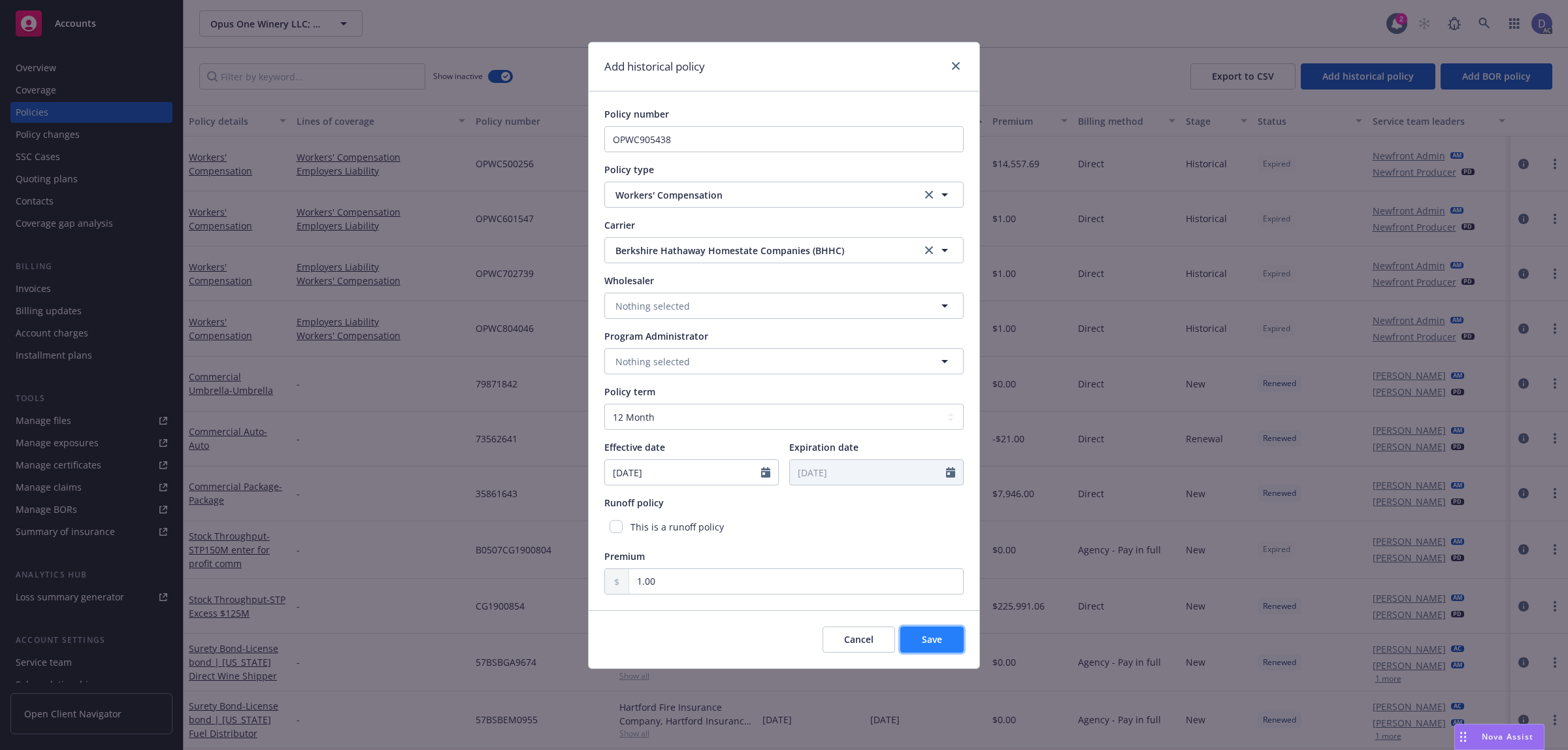
click at [945, 647] on button "Save" at bounding box center [932, 639] width 64 height 26
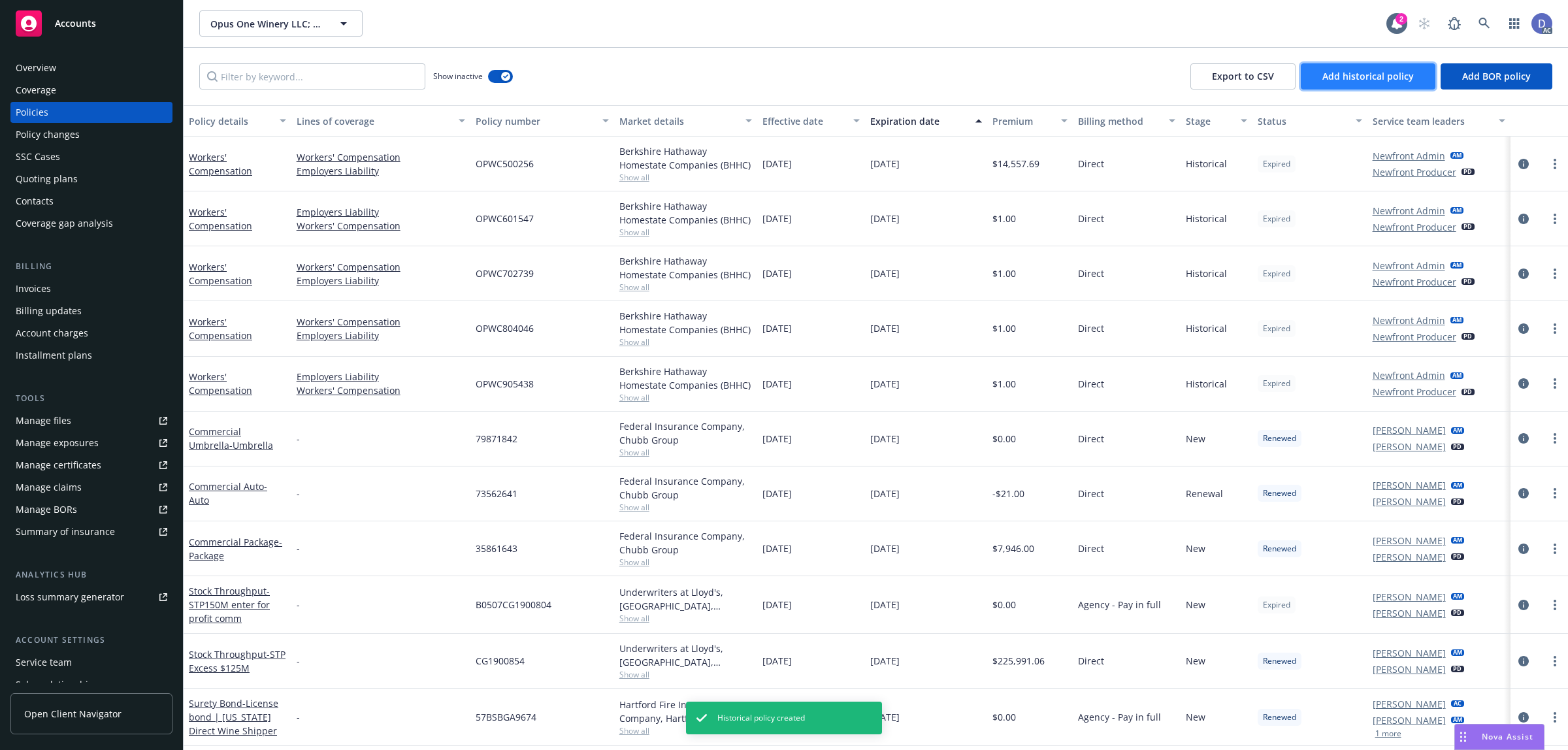
click at [1369, 85] on button "Add historical policy" at bounding box center [1367, 76] width 134 height 26
select select "other"
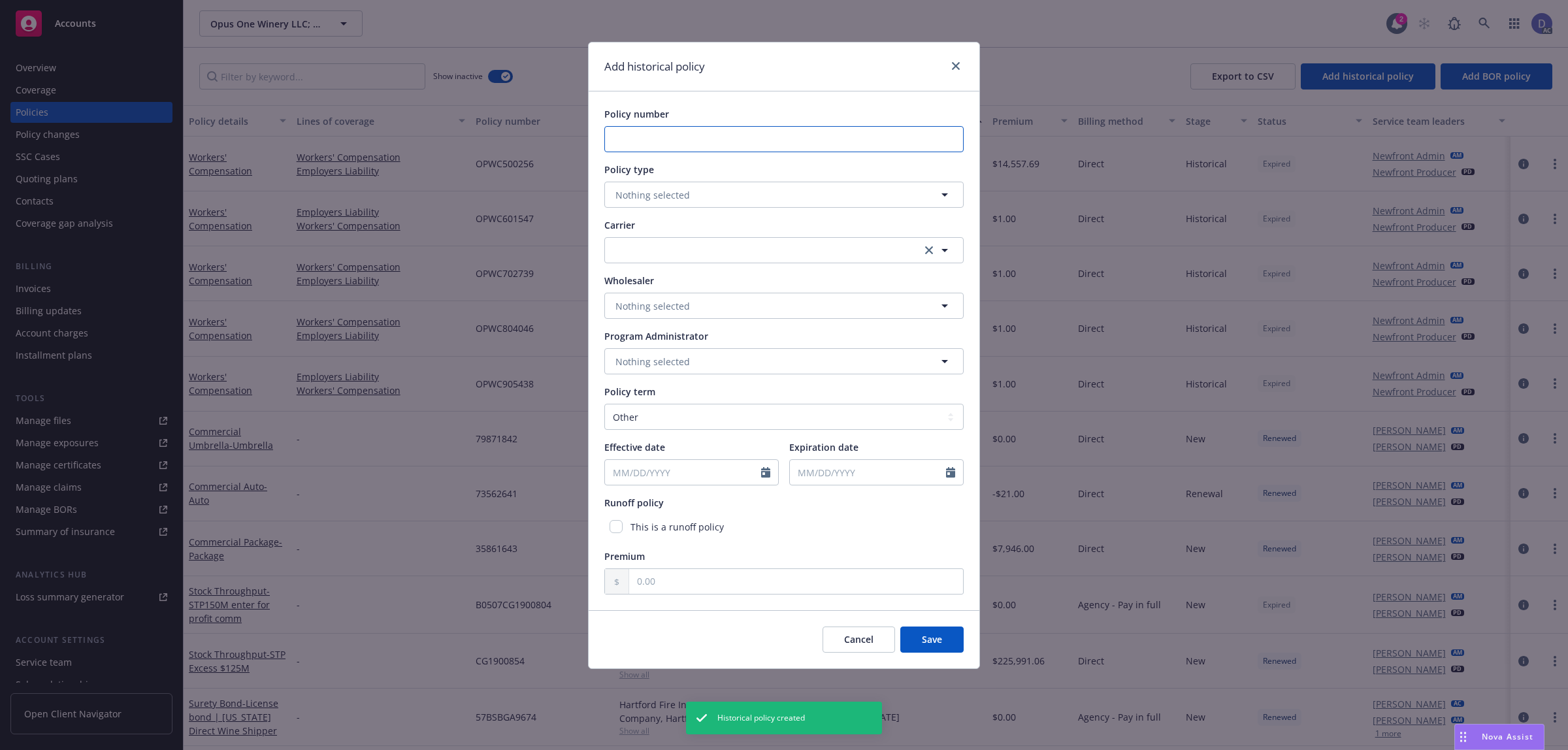
click at [641, 138] on input "Policy number" at bounding box center [784, 138] width 360 height 26
paste input "OPWC006973"
type input "OPWC006973"
click at [668, 184] on button "Nothing selected" at bounding box center [784, 194] width 360 height 26
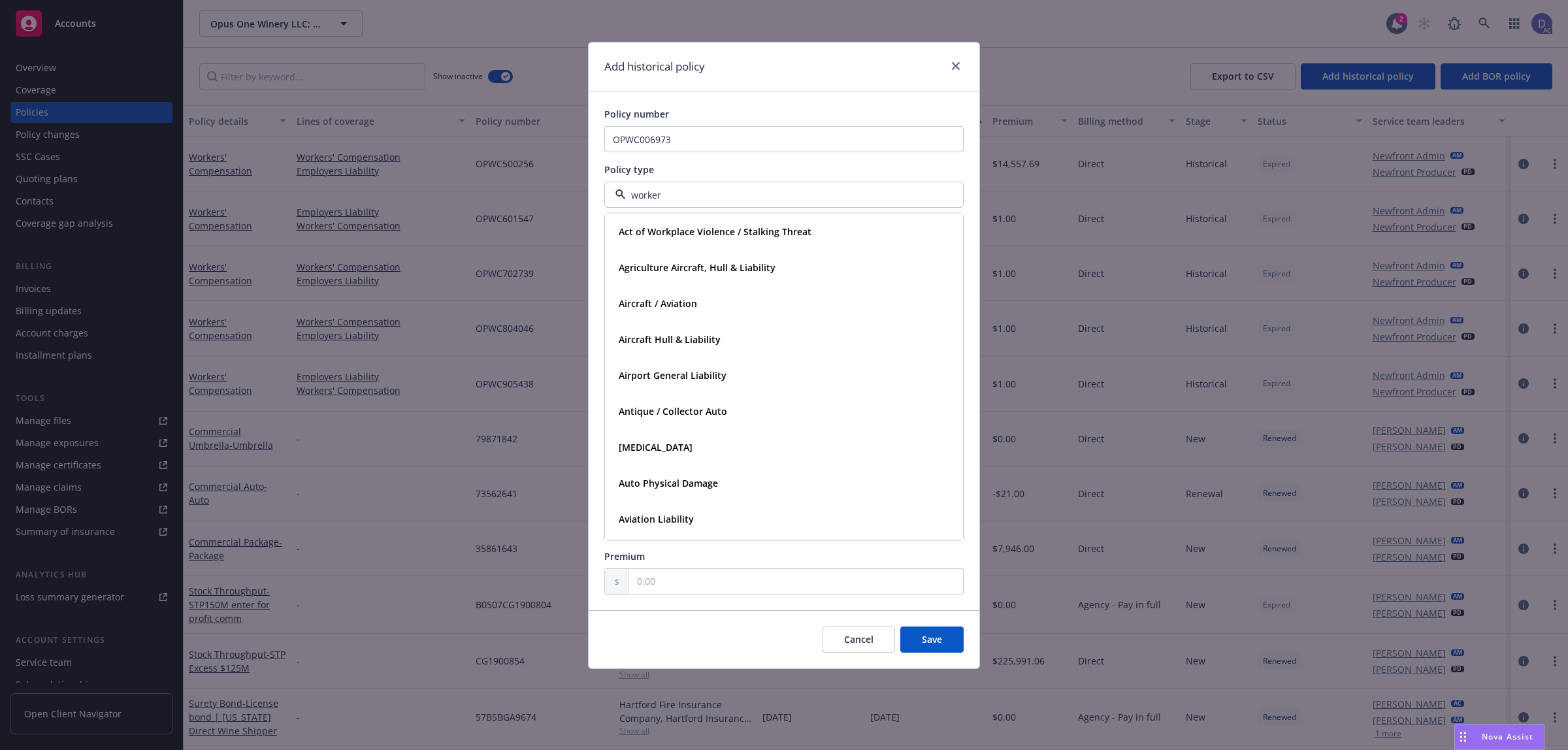
type input "workers"
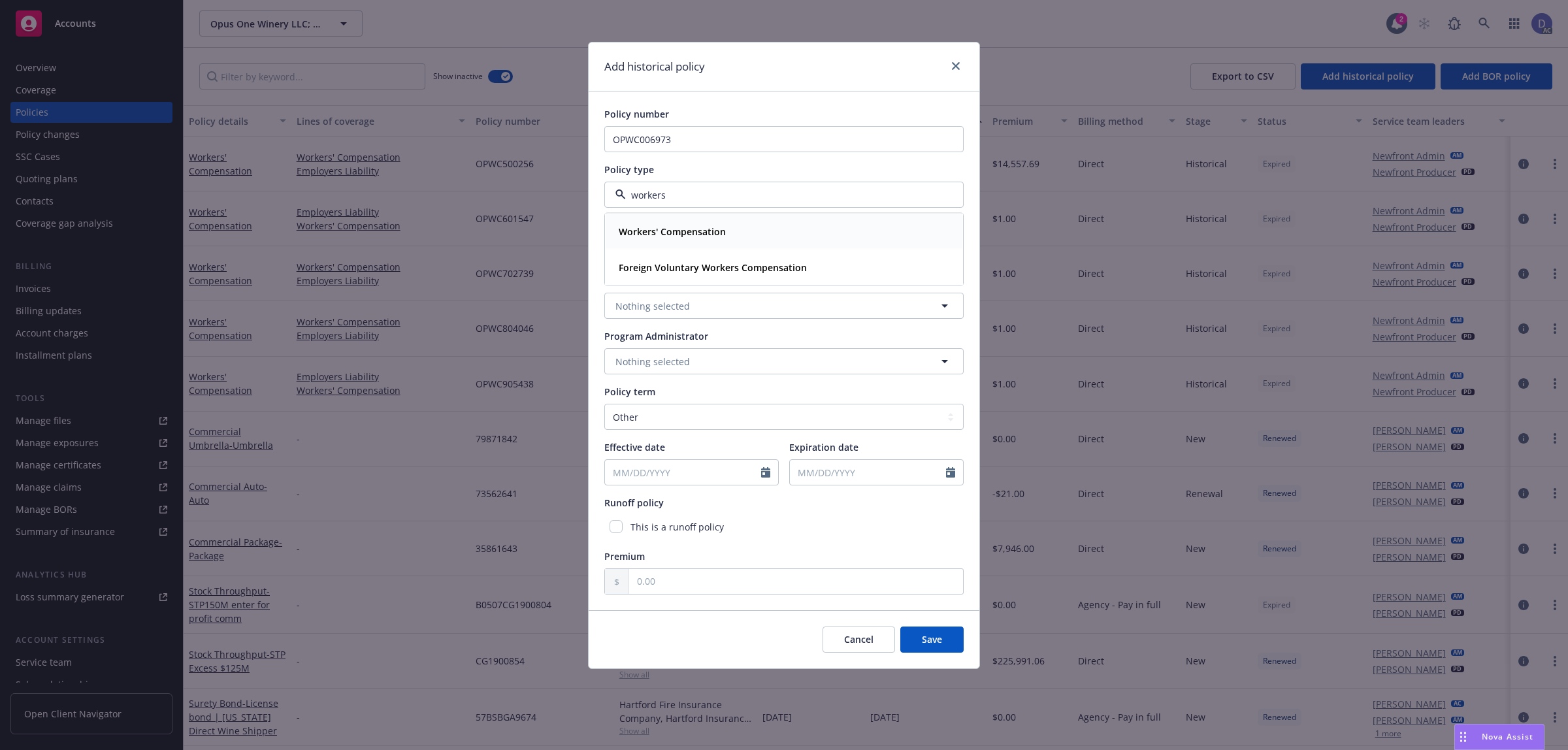
click at [690, 222] on div "Workers' Compensation" at bounding box center [671, 232] width 115 height 19
click at [682, 255] on button "button" at bounding box center [784, 249] width 360 height 26
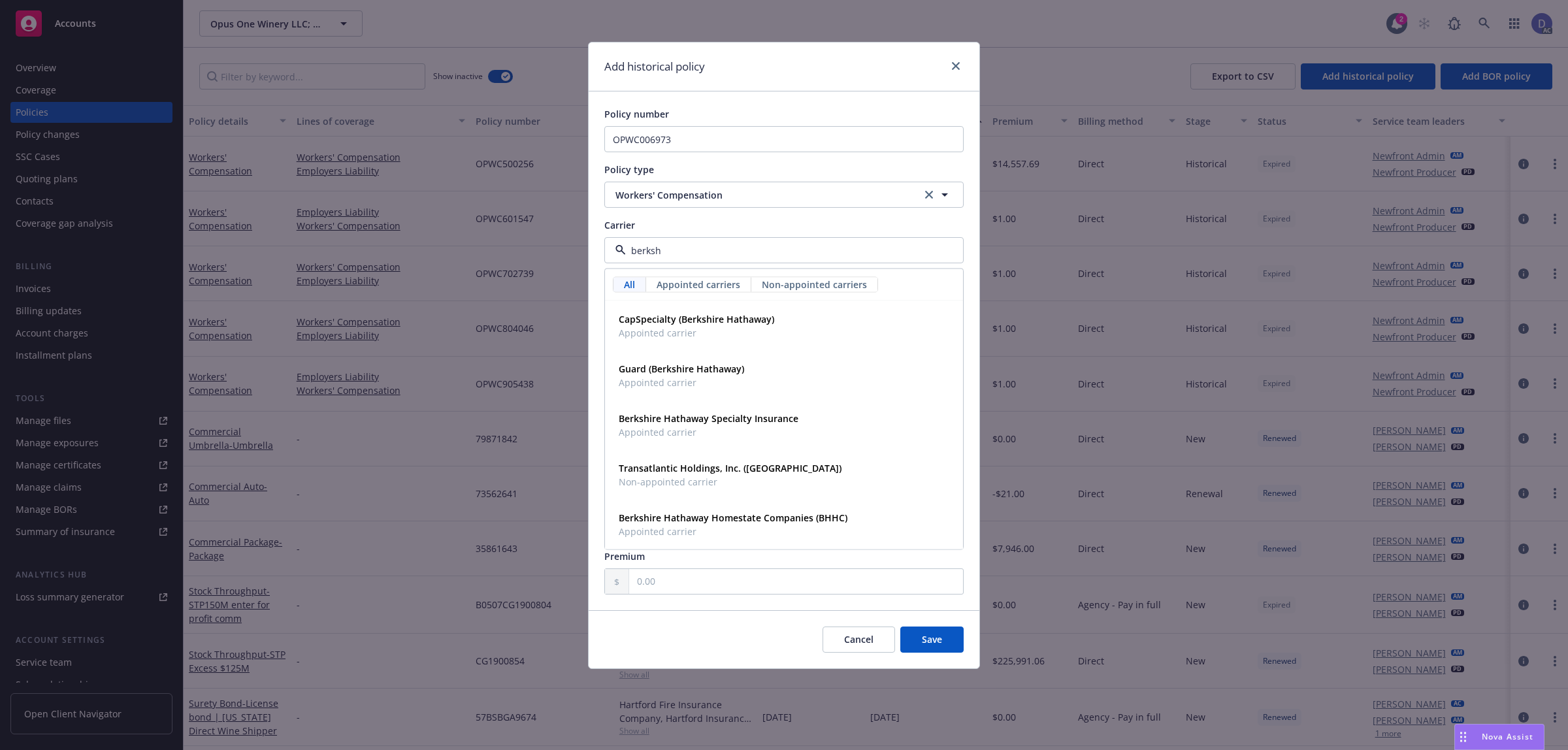
type input "berkshi"
click at [812, 521] on strong "Berkshire Hathaway Homestate Companies (BHHC)" at bounding box center [733, 517] width 229 height 13
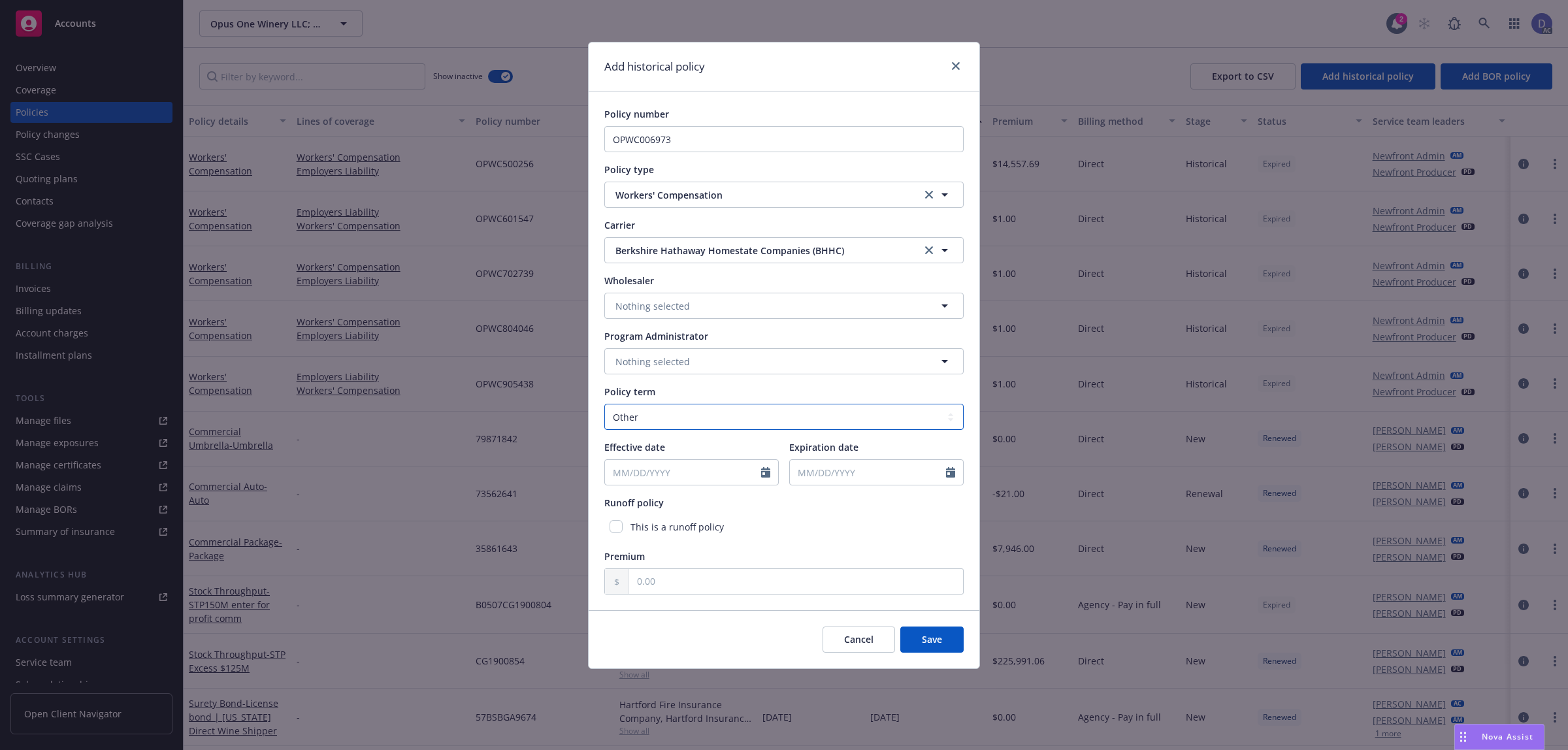
drag, startPoint x: 742, startPoint y: 421, endPoint x: 722, endPoint y: 424, distance: 20.2
click at [742, 421] on select "Select policy term 12 Month 6 Month 4 Month 3 Month 2 Month 1 Month 36 Month (3…" at bounding box center [784, 417] width 360 height 26
select select "12"
click at [604, 404] on select "Select policy term 12 Month 6 Month 4 Month 3 Month 2 Month 1 Month 36 Month (3…" at bounding box center [784, 417] width 360 height 26
click at [765, 474] on icon "Calendar" at bounding box center [765, 472] width 9 height 11
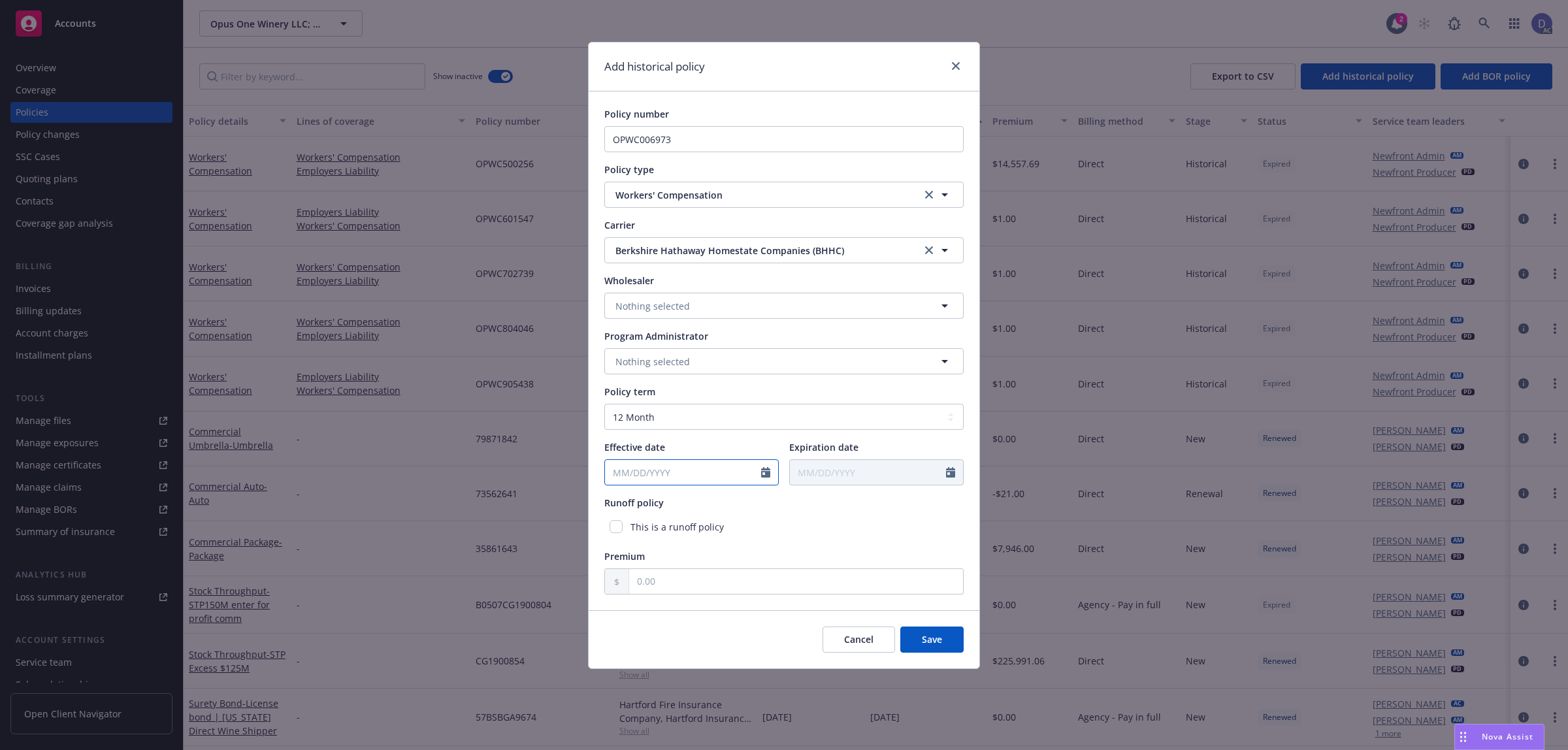
select select "8"
click at [724, 505] on input "2025" at bounding box center [717, 504] width 43 height 14
type input "2019"
click at [668, 510] on div "January February March April May June July August September October November De…" at bounding box center [662, 504] width 66 height 15
click at [680, 507] on select "January February March April May June July August September October November De…" at bounding box center [662, 504] width 66 height 15
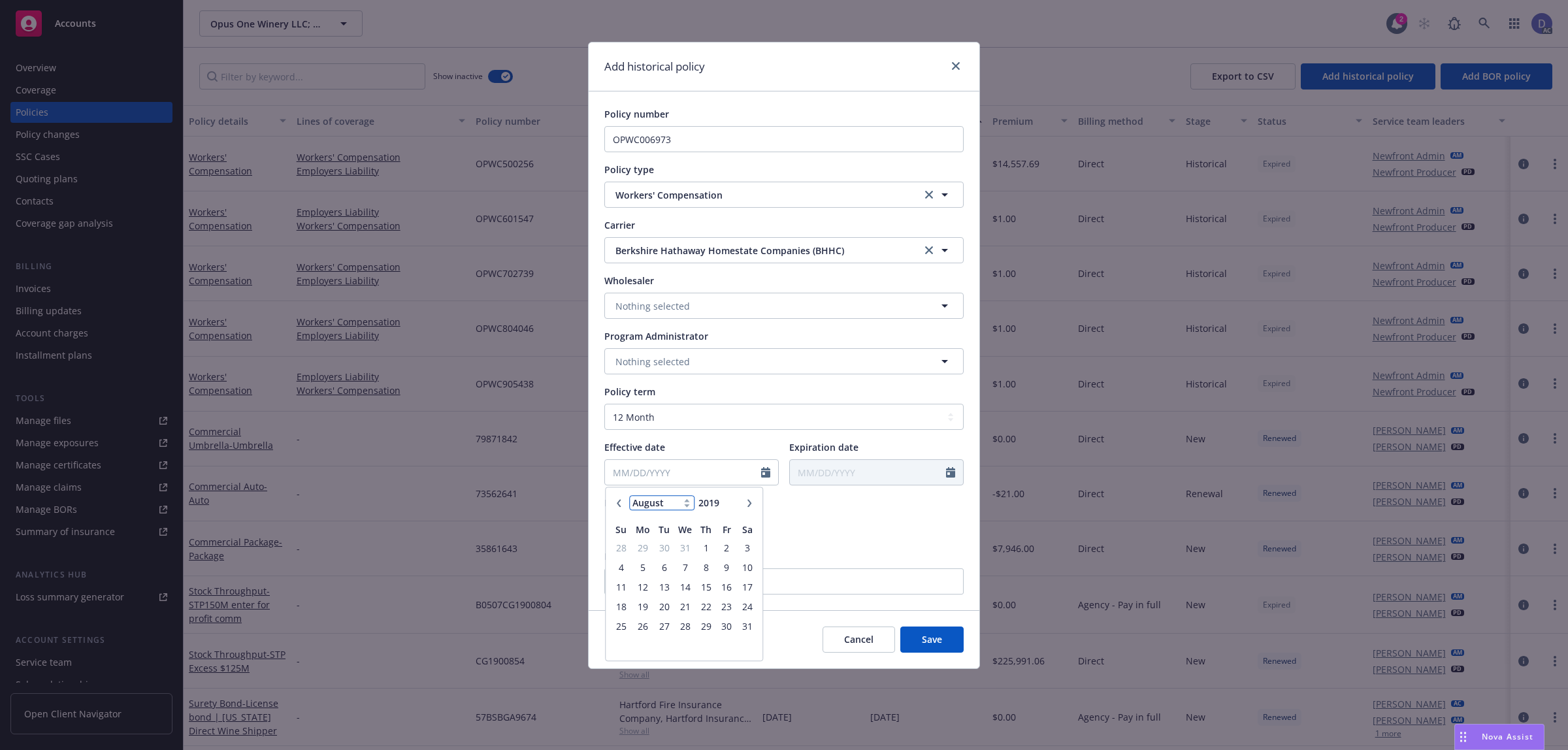
select select "12"
click at [629, 496] on select "January February March April May June July August September October November De…" at bounding box center [662, 504] width 66 height 15
click at [663, 629] on span "31" at bounding box center [664, 625] width 17 height 16
type input "[DATE]"
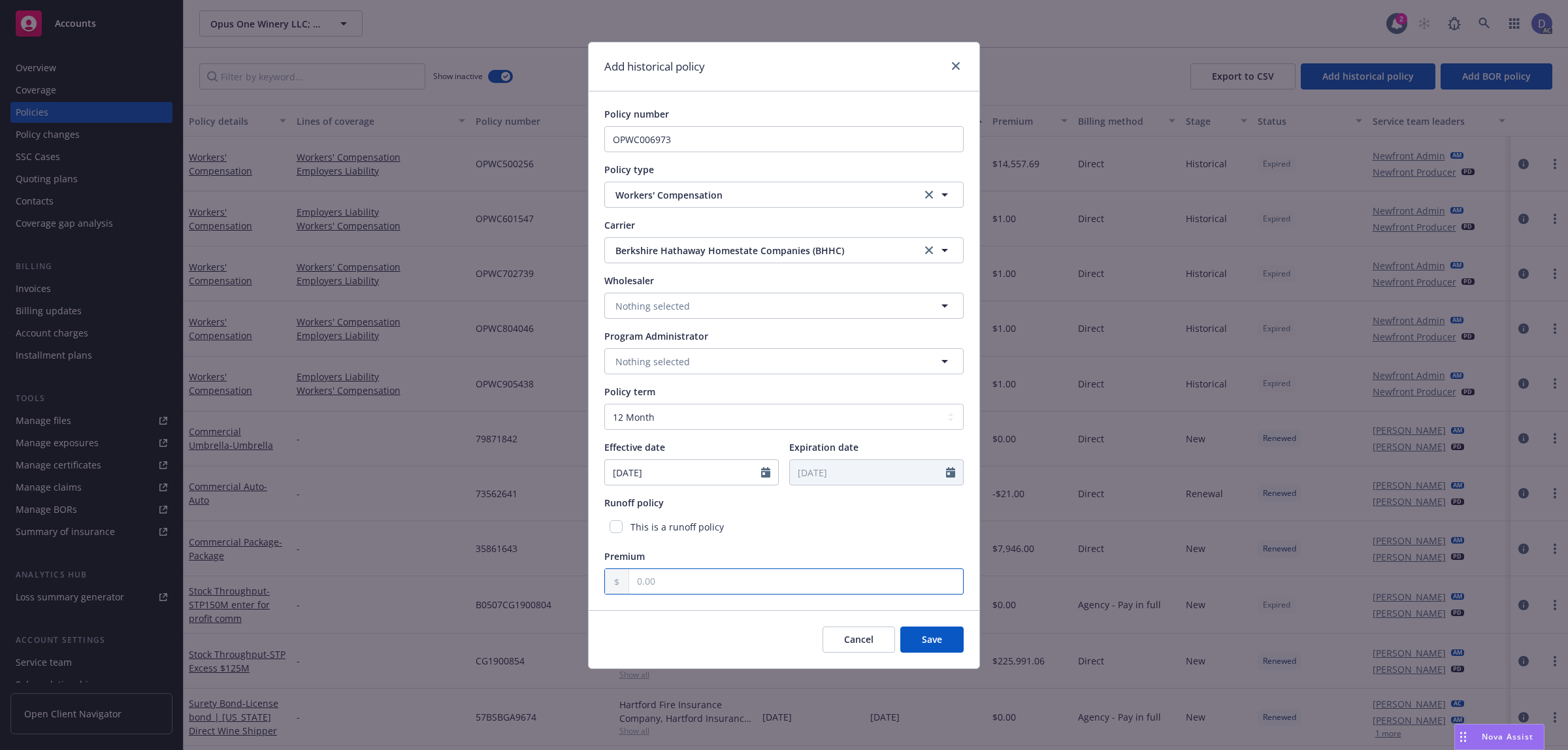
click at [743, 583] on input "text" at bounding box center [796, 582] width 334 height 25
type input "1.00"
click at [925, 630] on button "Save" at bounding box center [932, 639] width 64 height 26
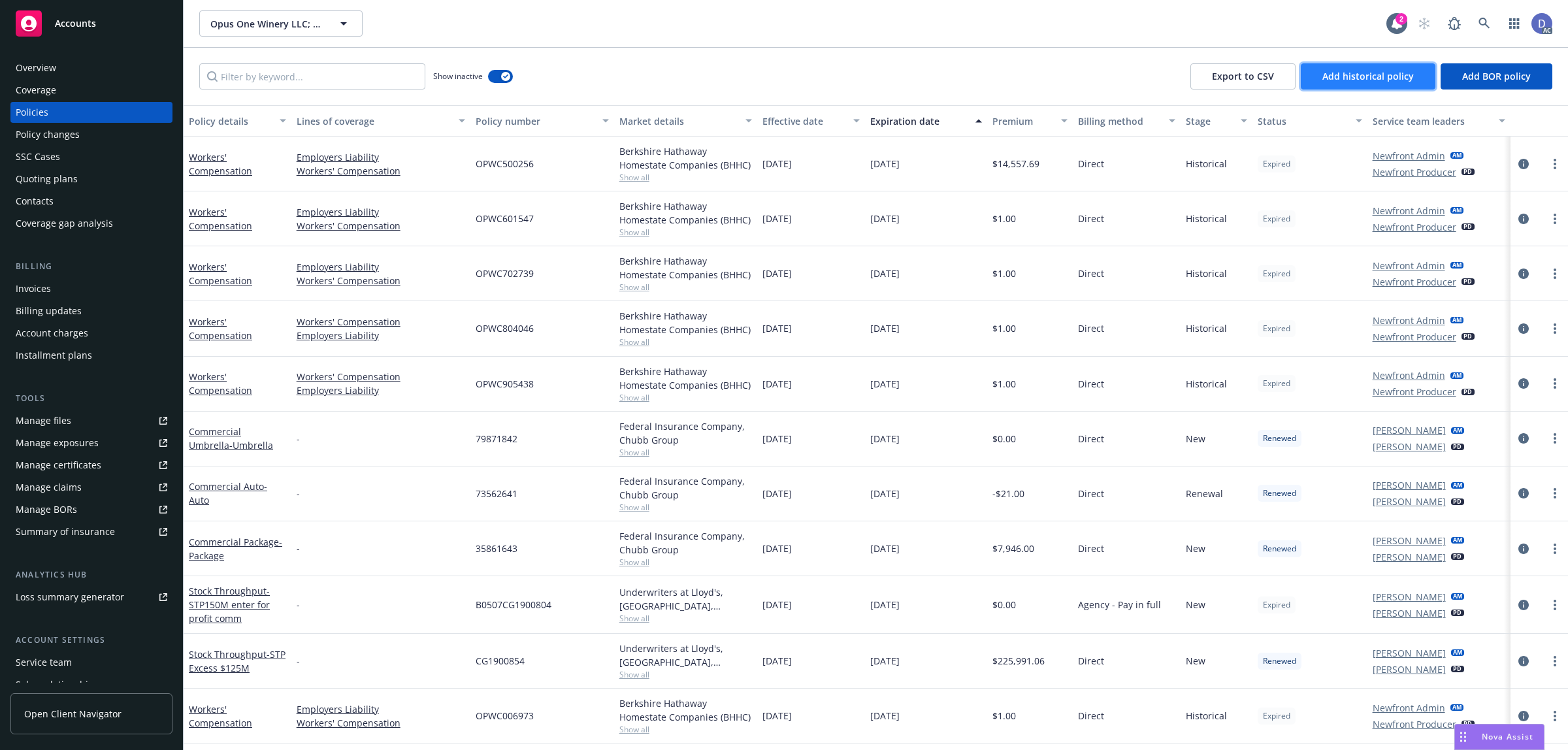
click at [1350, 73] on span "Add historical policy" at bounding box center [1368, 75] width 92 height 13
select select "other"
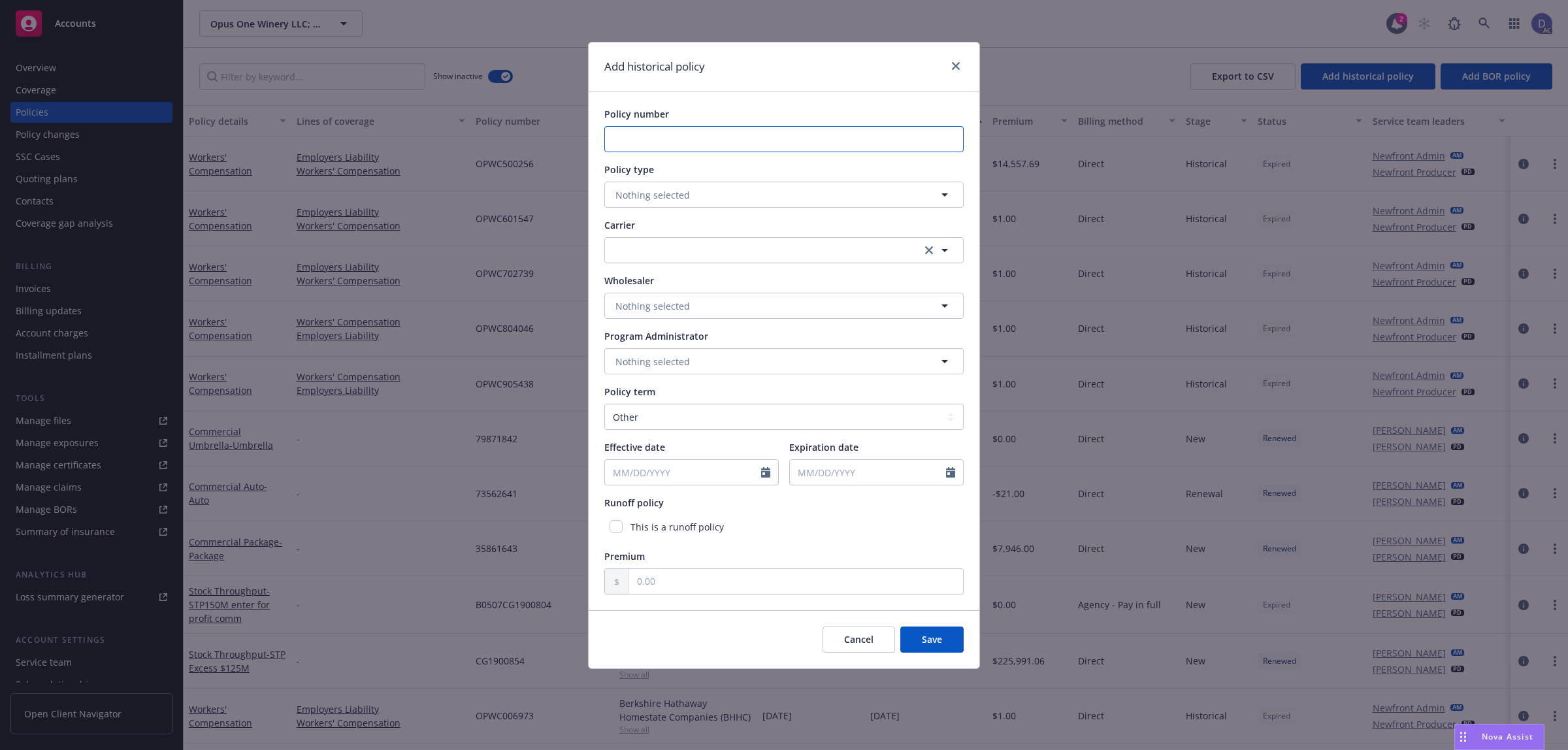
click at [722, 131] on input "Policy number" at bounding box center [784, 138] width 360 height 26
paste input "OPWC108395"
type input "OPWC108395"
click at [690, 202] on button "Nothing selected" at bounding box center [784, 194] width 360 height 26
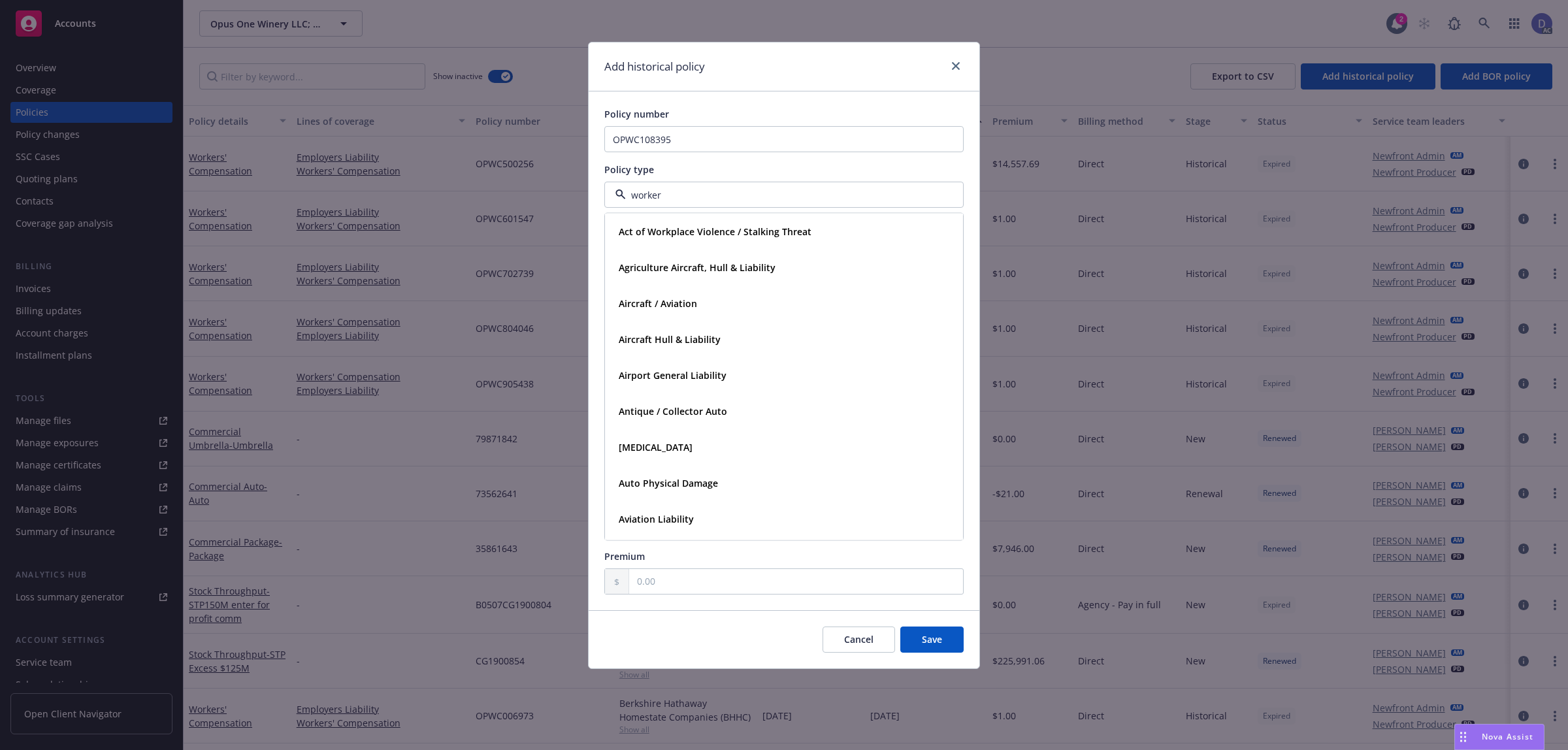
type input "workers"
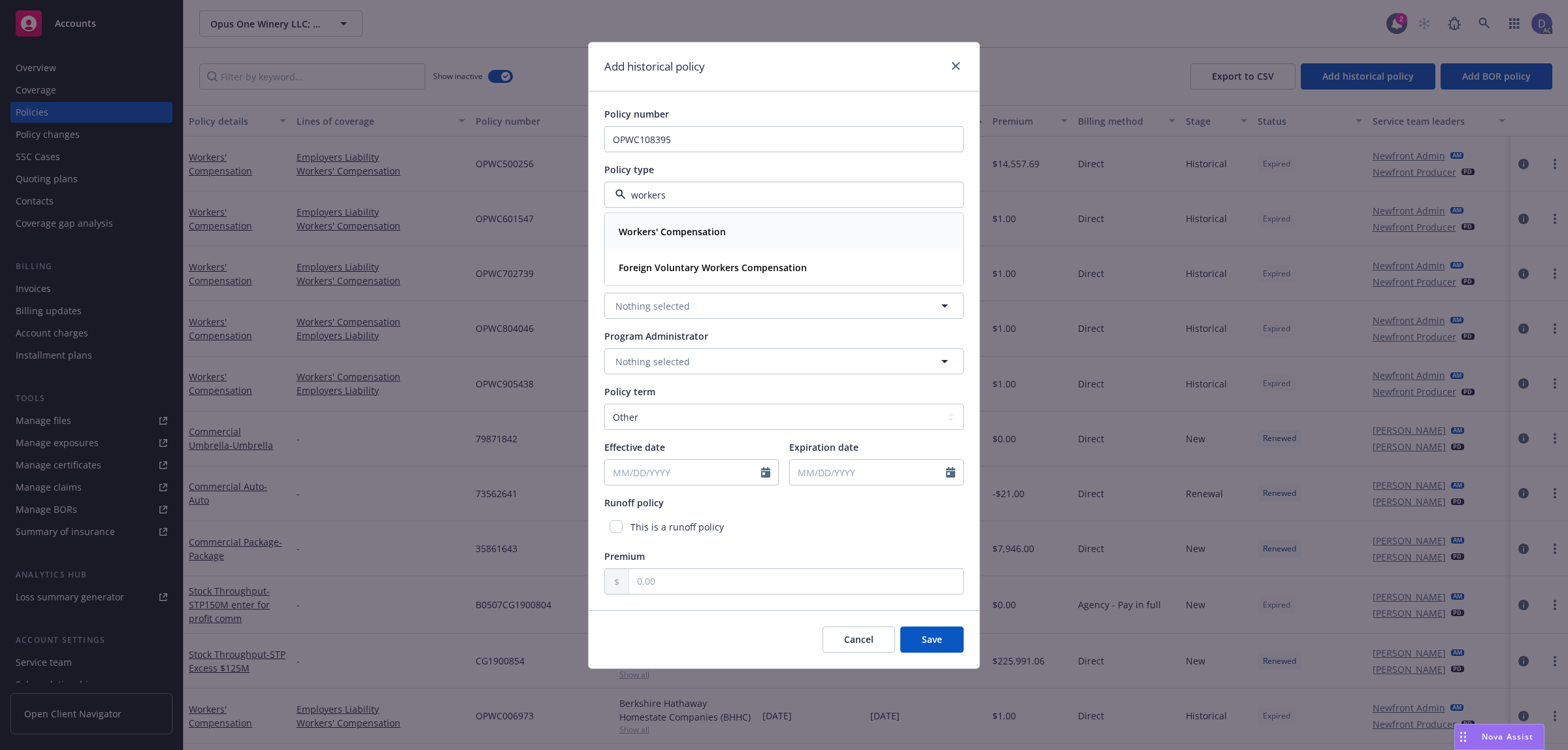
click at [694, 223] on div "Workers' Compensation" at bounding box center [671, 232] width 115 height 19
click at [694, 255] on button "button" at bounding box center [784, 249] width 360 height 26
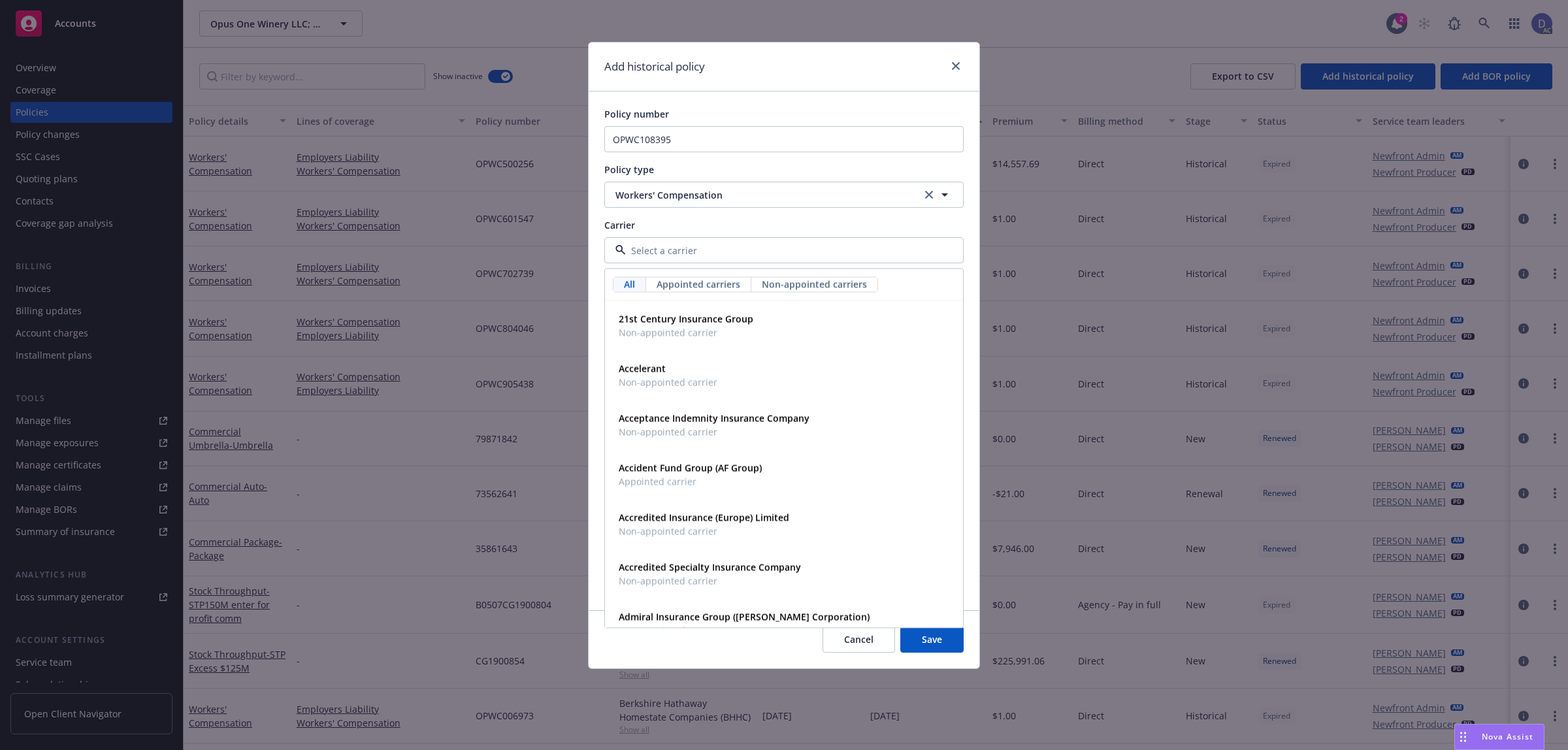
type input "e"
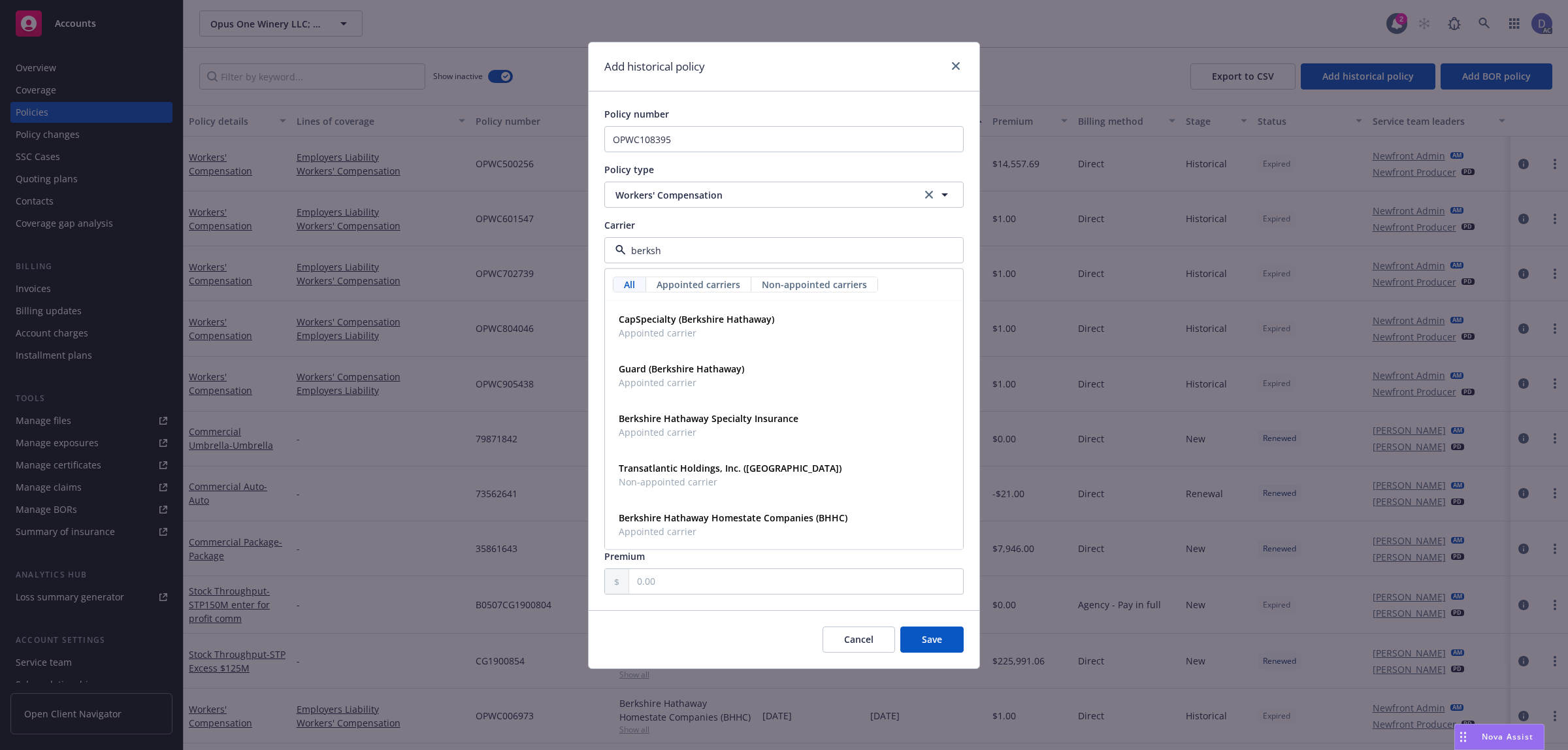
type input "berkshi"
click at [792, 530] on span "Appointed carrier" at bounding box center [733, 532] width 229 height 14
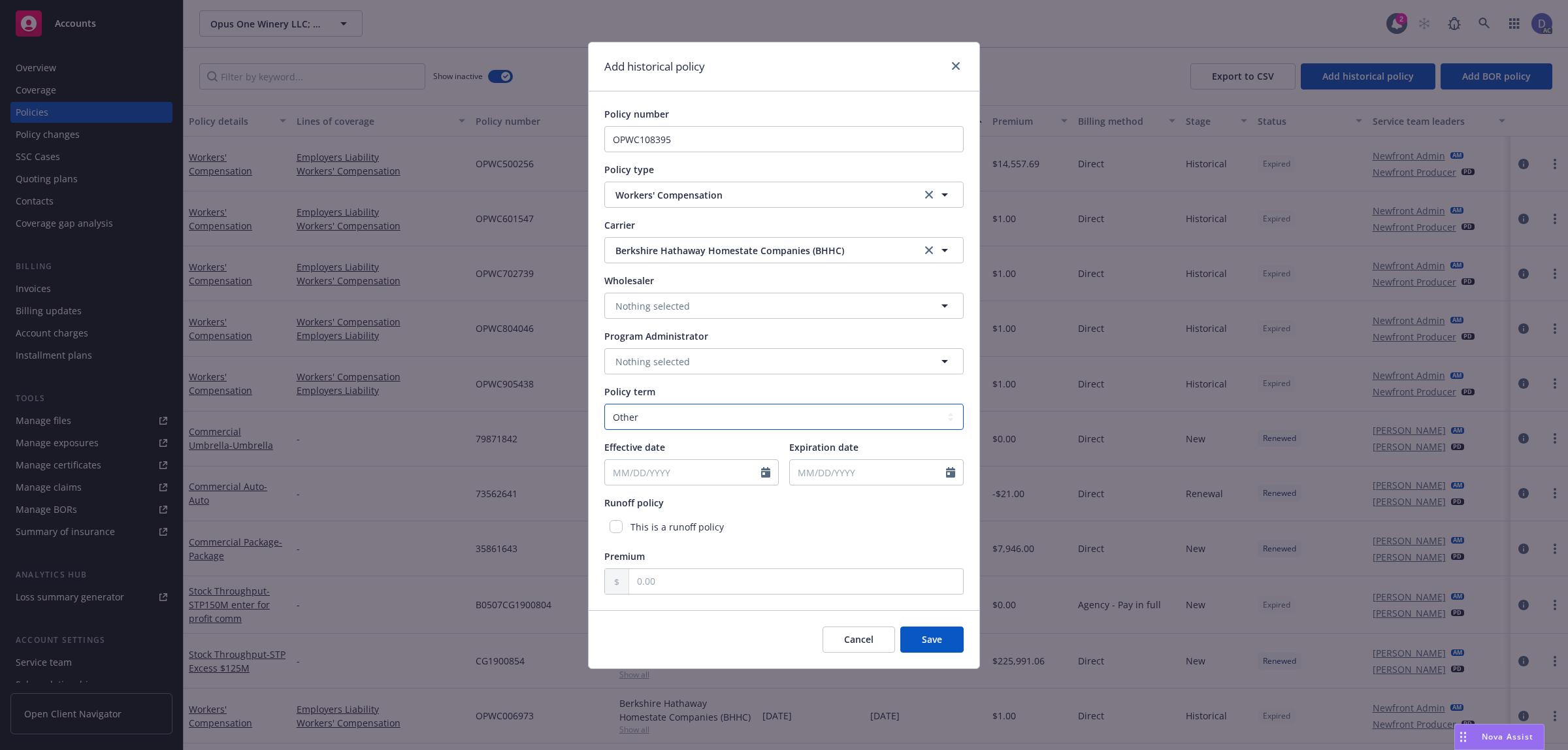
click at [667, 417] on select "Select policy term 12 Month 6 Month 4 Month 3 Month 2 Month 1 Month 36 Month (3…" at bounding box center [784, 417] width 360 height 26
select select "12"
click at [604, 404] on select "Select policy term 12 Month 6 Month 4 Month 3 Month 2 Month 1 Month 36 Month (3…" at bounding box center [784, 417] width 360 height 26
click at [766, 471] on icon "Calendar" at bounding box center [765, 472] width 9 height 11
select select "8"
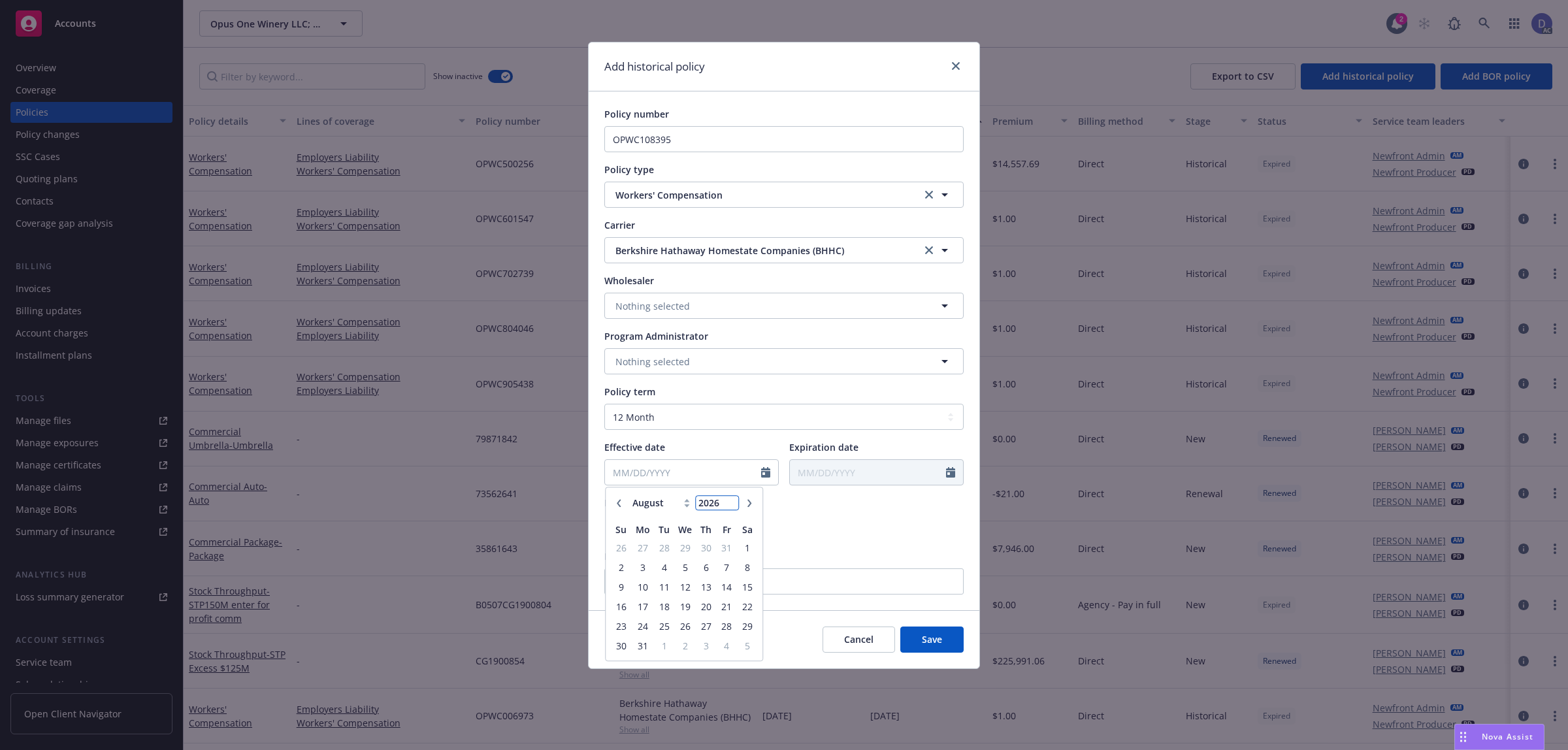
click at [726, 498] on input "2026" at bounding box center [717, 504] width 43 height 14
type input "2020"
click at [658, 501] on select "January February March April May June July August September October November De…" at bounding box center [662, 504] width 66 height 15
select select "12"
click at [629, 496] on select "January February March April May June July August September October November De…" at bounding box center [662, 504] width 66 height 15
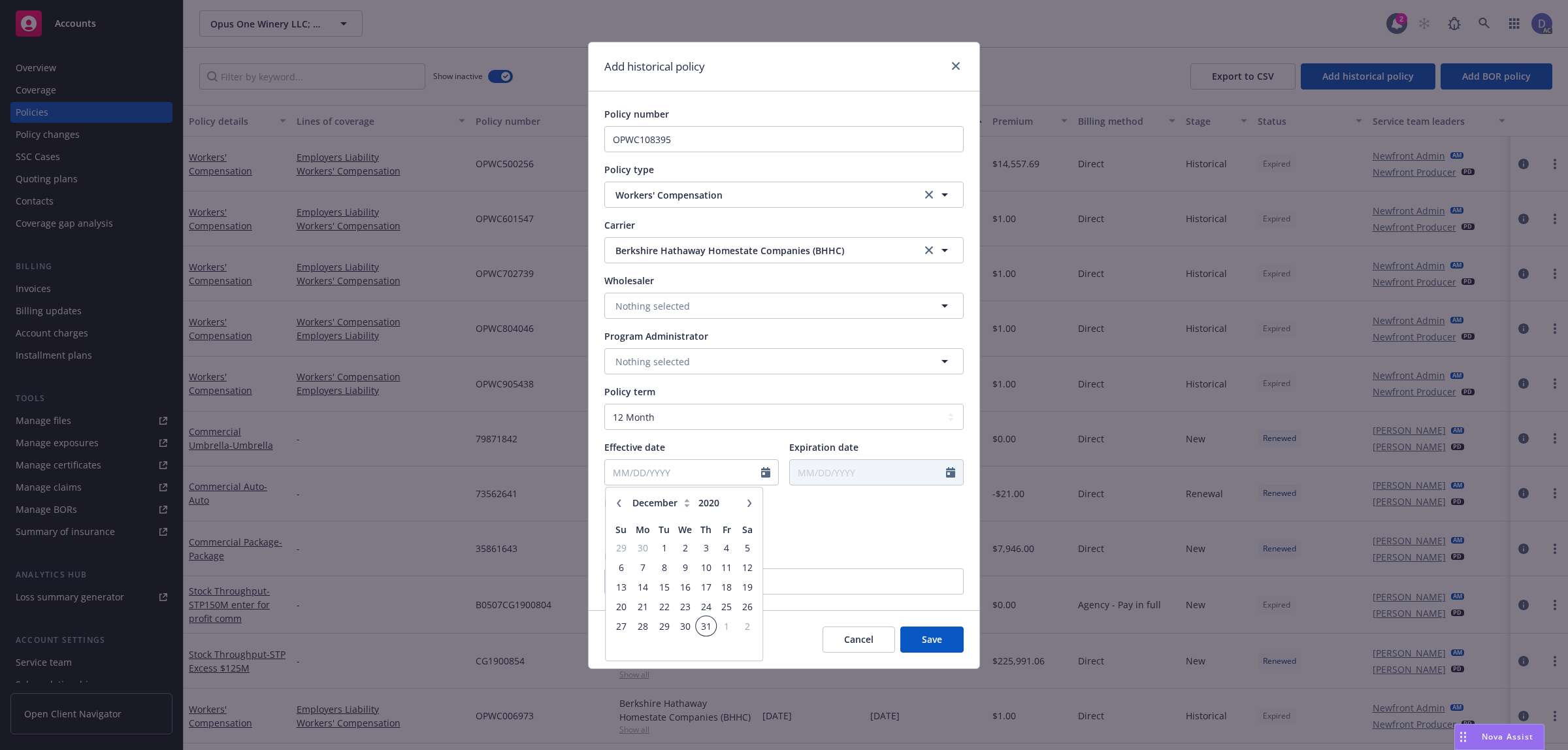
click at [699, 631] on span "31" at bounding box center [706, 625] width 17 height 16
type input "[DATE]"
click at [865, 591] on input "text" at bounding box center [796, 582] width 334 height 25
type input "1.00"
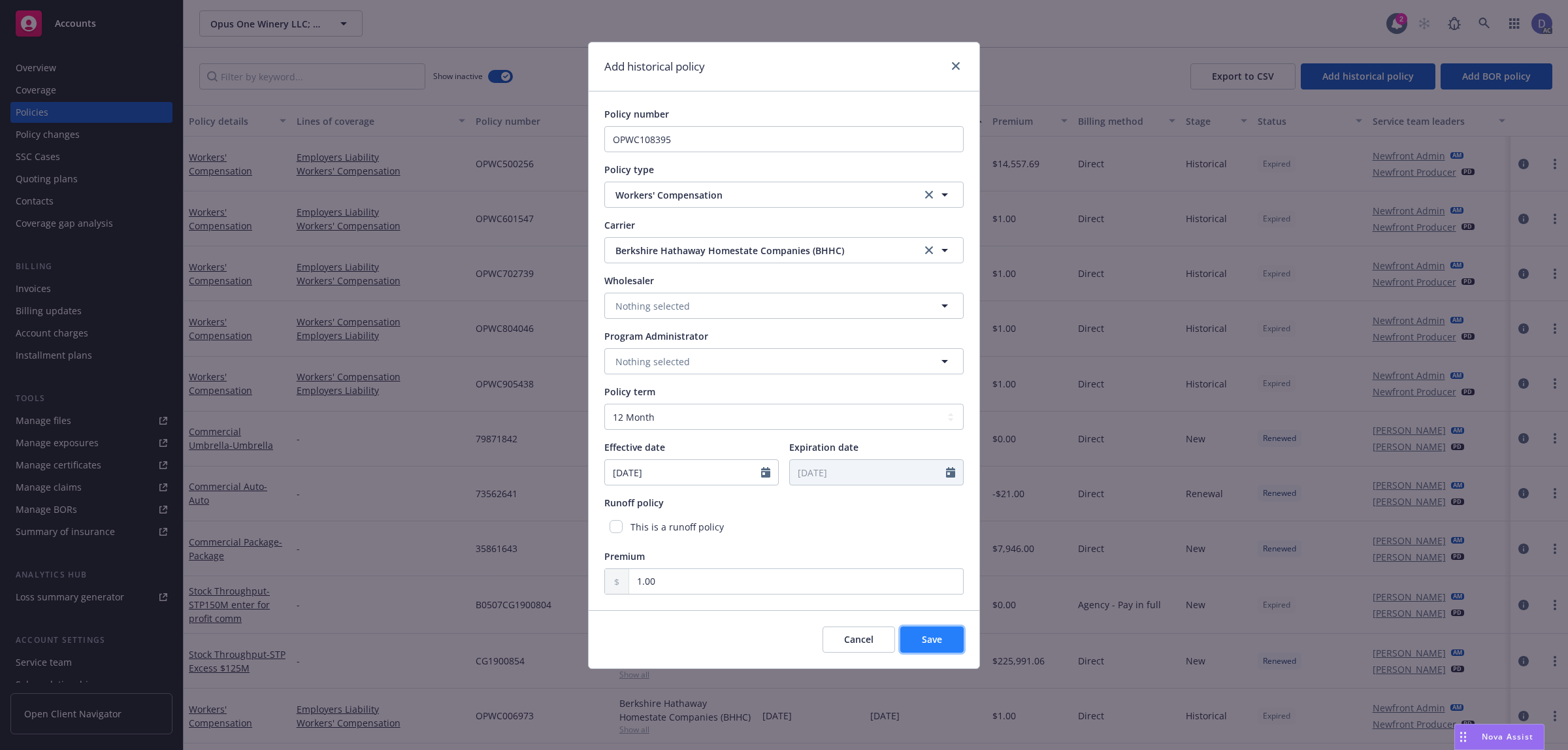
click at [943, 639] on button "Save" at bounding box center [932, 639] width 64 height 26
